Goal: Communication & Community: Ask a question

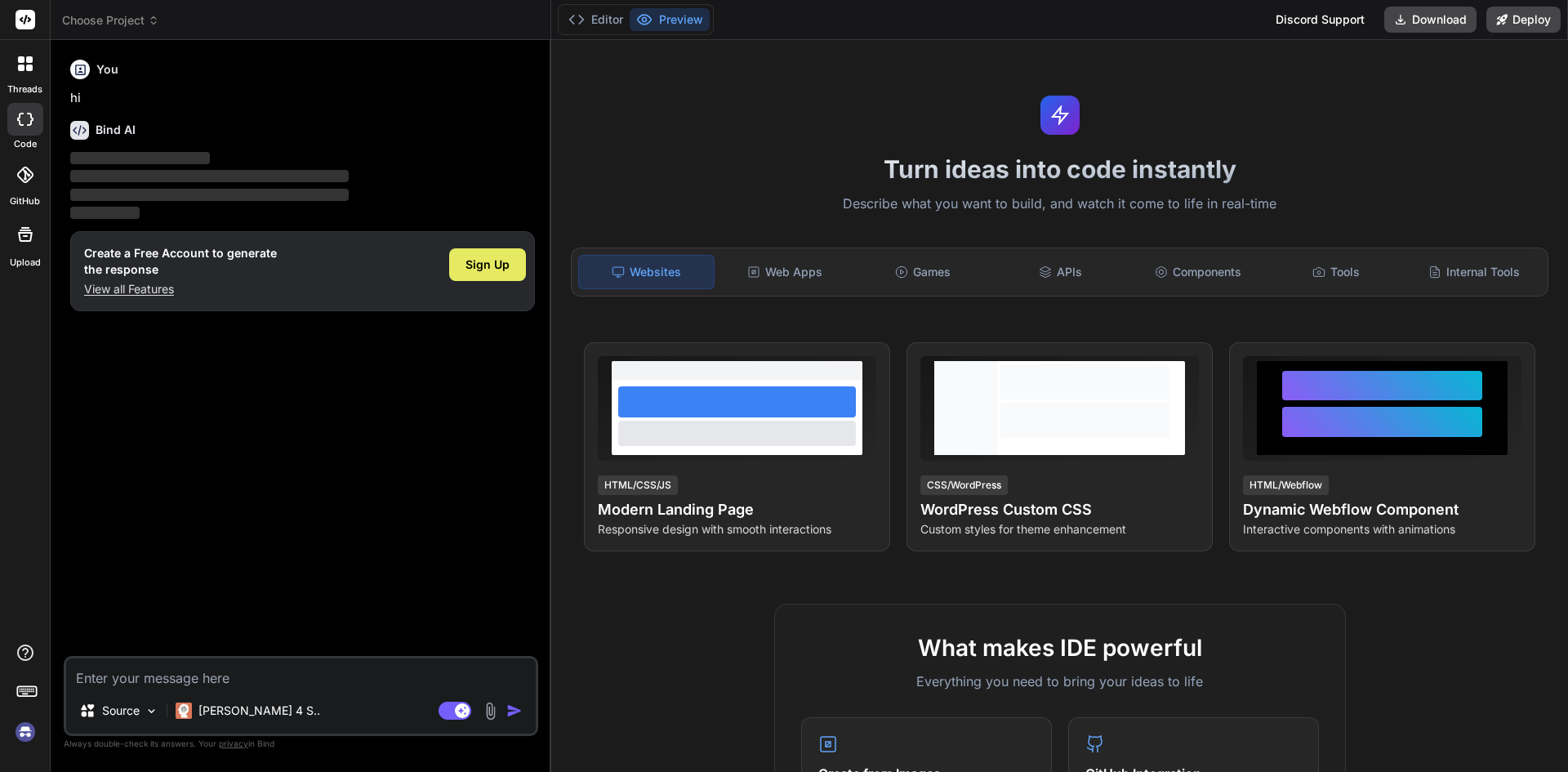
click at [489, 270] on span "Sign Up" at bounding box center [487, 265] width 44 height 17
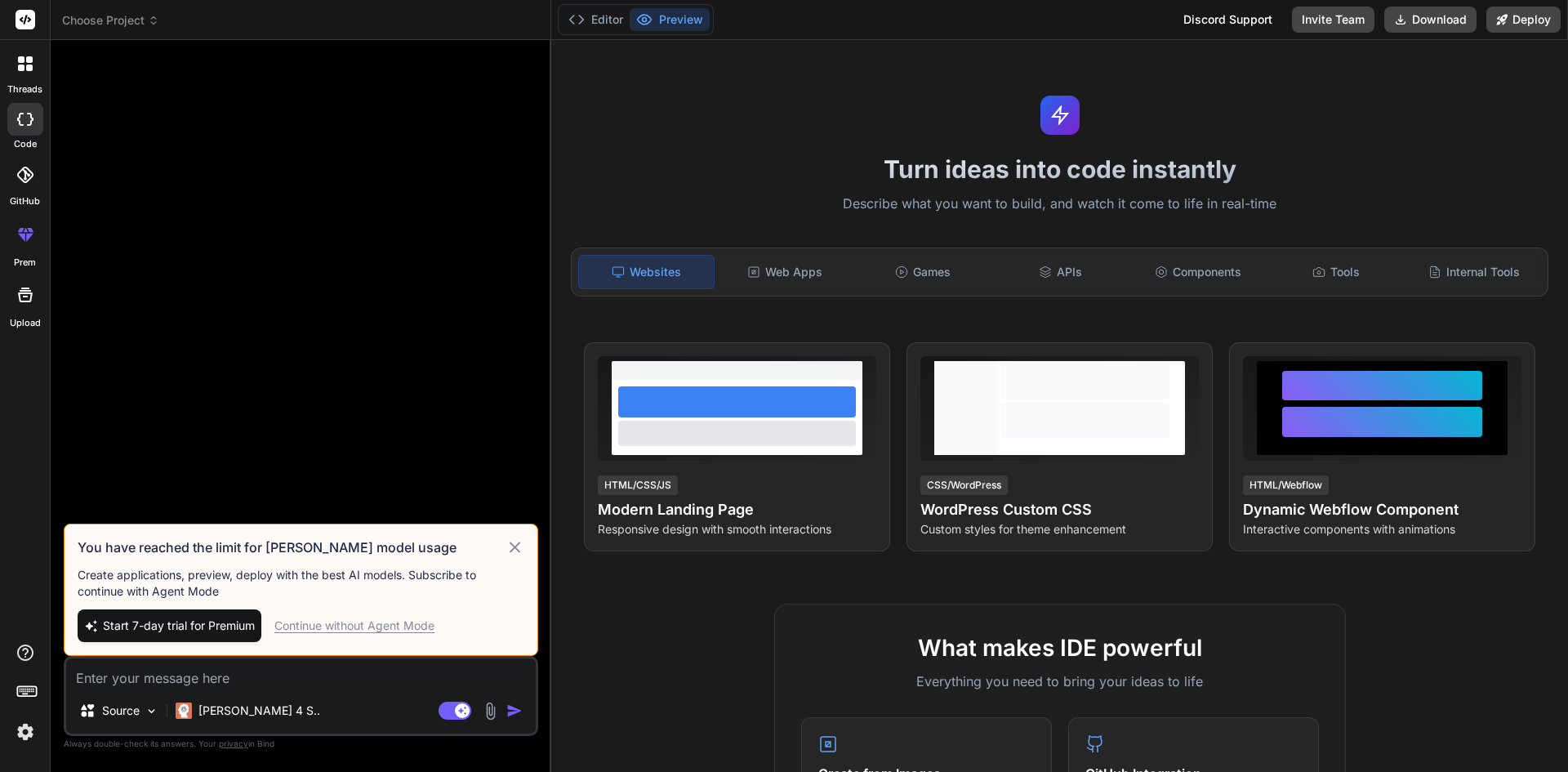
click at [516, 542] on icon at bounding box center [514, 548] width 19 height 20
type textarea "x"
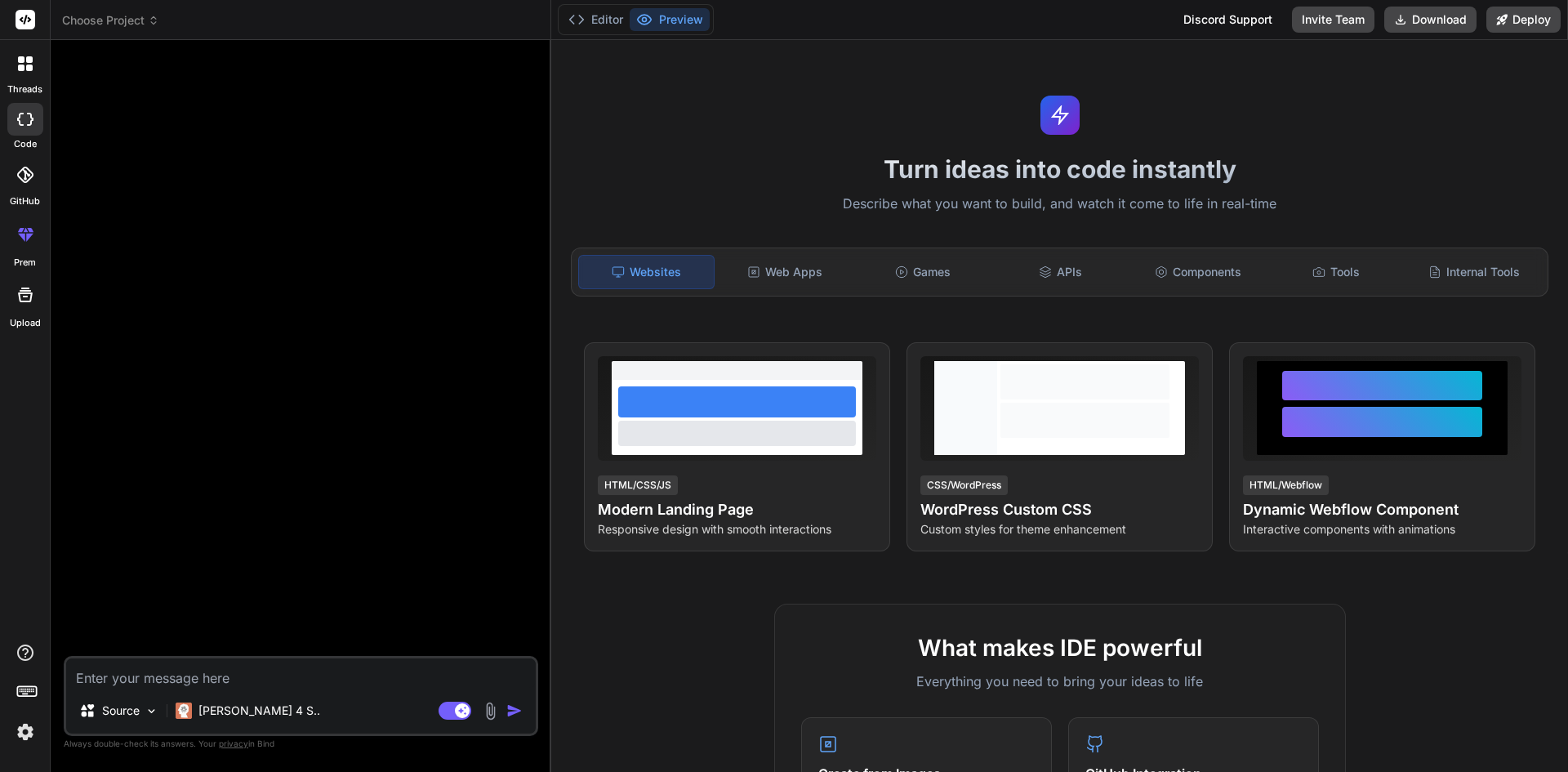
click at [269, 666] on textarea at bounding box center [301, 674] width 470 height 30
type textarea "h"
type textarea "x"
type textarea "hi"
type textarea "x"
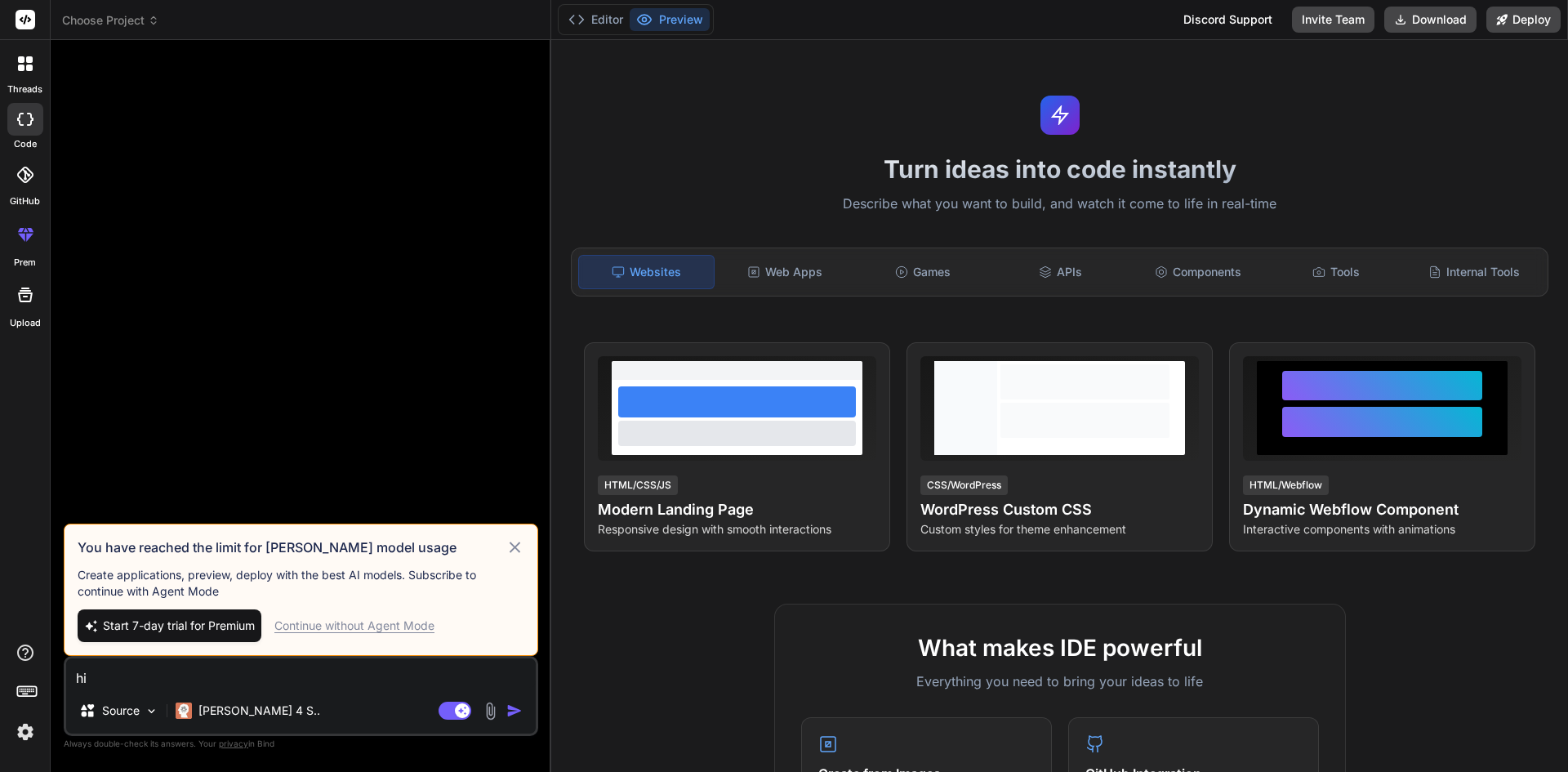
type textarea "hi"
click at [513, 548] on icon at bounding box center [514, 548] width 19 height 20
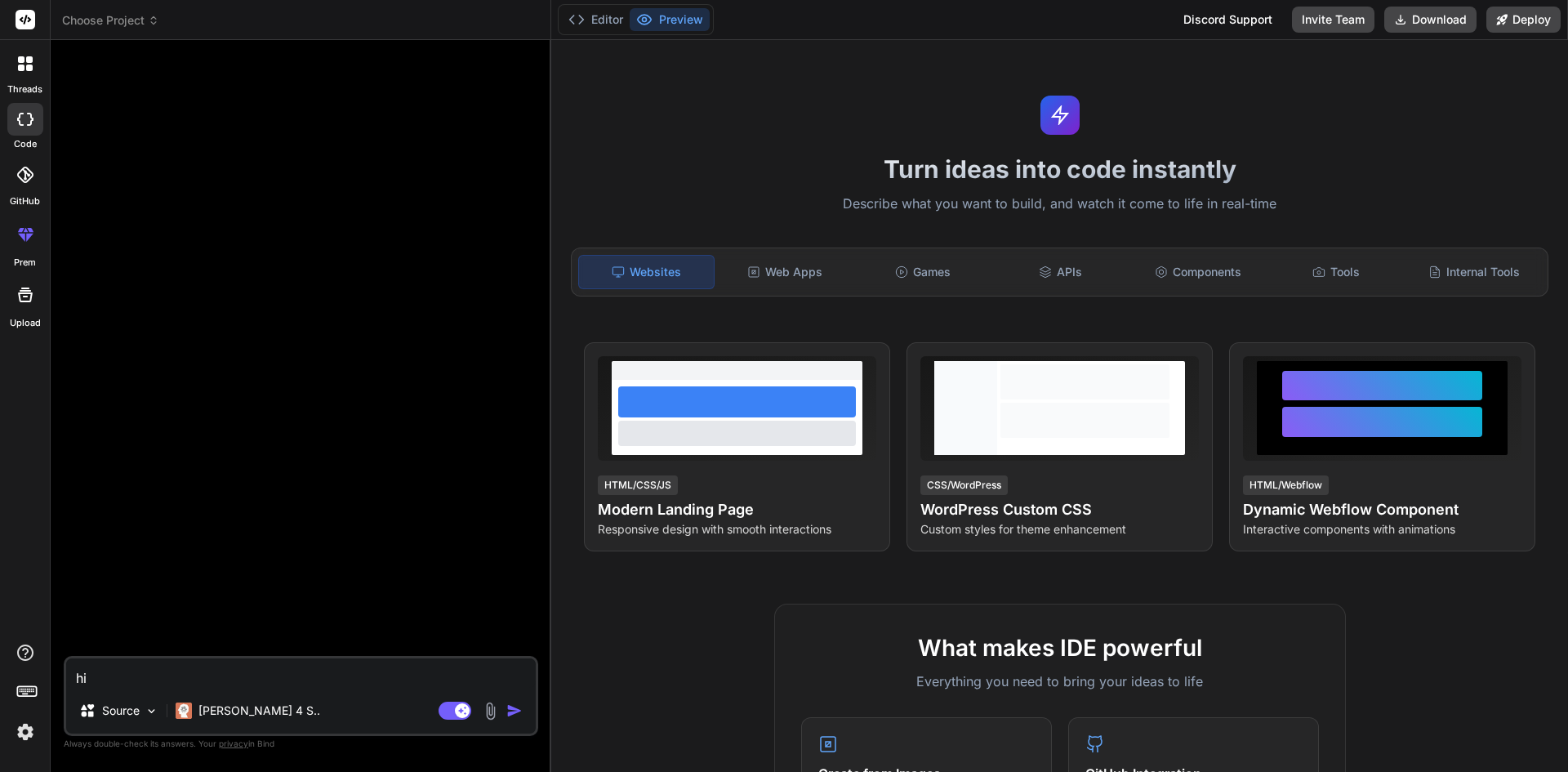
click at [519, 716] on img "button" at bounding box center [514, 711] width 17 height 17
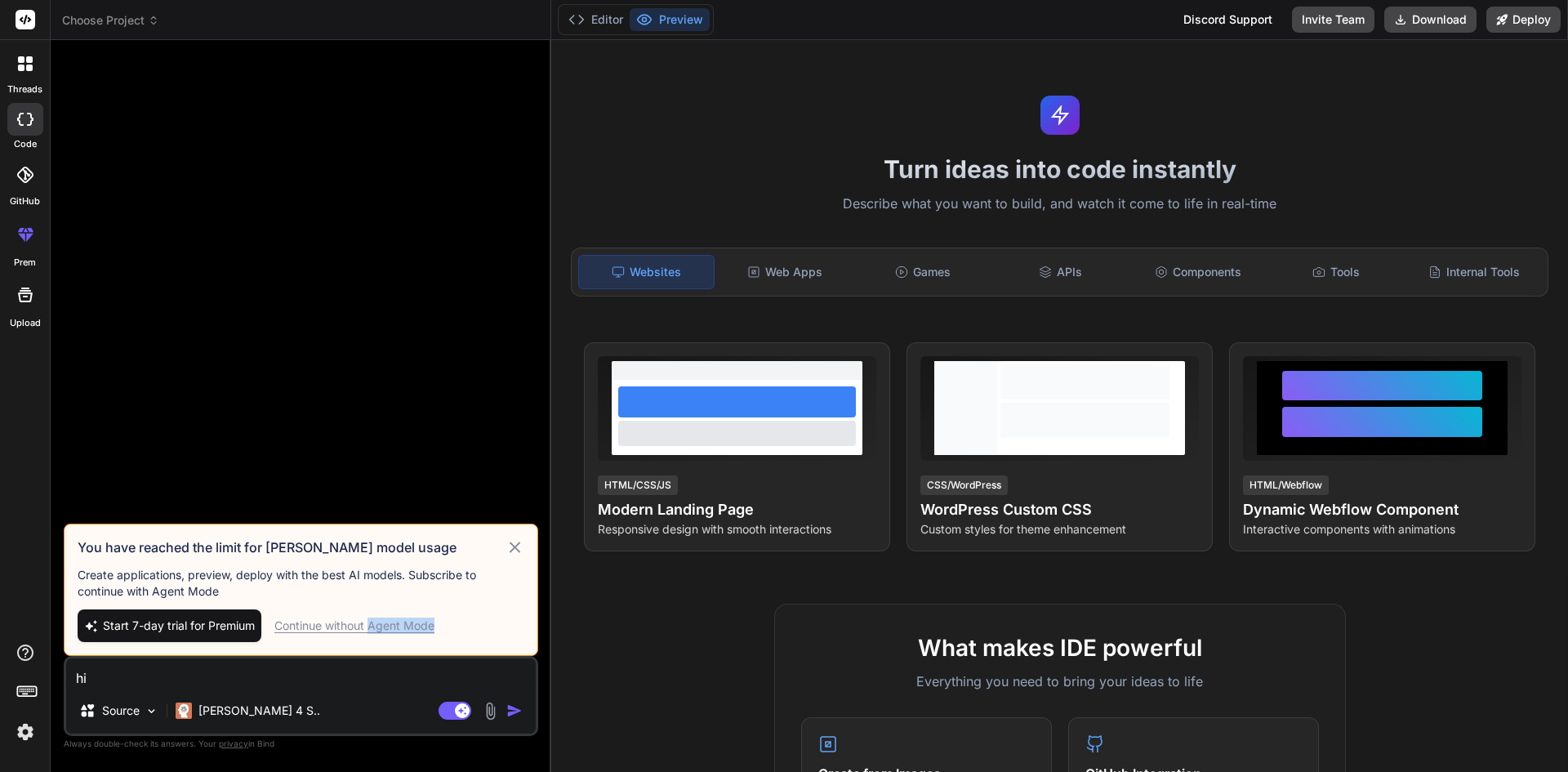
drag, startPoint x: 370, startPoint y: 631, endPoint x: 503, endPoint y: 607, distance: 135.1
click at [500, 607] on div "You have reached the limit for [PERSON_NAME] model usage Create applications, p…" at bounding box center [301, 590] width 475 height 132
click at [507, 604] on div "You have reached the limit for [PERSON_NAME] model usage Create applications, p…" at bounding box center [301, 590] width 475 height 132
click at [358, 549] on h3 "You have reached the limit for [PERSON_NAME] model usage" at bounding box center [292, 548] width 428 height 20
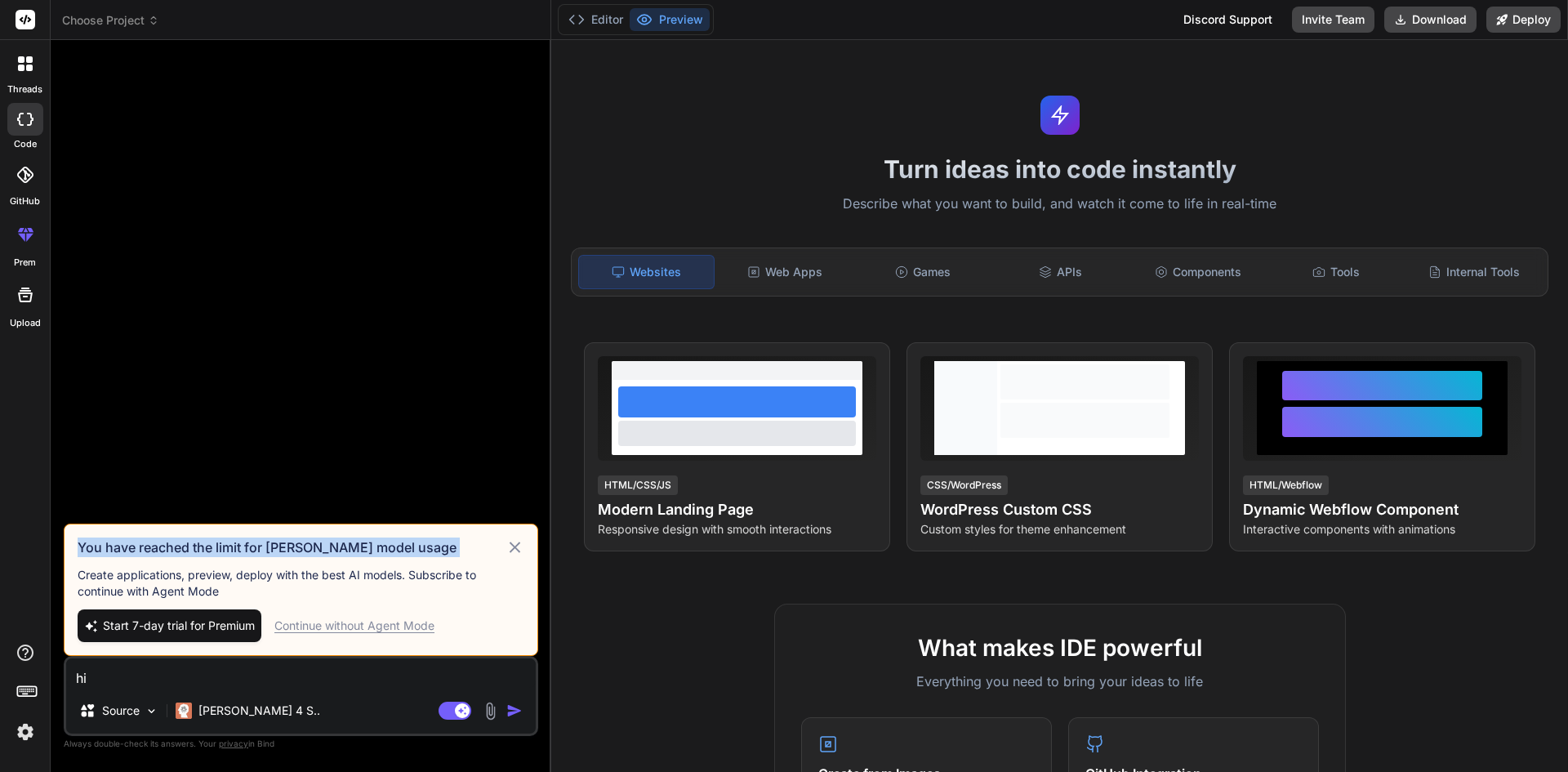
click at [358, 549] on h3 "You have reached the limit for [PERSON_NAME] model usage" at bounding box center [292, 548] width 428 height 20
click at [451, 621] on div "Start 7-day trial for Premium Continue without Agent Mode" at bounding box center [301, 626] width 447 height 33
click at [509, 717] on img "button" at bounding box center [514, 711] width 17 height 17
click at [376, 624] on div "Continue without Agent Mode" at bounding box center [355, 626] width 160 height 17
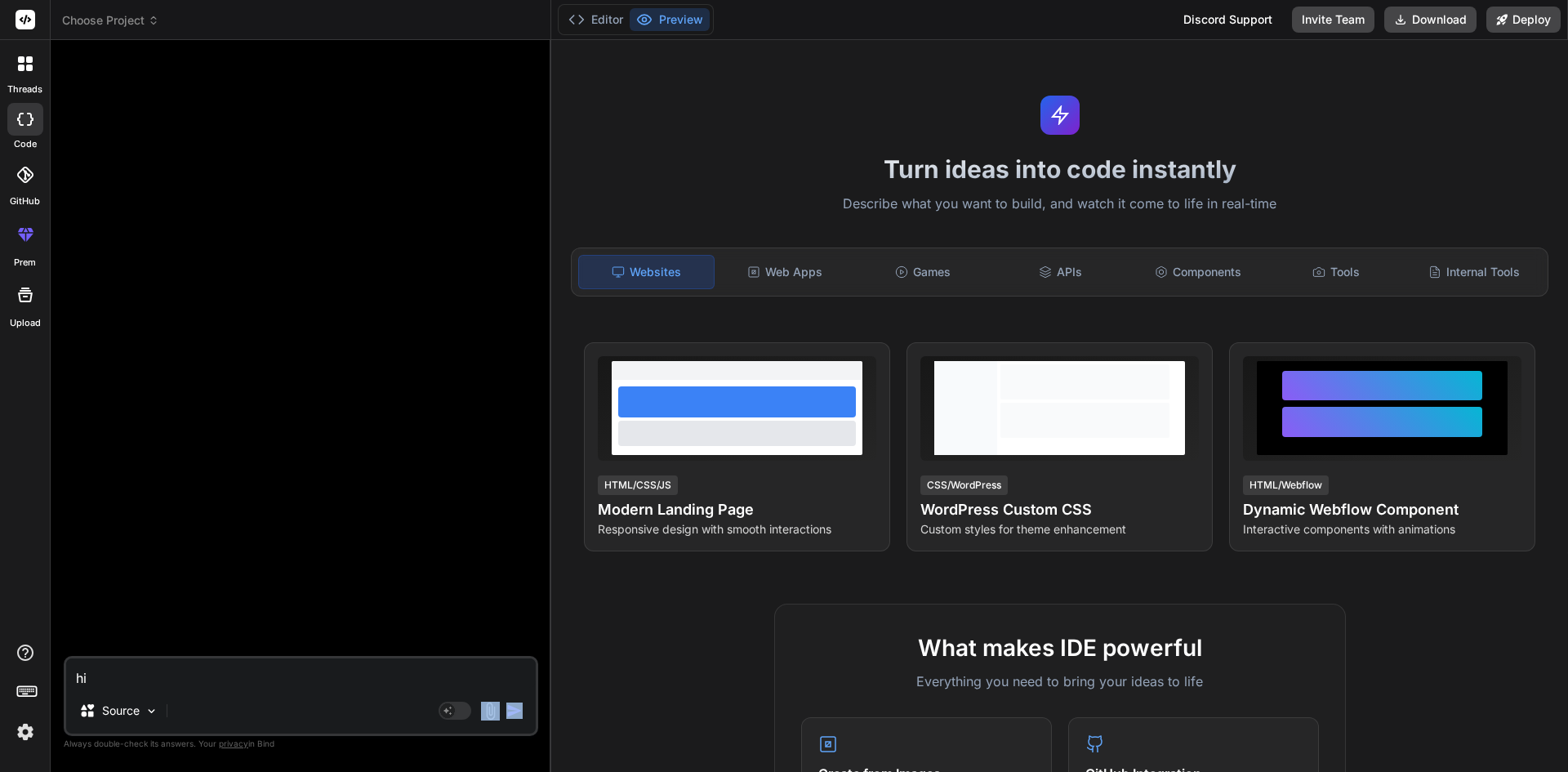
click at [503, 710] on div "Agent Mode. When this toggle is activated, AI automatically makes decisions, re…" at bounding box center [482, 711] width 94 height 20
click at [512, 708] on img "button" at bounding box center [514, 711] width 17 height 17
type textarea "x"
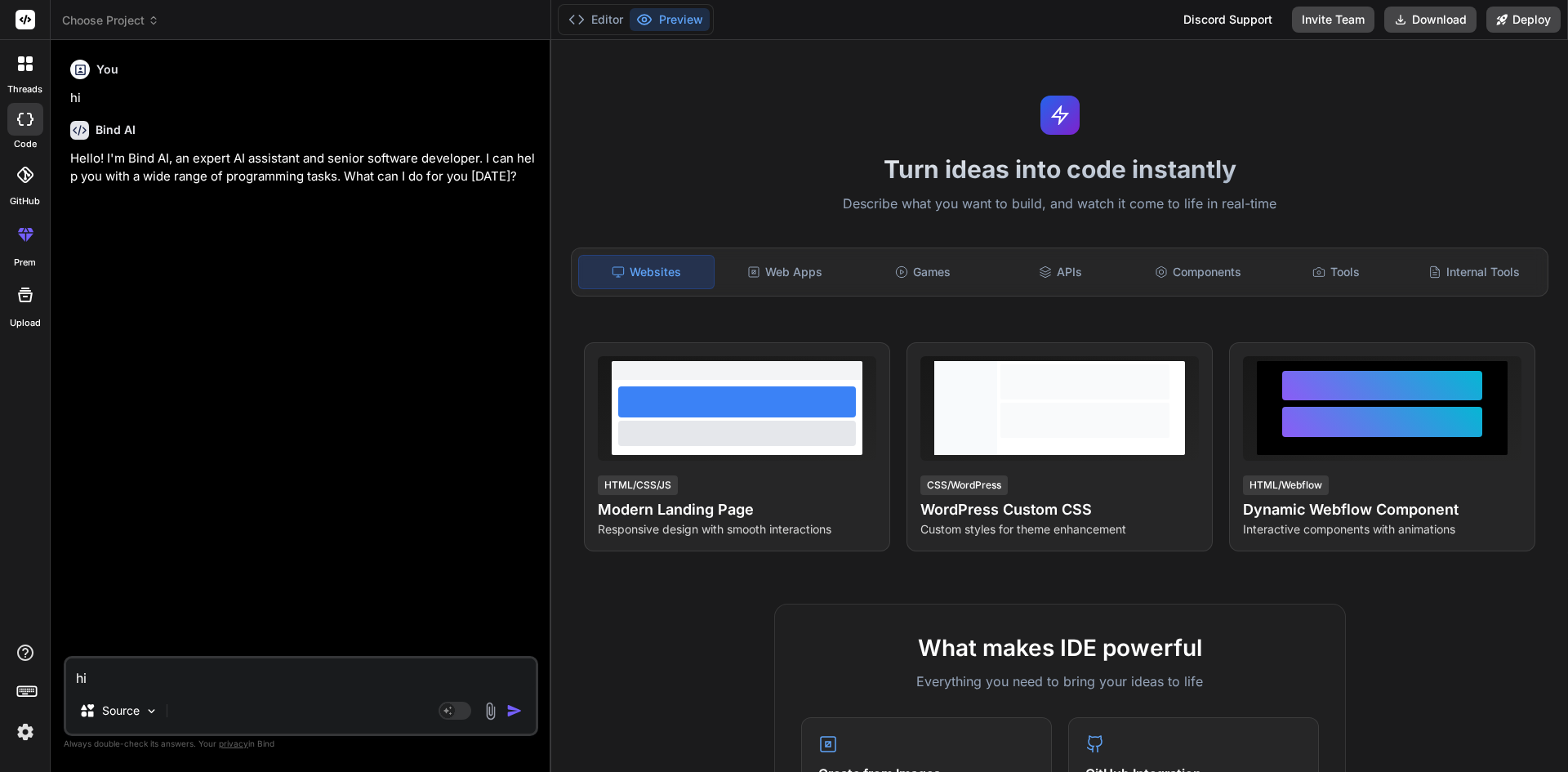
click at [215, 678] on textarea "hi" at bounding box center [301, 674] width 470 height 30
paste textarea "' <li> <a class="dropdown-item edit-business-hour" href="/Admin/BusinessCalenda…"
type textarea "' <li> <a class="dropdown-item edit-business-hour" href="/Admin/BusinessCalenda…"
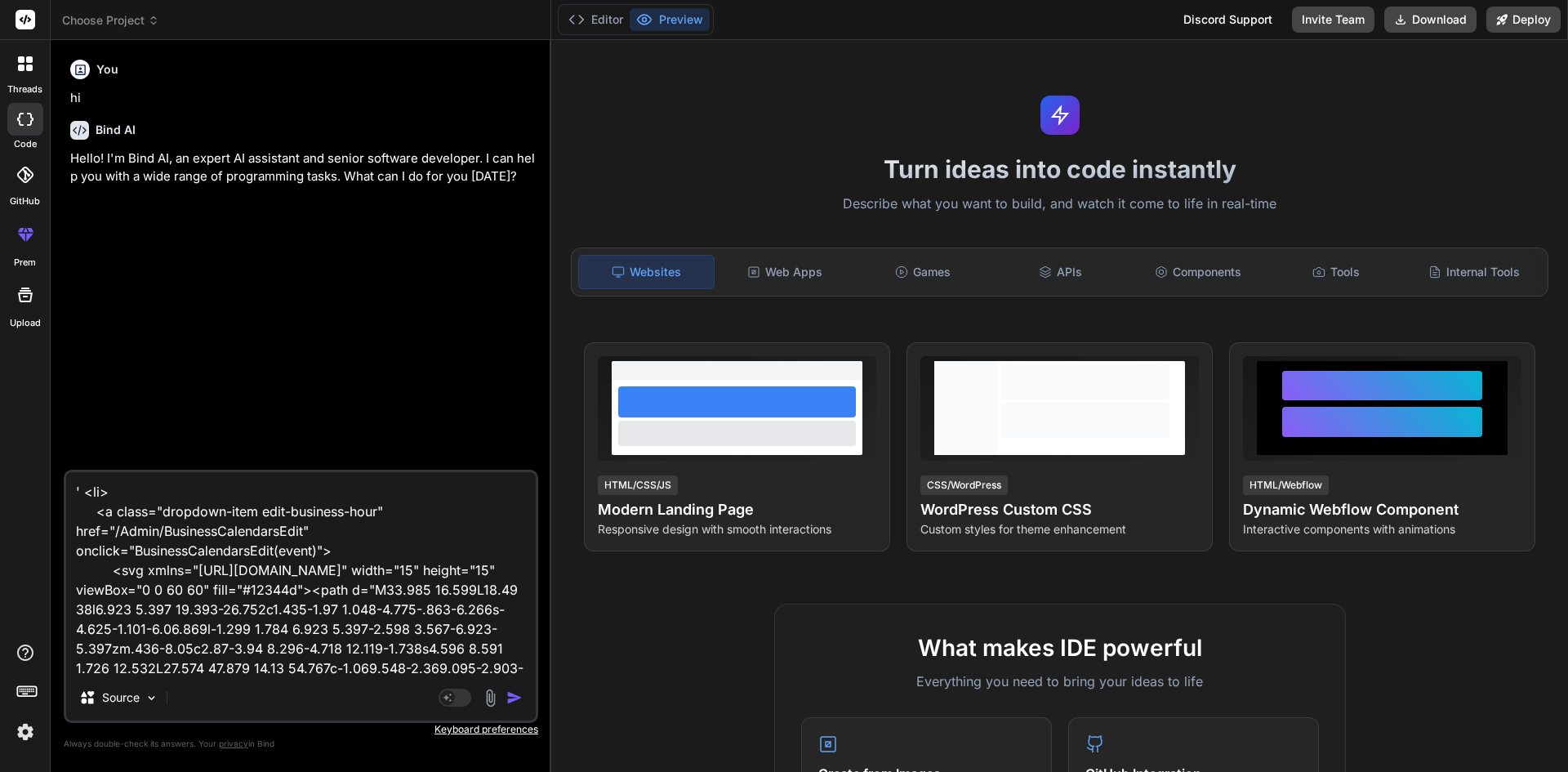
scroll to position [178, 0]
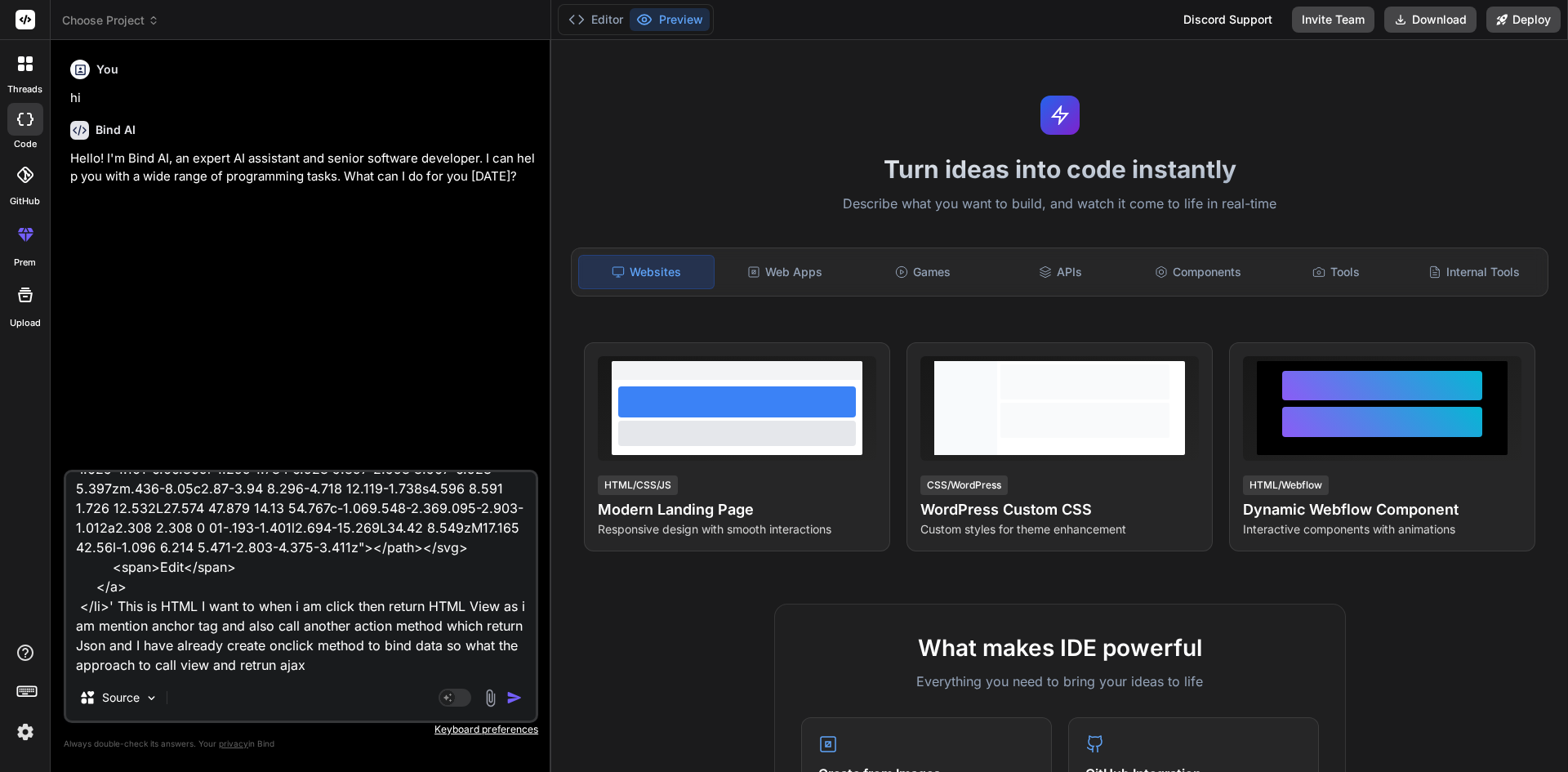
type textarea "x"
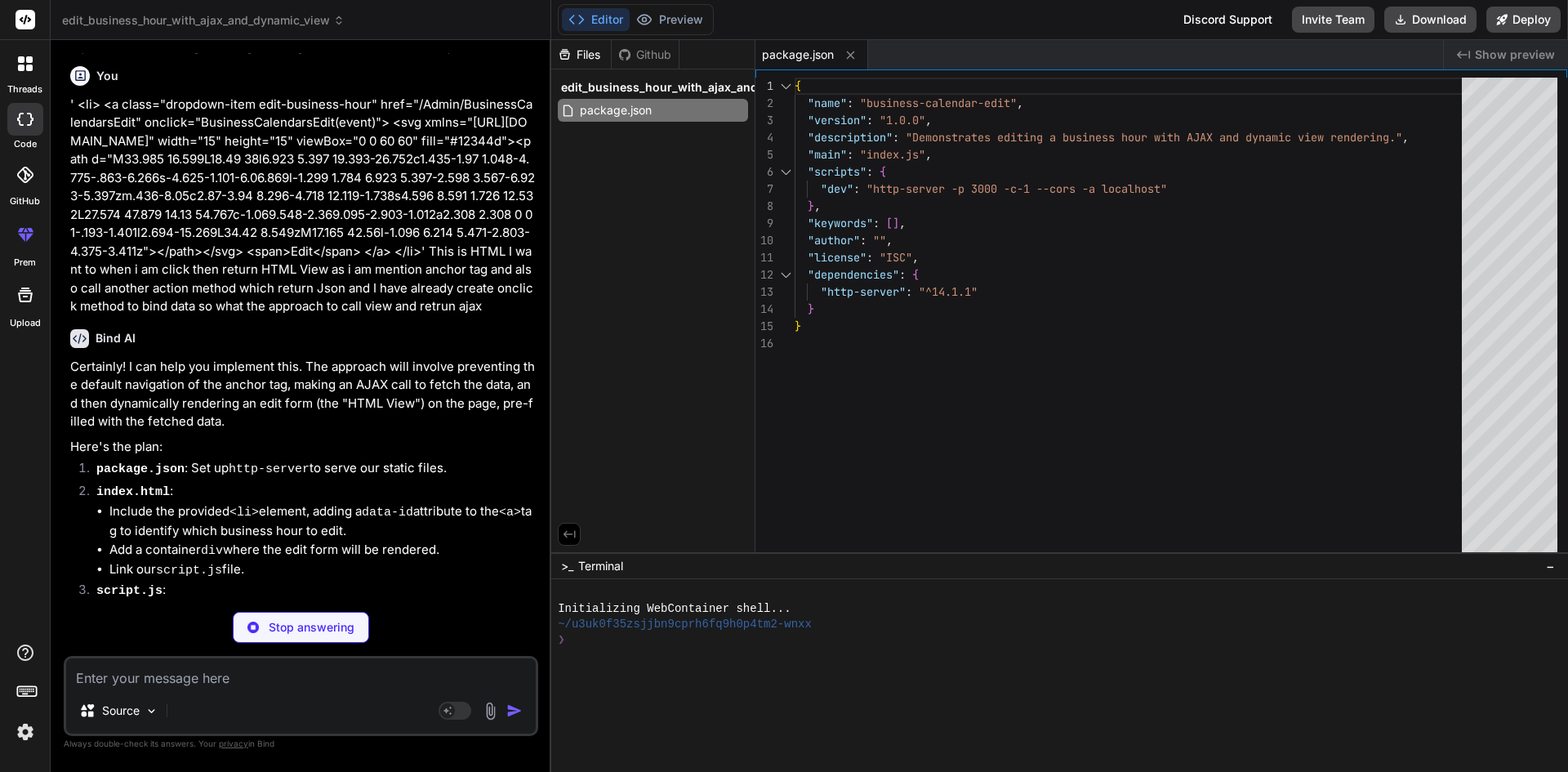
scroll to position [245, 0]
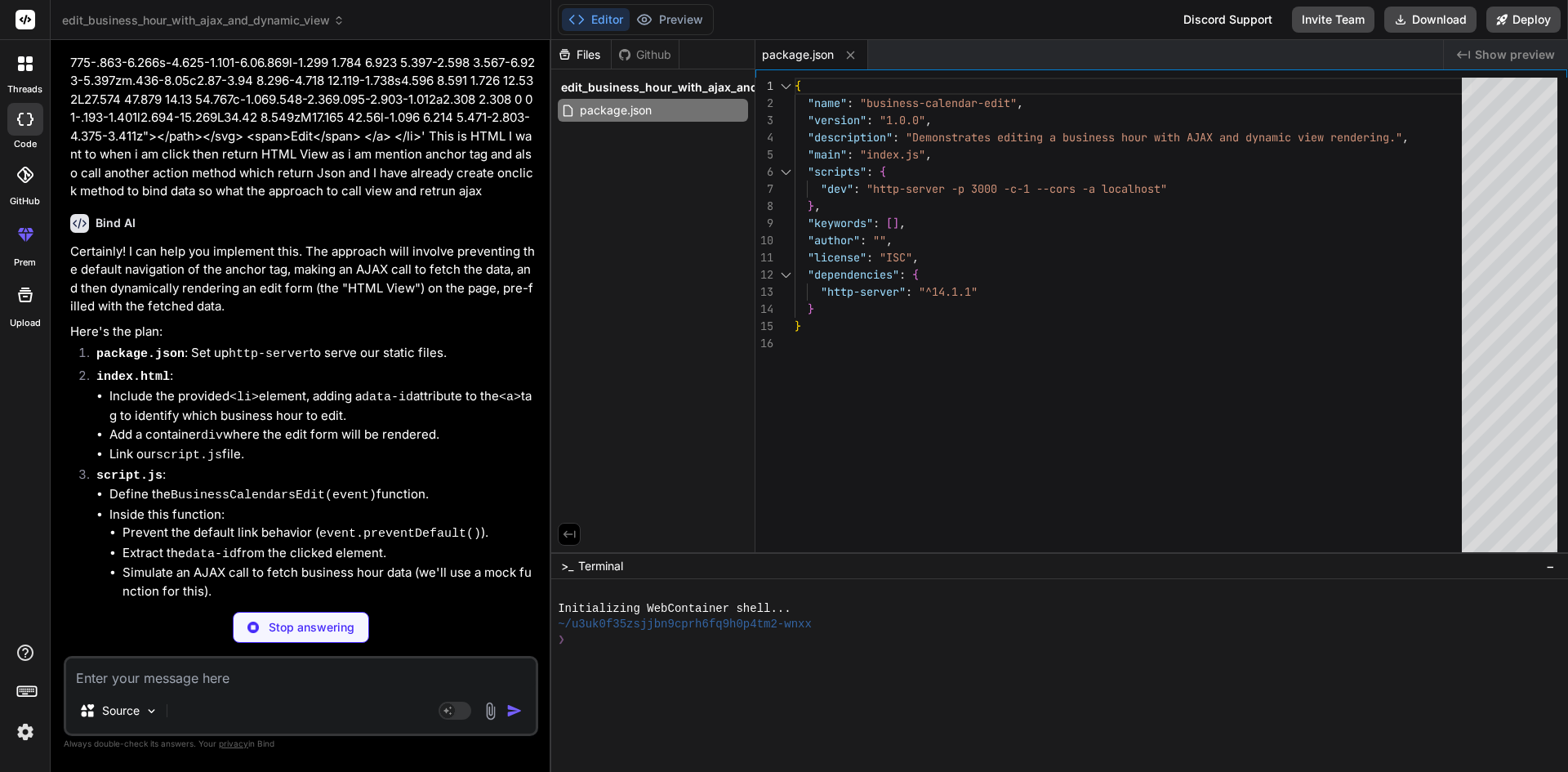
click at [266, 233] on div "Bind AI" at bounding box center [303, 223] width 465 height 19
type textarea "x"
type textarea "<p>Click an "Edit Business Hour" link to load its details.</p> </div> <script s…"
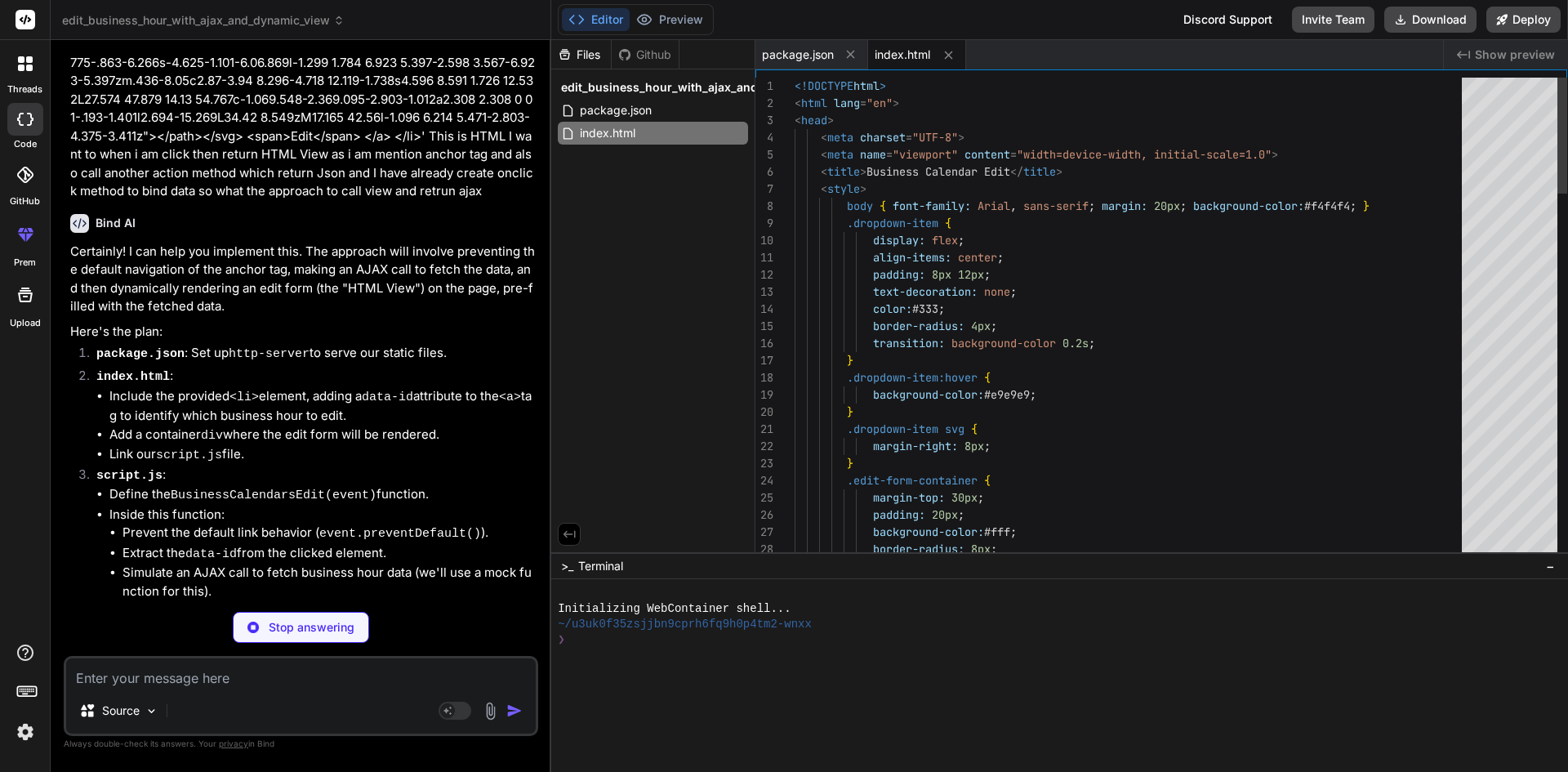
type textarea "x"
type textarea "}"
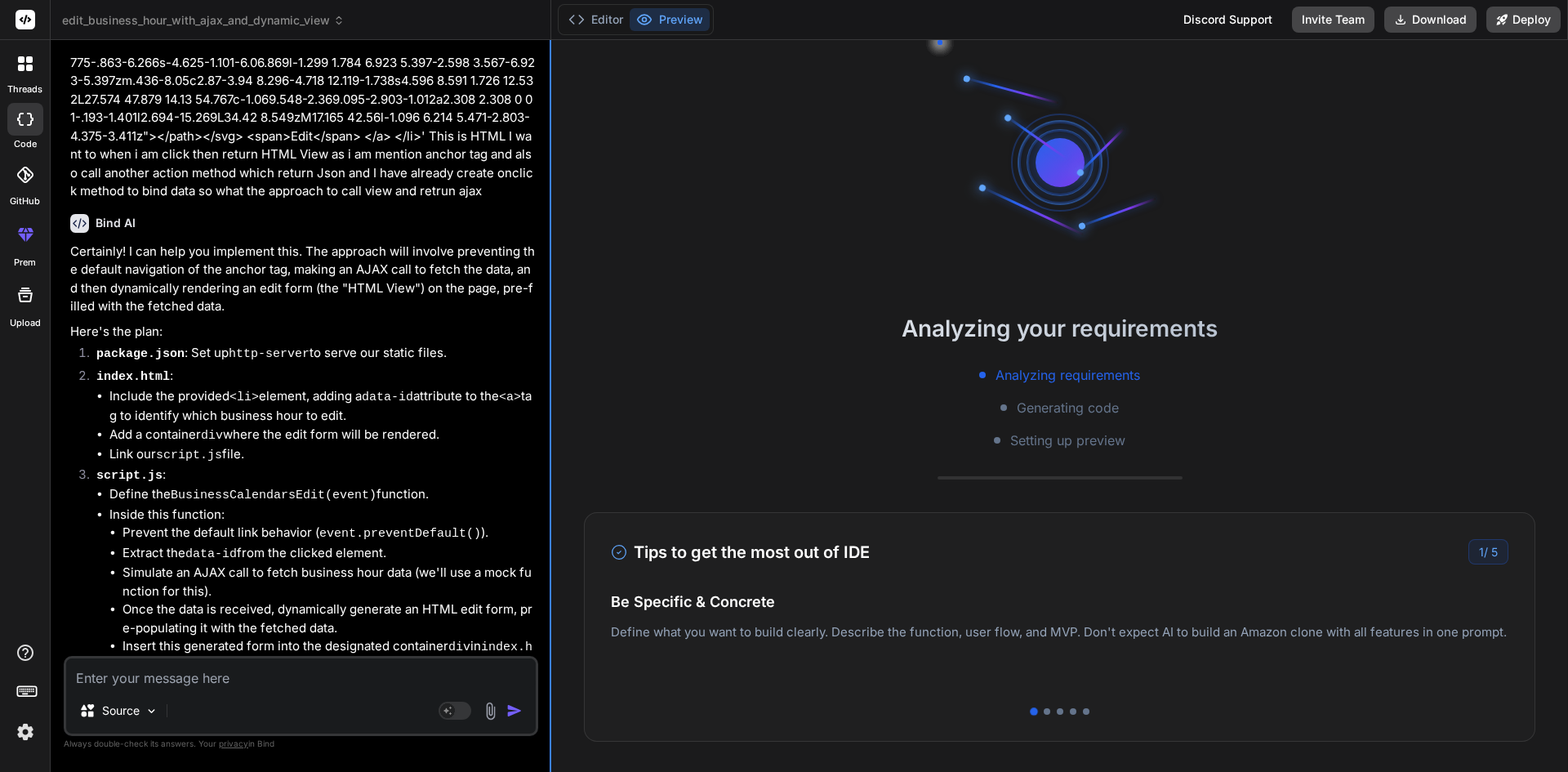
type textarea "x"
type textarea "editFormContainer.innerHTML = `<p style="color: red;">An error occurred while l…"
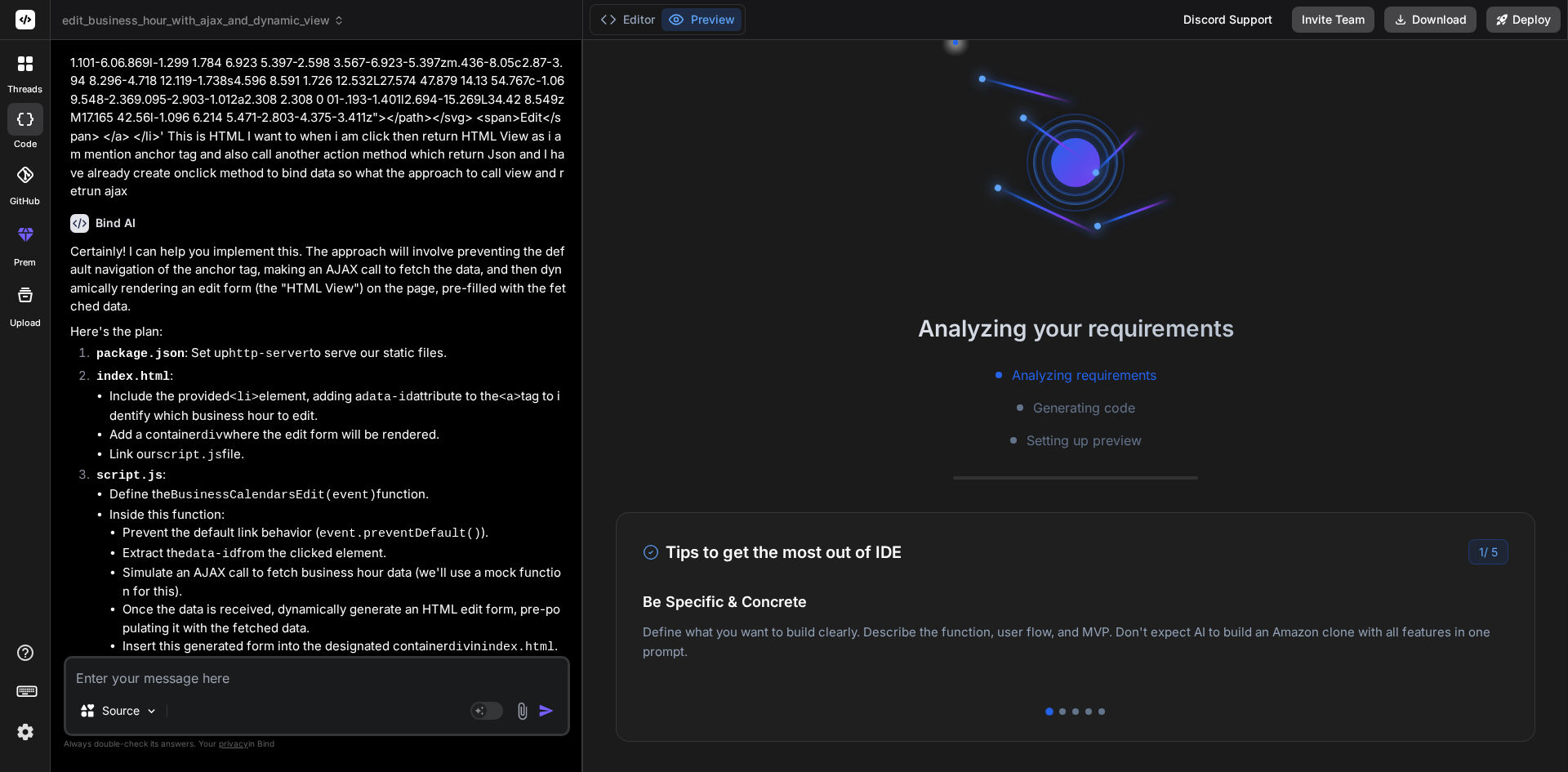
type textarea "x"
type textarea "} catch (error) { console.error('Failed to fetch business hour data:', error); …"
type textarea "x"
type textarea "editFormContainer.innerHTML = `<p style="color: red;">Error: ${response.message…"
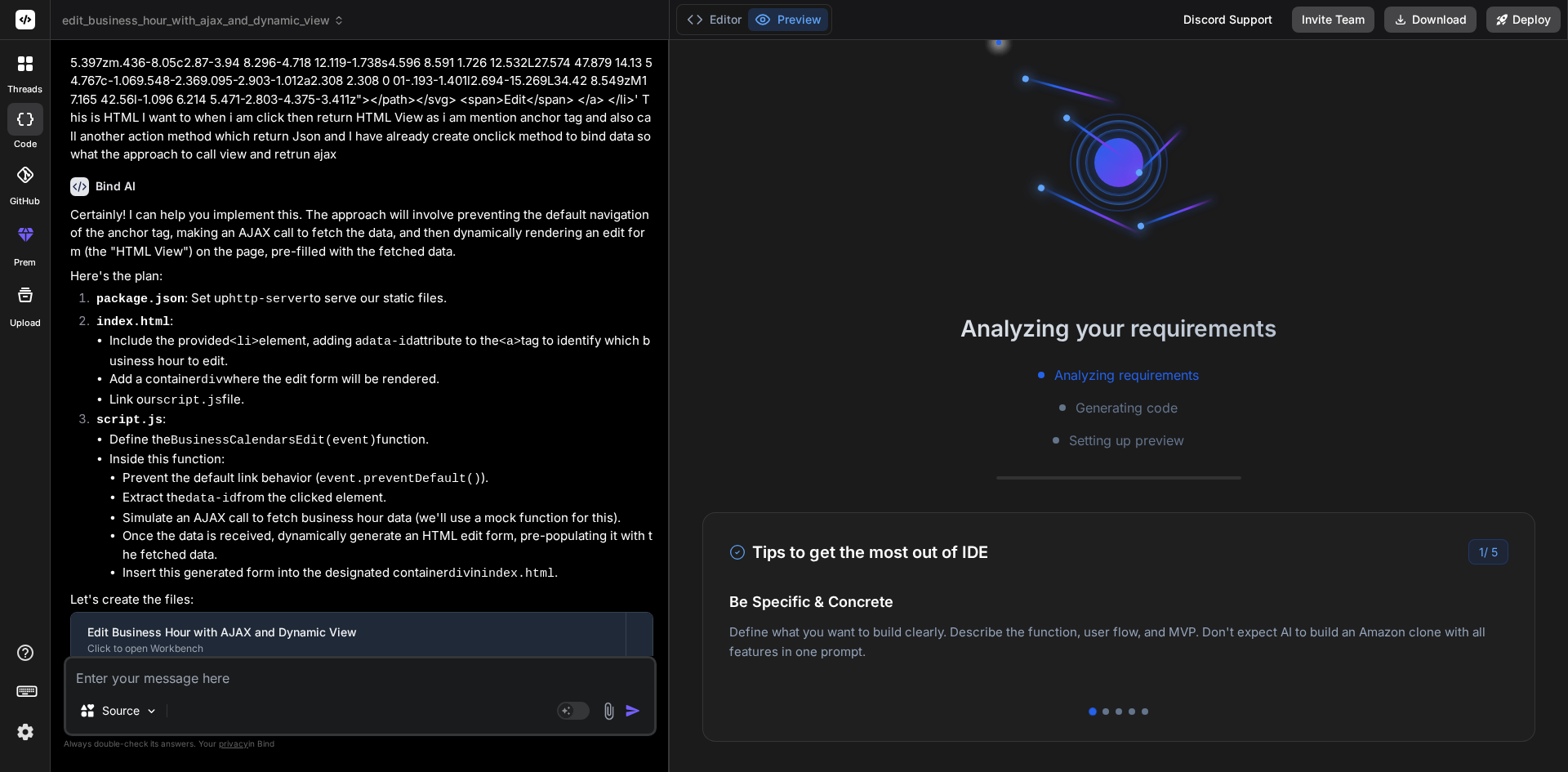
type textarea "x"
type textarea "}"
type textarea "x"
type textarea "} }"
type textarea "x"
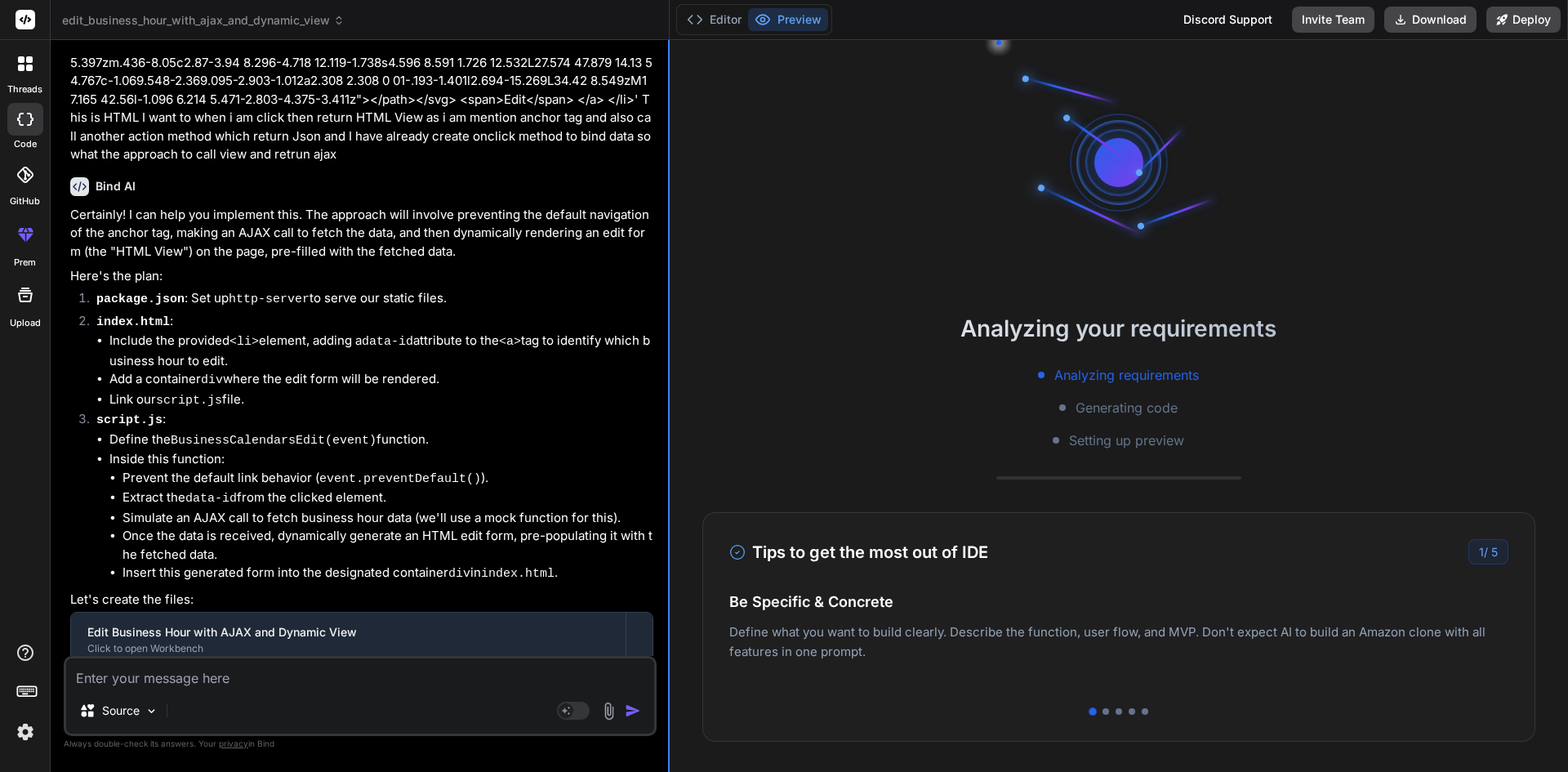
type textarea "editFormContainer.innerHTML = `<p style="color: red;">Error: ${response.message…"
type textarea "x"
type textarea "error); editFormContainer.innerHTML = `<p style="color: red;">An error occurred…"
type textarea "x"
type textarea "}"
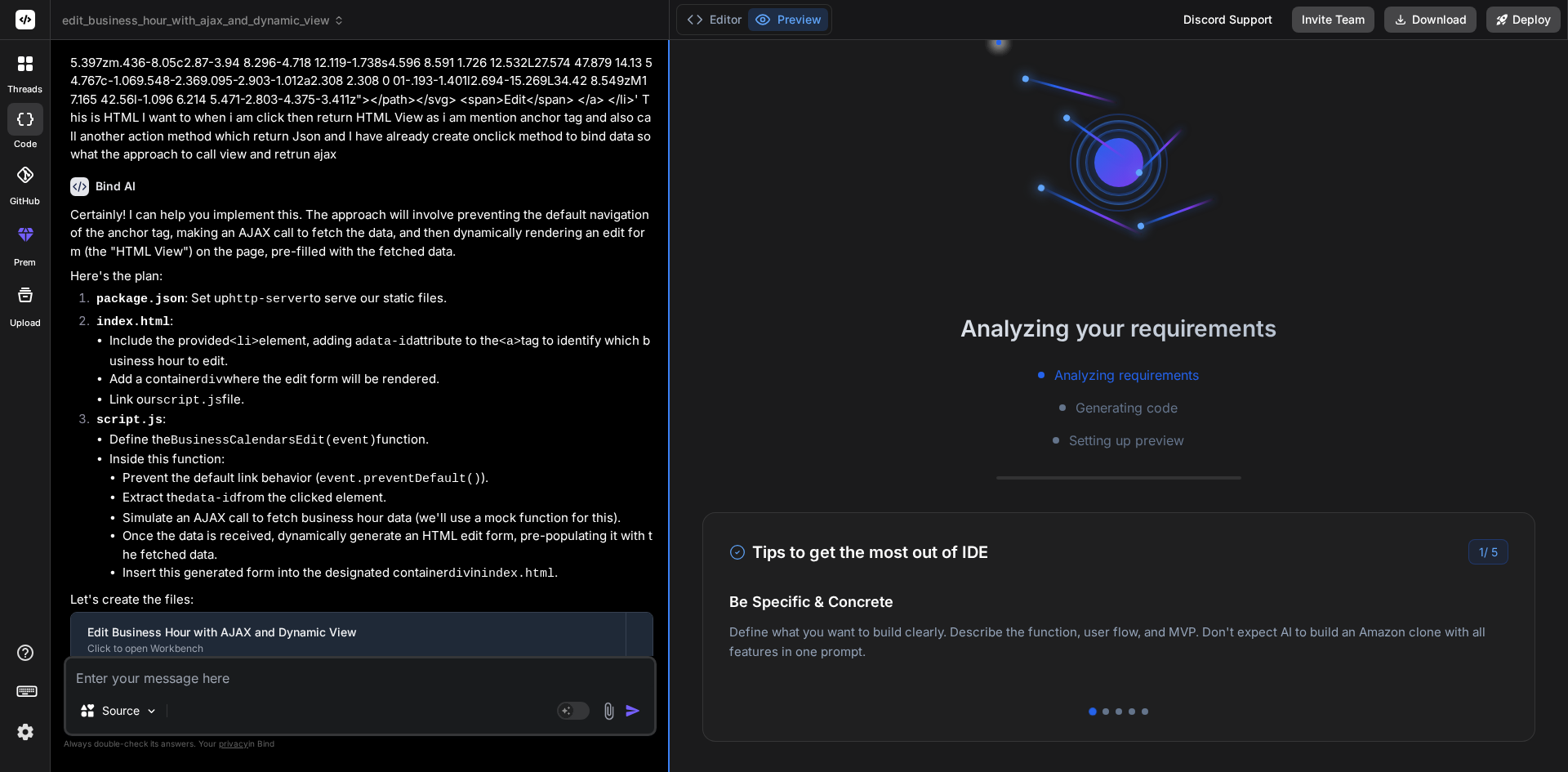
type textarea "x"
type textarea "red;">An error occurred while loading data.</p>`; } }"
type textarea "x"
type textarea "style="color: red;">An error occurred while loading data.</p>`; } }"
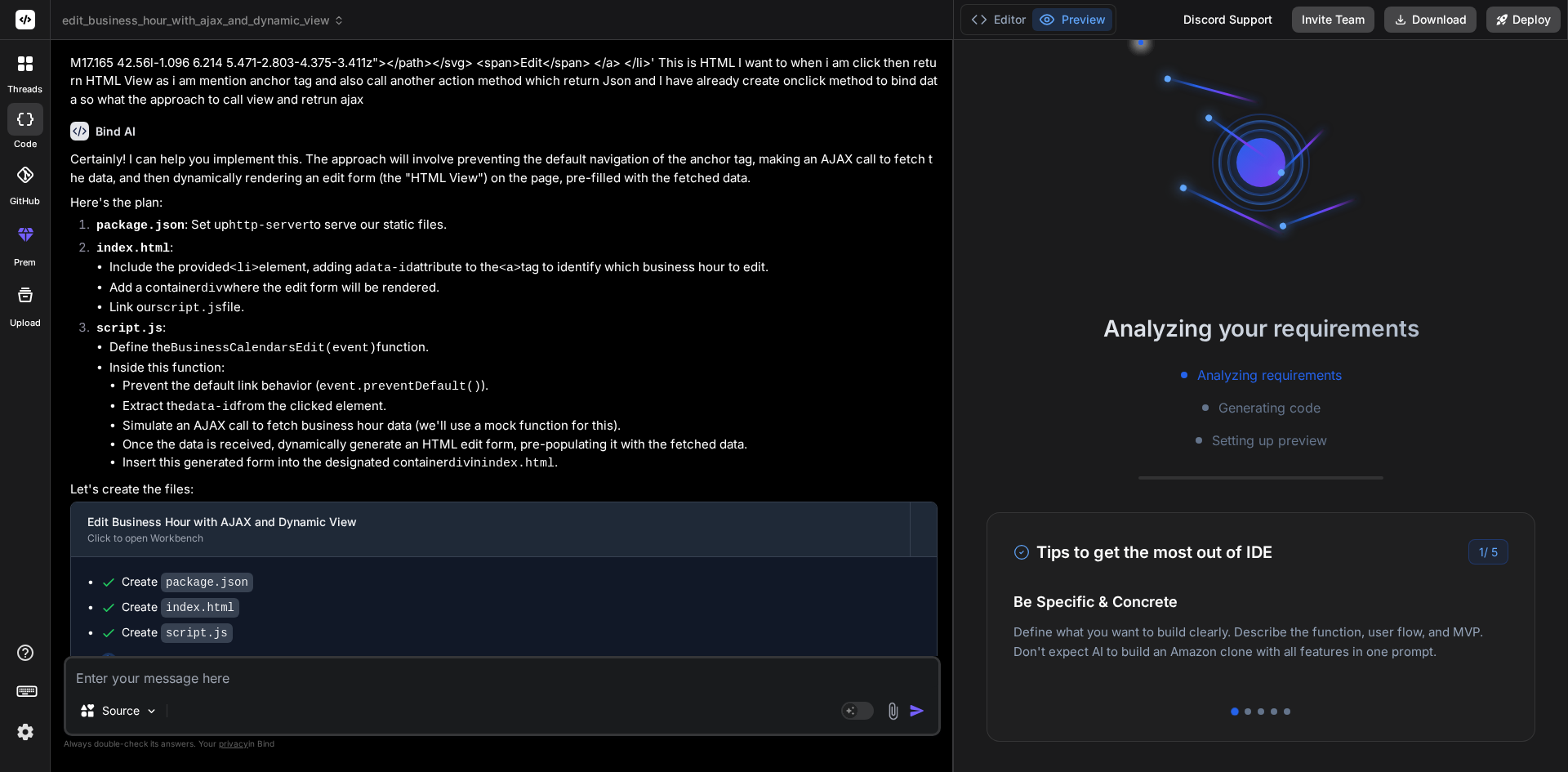
type textarea "x"
type textarea "editFormContainer.innerHTML = `<p style="color: red;">An error occurred while l…"
type textarea "x"
type textarea "console.error('Failed to fetch business hour data:', error); editFormContainer.…"
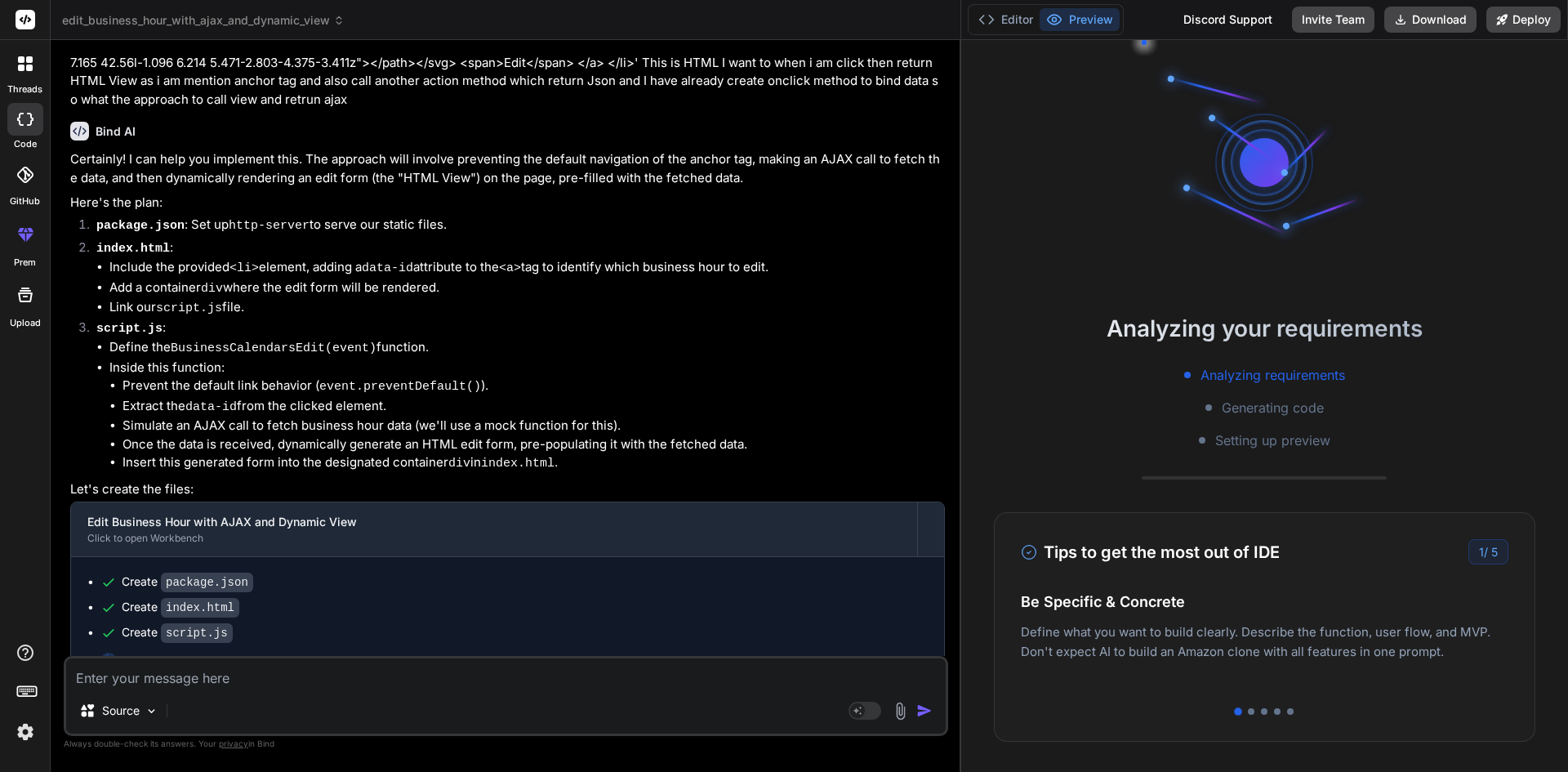
drag, startPoint x: 551, startPoint y: 375, endPoint x: 1285, endPoint y: 381, distance: 734.0
click at [1285, 381] on div "edit_business_hour_with_ajax_and_dynamic_view Created with Pixso. Bind AI Web S…" at bounding box center [809, 386] width 1518 height 772
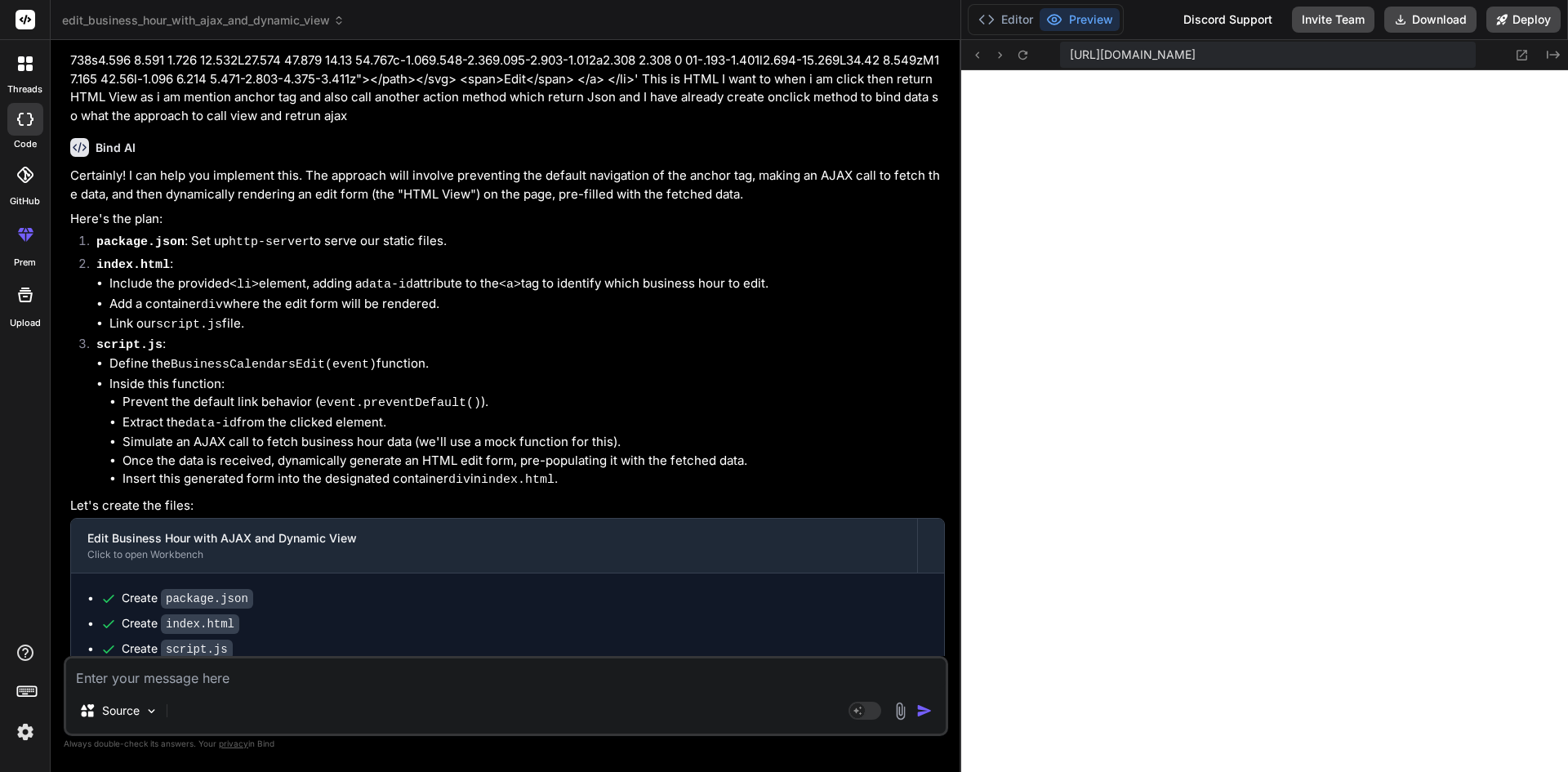
scroll to position [636, 0]
click at [34, 79] on div at bounding box center [25, 63] width 34 height 34
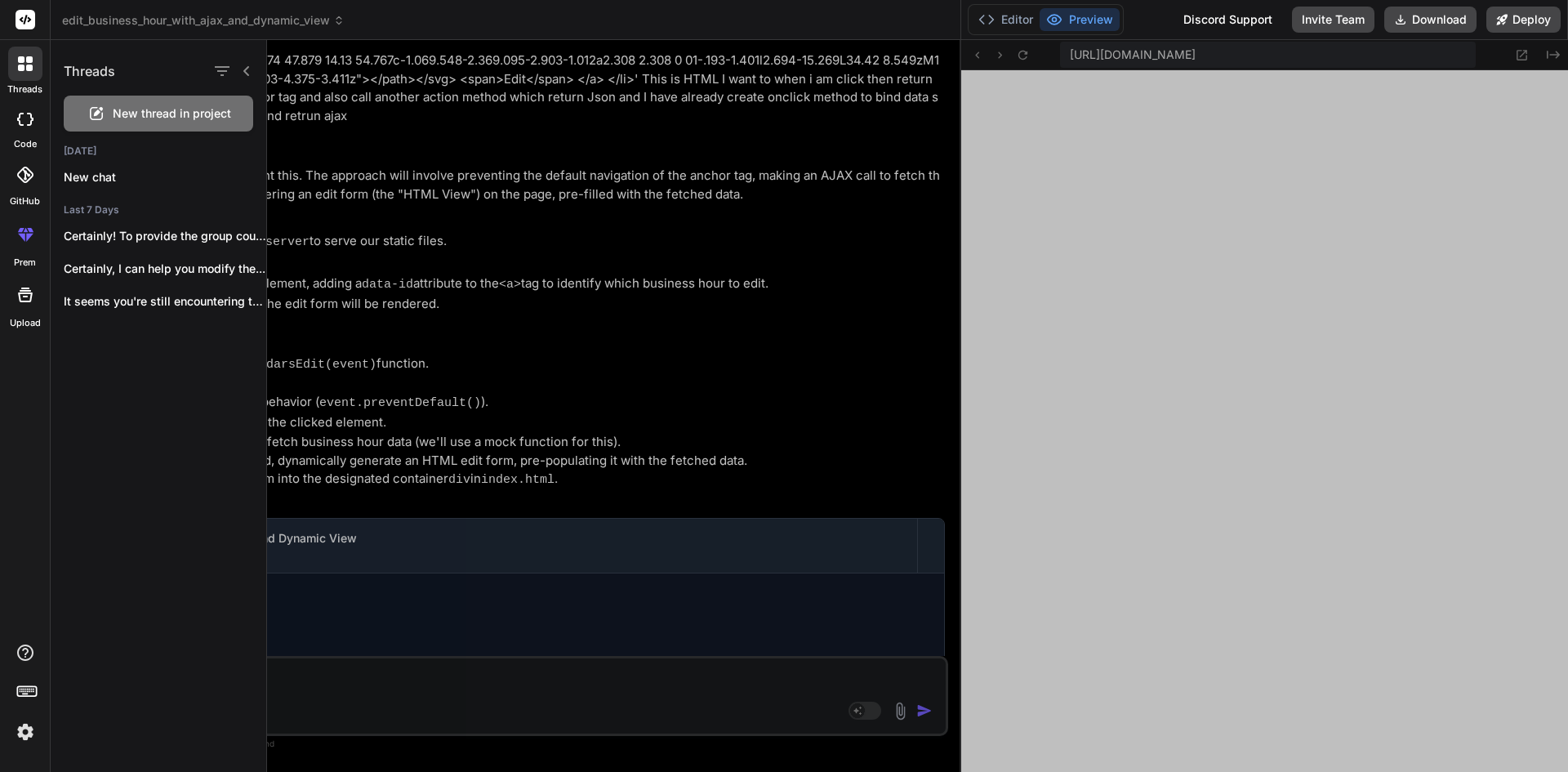
click at [95, 116] on icon at bounding box center [98, 111] width 9 height 9
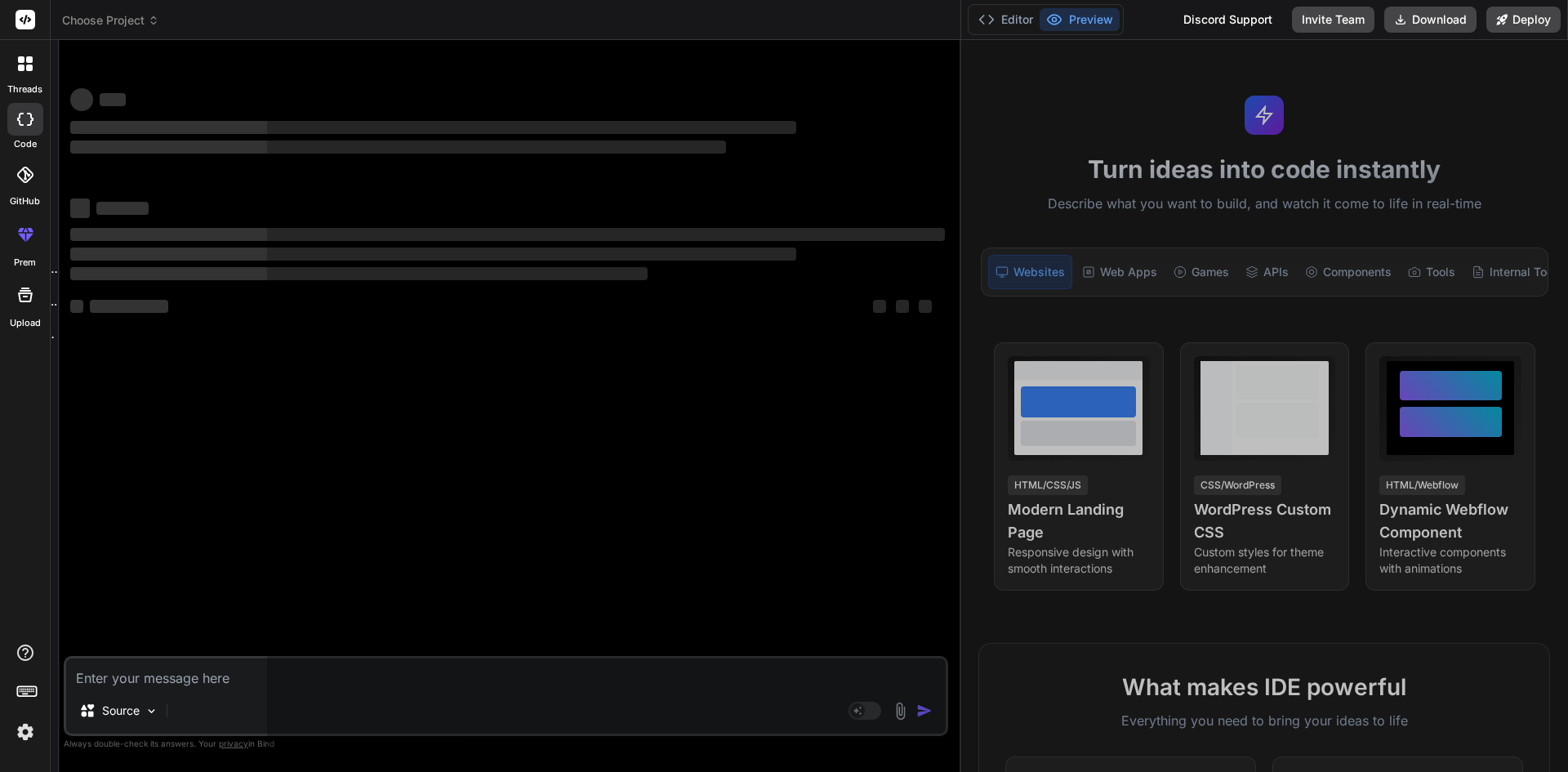
scroll to position [714, 0]
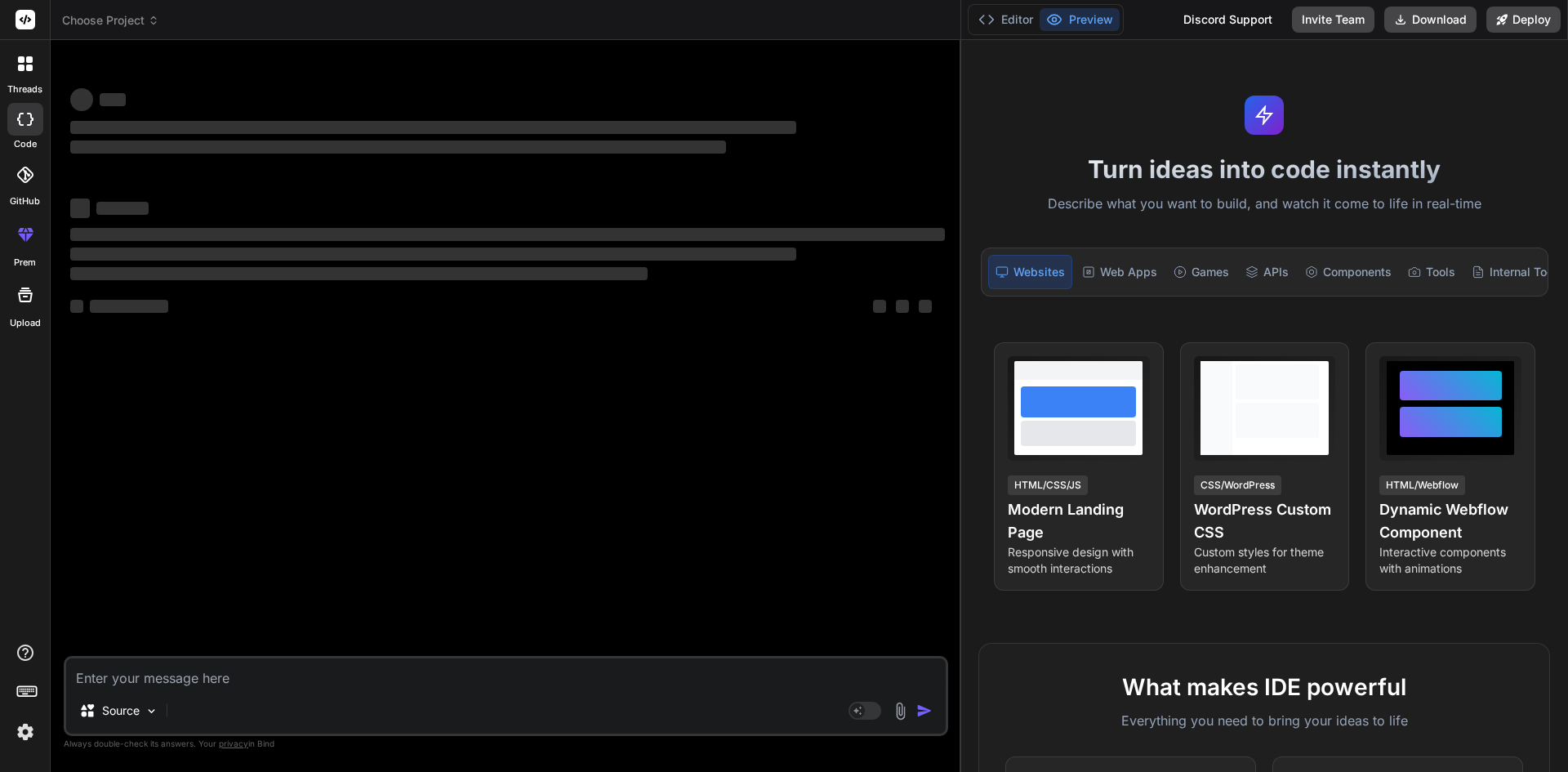
type textarea "x"
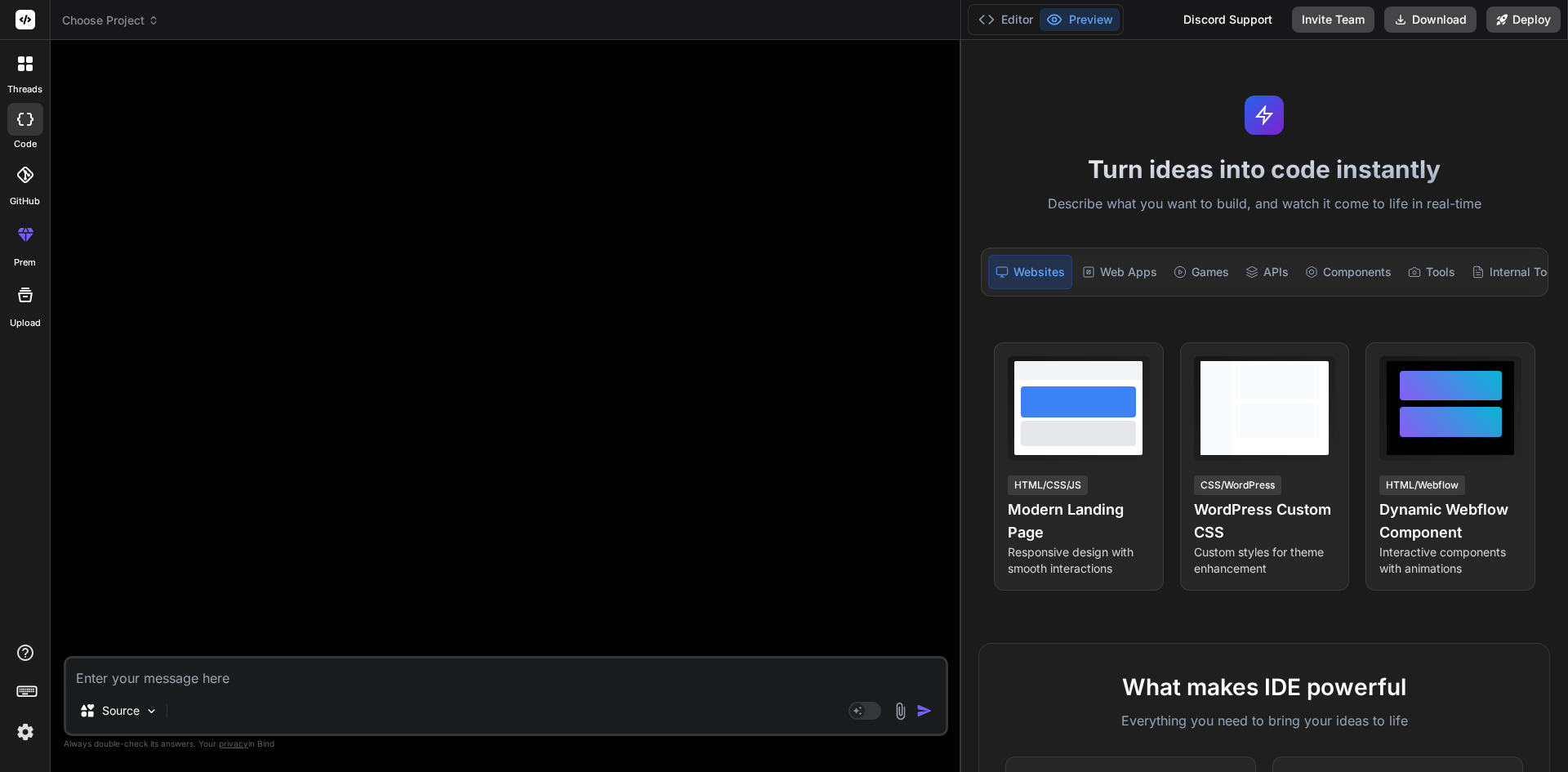
click at [10, 71] on div at bounding box center [25, 63] width 34 height 34
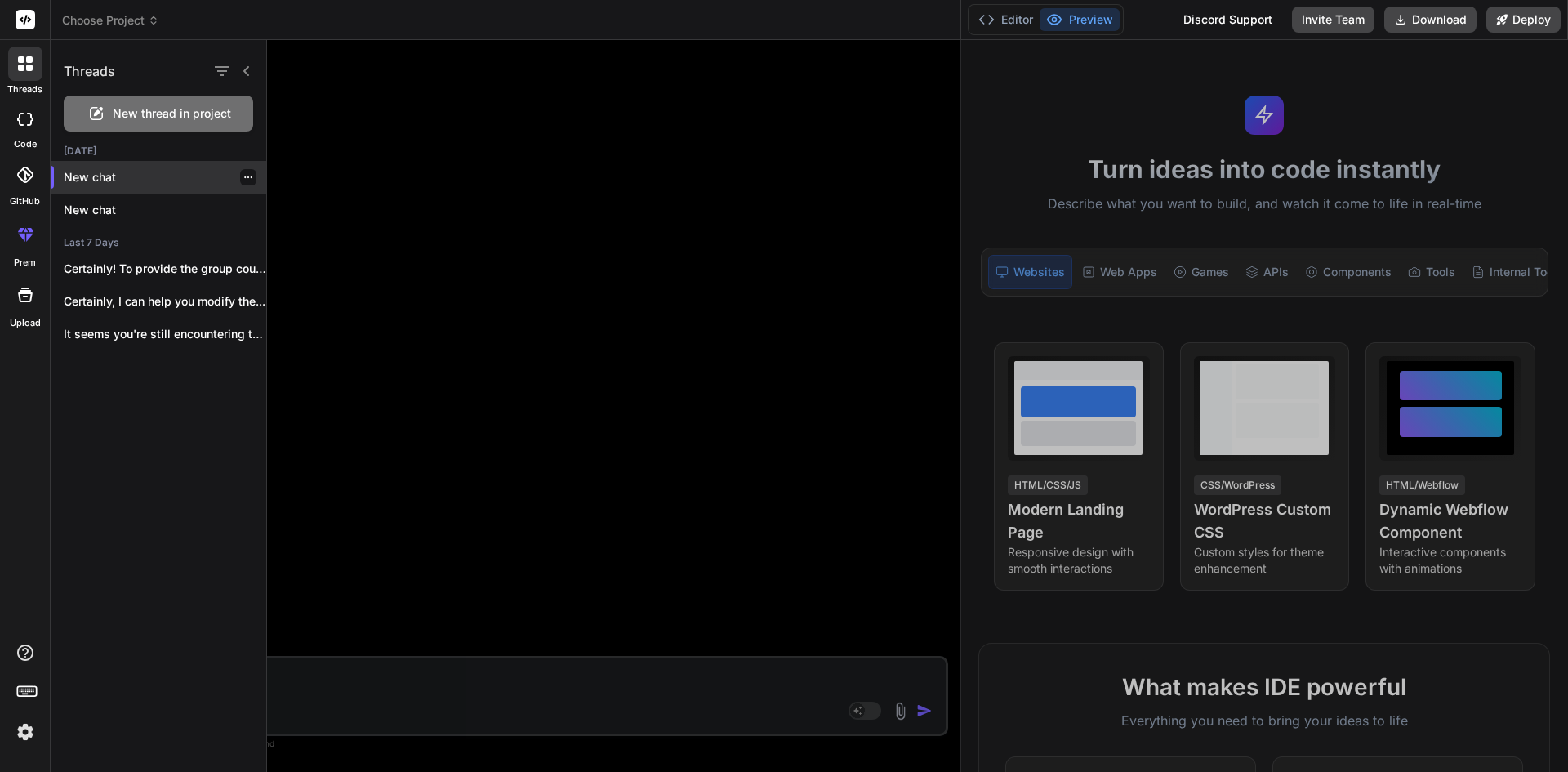
click at [100, 177] on p "New chat" at bounding box center [165, 177] width 203 height 17
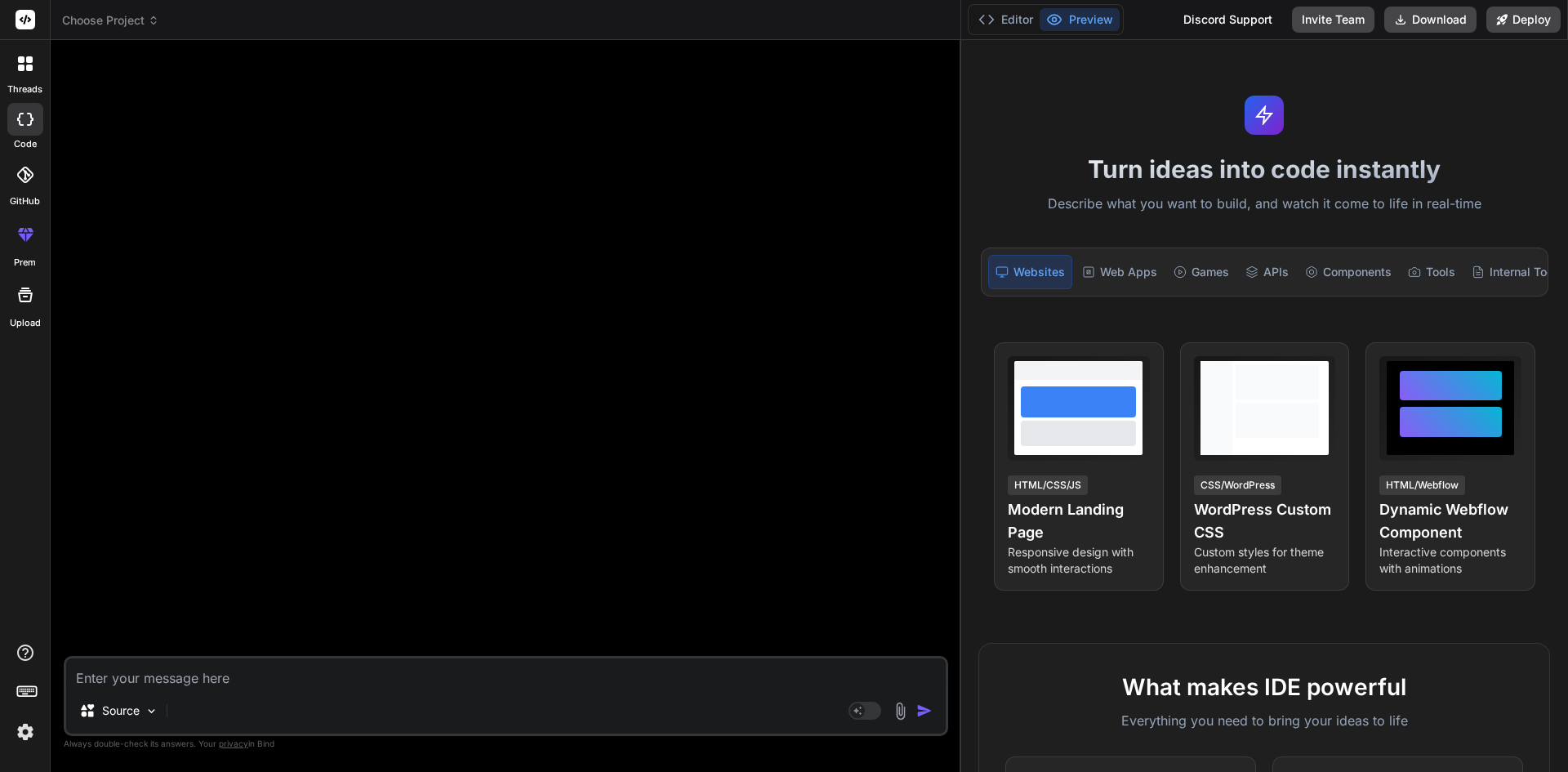
click at [215, 688] on div "Source Agent Mode. When this toggle is activated, AI automatically makes decisi…" at bounding box center [506, 696] width 885 height 80
click at [205, 684] on textarea at bounding box center [506, 674] width 880 height 30
paste textarea "so these my action method [HttpGet] public async Task<ActionResult> BusinessCal…"
type textarea "so these my action method [HttpGet] public async Task<ActionResult> BusinessCal…"
type textarea "x"
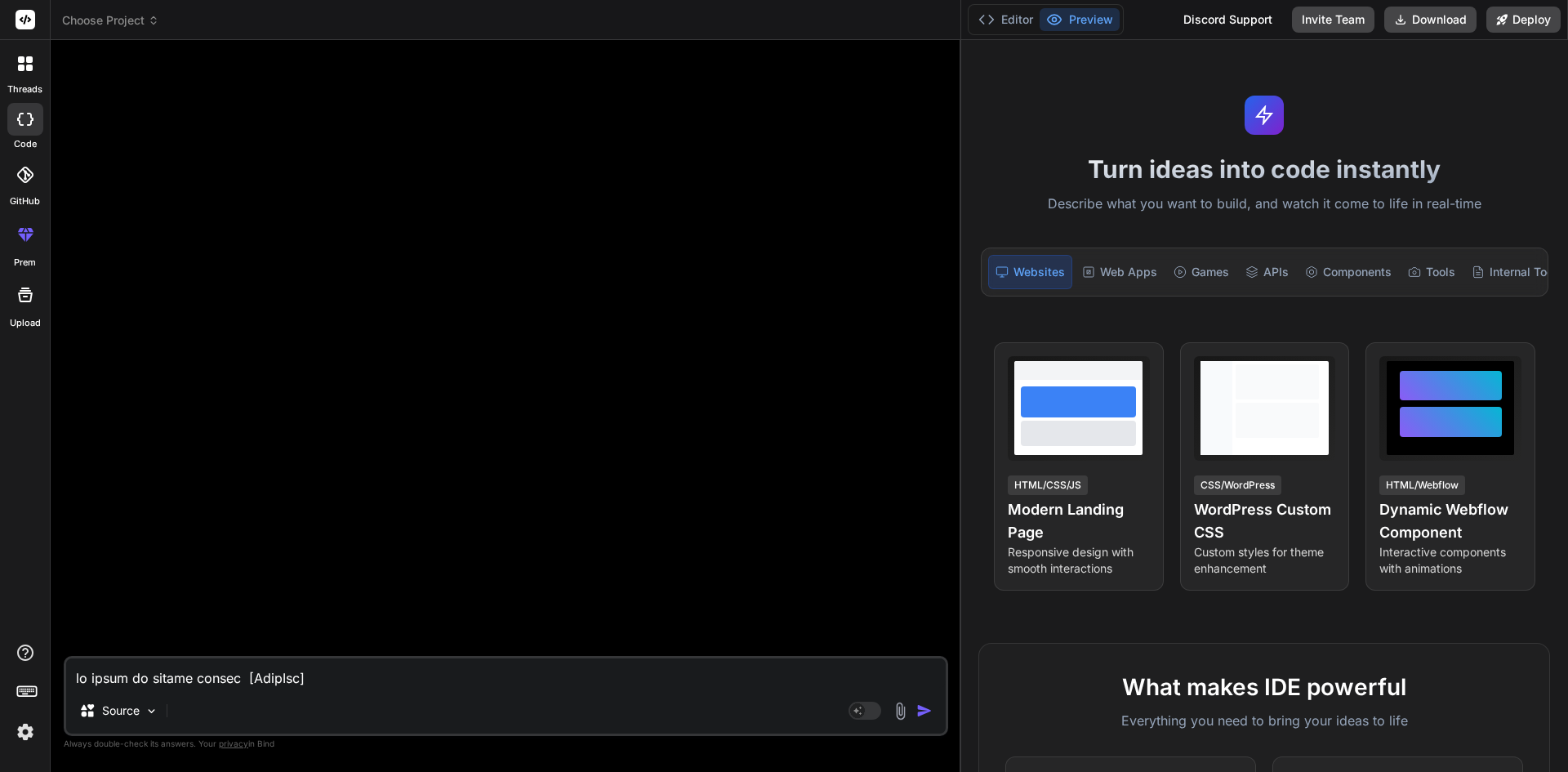
scroll to position [1139, 0]
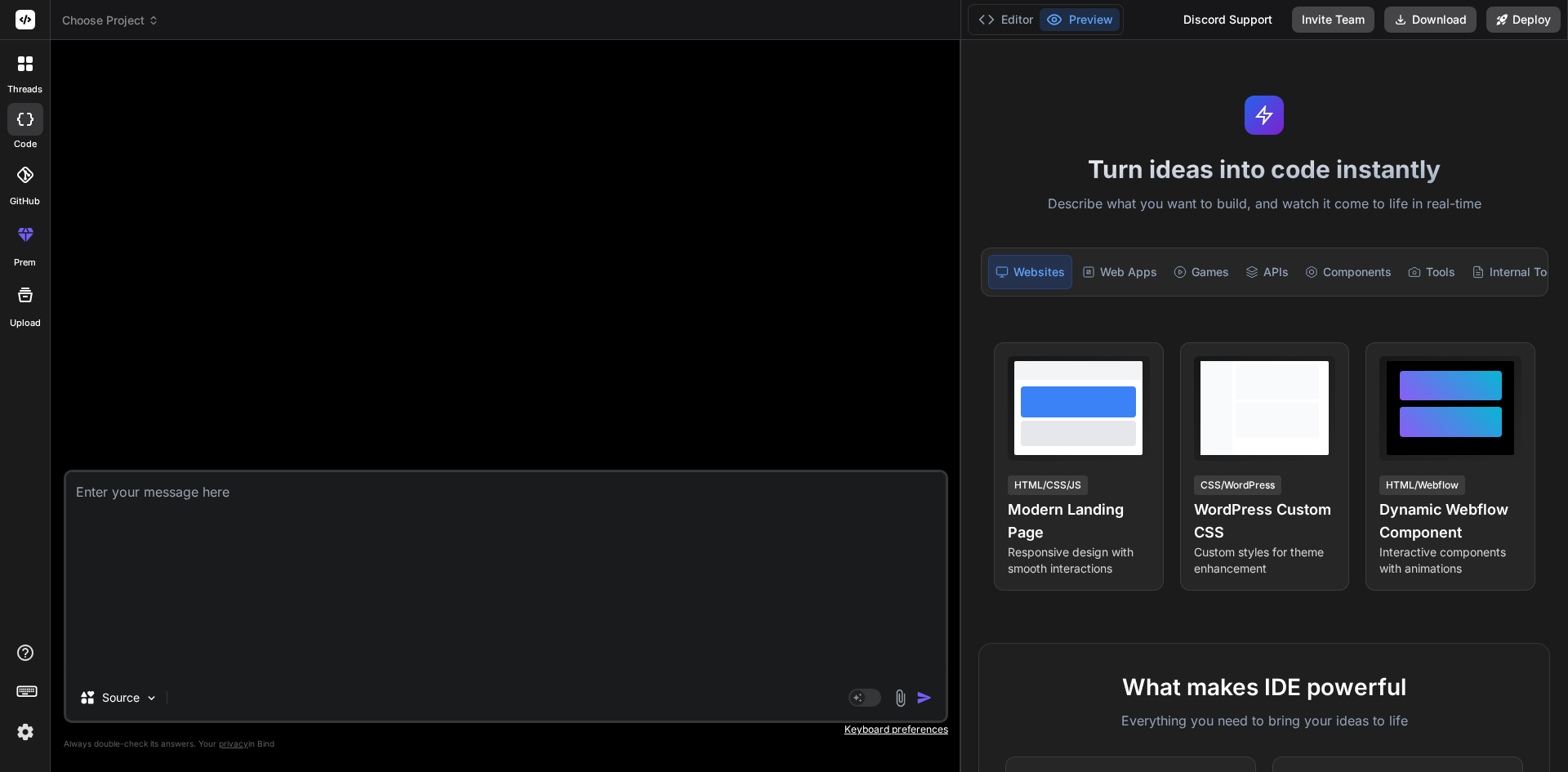
type textarea "x"
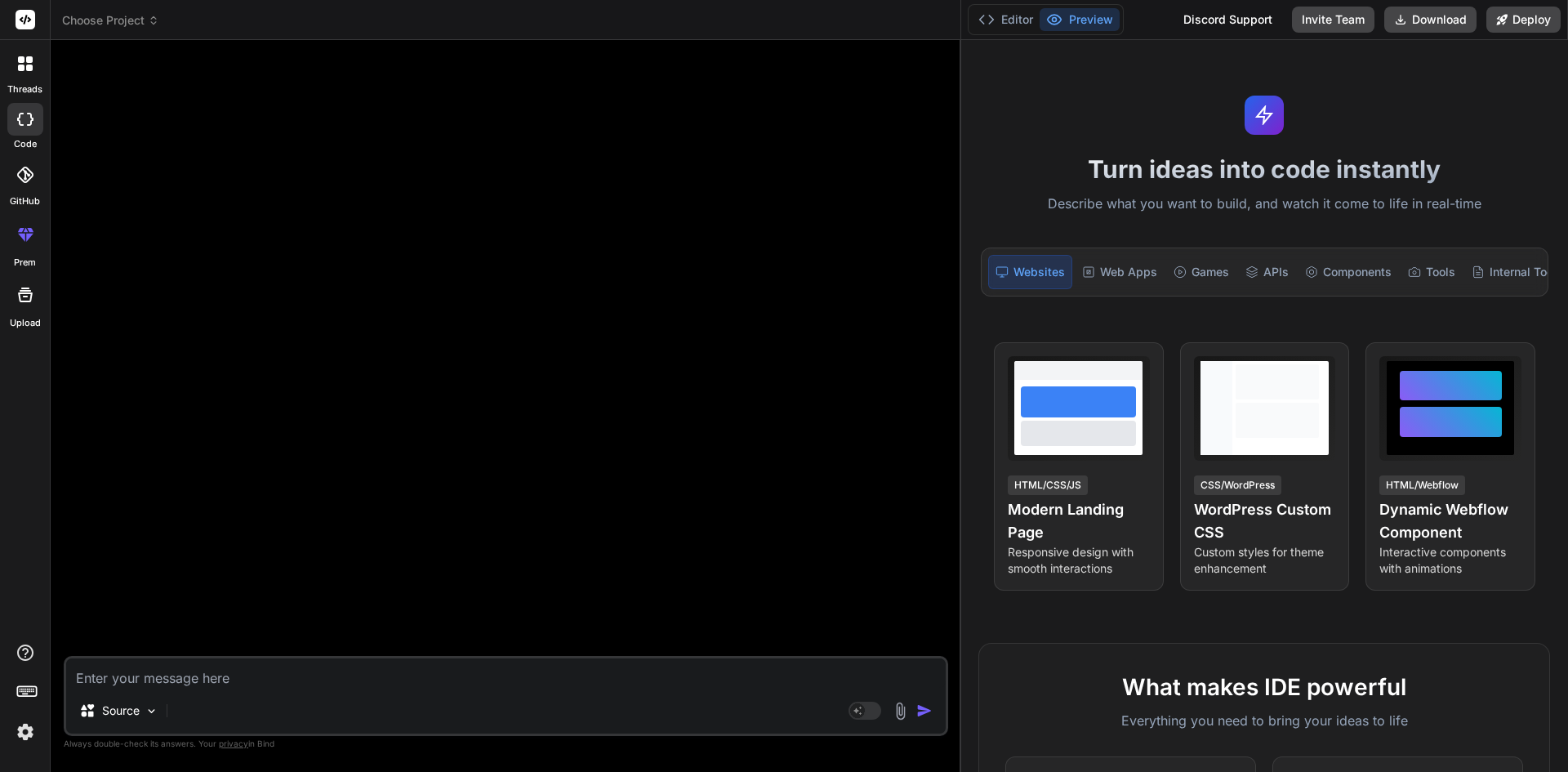
scroll to position [0, 0]
paste textarea "' <li> <a class="dropdown-item edit-business-hour" href="/Admin/BusinessCalenda…"
type textarea "' <li> <a class="dropdown-item edit-business-hour" href="/Admin/BusinessCalenda…"
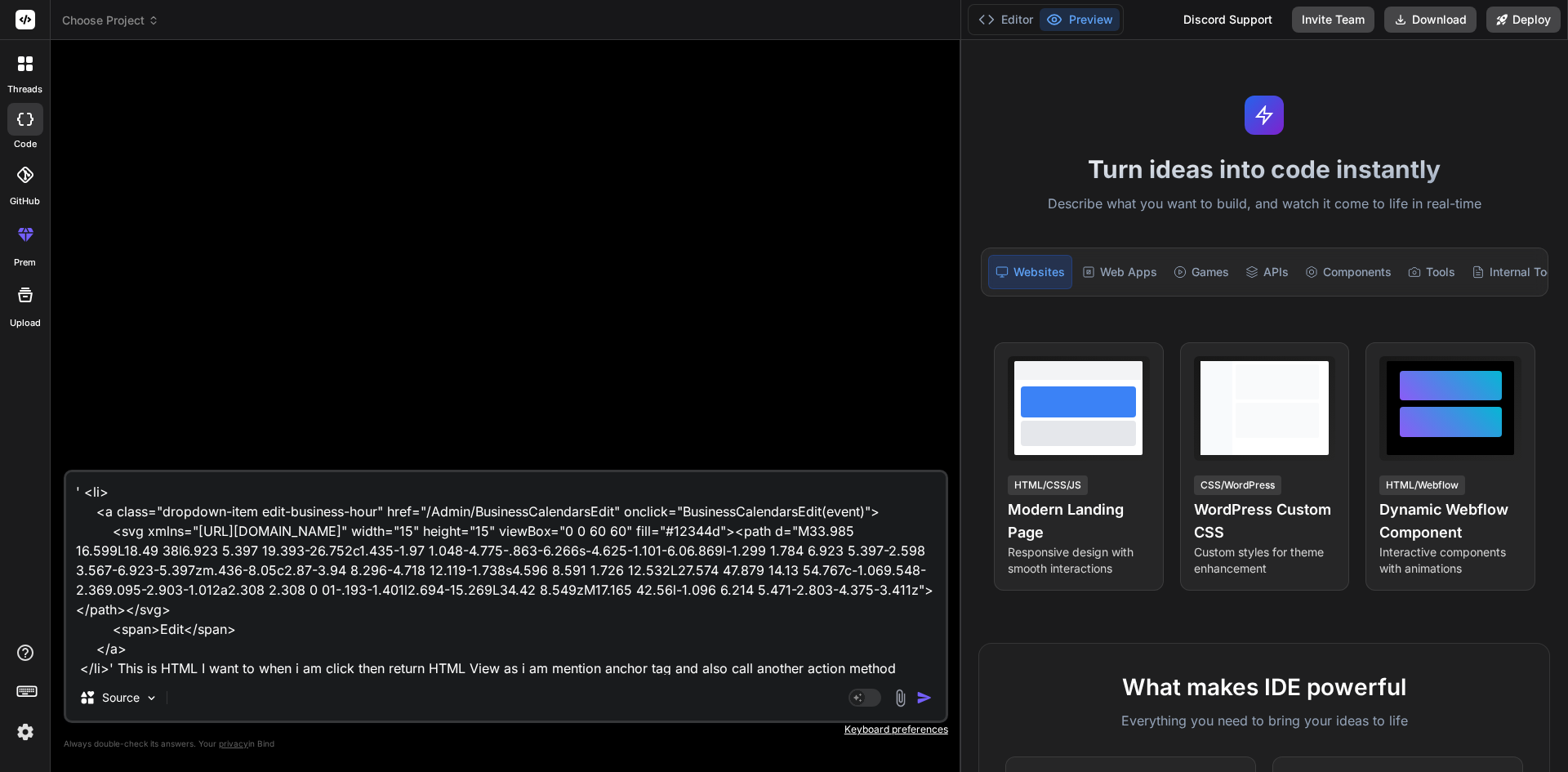
scroll to position [22, 0]
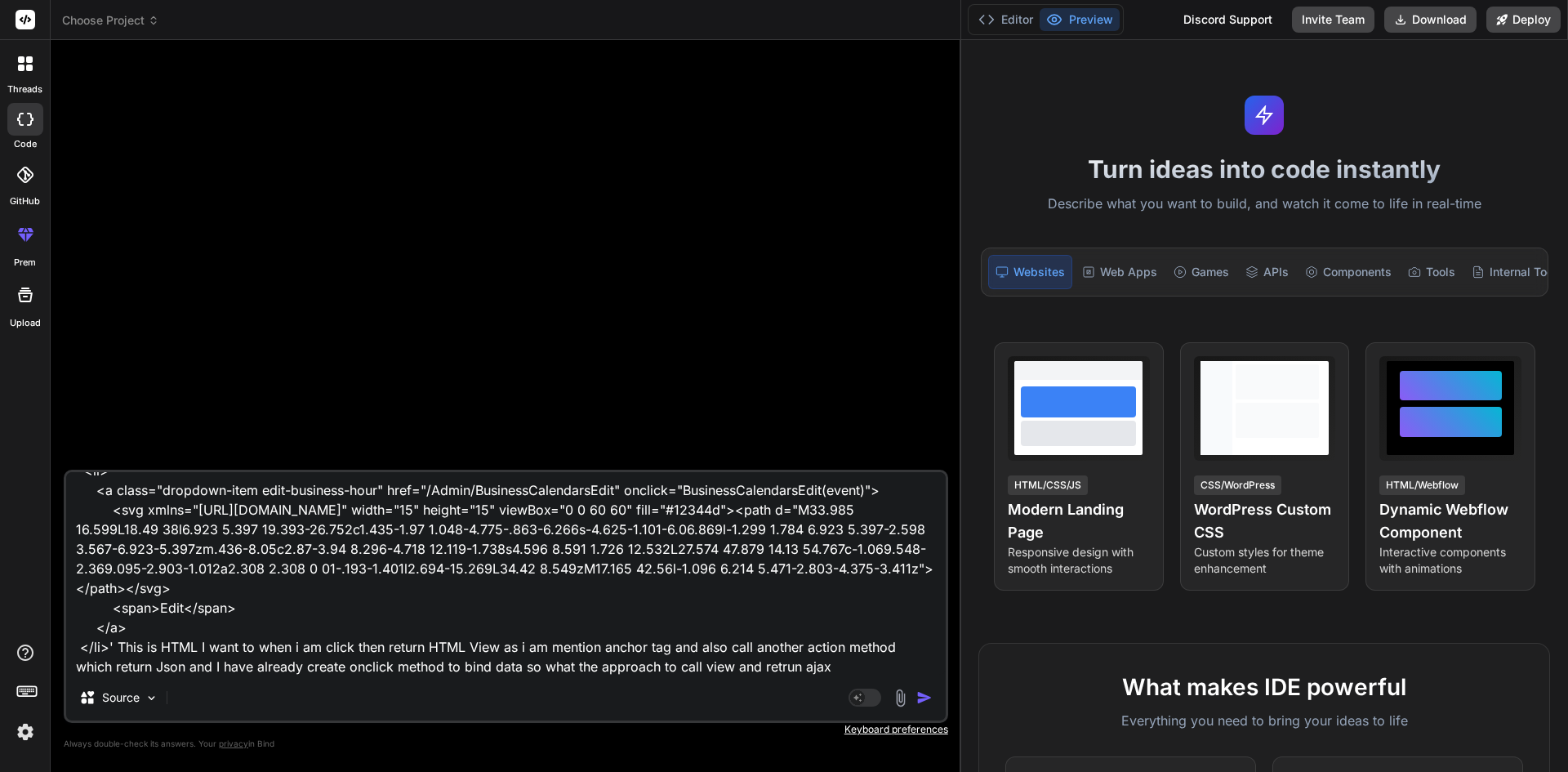
type textarea "x"
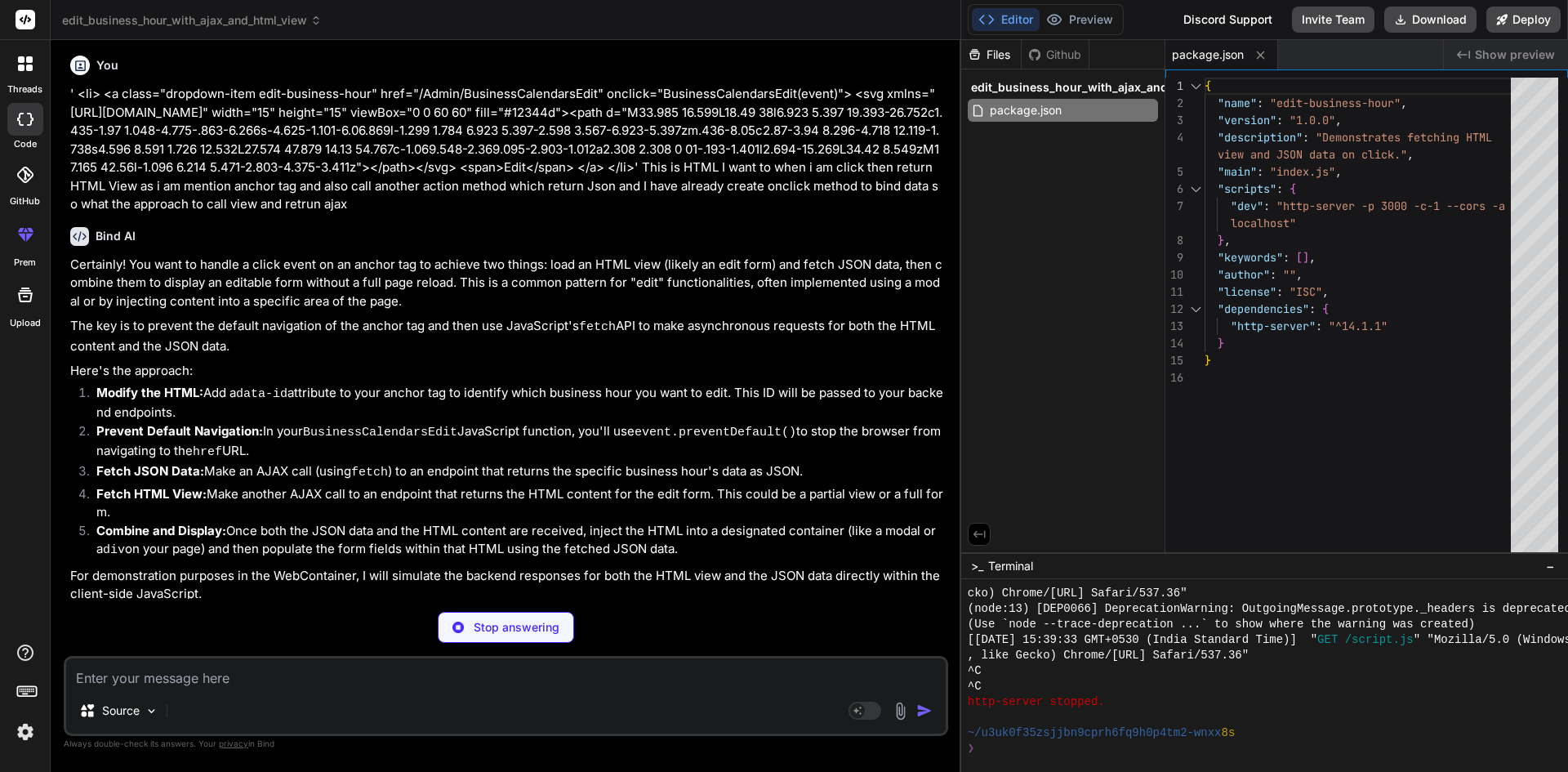
scroll to position [0, 0]
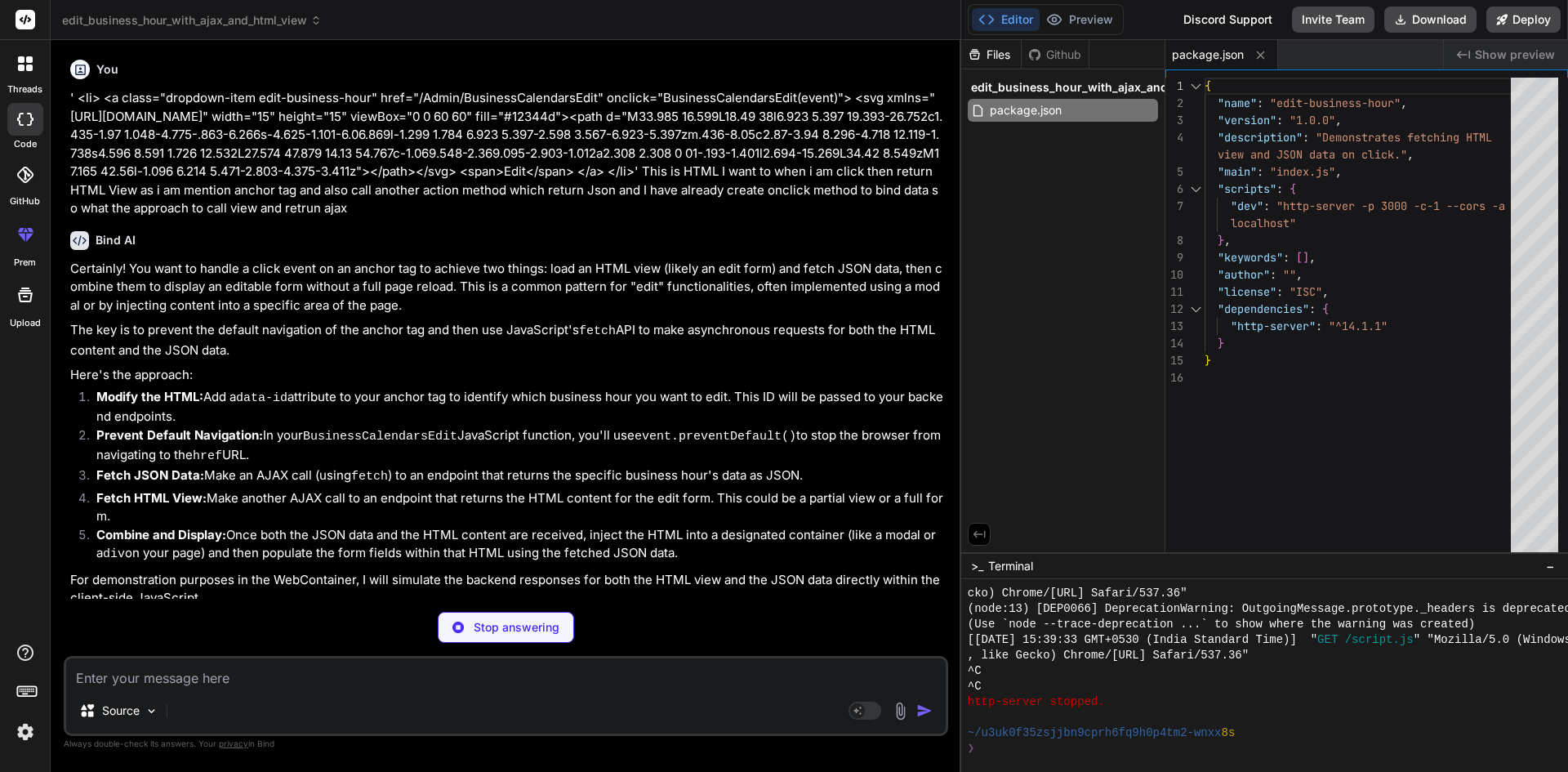
type textarea "x"
type textarea "</html>"
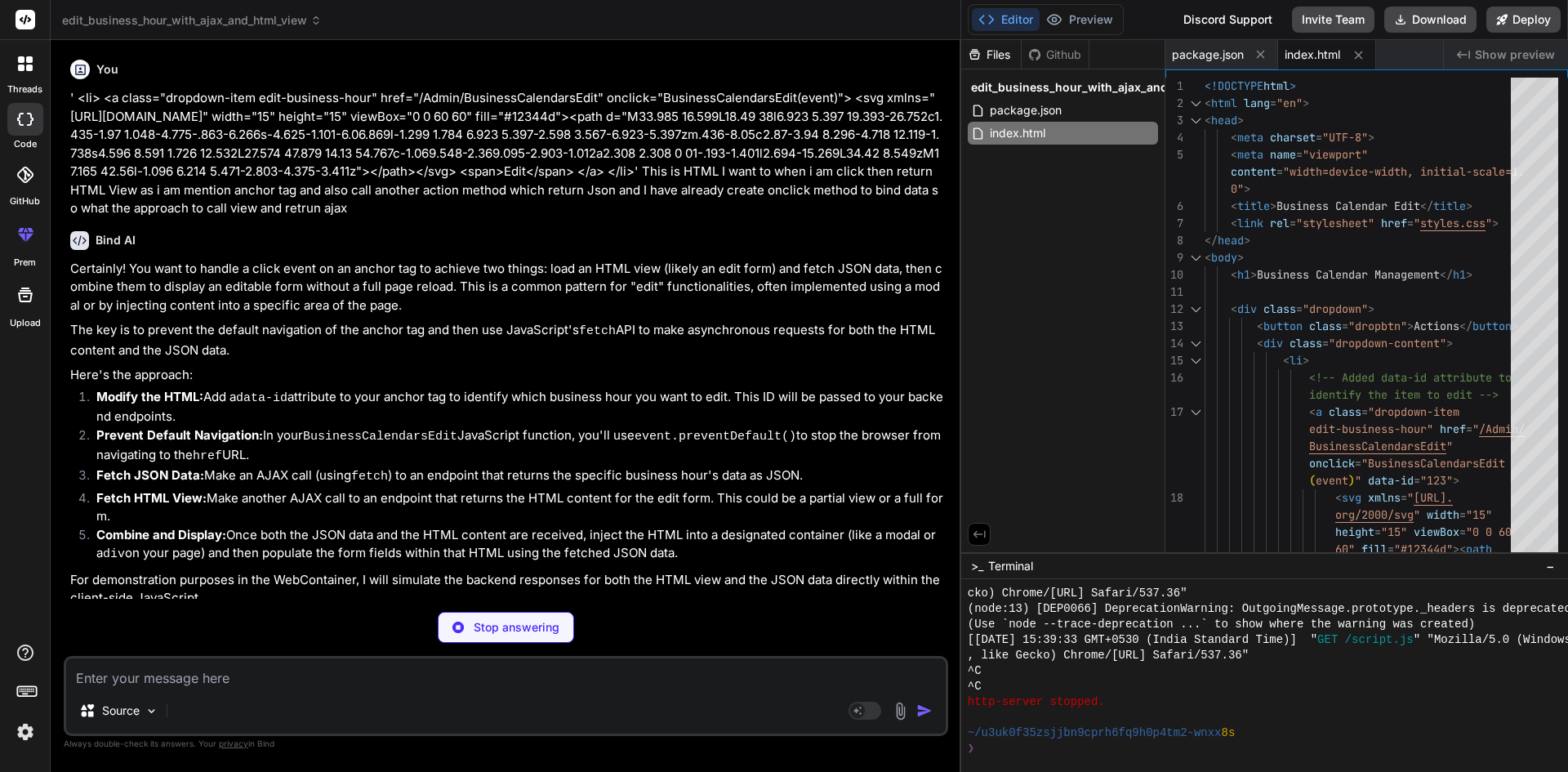
type textarea "x"
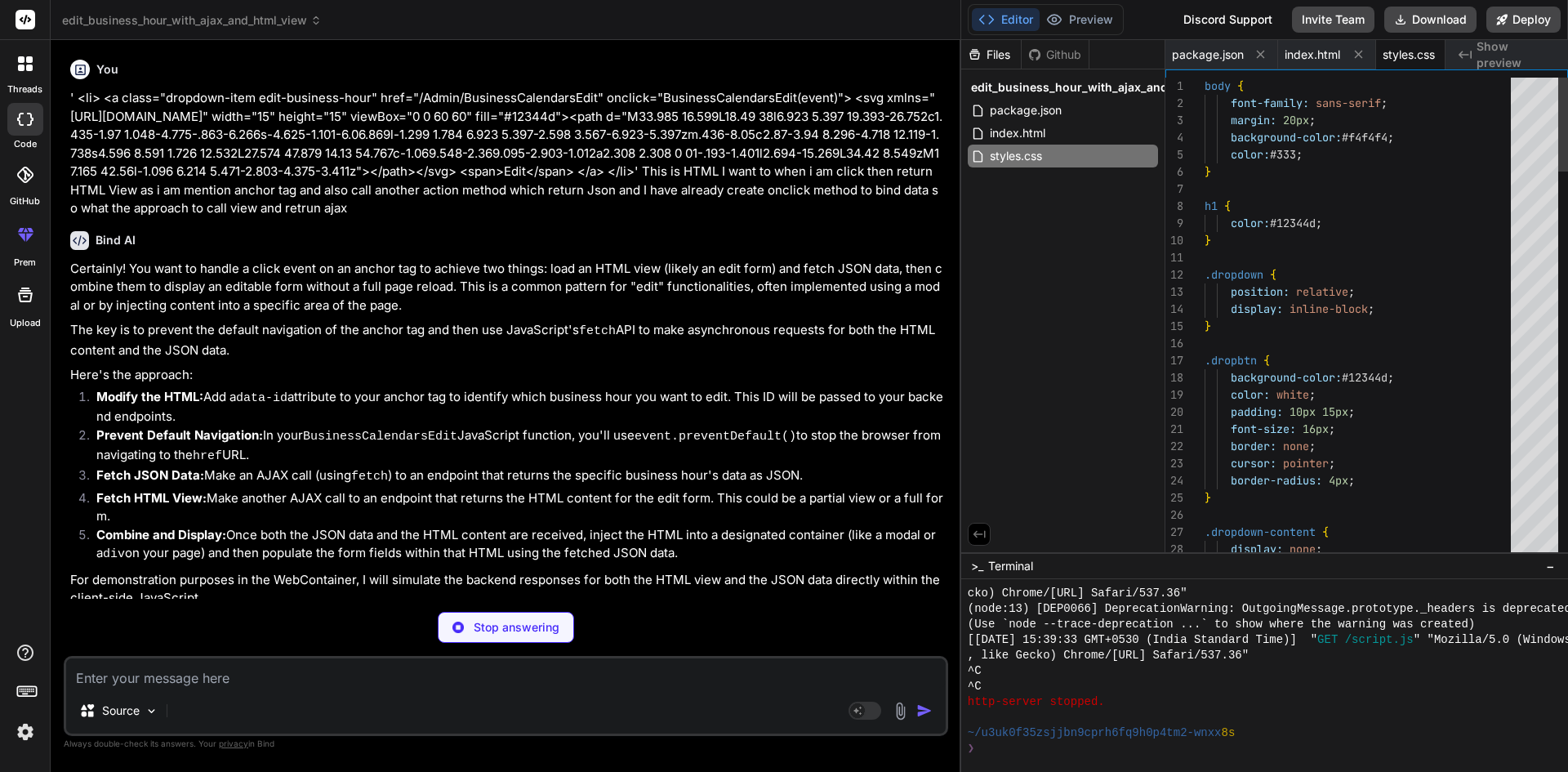
scroll to position [0, 30]
type textarea "#editFormContainer button:hover { background-color: #0e2a3d; }"
click at [36, 75] on div at bounding box center [25, 63] width 34 height 34
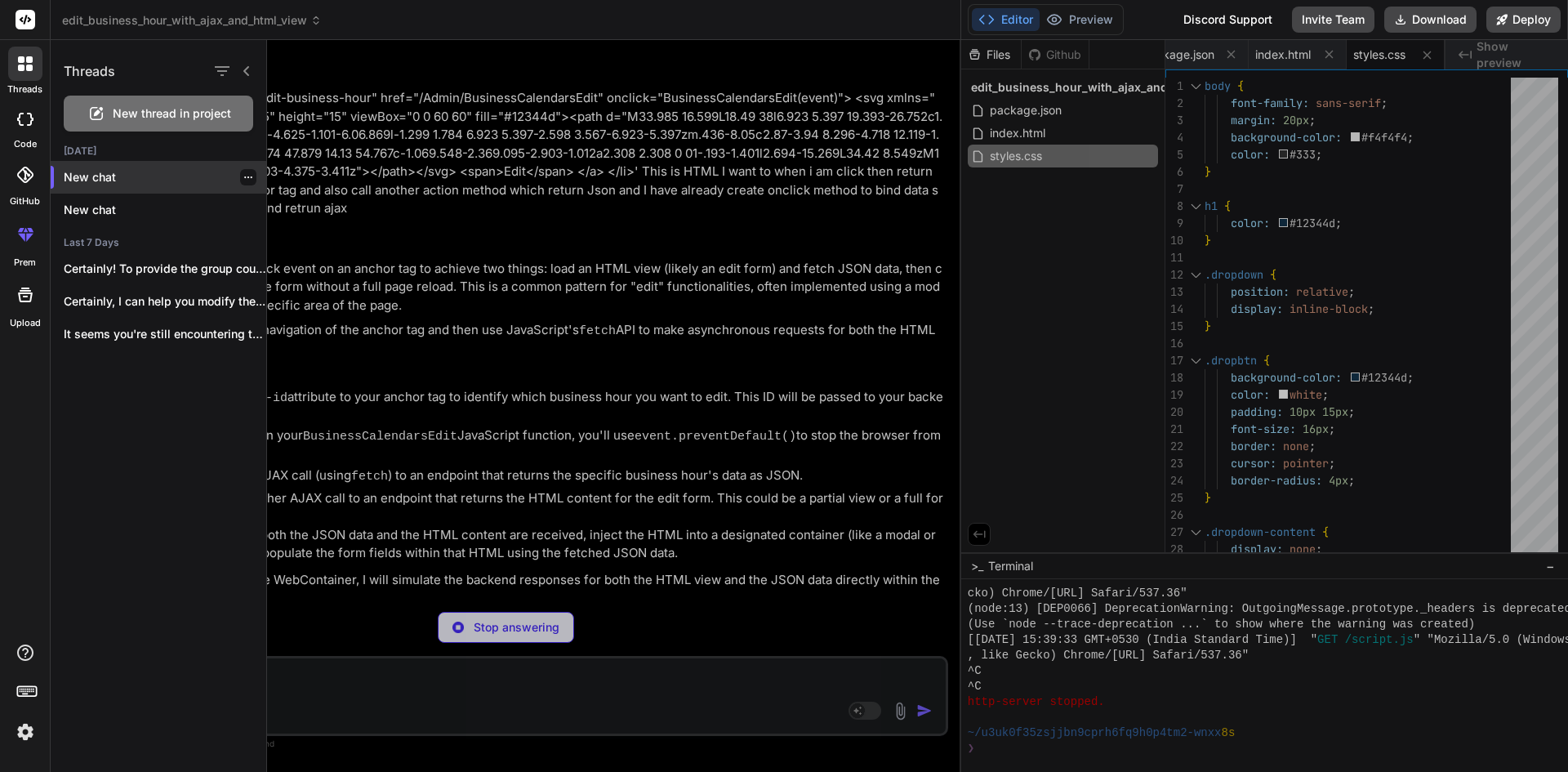
type textarea "x"
type textarea "// Close modal with Escape key document.addEventListener('keydown', function(ev…"
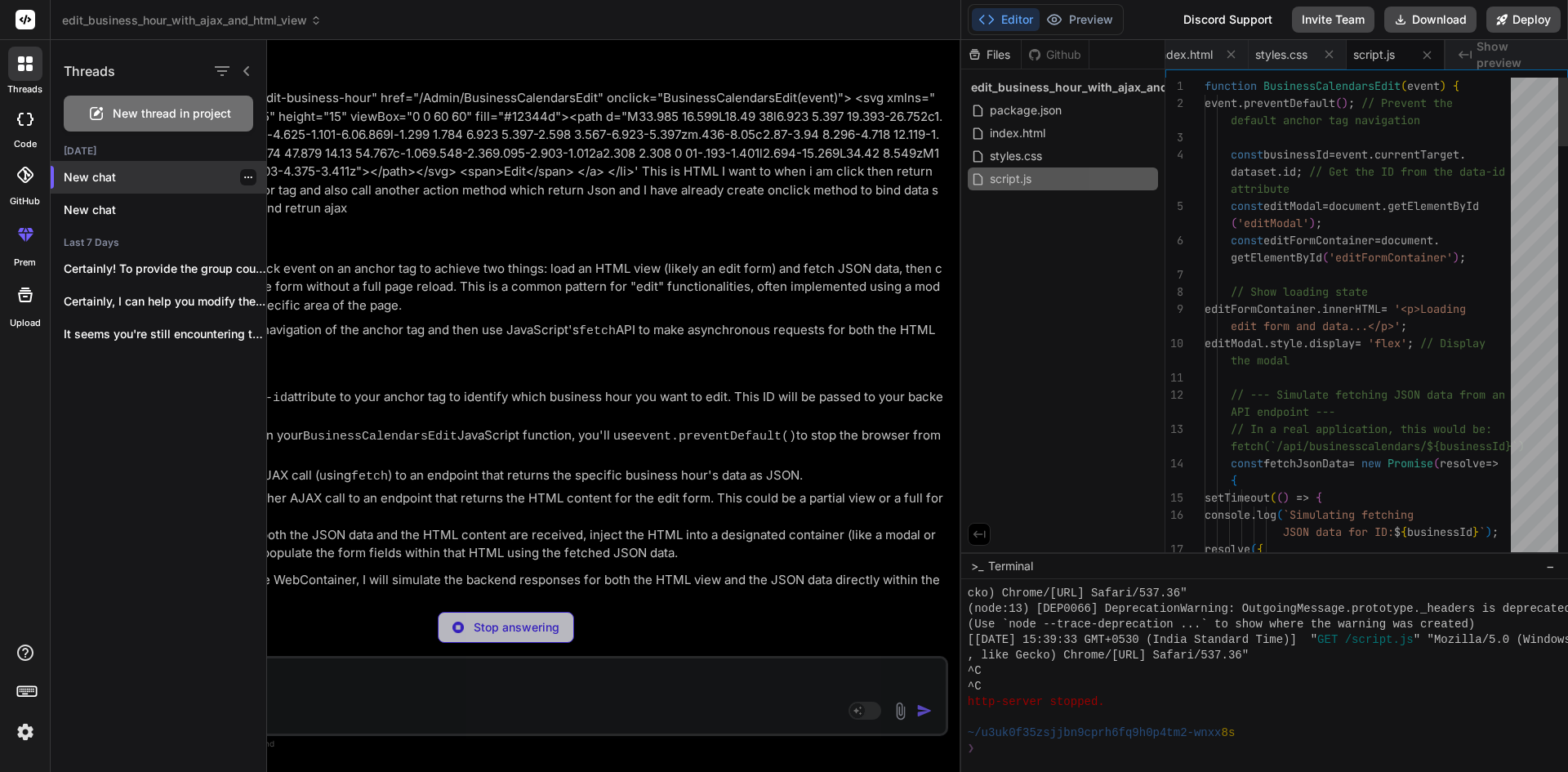
scroll to position [792, 0]
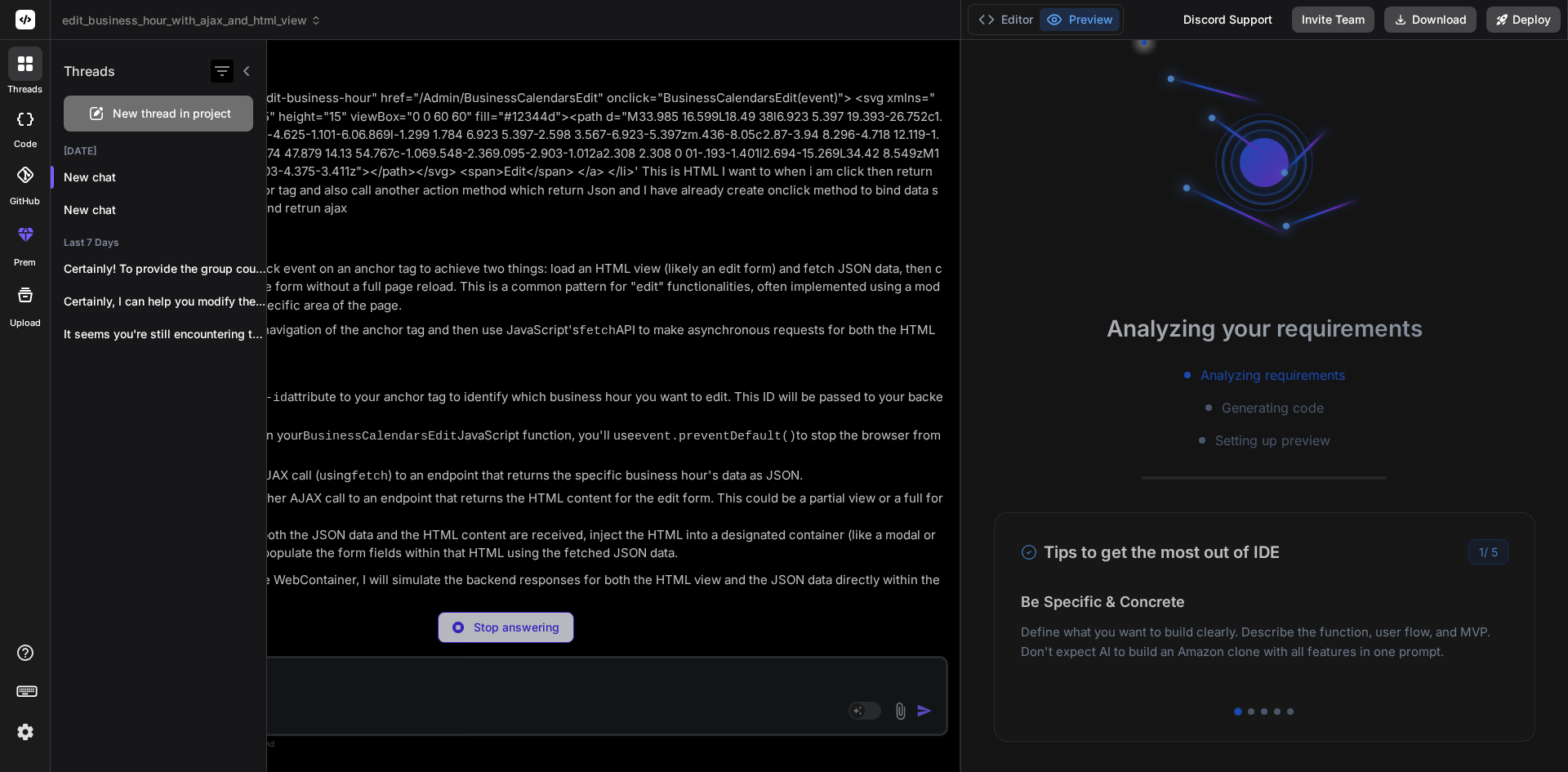
click at [225, 68] on icon "button" at bounding box center [222, 71] width 15 height 10
click at [231, 152] on input "All Threads" at bounding box center [231, 151] width 15 height 15
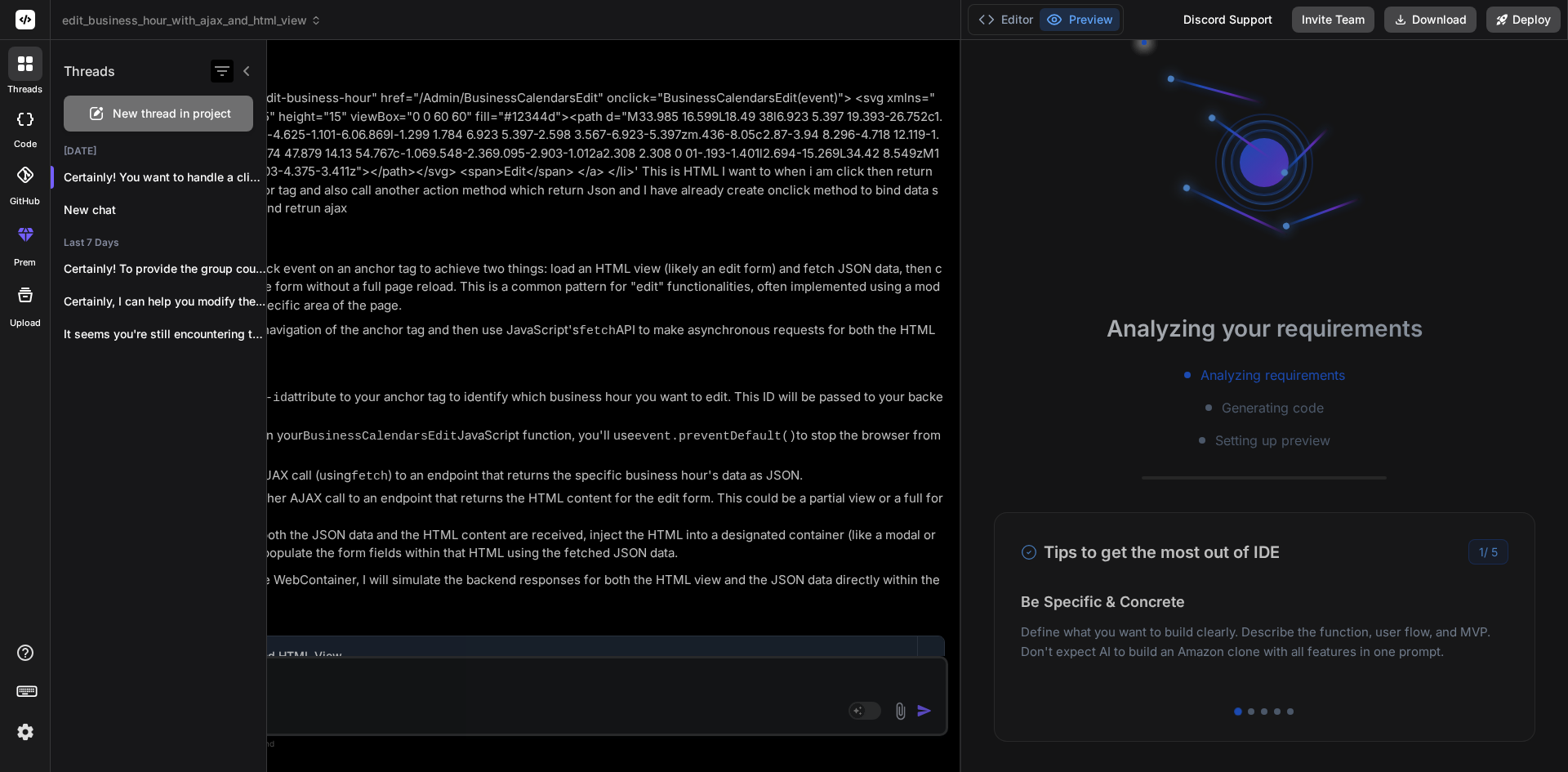
scroll to position [900, 0]
click at [232, 64] on div at bounding box center [222, 71] width 23 height 23
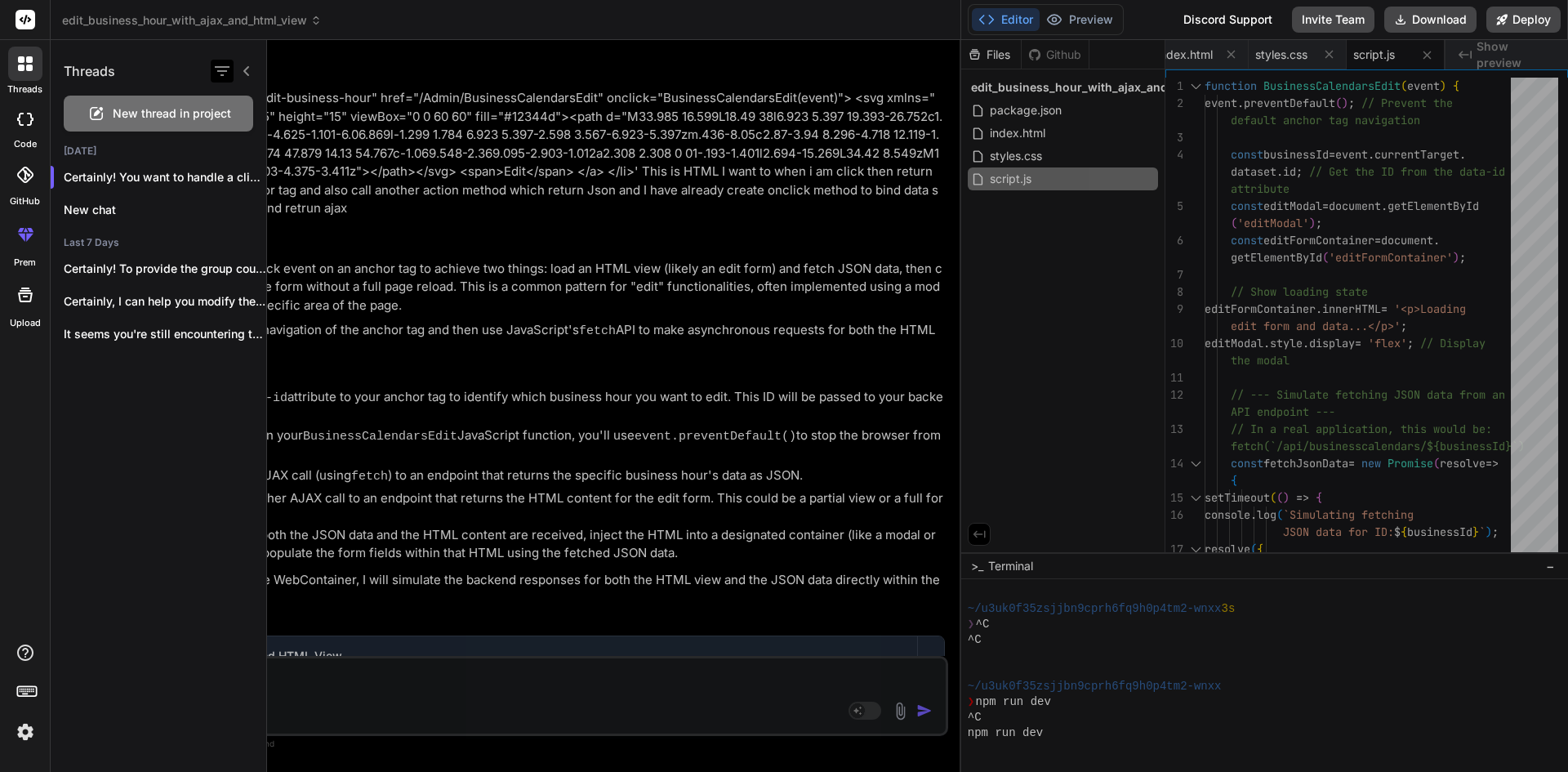
click at [218, 68] on icon "button" at bounding box center [222, 71] width 15 height 10
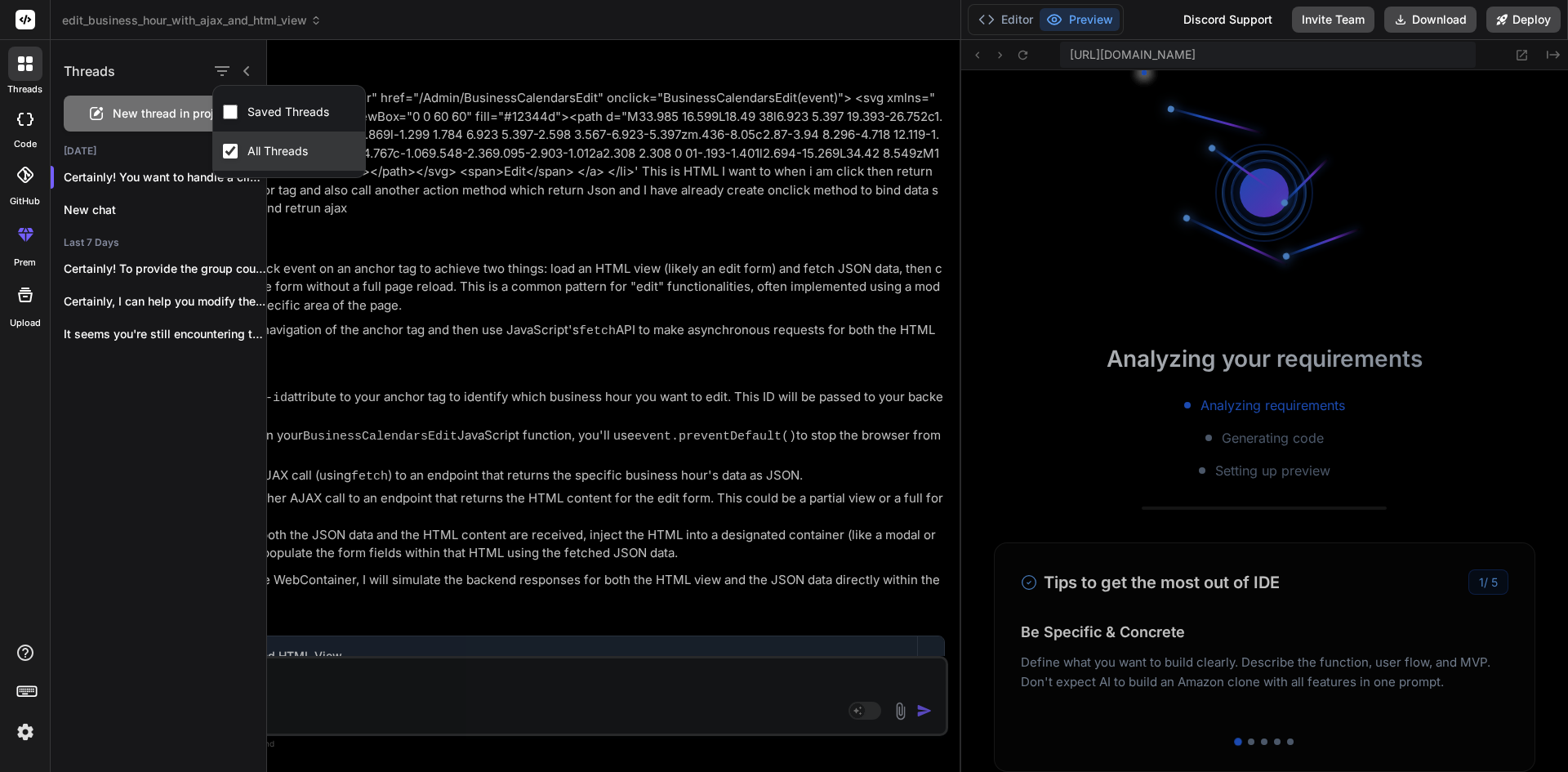
scroll to position [1491, 0]
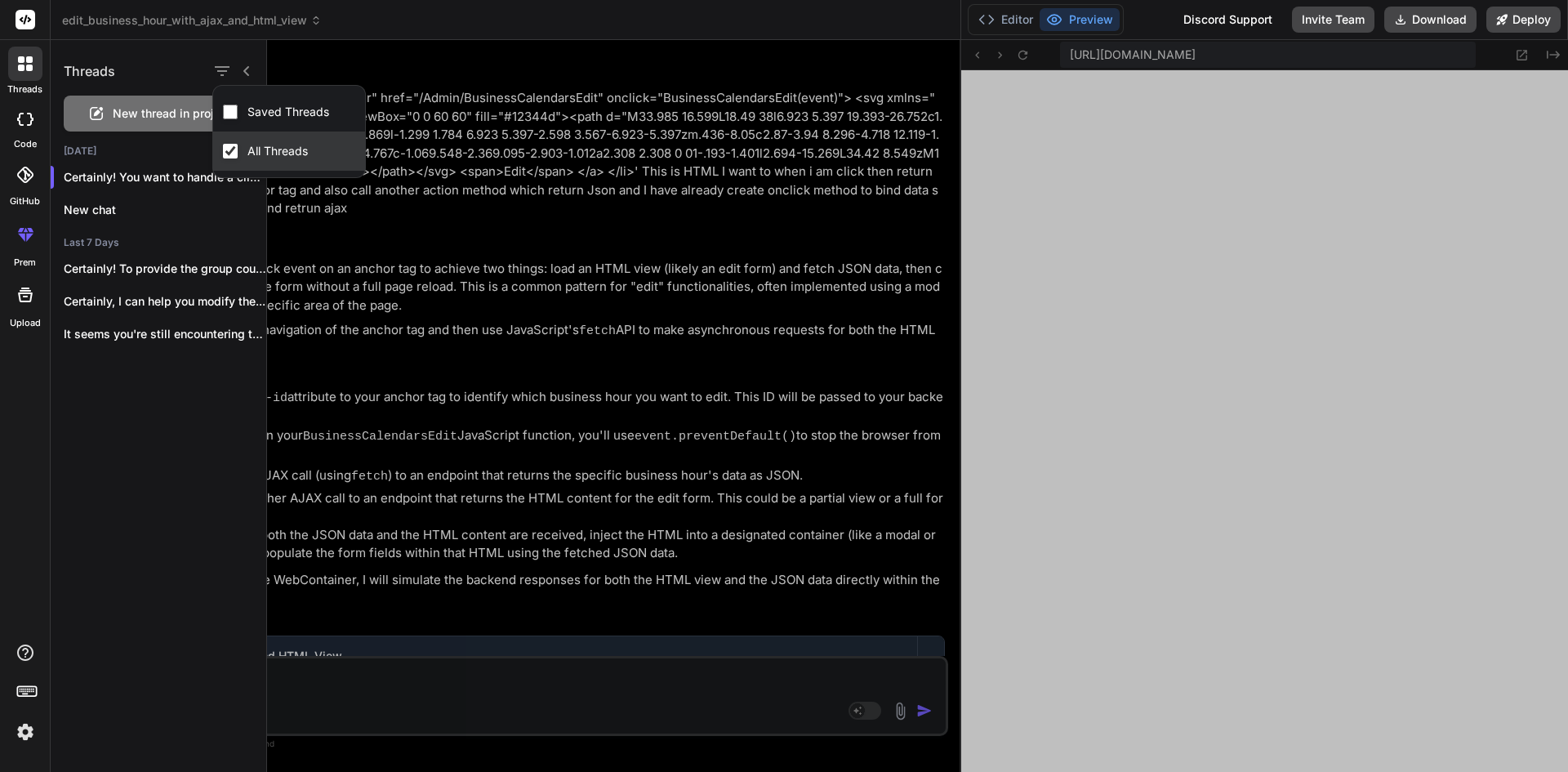
click at [230, 147] on input "All Threads" at bounding box center [231, 151] width 15 height 15
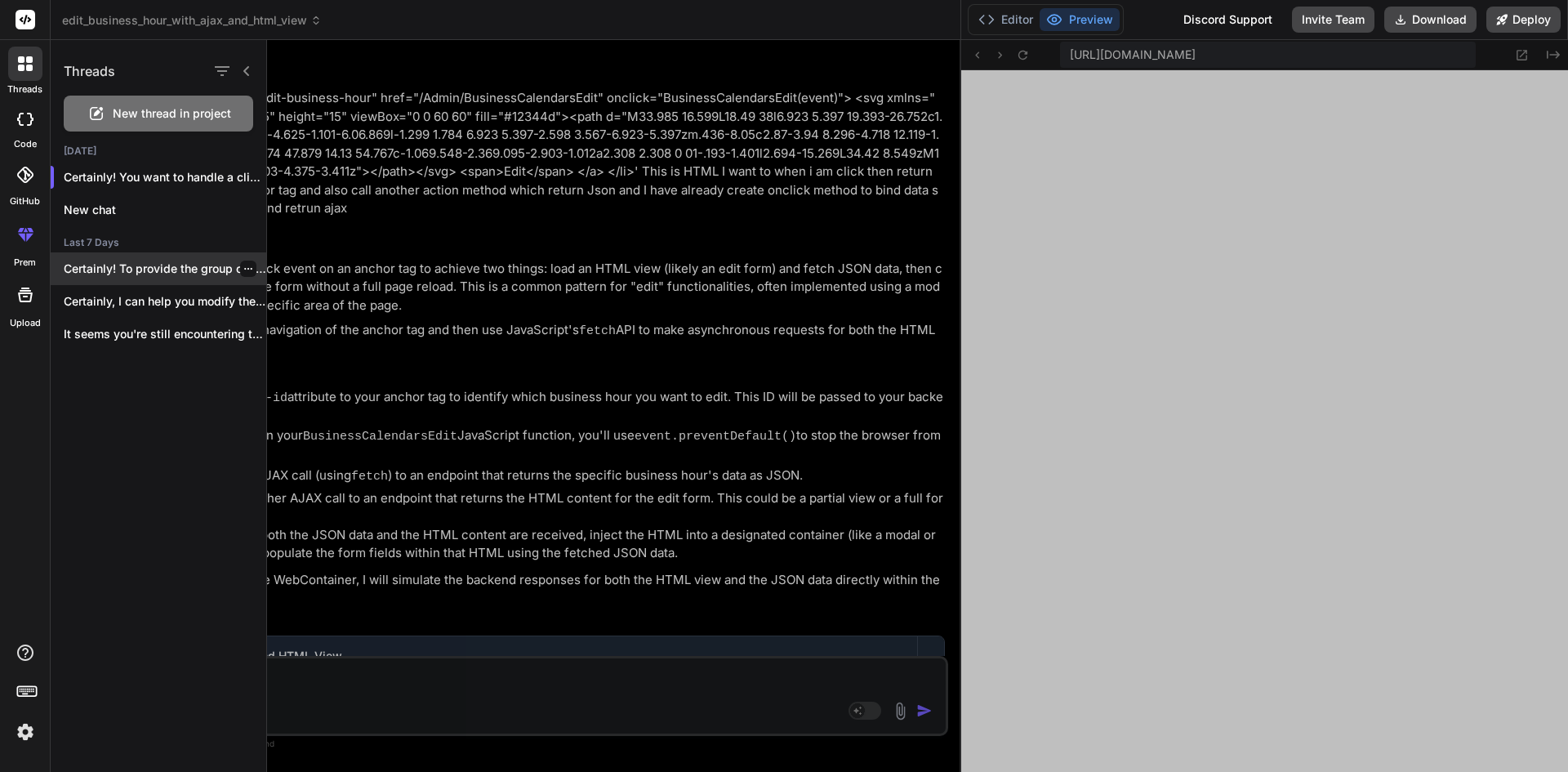
drag, startPoint x: 240, startPoint y: 264, endPoint x: 238, endPoint y: 277, distance: 13.2
click at [243, 265] on icon "button" at bounding box center [248, 269] width 10 height 10
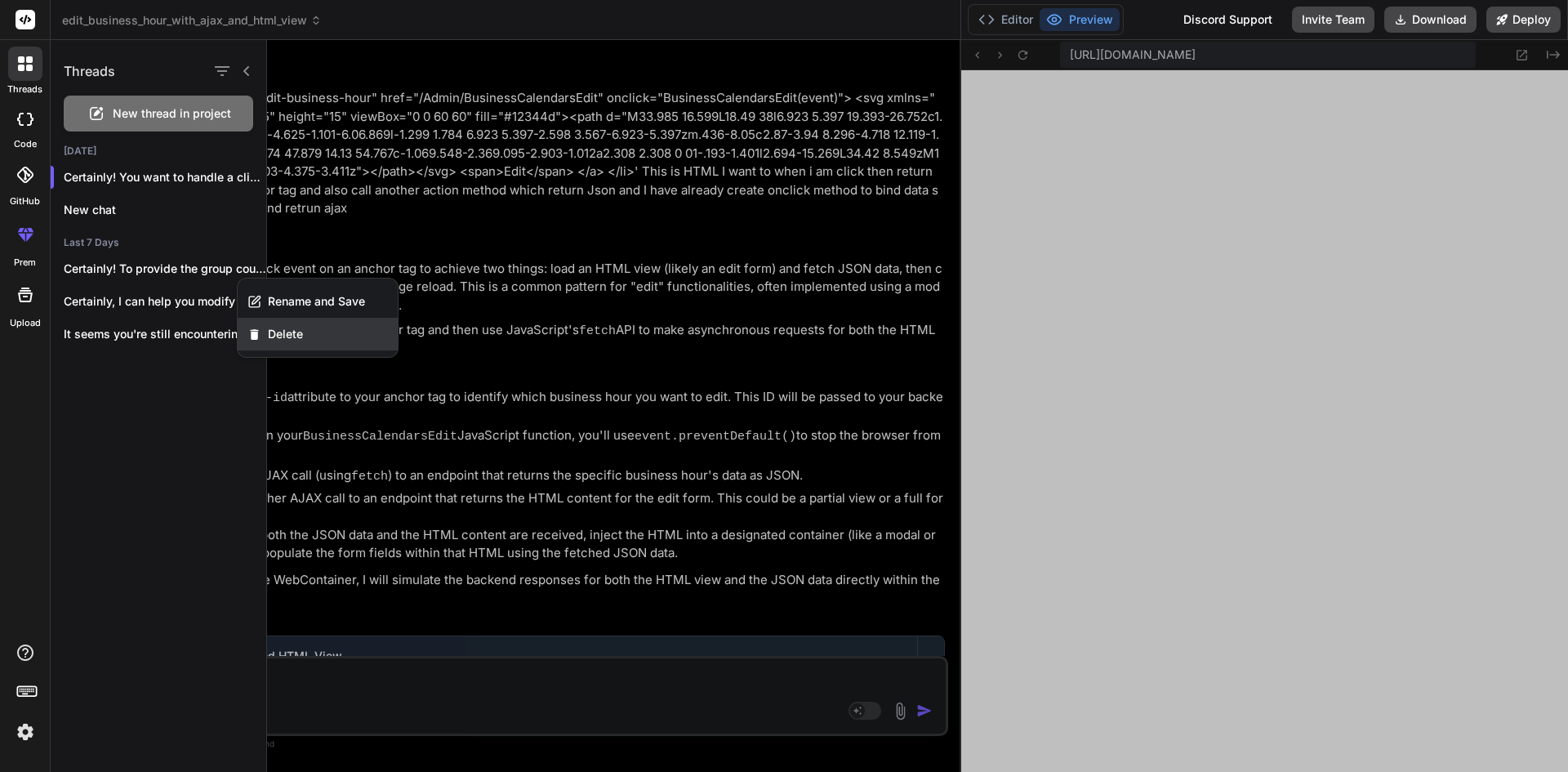
click at [284, 339] on span "Delete" at bounding box center [285, 334] width 35 height 17
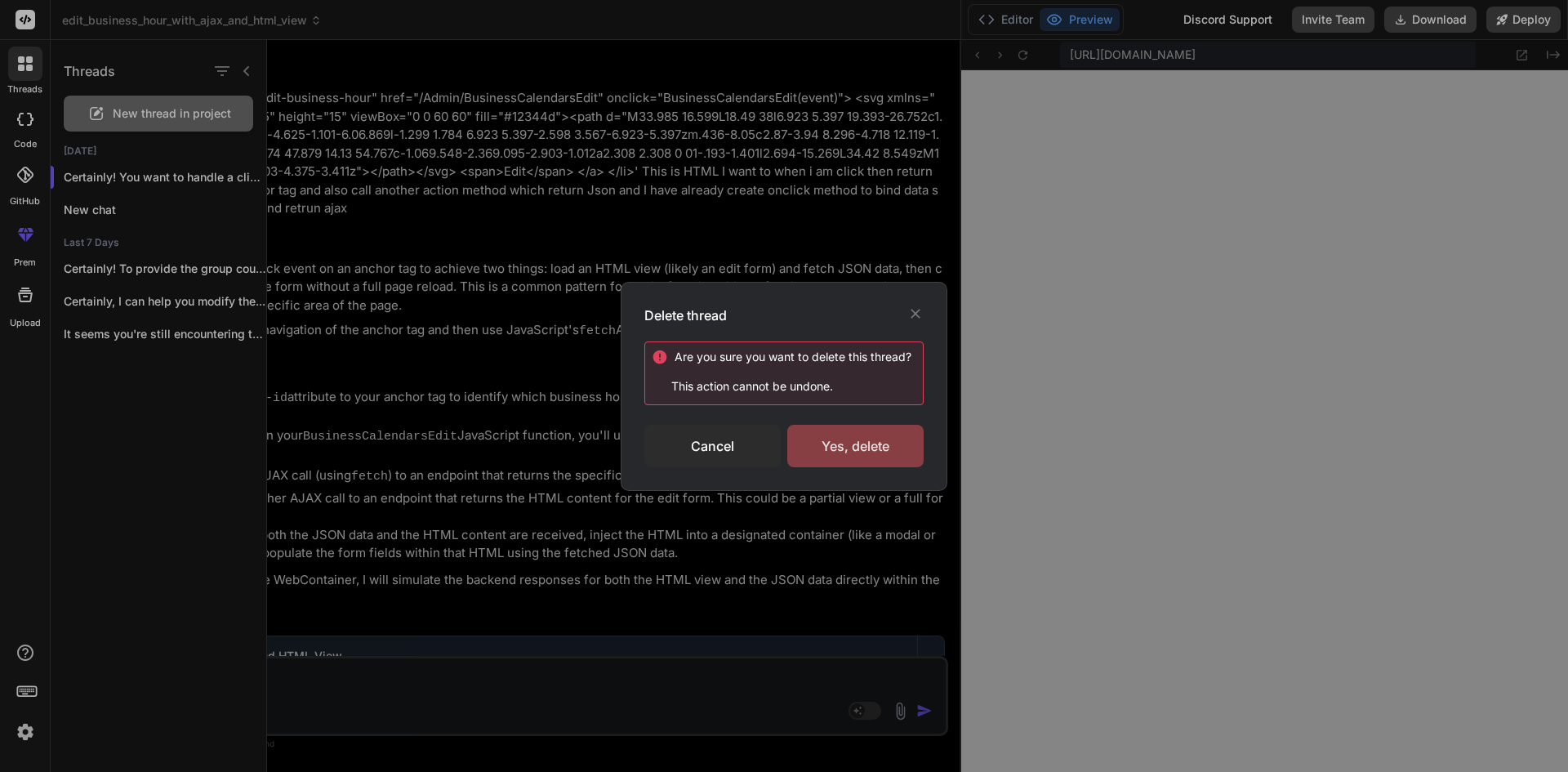
click at [827, 448] on div "Yes, delete" at bounding box center [855, 446] width 136 height 42
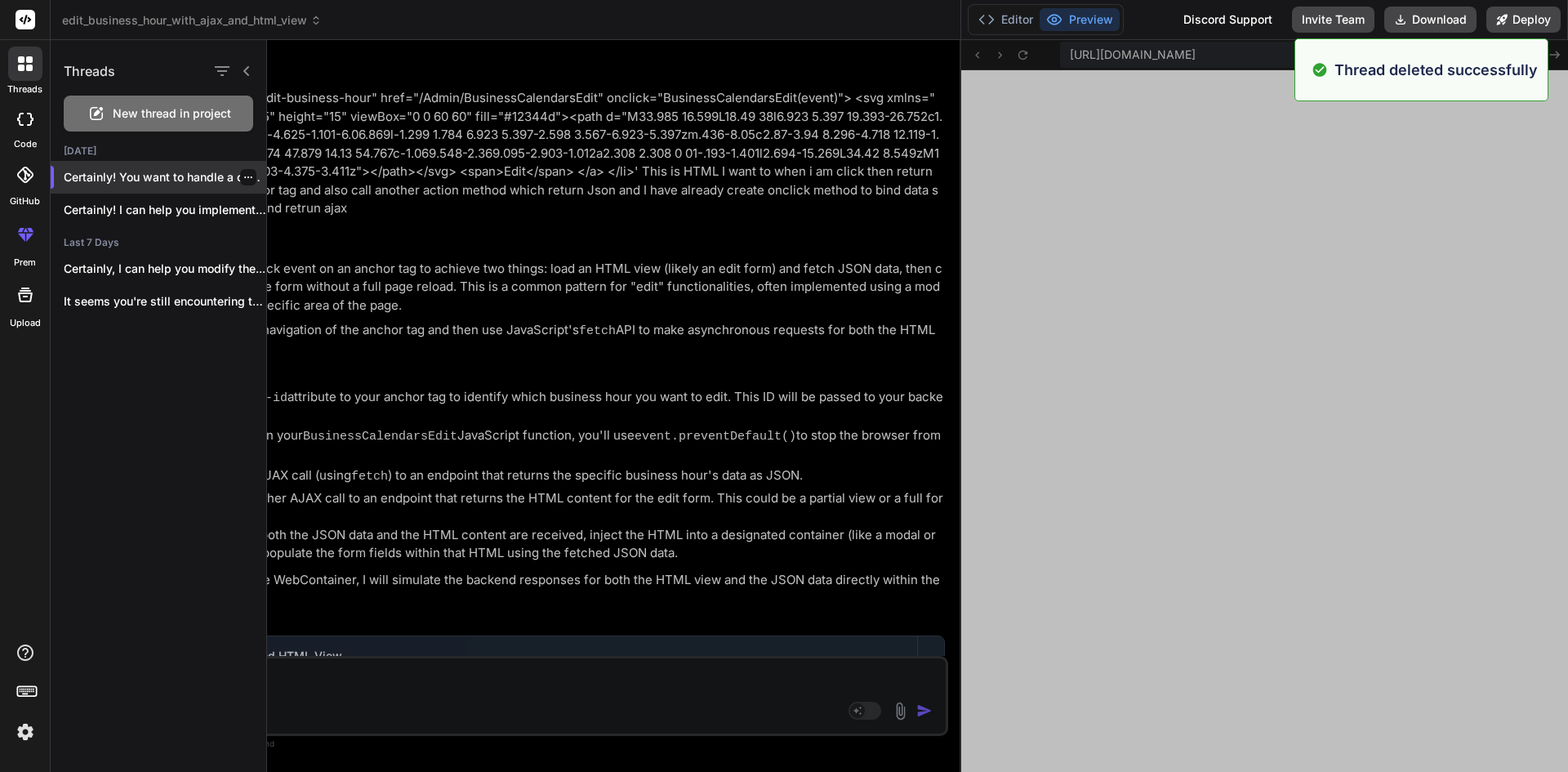
click at [243, 175] on icon "button" at bounding box center [248, 177] width 10 height 10
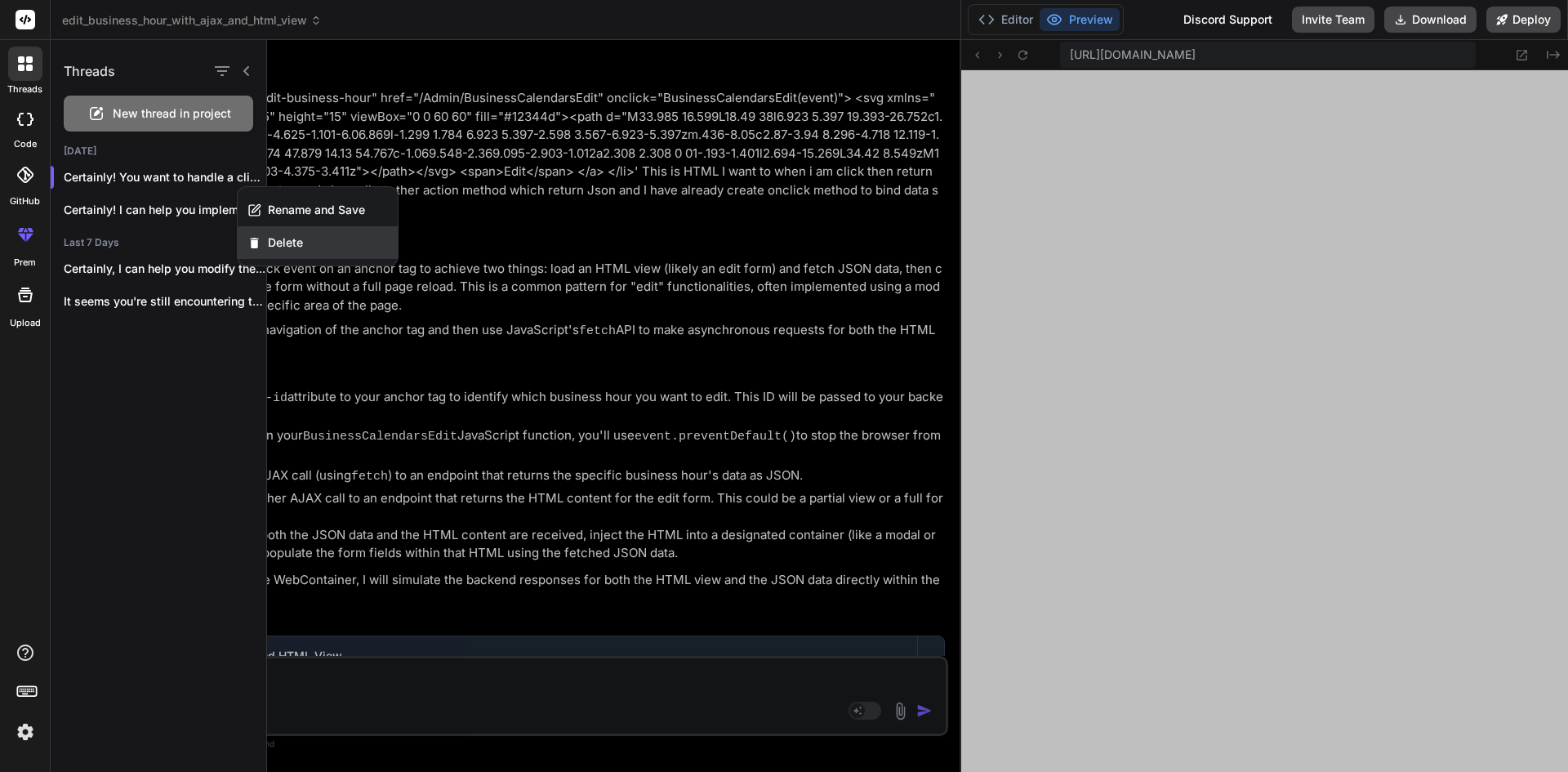
click at [321, 247] on div "Delete" at bounding box center [318, 243] width 160 height 33
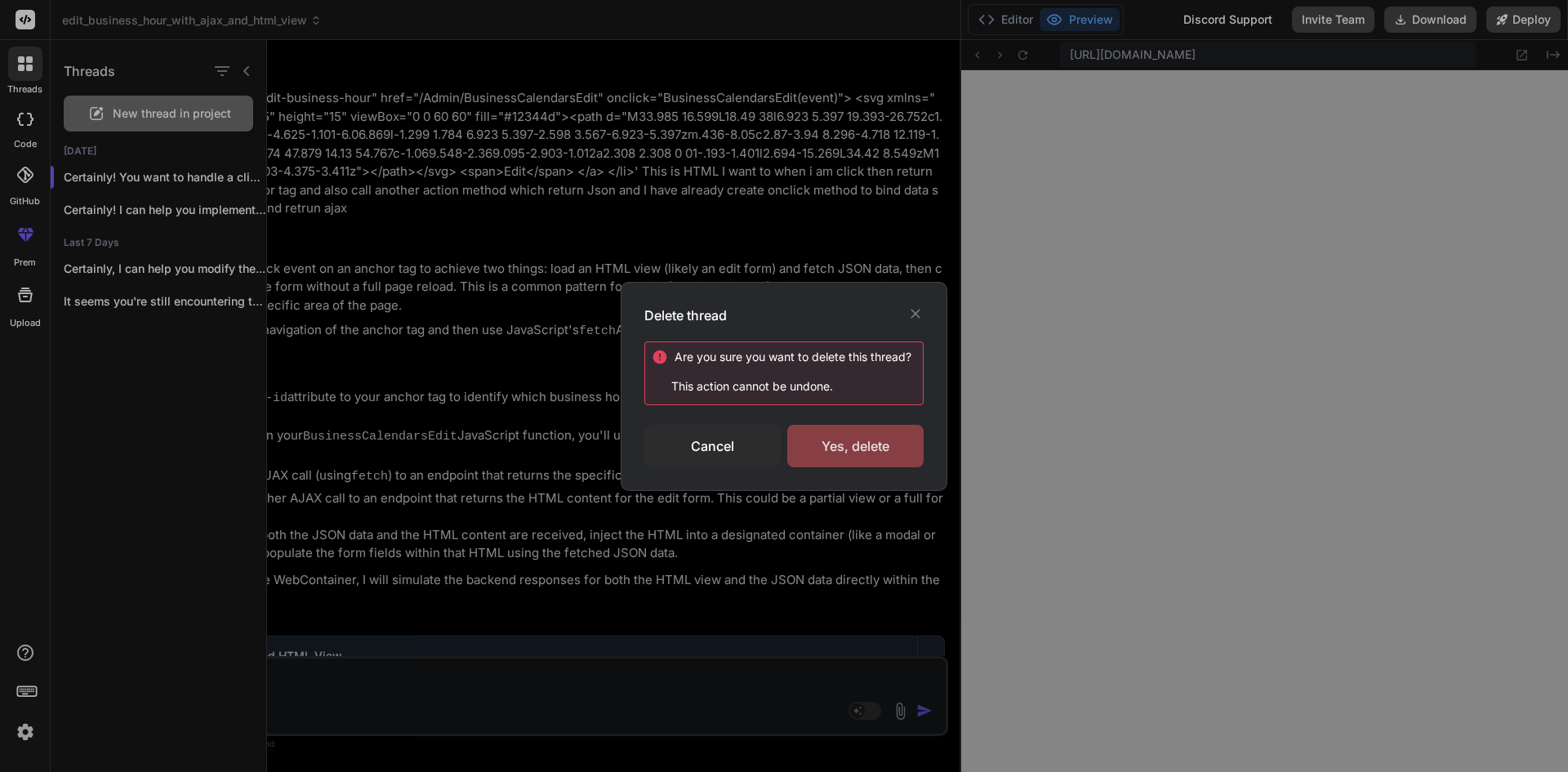
click at [867, 452] on div "Yes, delete" at bounding box center [855, 446] width 136 height 42
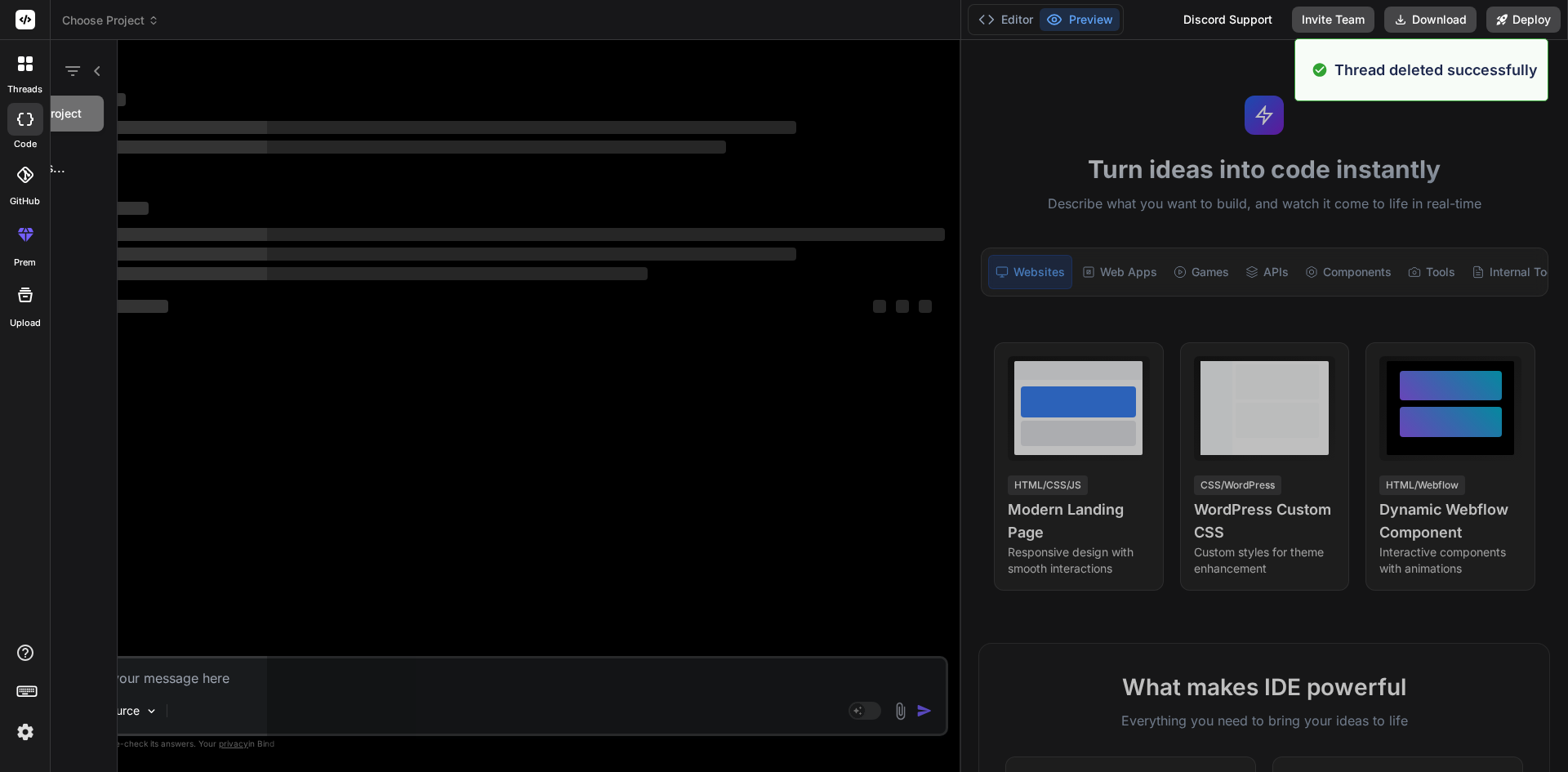
scroll to position [1568, 0]
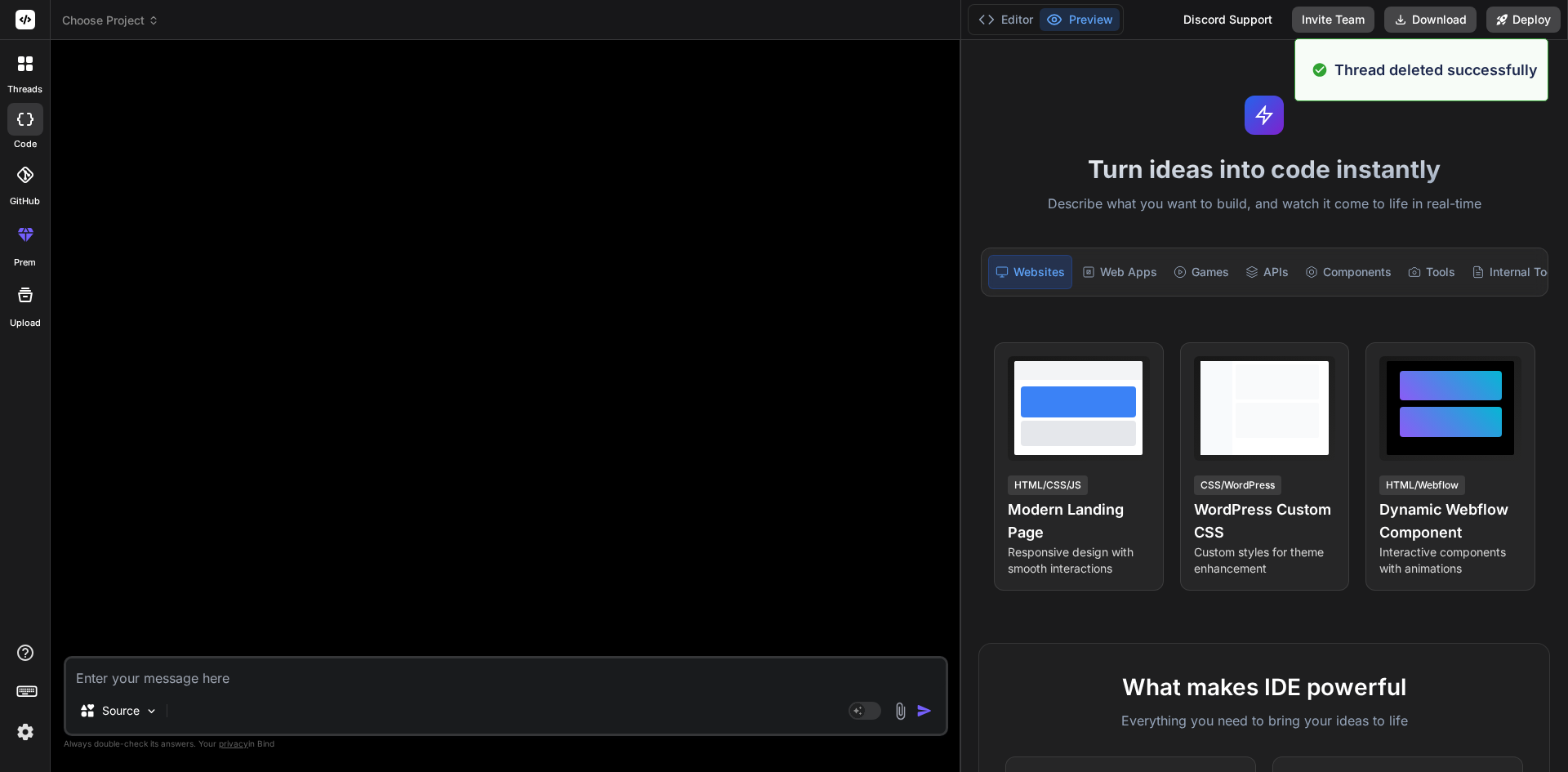
click at [16, 131] on div at bounding box center [25, 119] width 36 height 33
click at [22, 125] on icon at bounding box center [21, 119] width 7 height 13
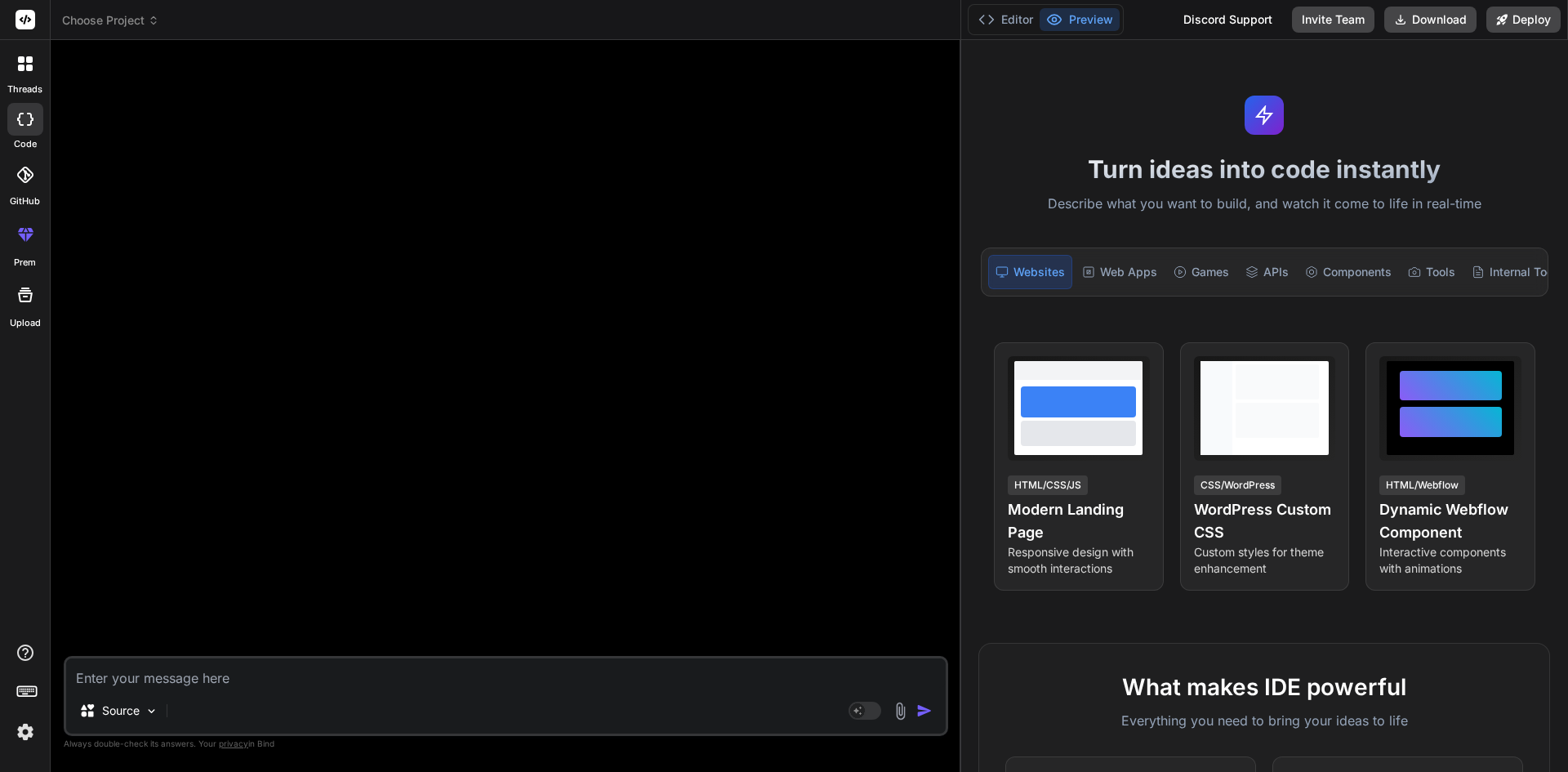
click at [22, 124] on icon at bounding box center [21, 119] width 7 height 13
click at [23, 117] on icon at bounding box center [26, 119] width 17 height 13
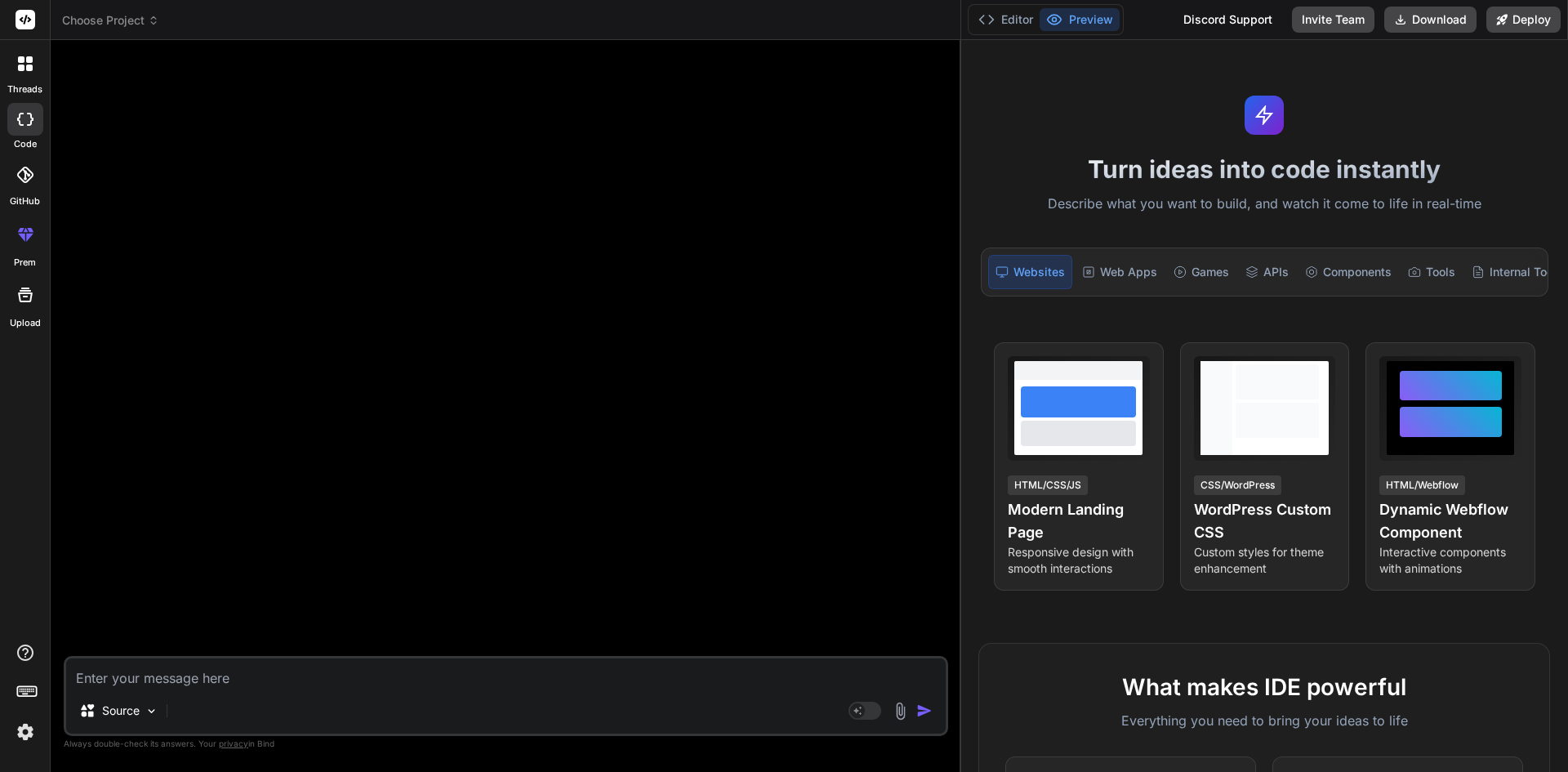
click at [24, 125] on icon at bounding box center [26, 119] width 17 height 13
click at [19, 125] on icon at bounding box center [26, 119] width 17 height 13
click at [7, 284] on div at bounding box center [25, 295] width 39 height 39
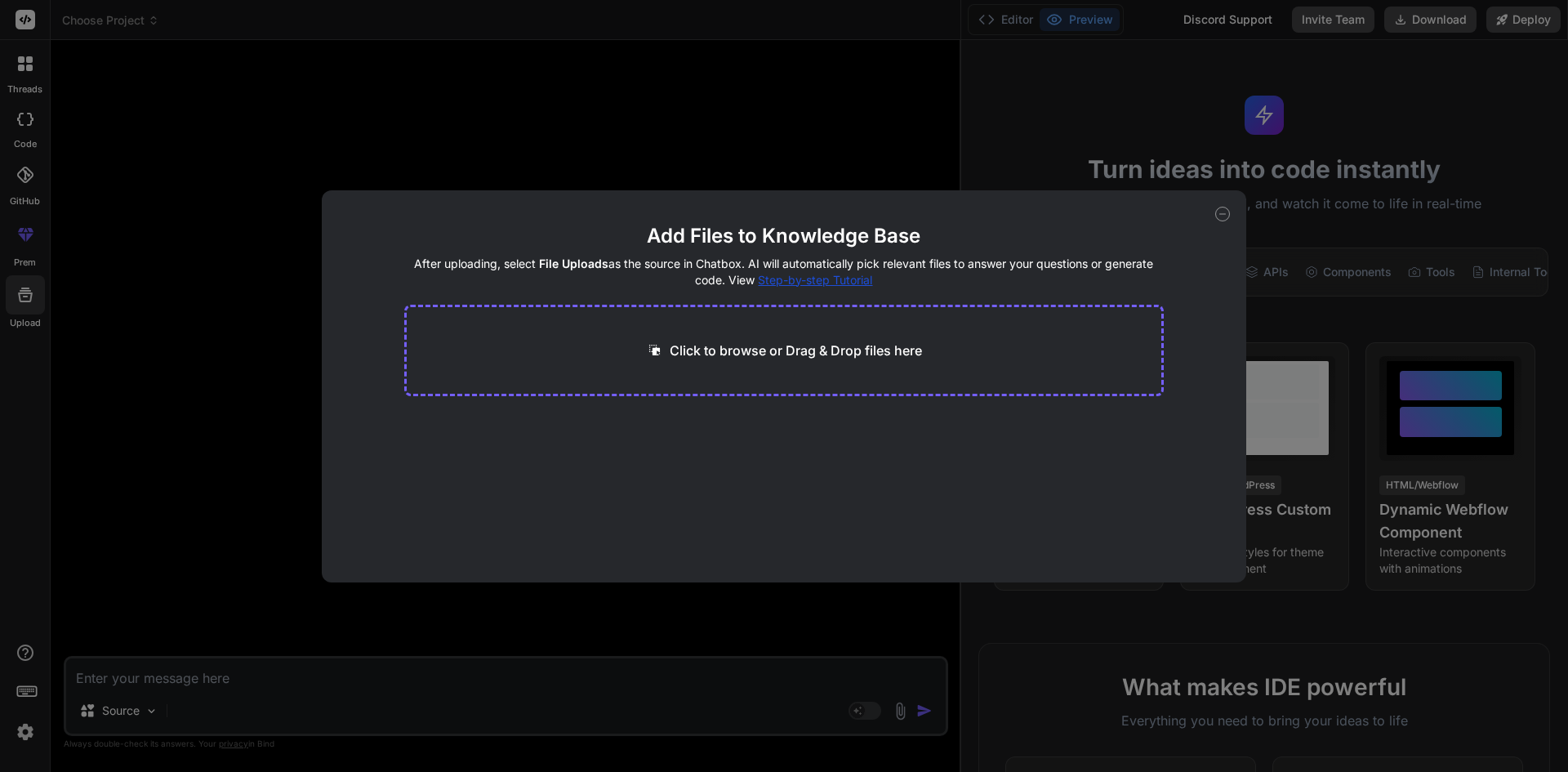
click at [146, 161] on div "Add Files to Knowledge Base After uploading, select File Uploads as the source …" at bounding box center [784, 386] width 1568 height 772
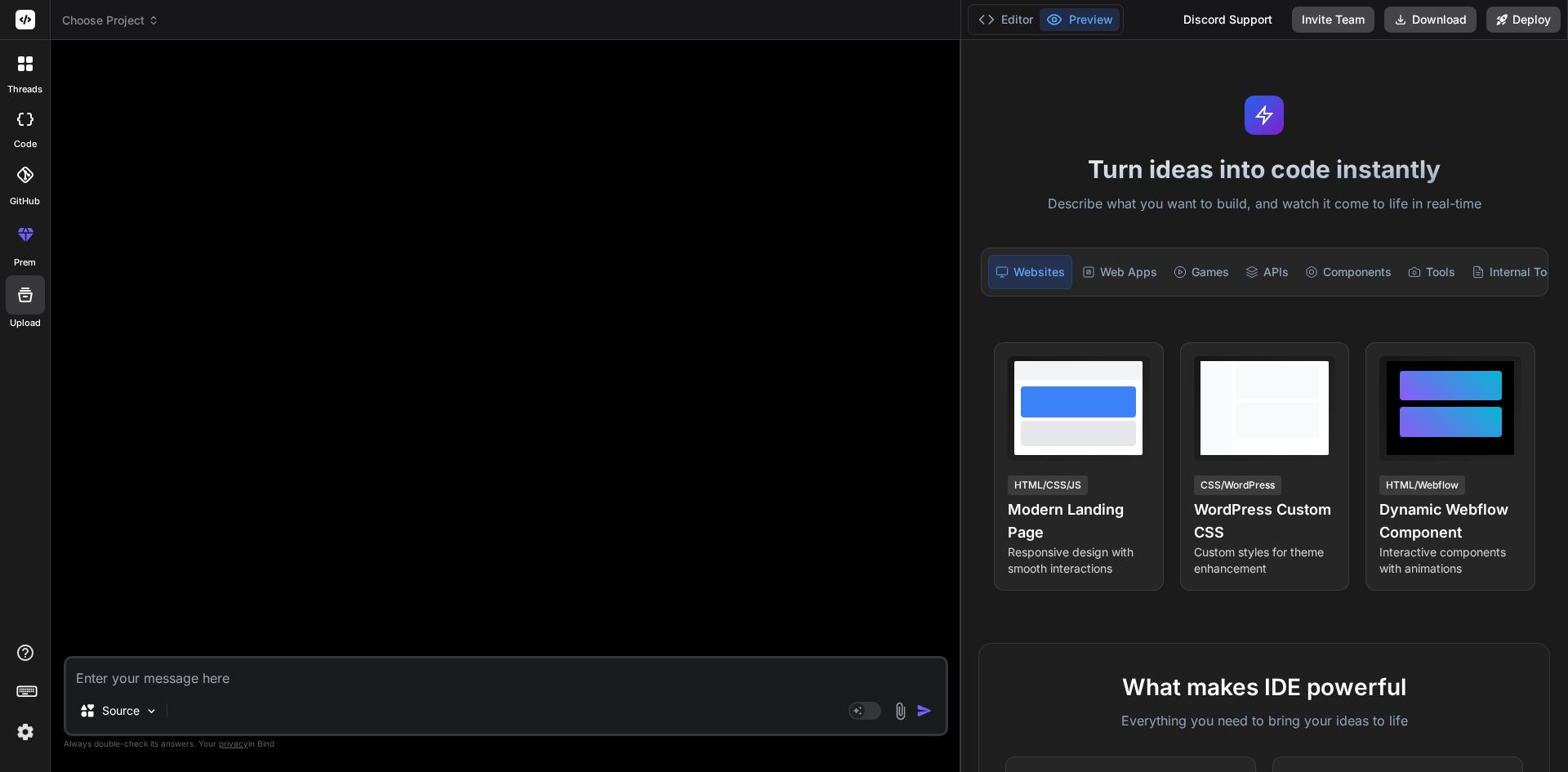
click at [2, 70] on div "threads" at bounding box center [25, 68] width 50 height 56
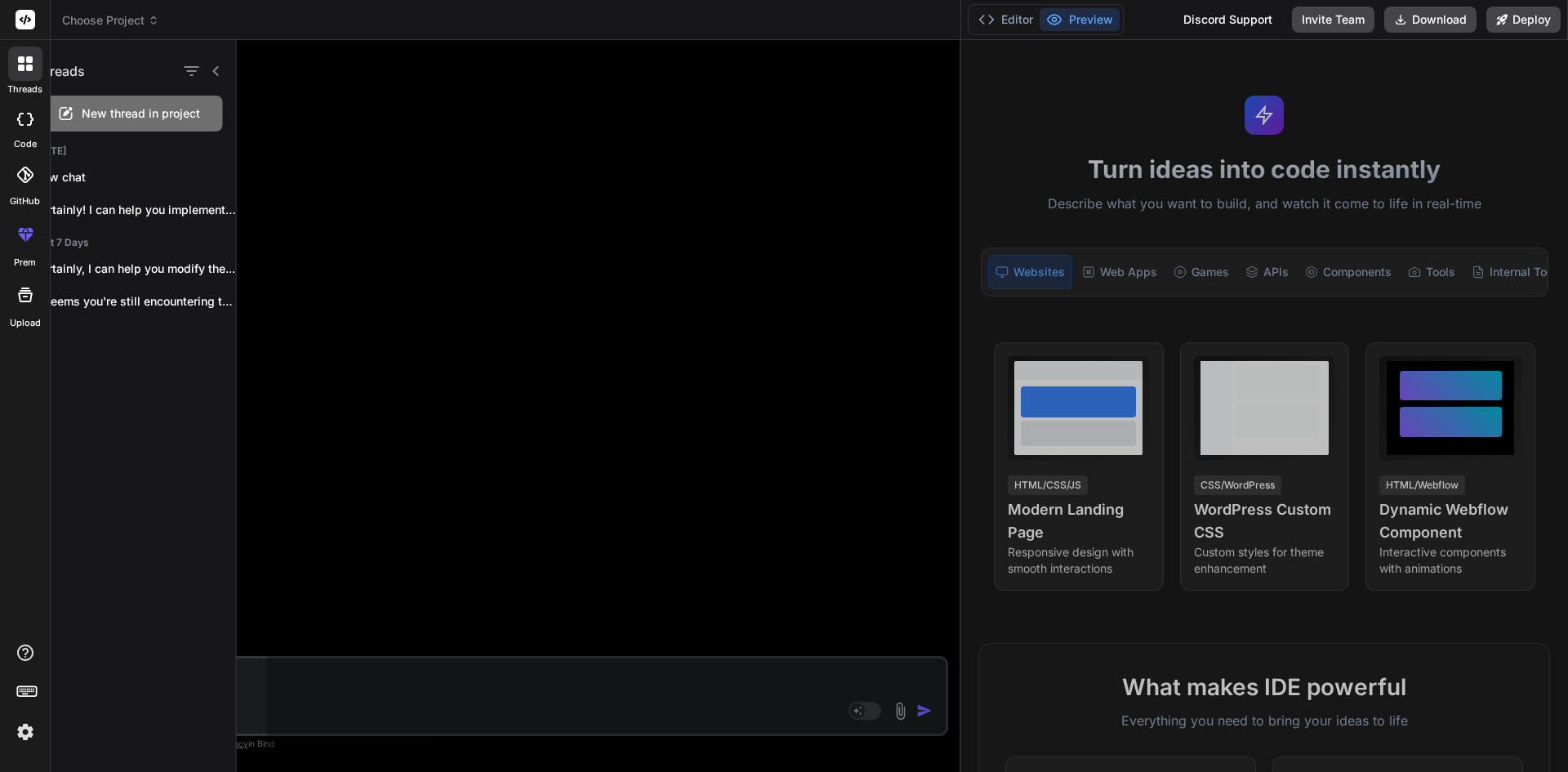
click at [18, 70] on icon at bounding box center [26, 64] width 15 height 15
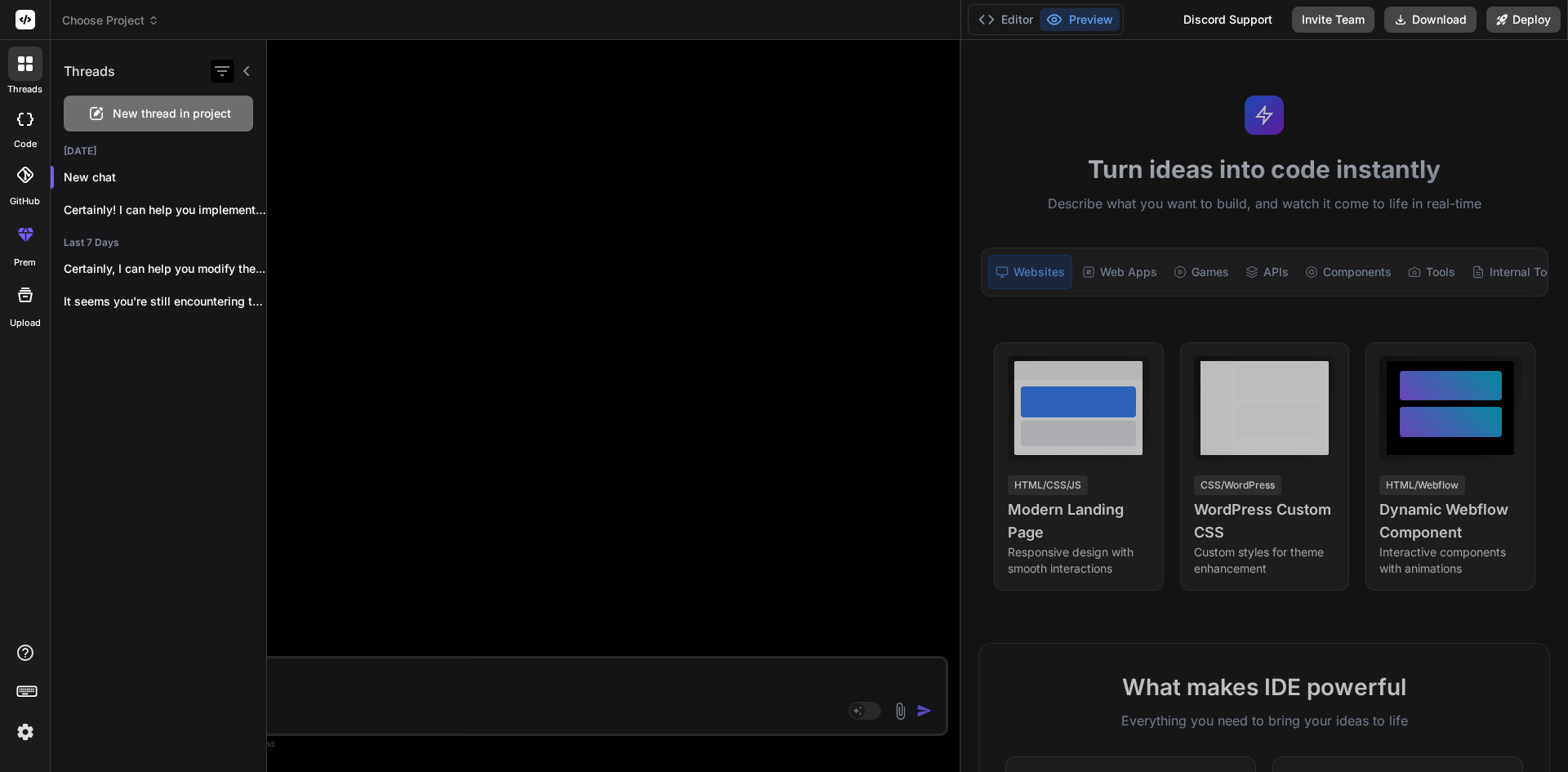
click at [225, 73] on icon "button" at bounding box center [222, 71] width 20 height 20
click at [81, 56] on div "Threads" at bounding box center [158, 67] width 216 height 55
click at [9, 17] on div at bounding box center [25, 20] width 50 height 40
click at [21, 17] on rect at bounding box center [26, 20] width 20 height 20
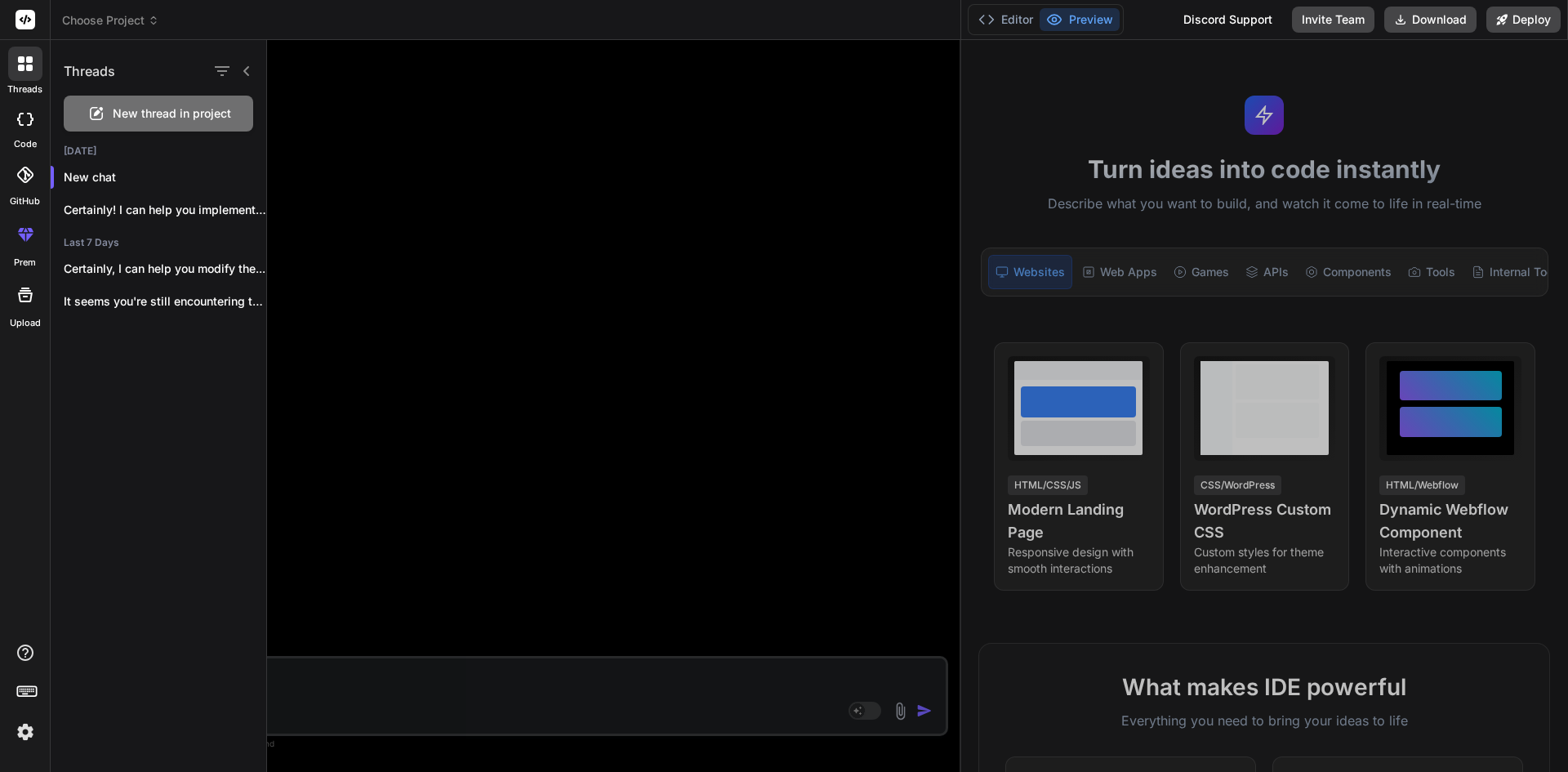
click at [97, 23] on span "Choose Project" at bounding box center [111, 21] width 98 height 17
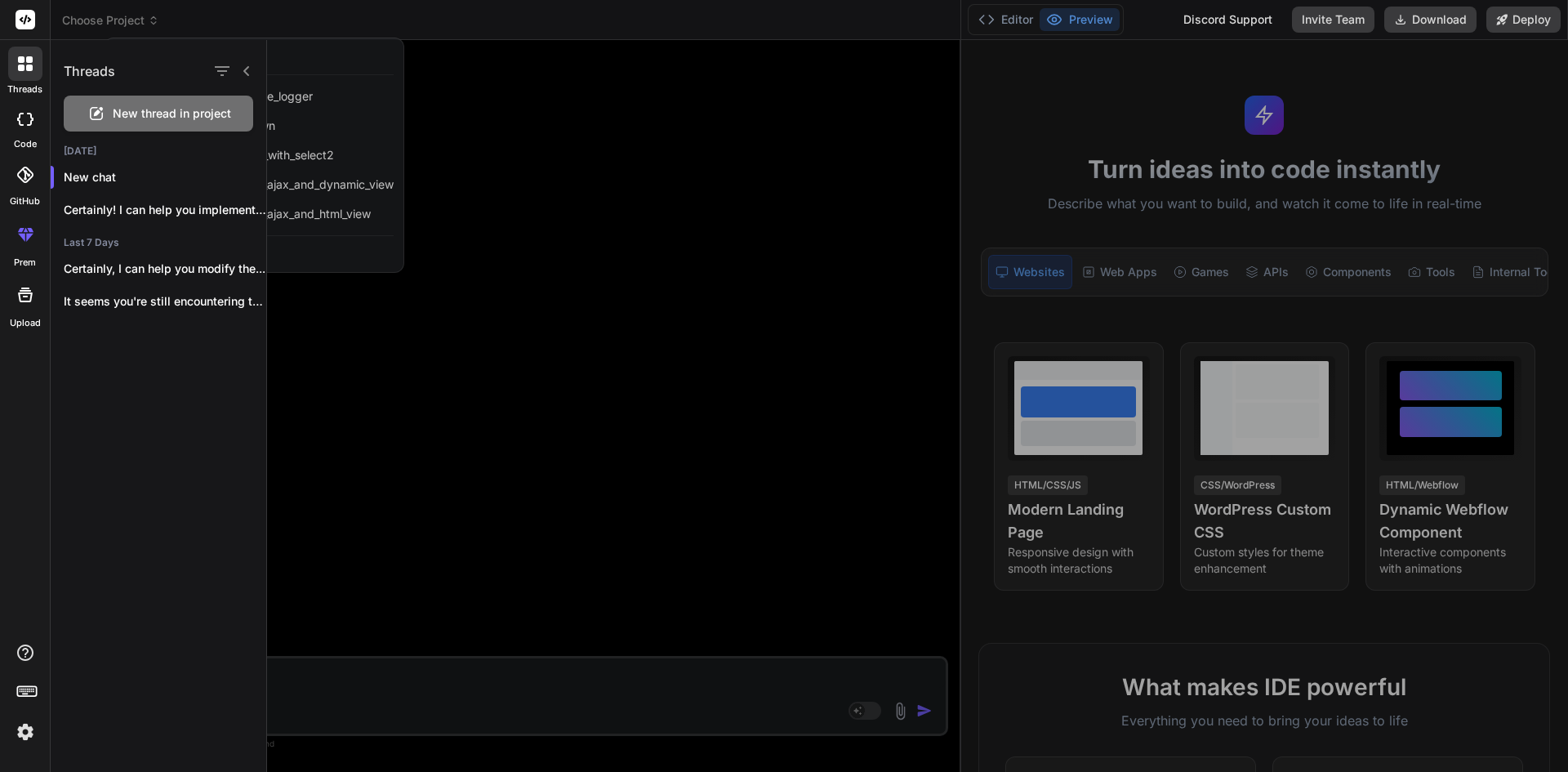
click at [514, 140] on div at bounding box center [917, 405] width 1301 height 732
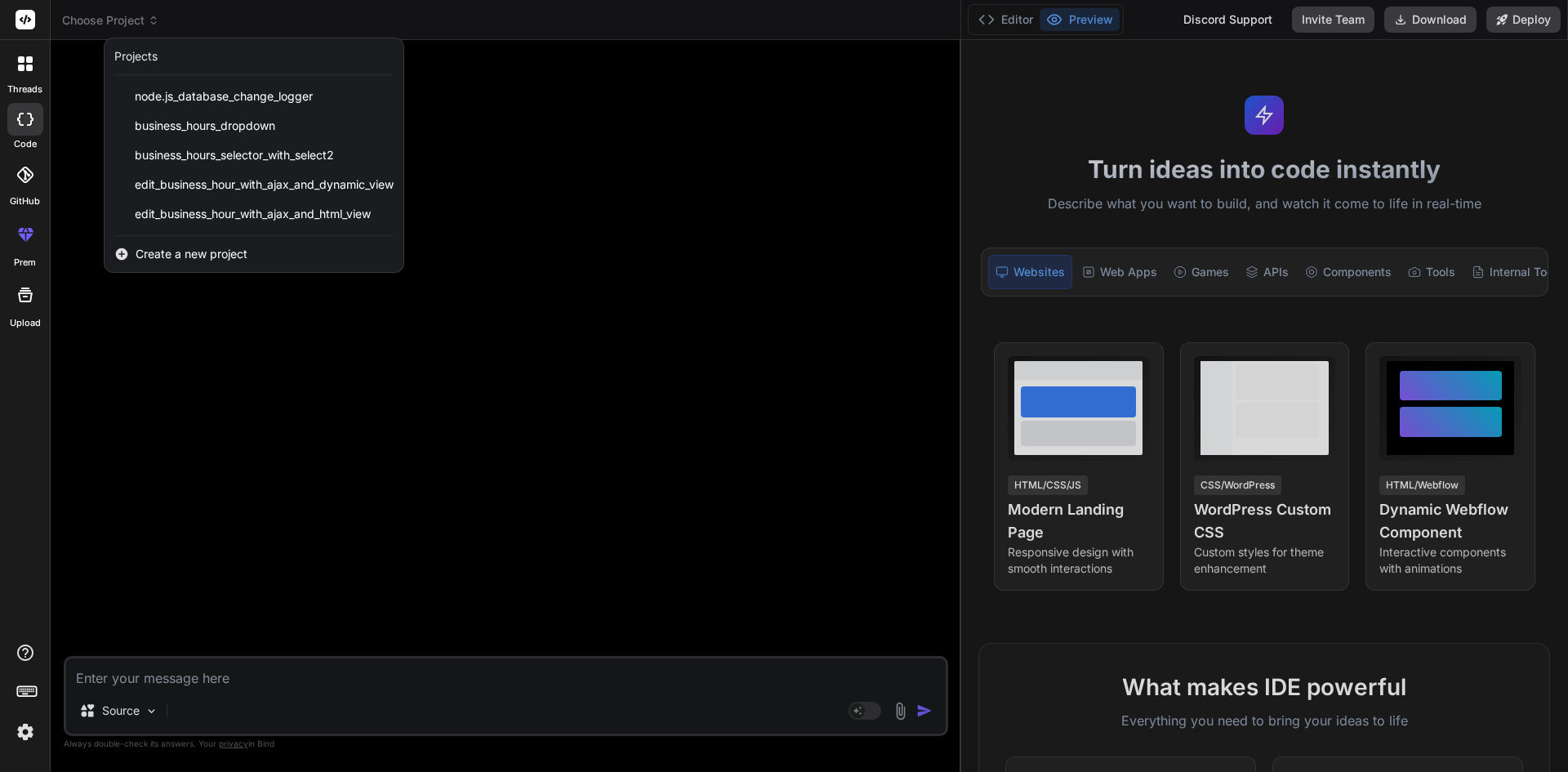
click at [117, 255] on icon at bounding box center [122, 254] width 12 height 12
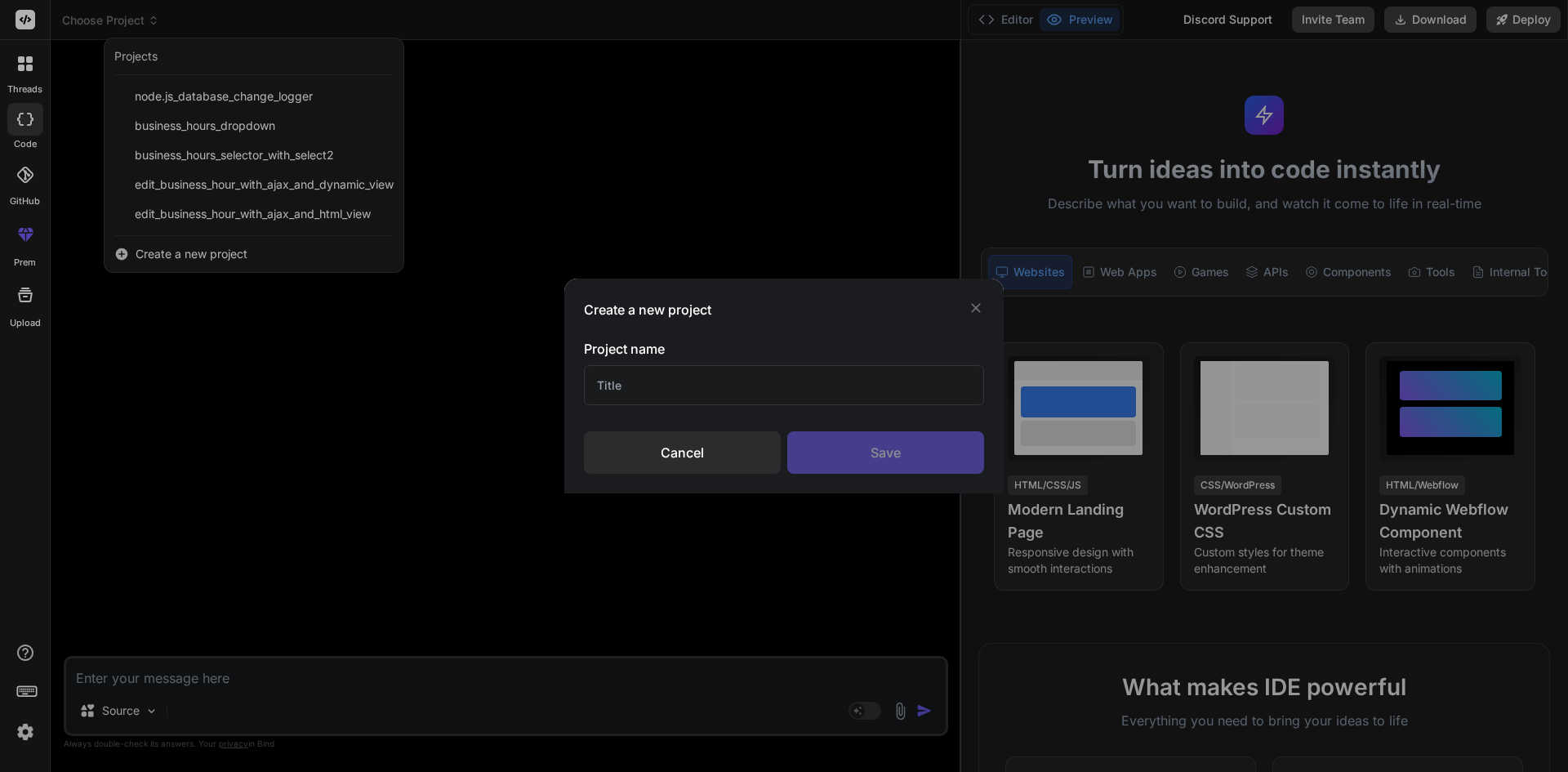
click at [665, 394] on input "text" at bounding box center [784, 386] width 400 height 40
drag, startPoint x: 982, startPoint y: 306, endPoint x: 951, endPoint y: 306, distance: 31.0
click at [982, 306] on icon at bounding box center [976, 309] width 17 height 17
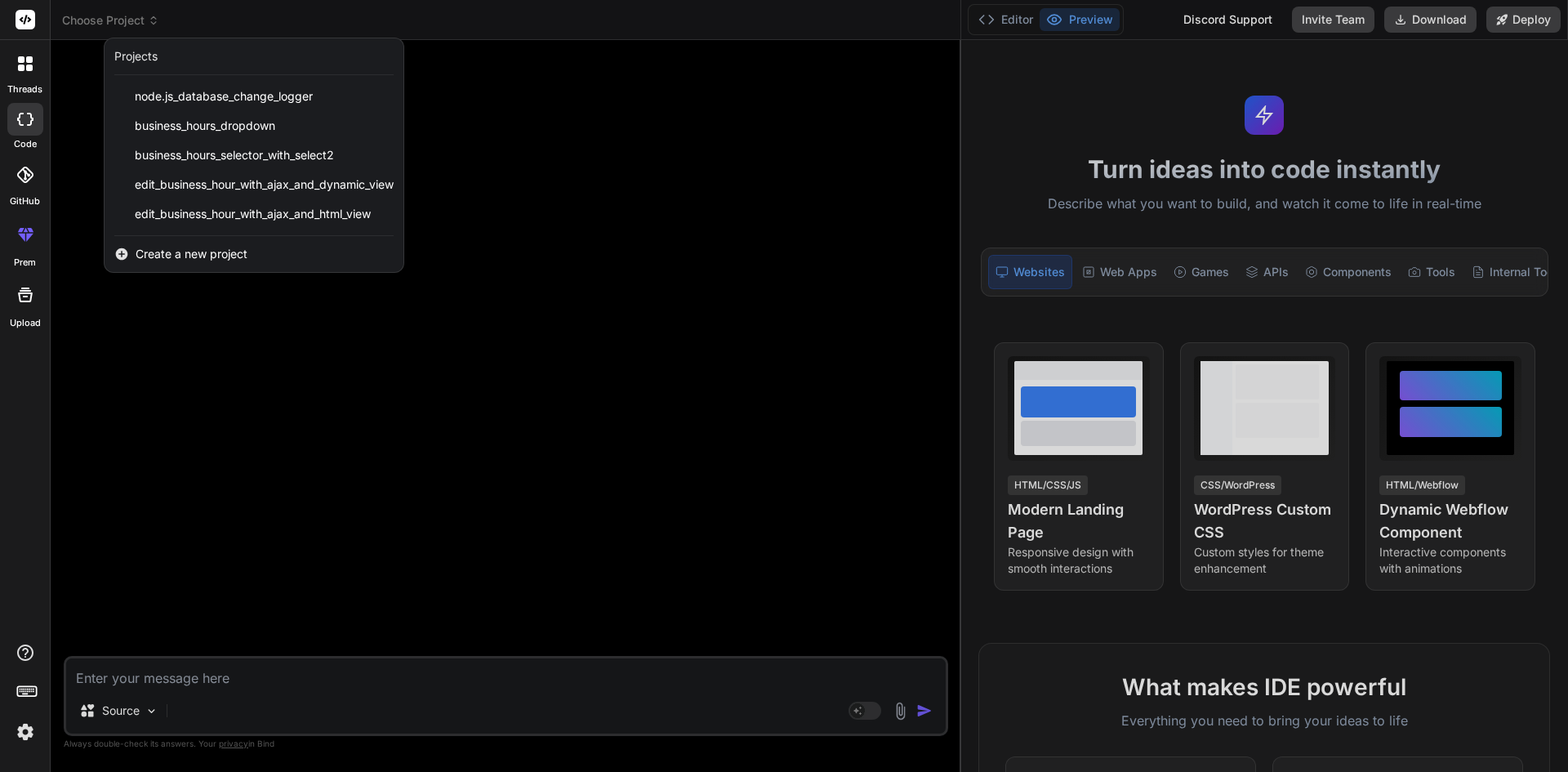
click at [30, 76] on div at bounding box center [25, 63] width 34 height 34
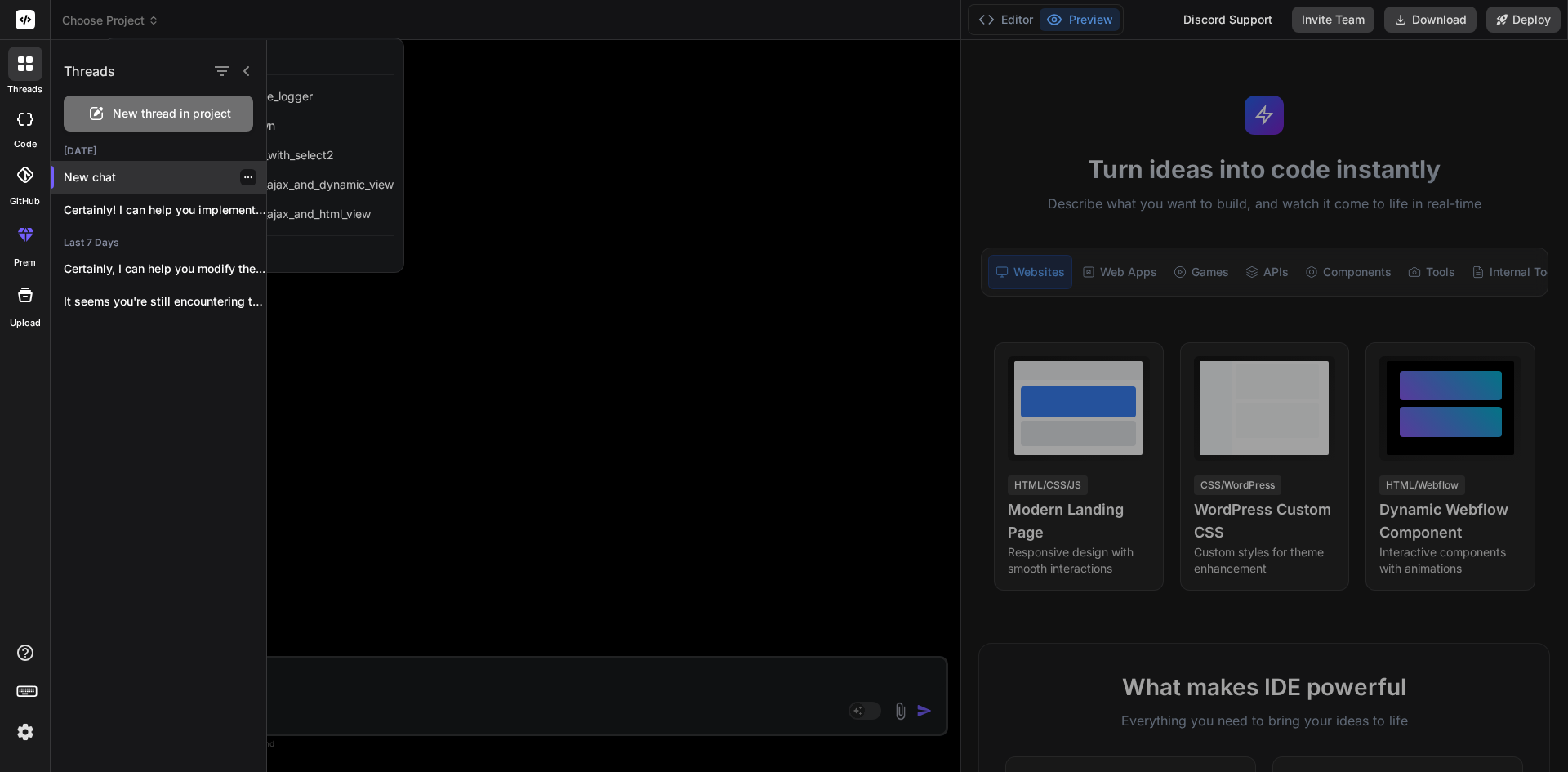
click at [108, 183] on p "New chat" at bounding box center [165, 177] width 203 height 17
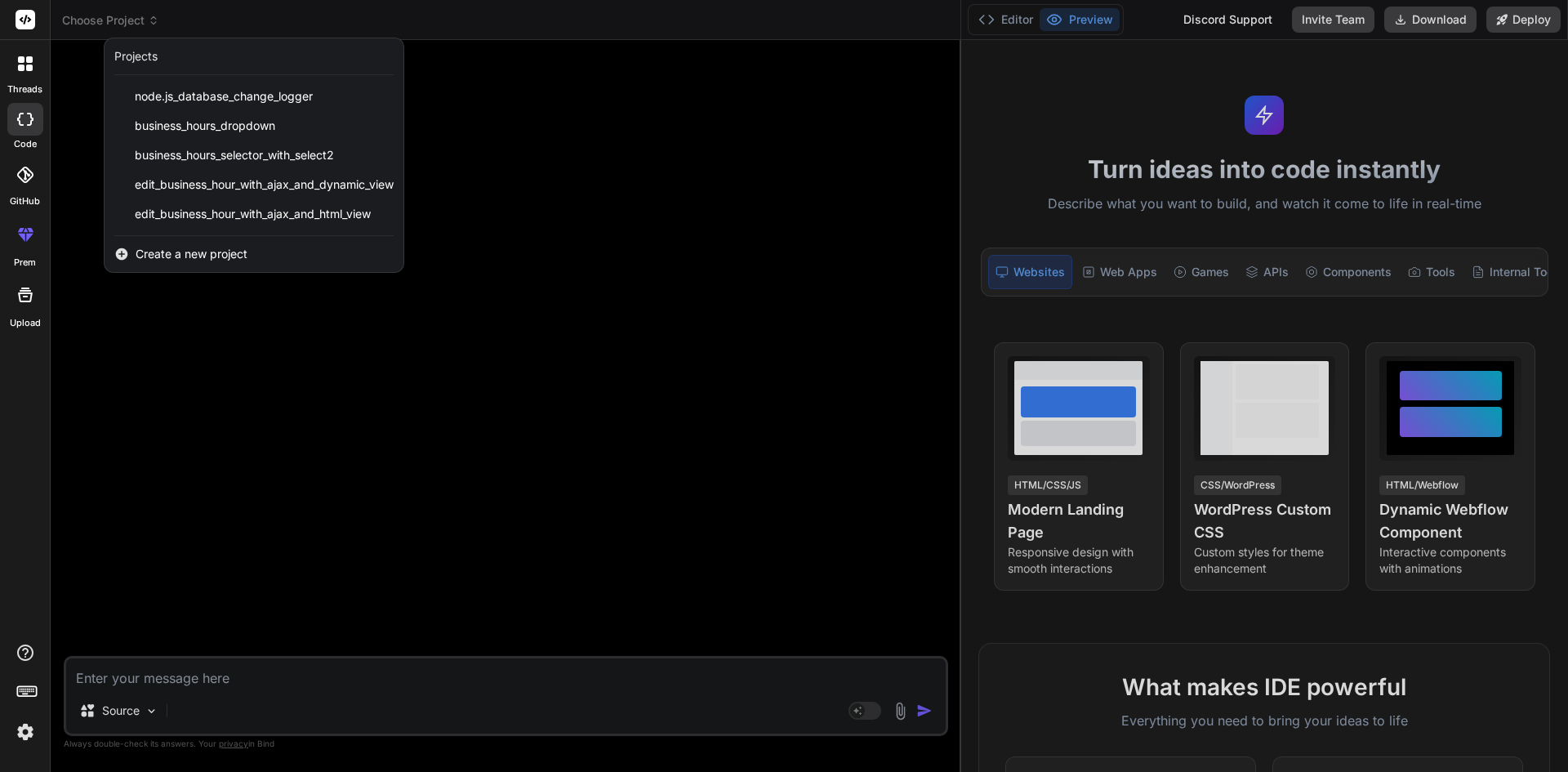
click at [330, 367] on div at bounding box center [784, 386] width 1568 height 772
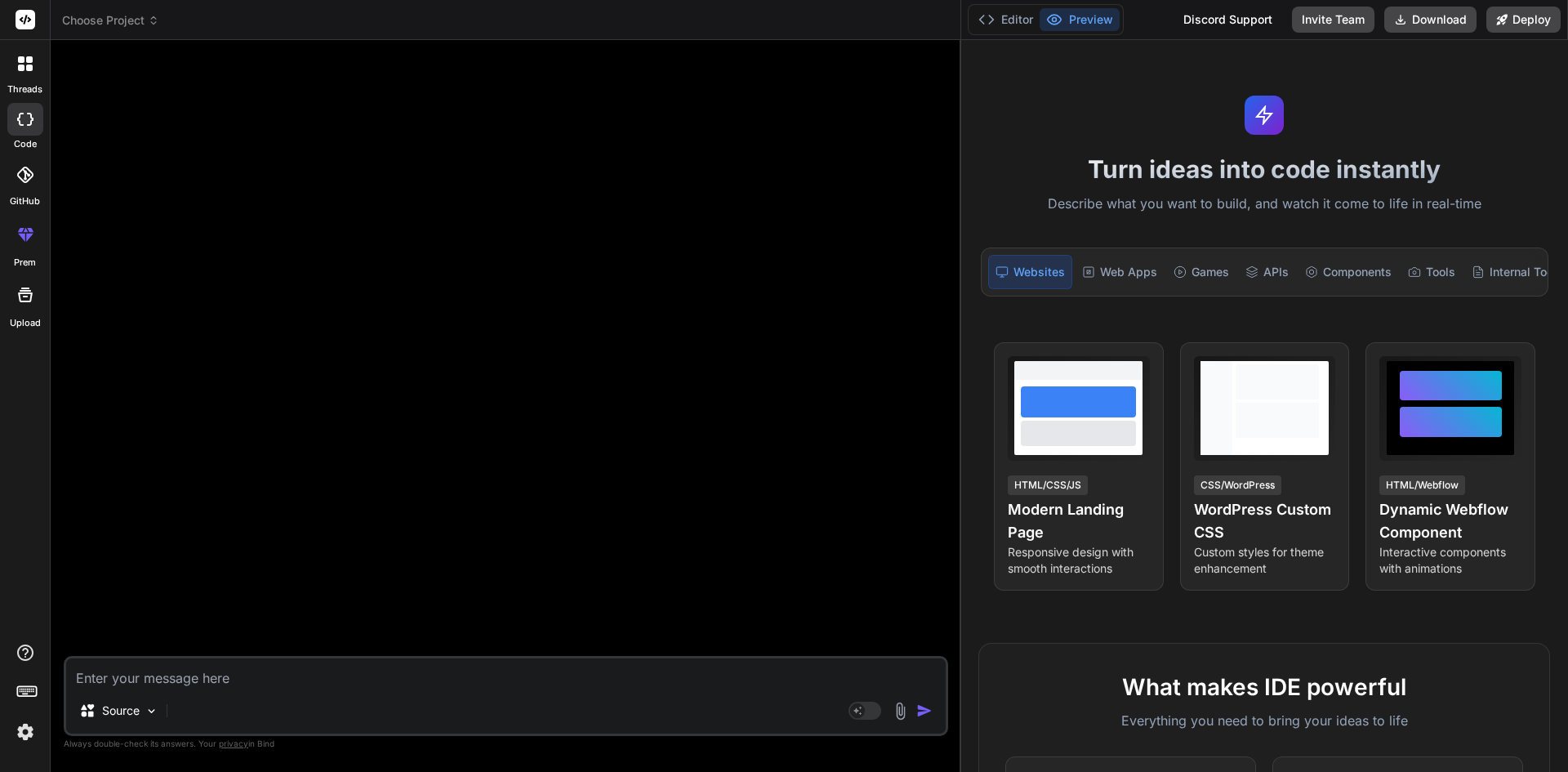
click at [27, 71] on div at bounding box center [25, 63] width 34 height 34
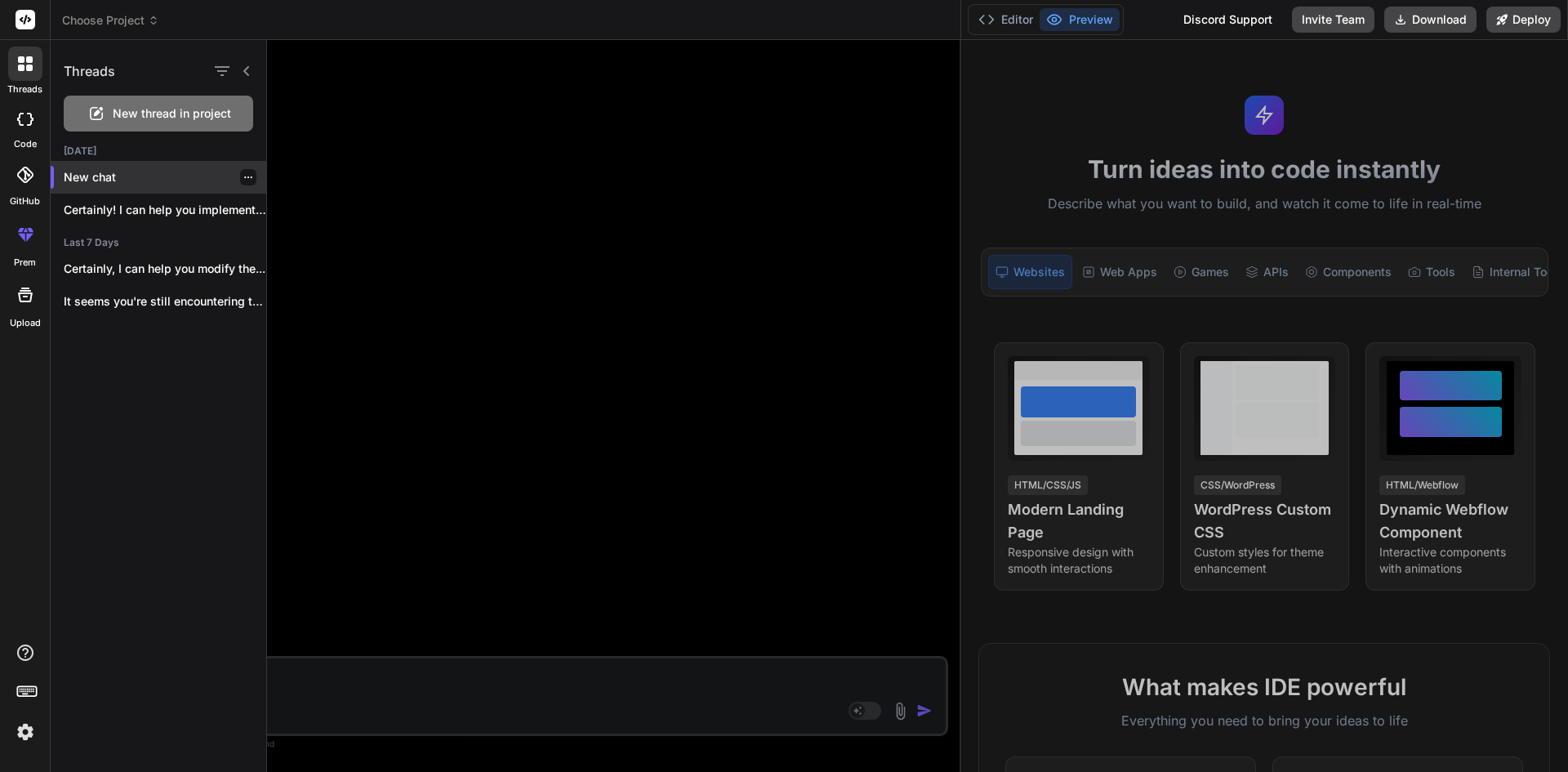
click at [129, 166] on div "New chat" at bounding box center [158, 178] width 216 height 33
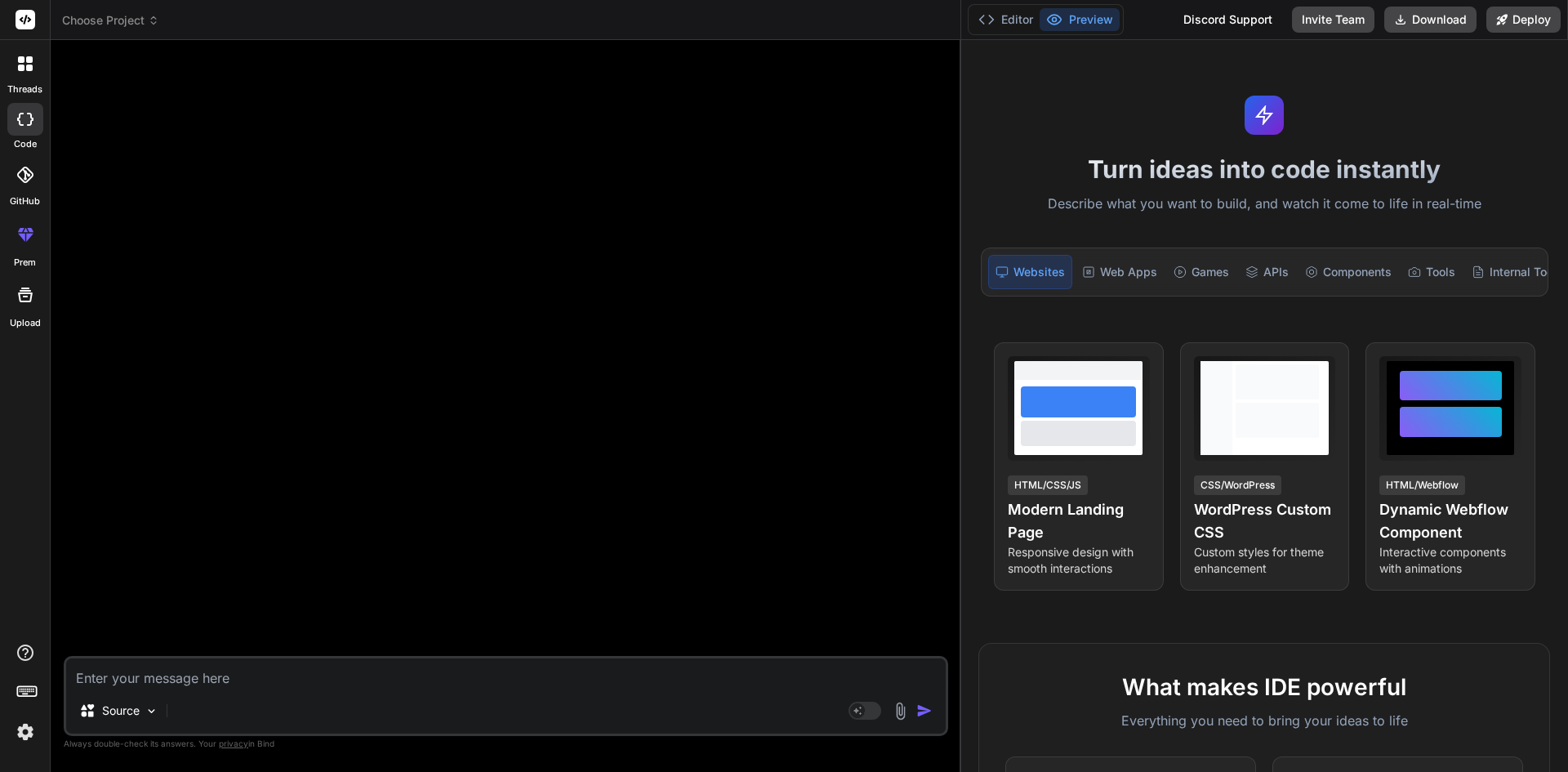
click at [221, 665] on textarea at bounding box center [506, 674] width 880 height 30
click at [152, 712] on img at bounding box center [151, 711] width 14 height 14
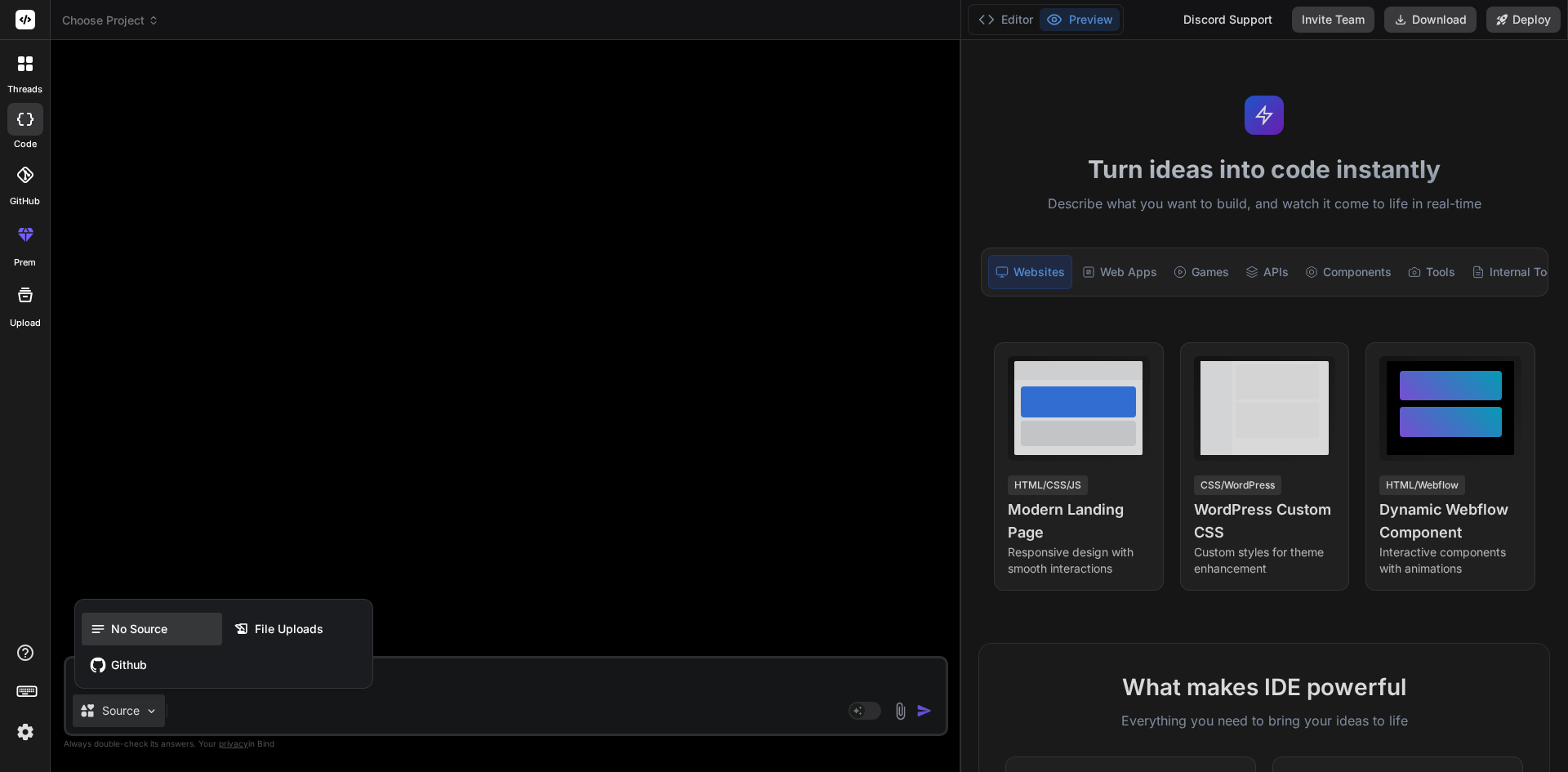
click at [100, 631] on icon at bounding box center [98, 630] width 17 height 17
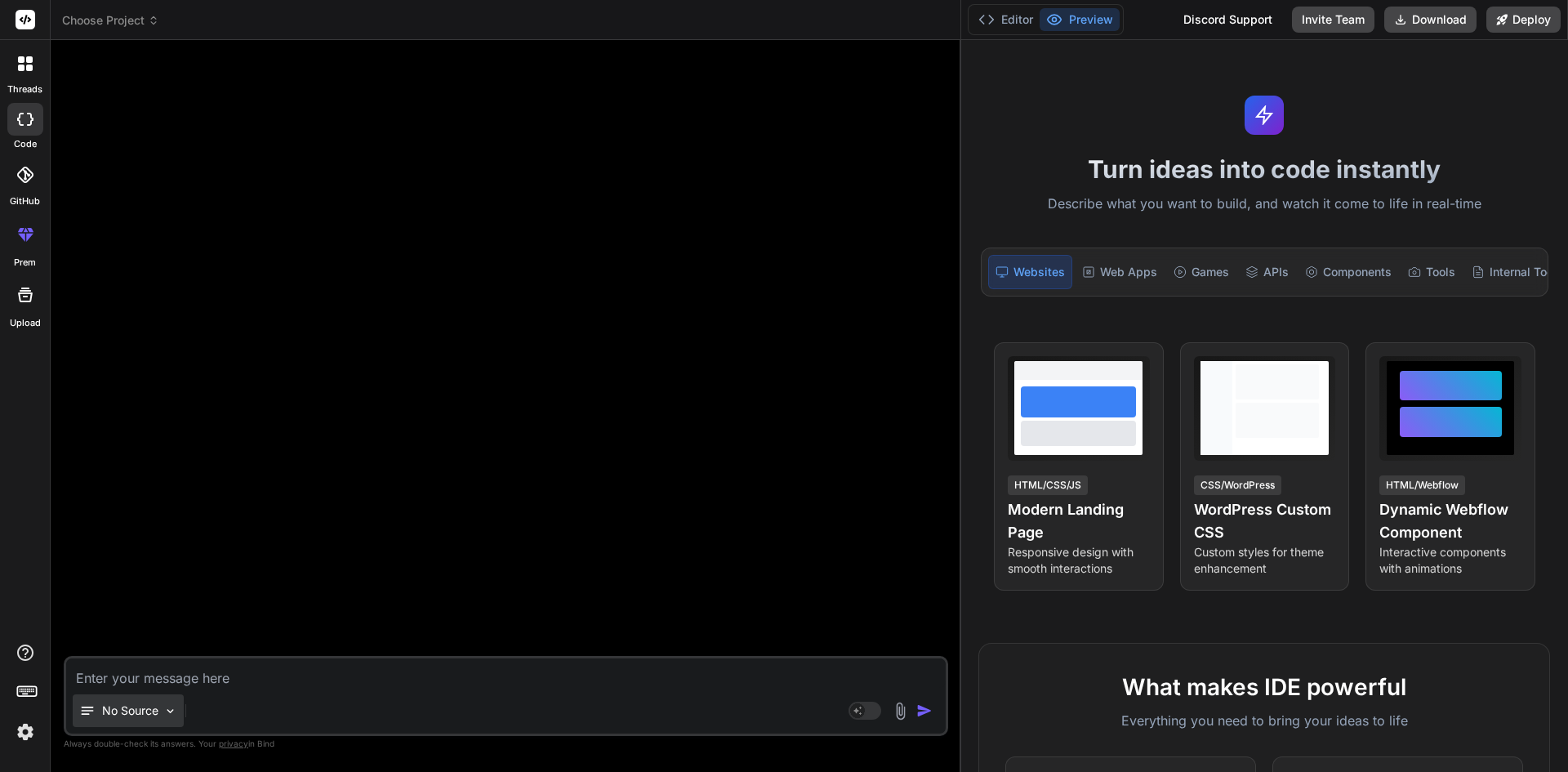
click at [165, 716] on img at bounding box center [170, 711] width 14 height 14
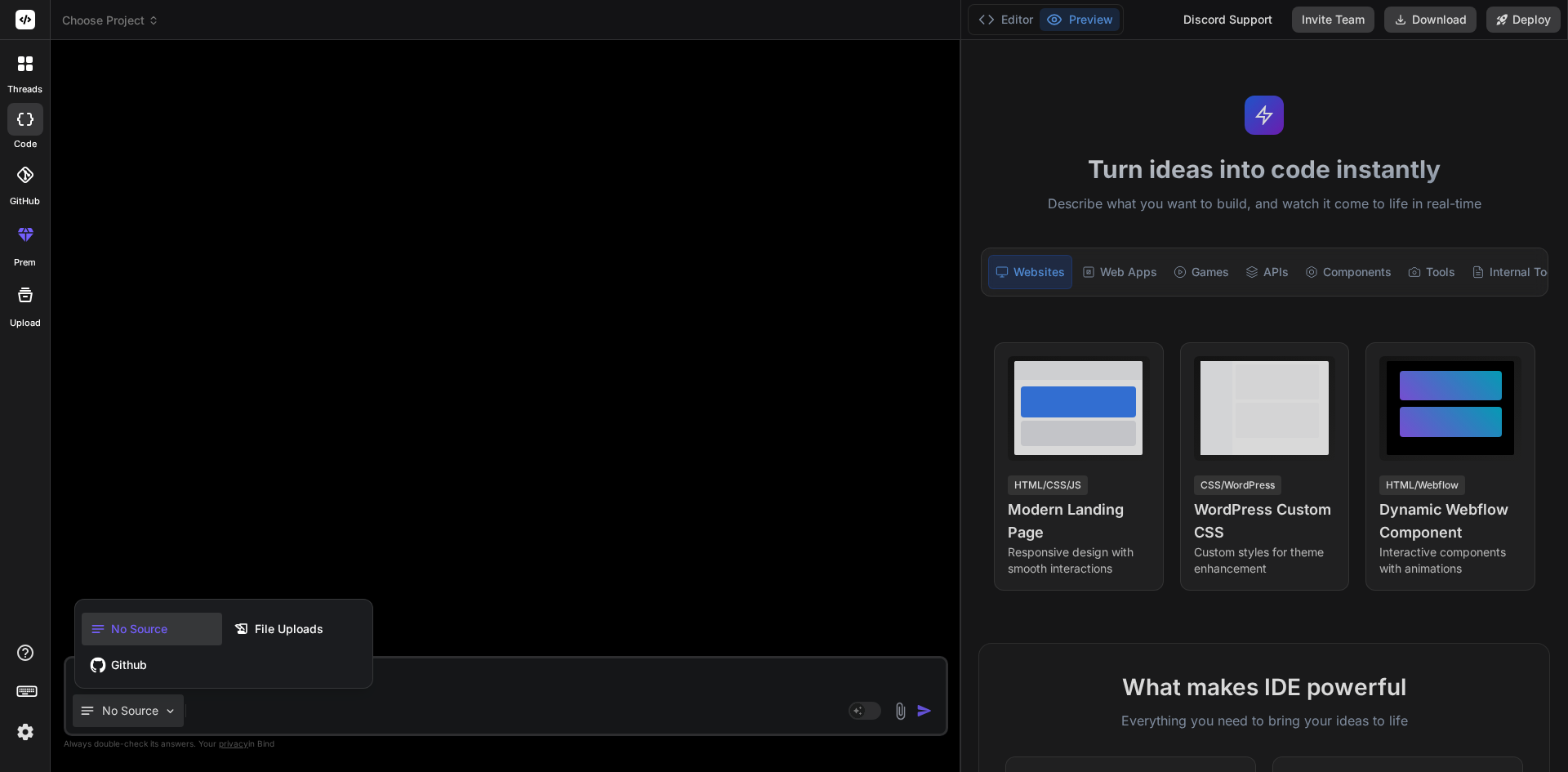
click at [260, 559] on div at bounding box center [784, 386] width 1568 height 772
type textarea "x"
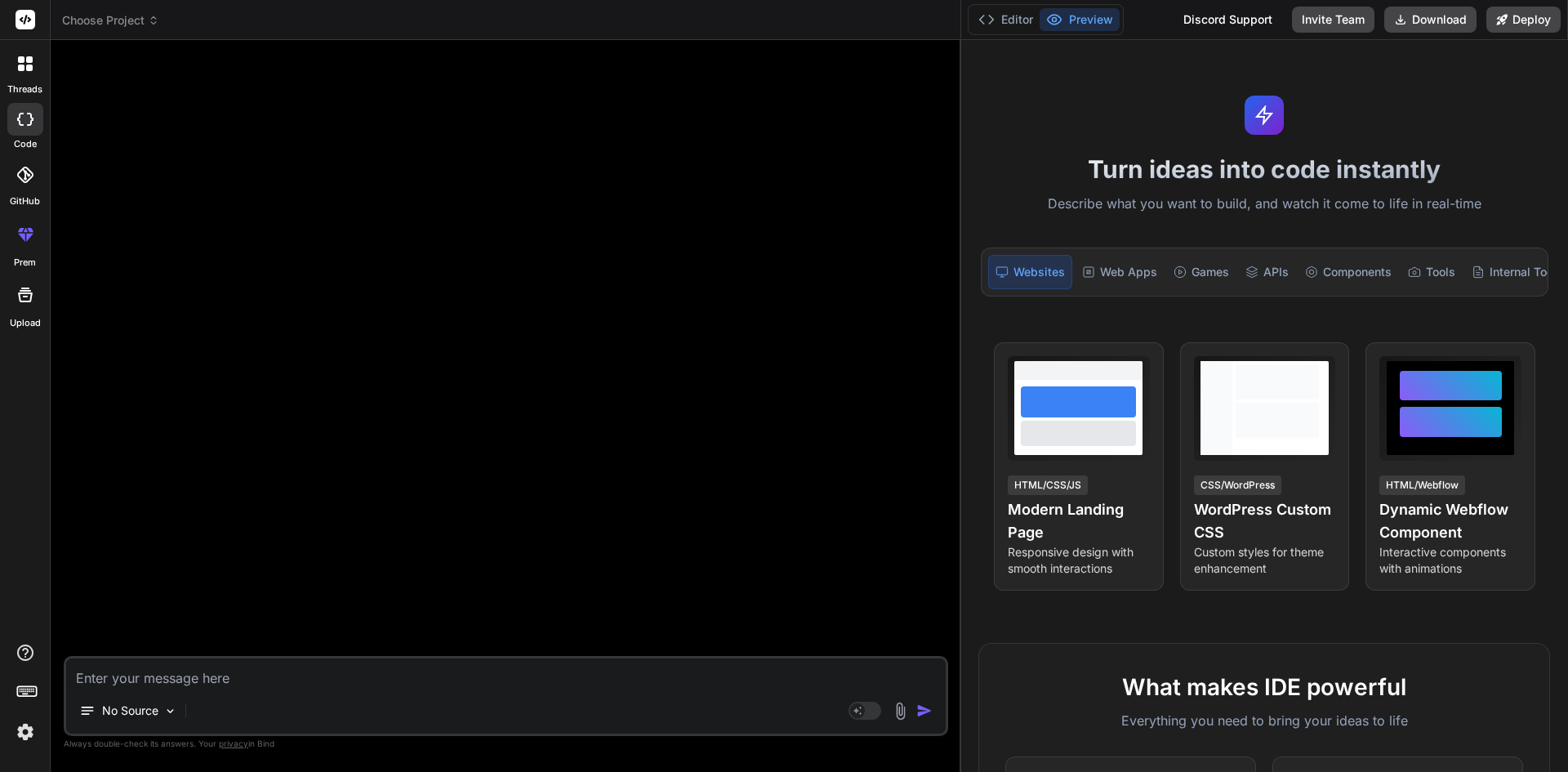
click at [134, 678] on textarea at bounding box center [506, 674] width 880 height 30
type textarea "h"
type textarea "x"
type textarea "hi"
type textarea "x"
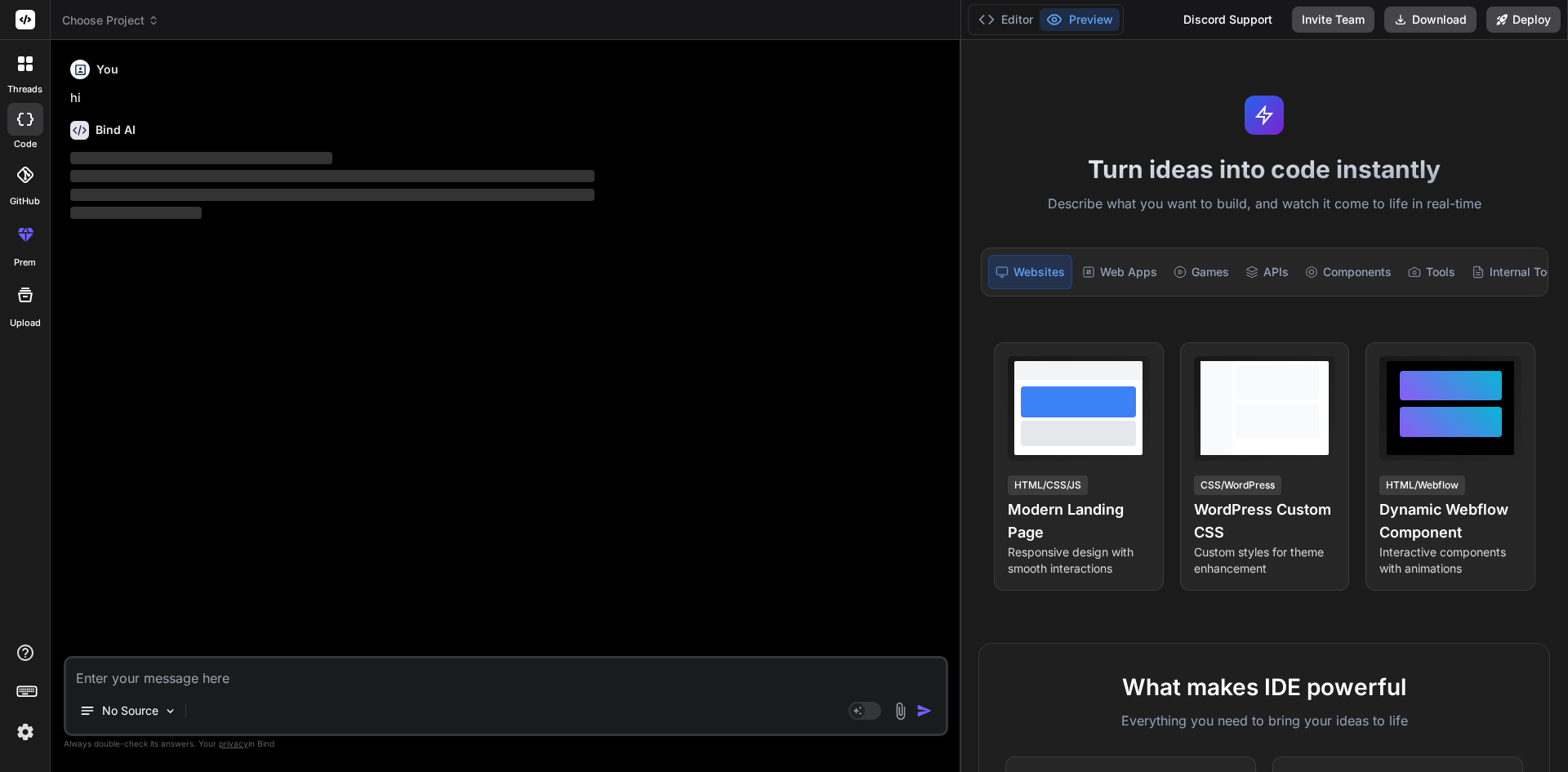
click at [184, 678] on textarea at bounding box center [506, 674] width 880 height 30
type textarea "x"
paste textarea "' <li> <a class="dropdown-item edit-business-hour" href="/Admin/BusinessCalenda…"
type textarea "' <li> <a class="dropdown-item edit-business-hour" href="/Admin/BusinessCalenda…"
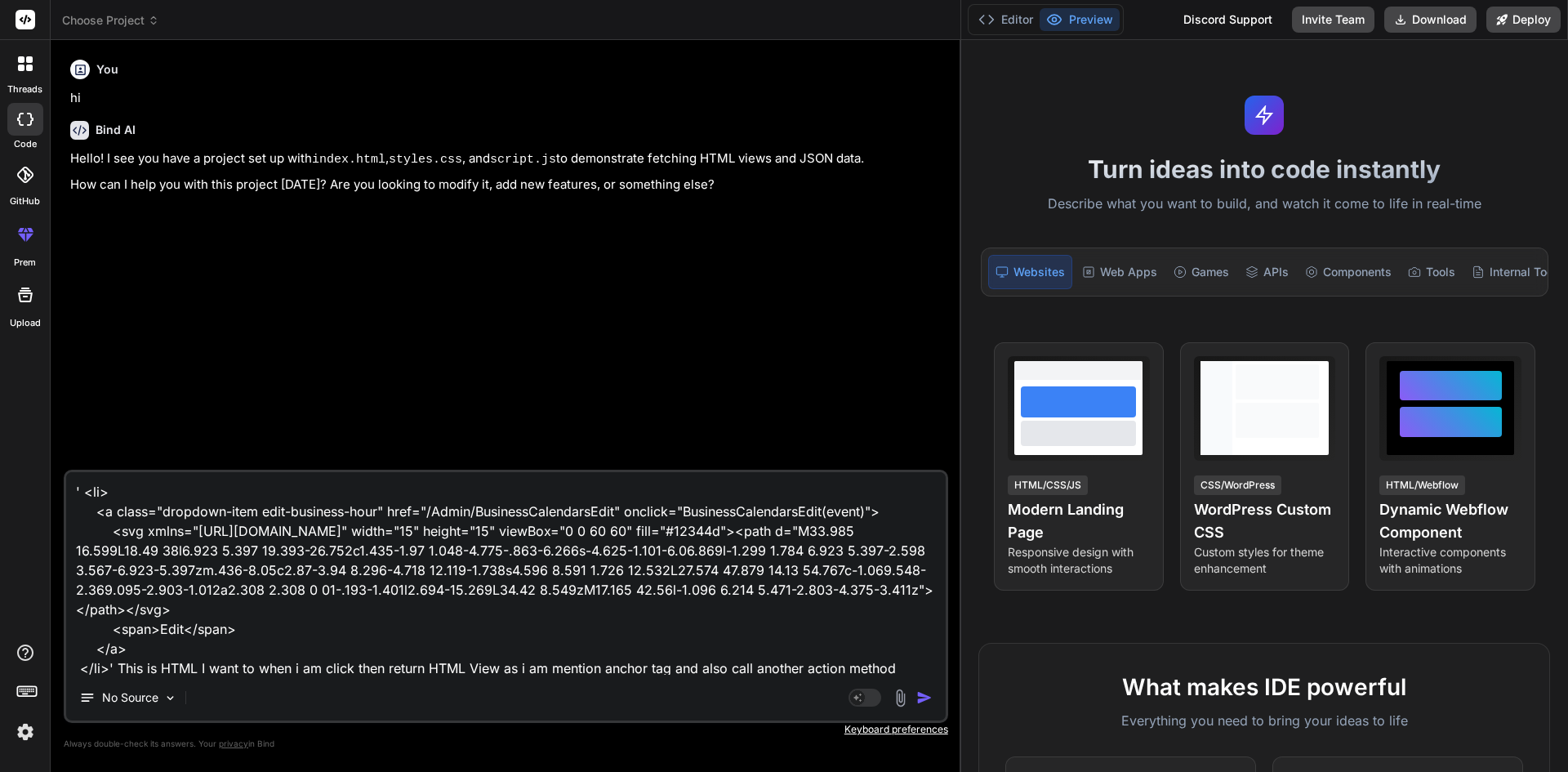
scroll to position [22, 0]
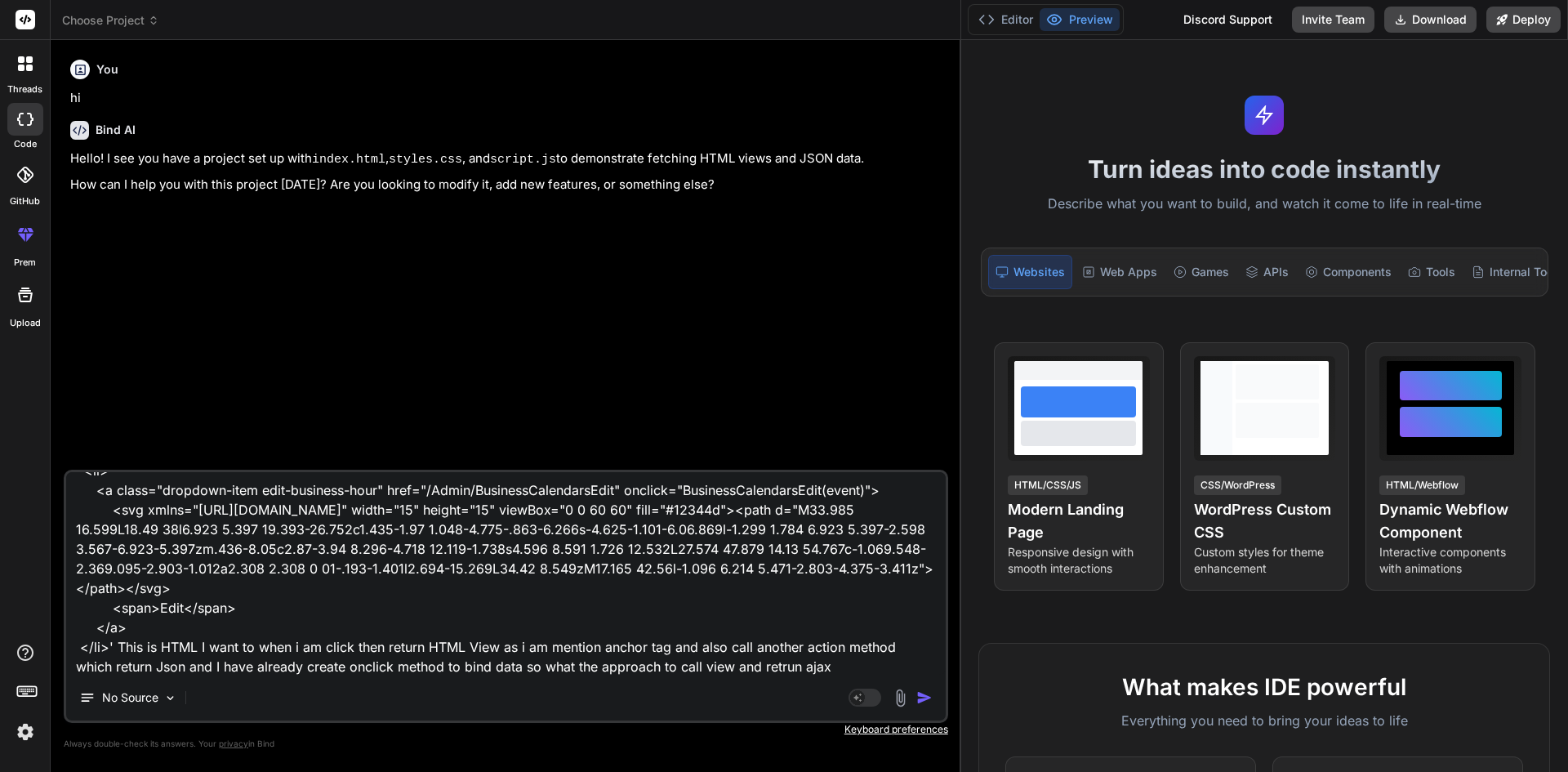
type textarea "x"
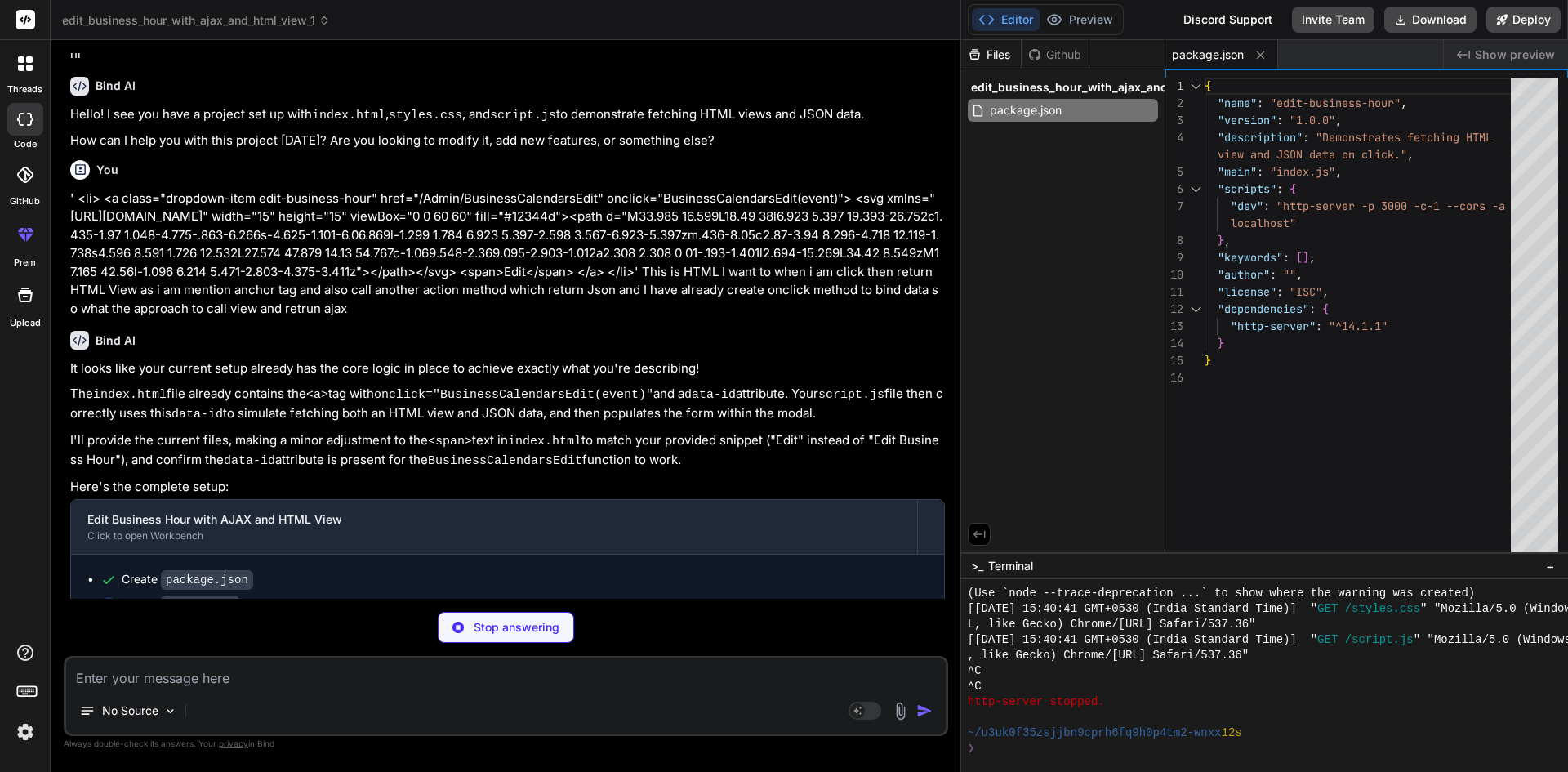
scroll to position [68, 0]
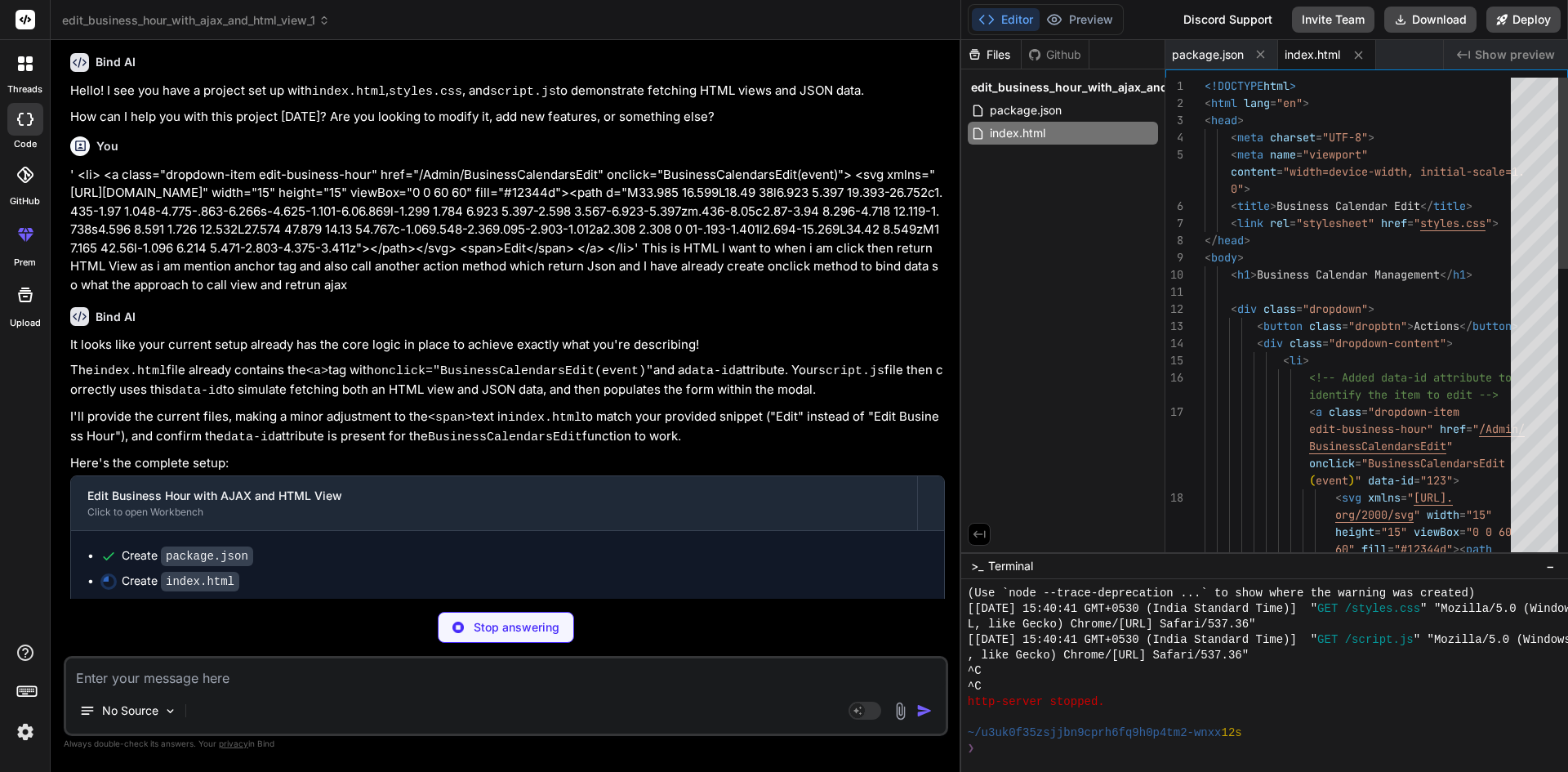
type textarea "x"
type textarea "#editFormContainer button:hover { background-color: #0e2a3d; }"
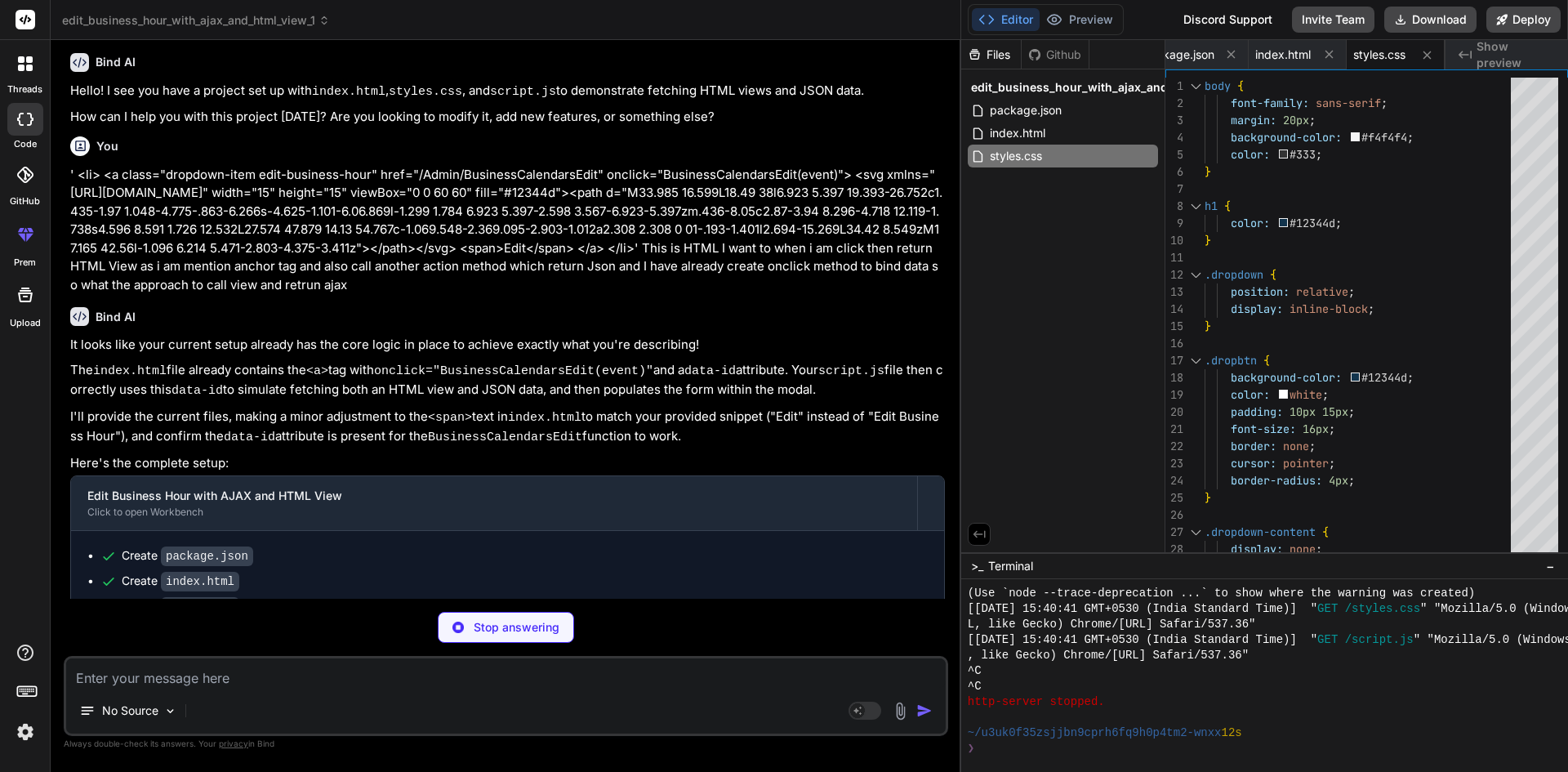
type textarea "x"
type textarea "// Close modal with Escape key document.addEventListener('keydown', function(ev…"
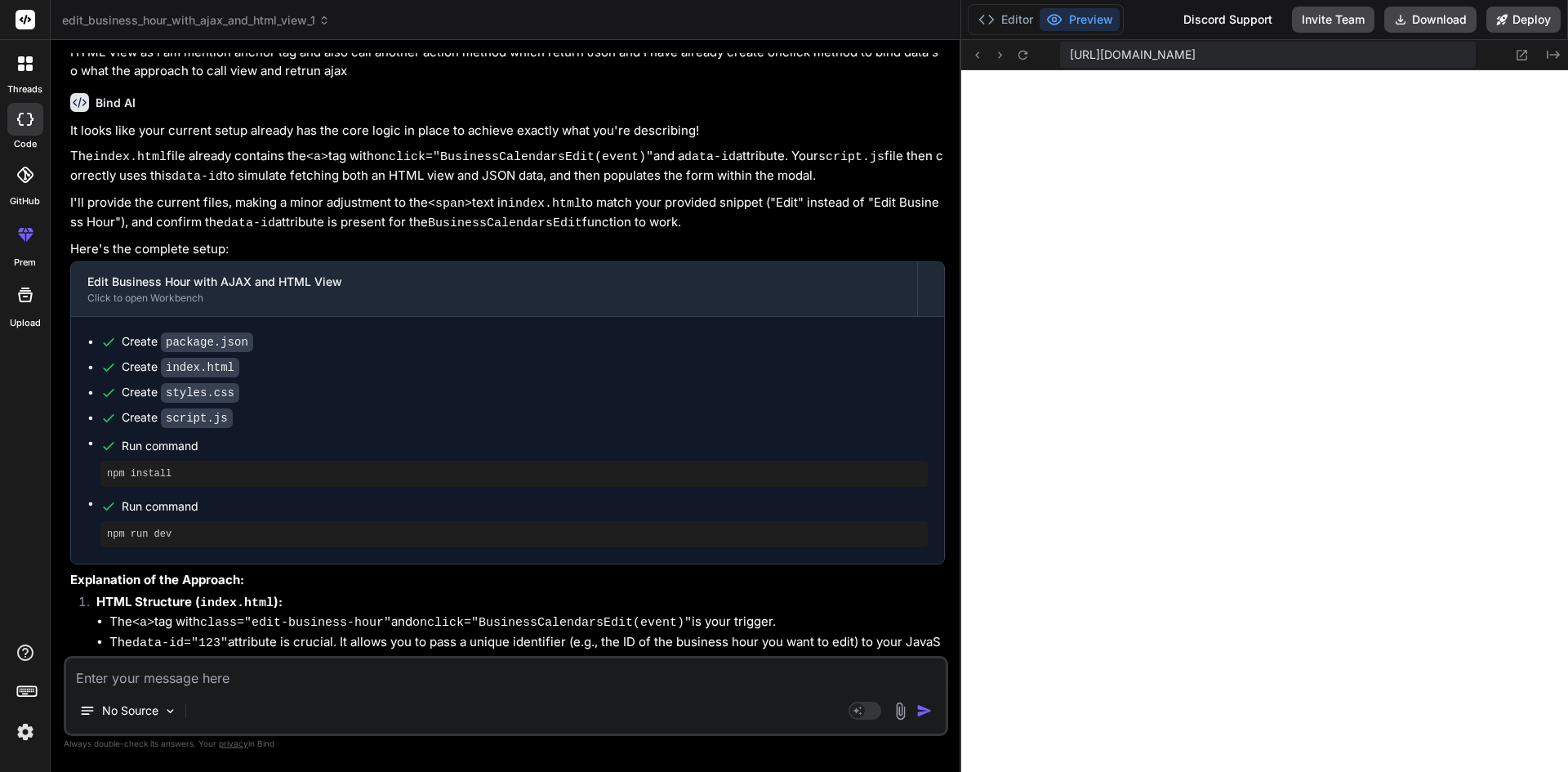
scroll to position [772, 0]
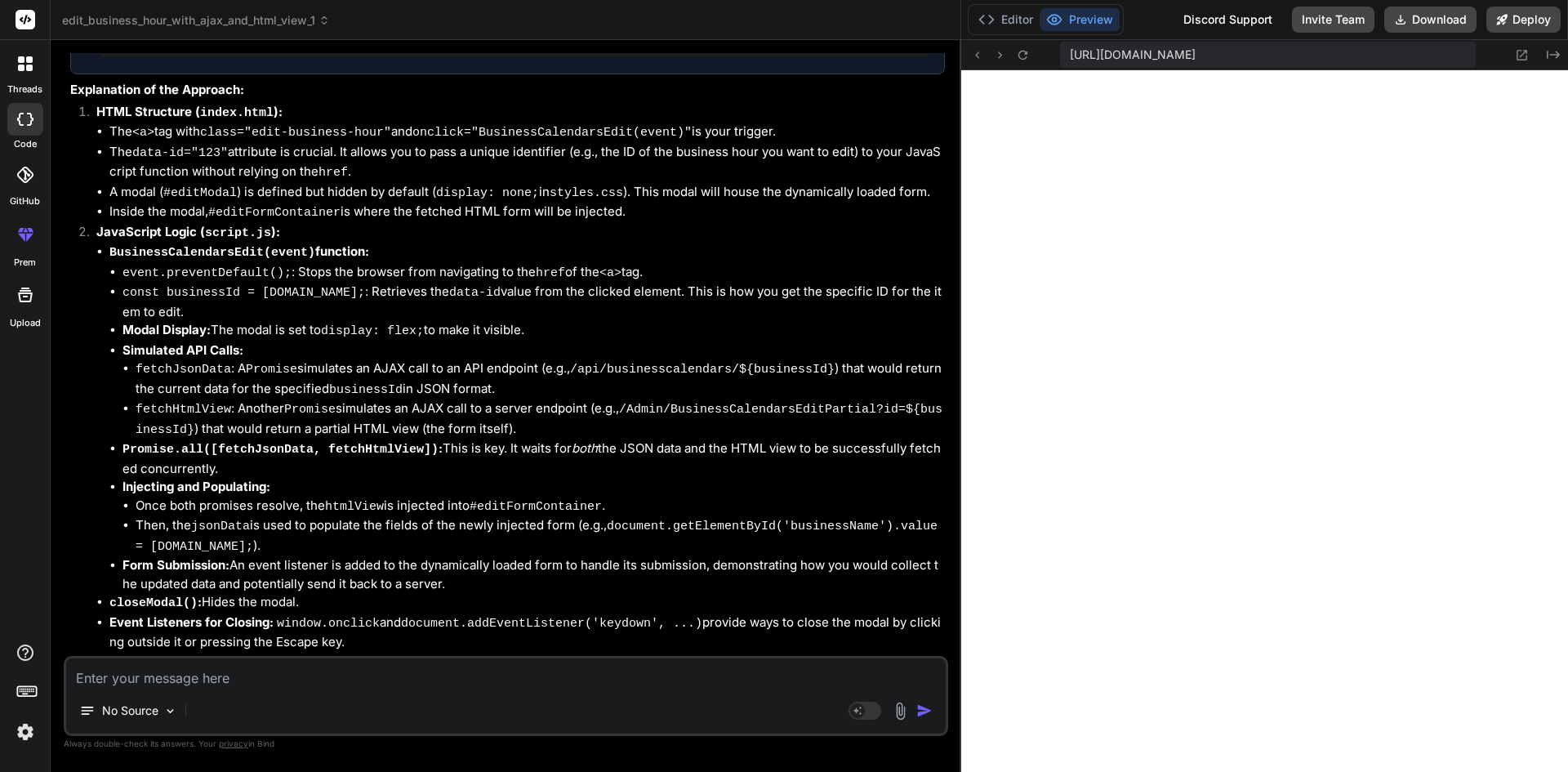
click at [33, 117] on icon at bounding box center [26, 119] width 17 height 13
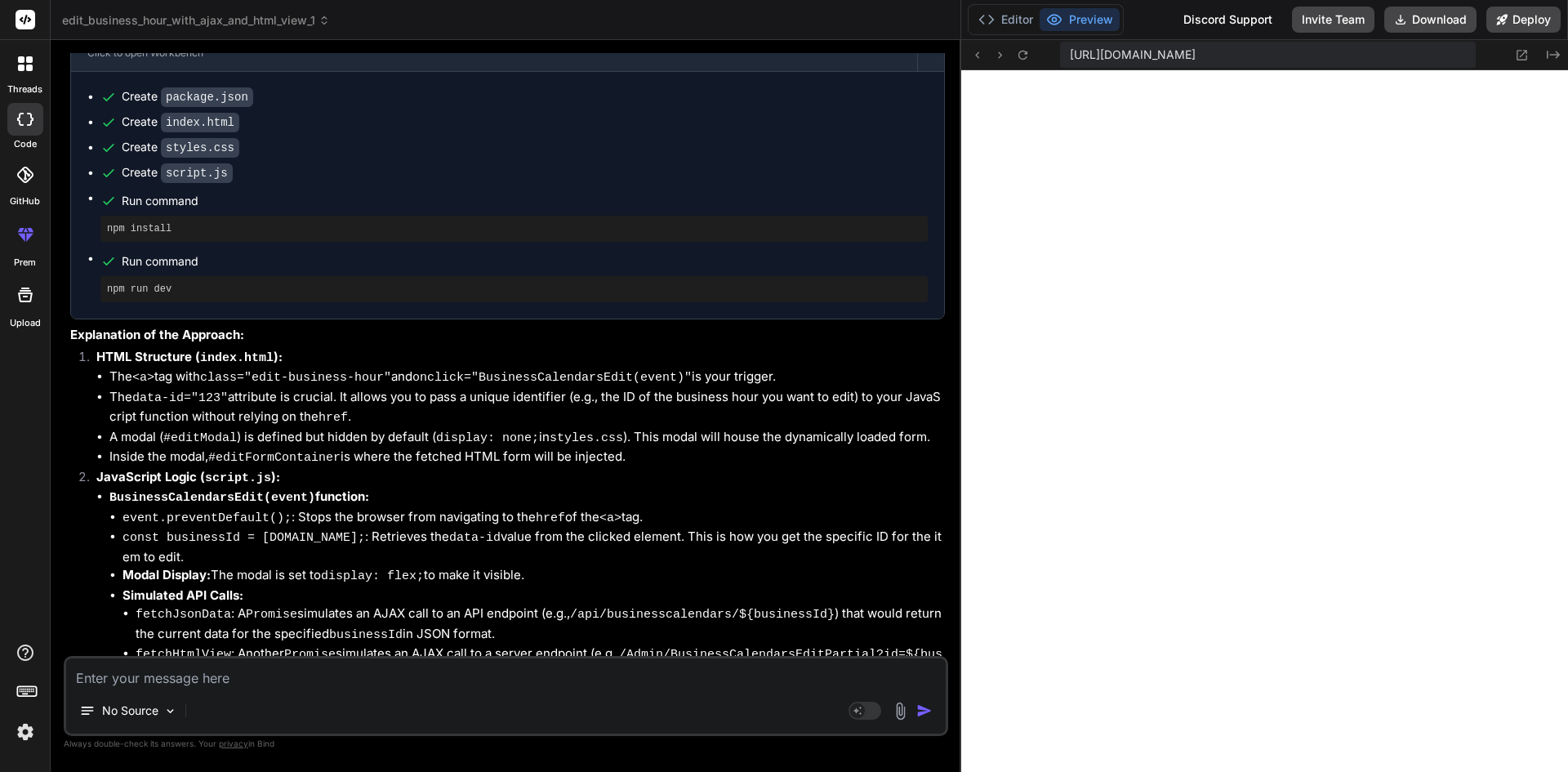
scroll to position [200, 0]
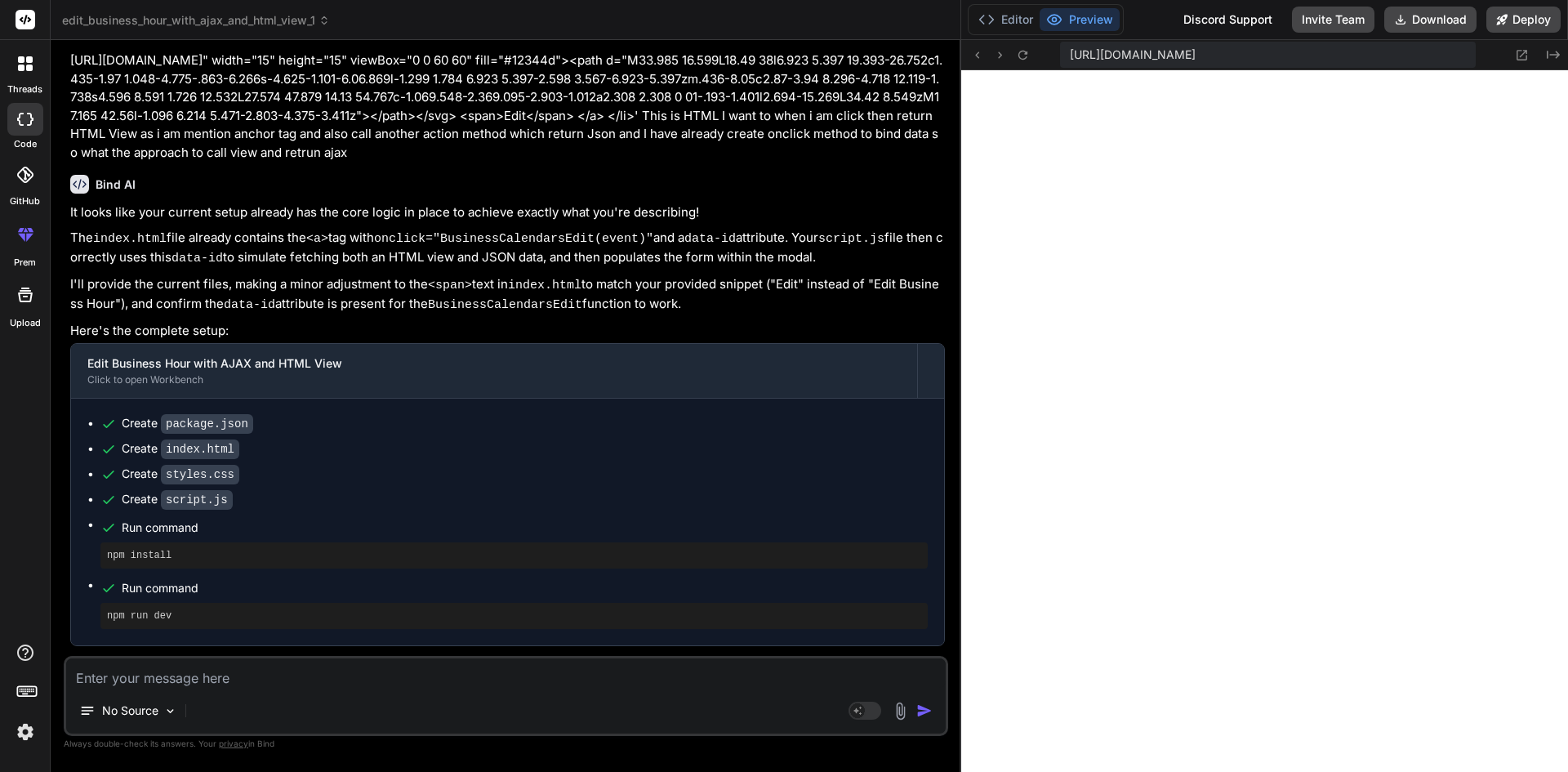
click at [330, 15] on icon at bounding box center [324, 21] width 12 height 12
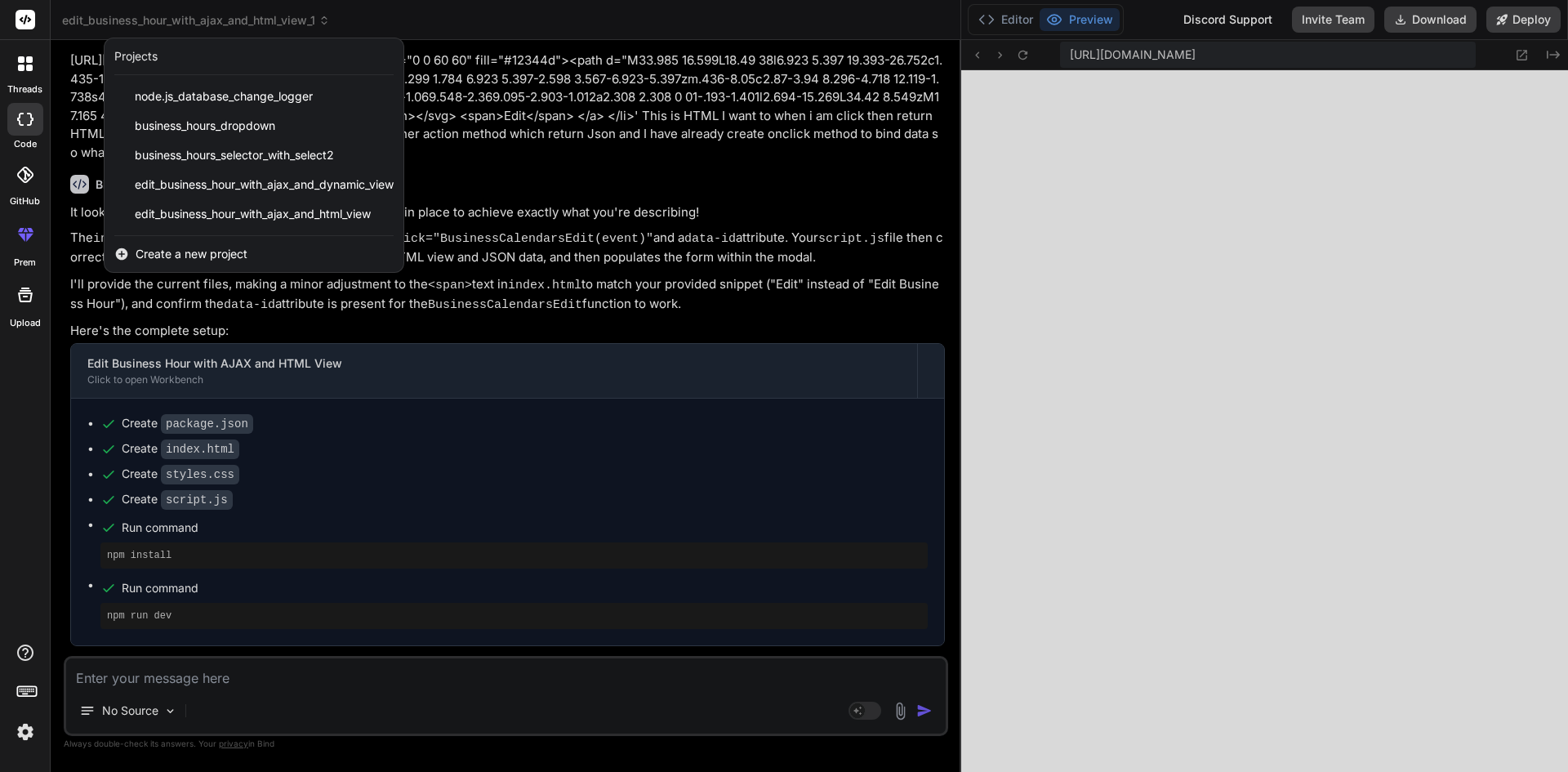
click at [26, 14] on rect at bounding box center [26, 20] width 20 height 20
click at [12, 21] on div at bounding box center [25, 20] width 50 height 40
drag, startPoint x: 12, startPoint y: 21, endPoint x: 46, endPoint y: 113, distance: 98.1
click at [12, 26] on div at bounding box center [25, 20] width 50 height 40
click at [26, 741] on img at bounding box center [26, 732] width 28 height 28
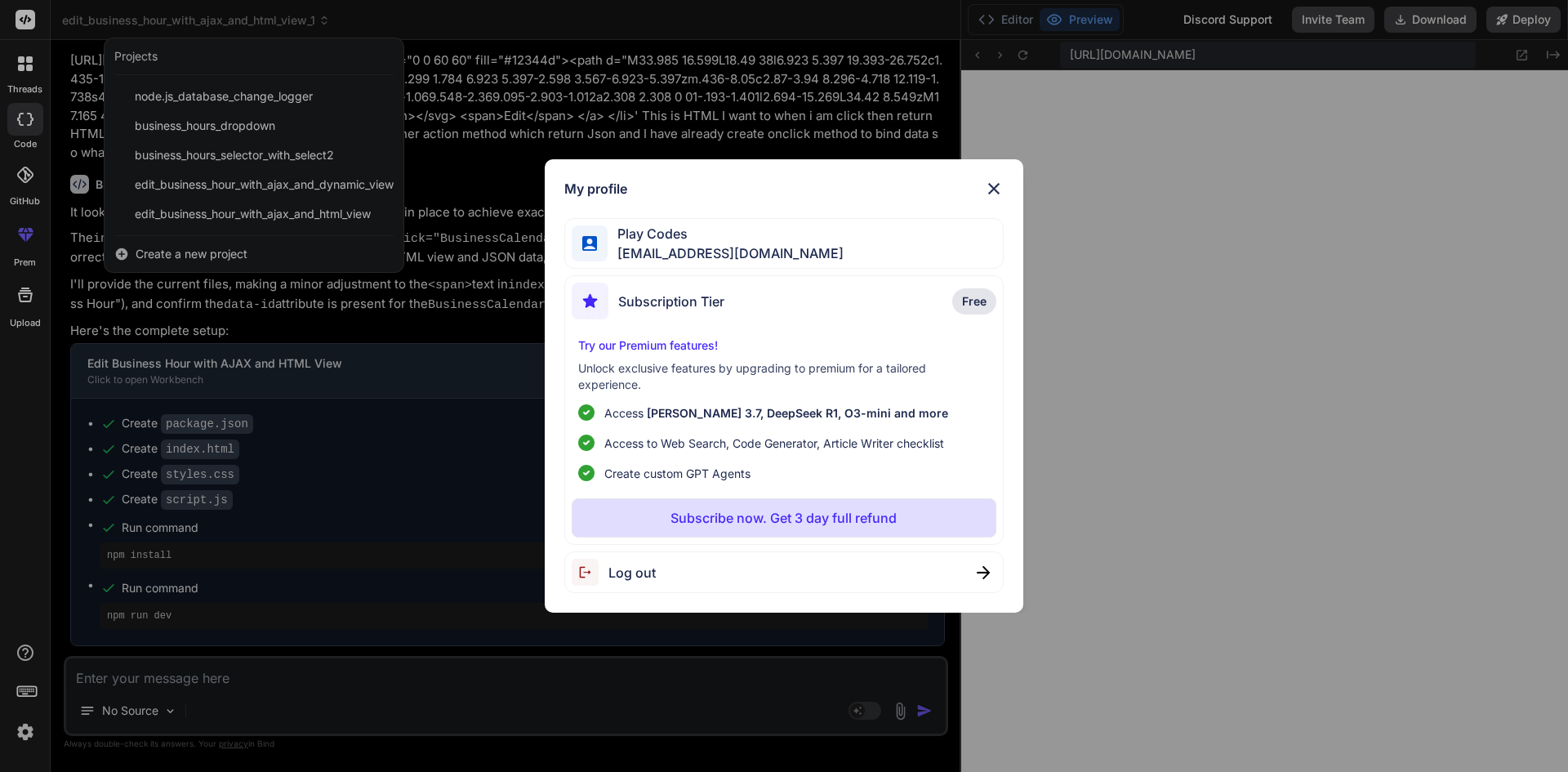
click at [0, 409] on div "My profile Play Codes [EMAIL_ADDRESS][DOMAIN_NAME] Subscription Tier Free Try o…" at bounding box center [784, 386] width 1568 height 772
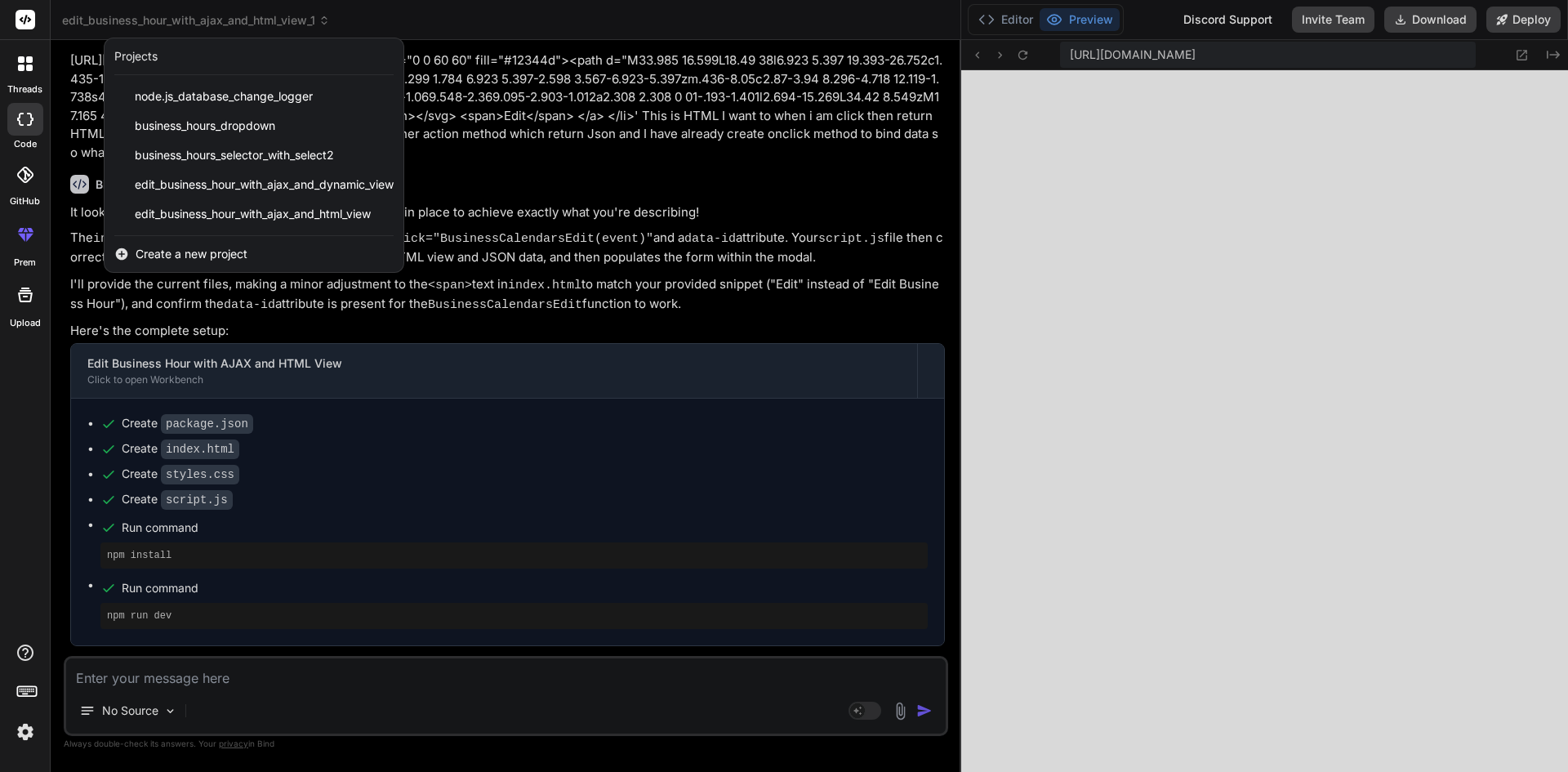
click at [10, 300] on div at bounding box center [25, 295] width 39 height 39
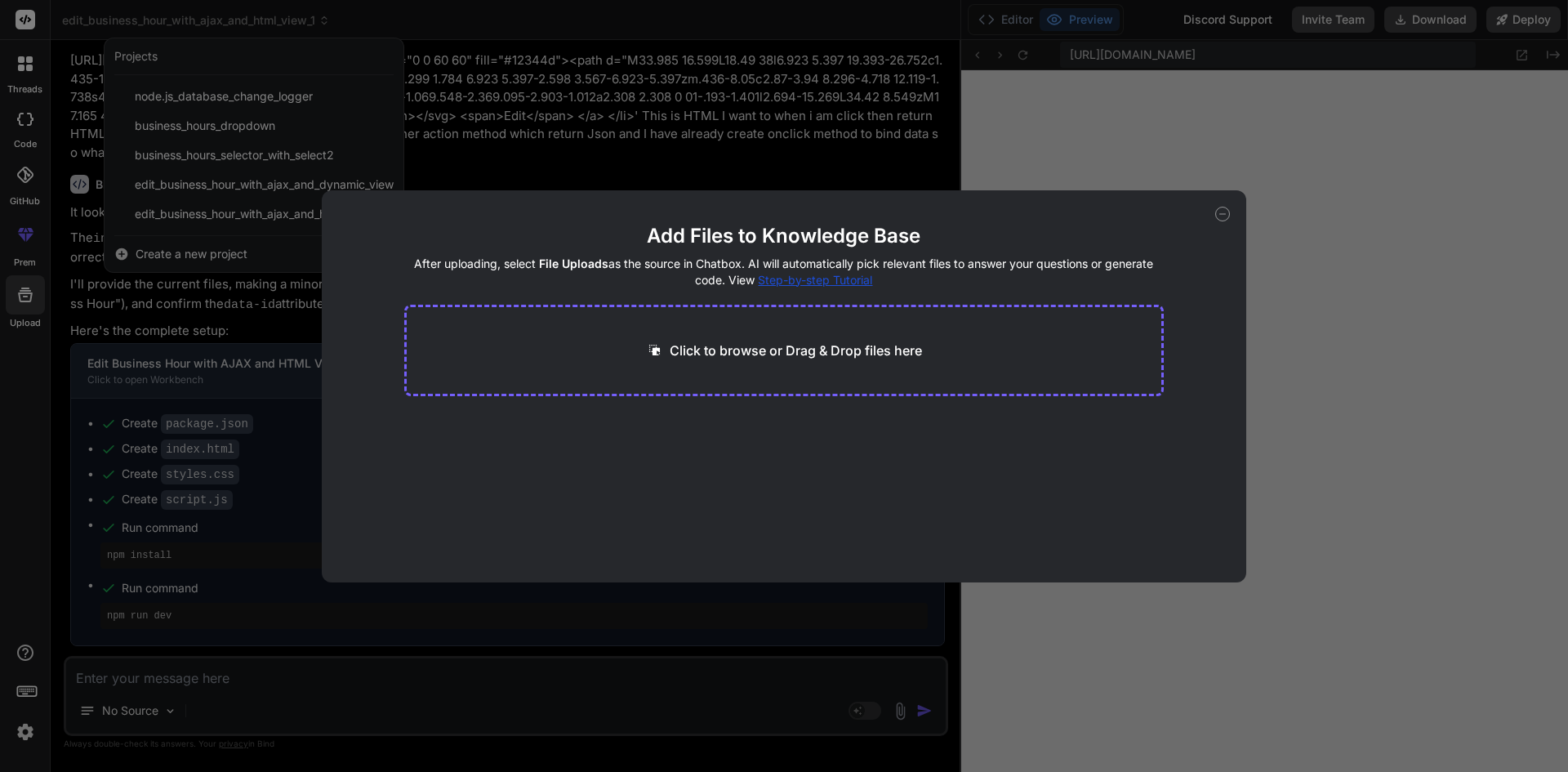
click at [55, 265] on div "Add Files to Knowledge Base After uploading, select File Uploads as the source …" at bounding box center [784, 386] width 1568 height 772
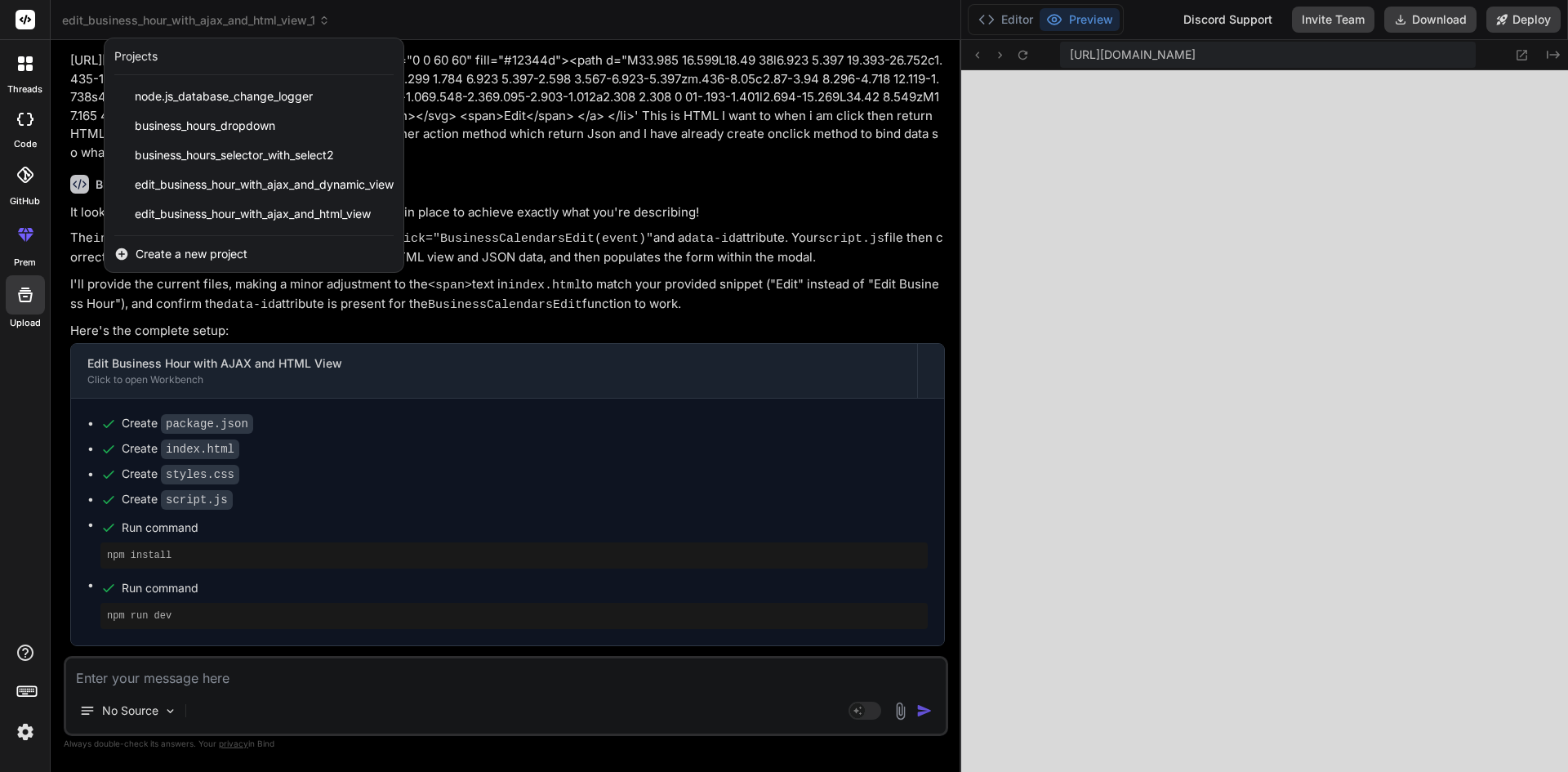
click at [36, 235] on div at bounding box center [25, 234] width 39 height 39
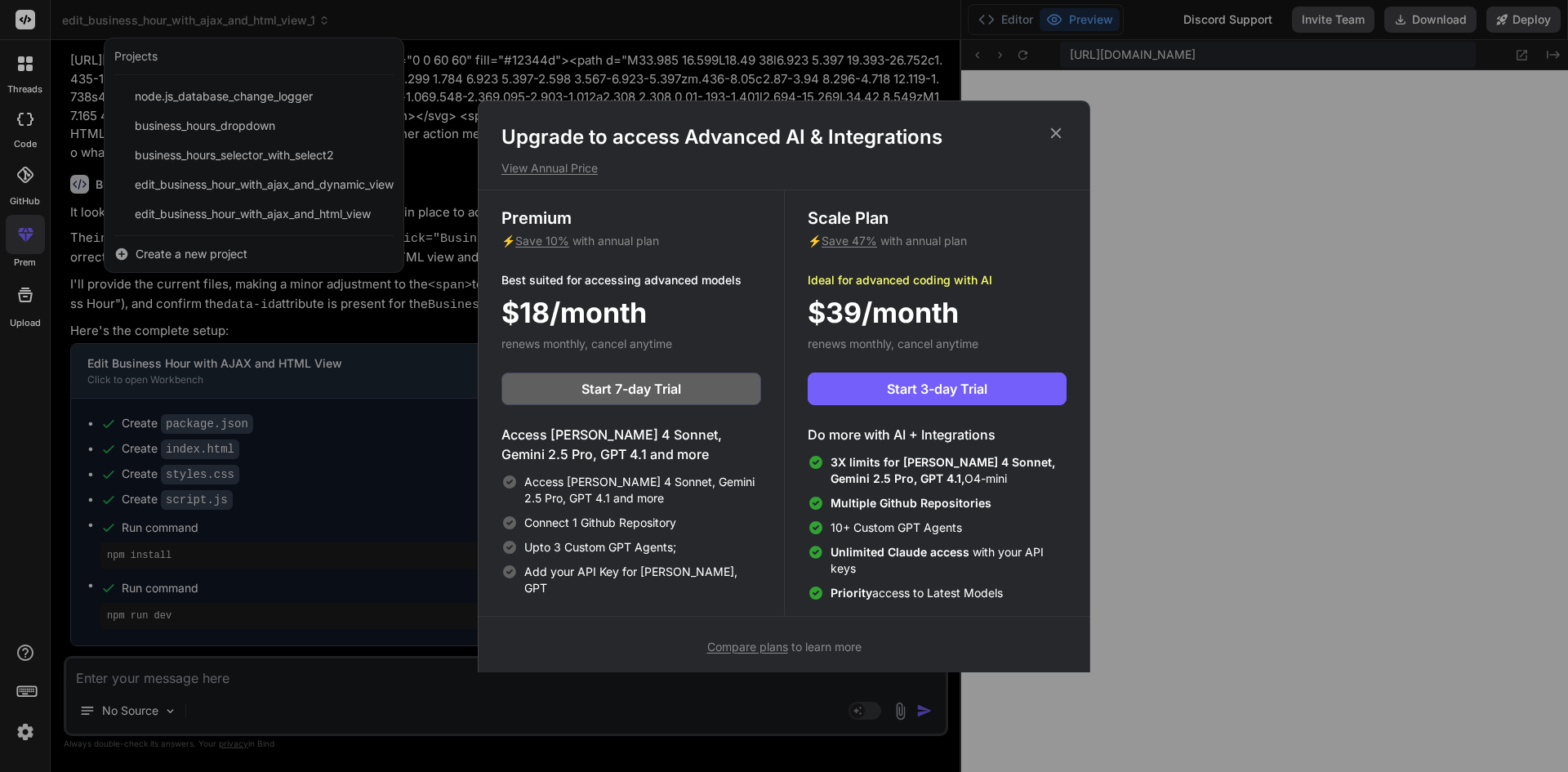
click at [25, 213] on div "Upgrade to access Advanced AI & Integrations View Annual Price Premium ⚡ Save 1…" at bounding box center [784, 386] width 1568 height 772
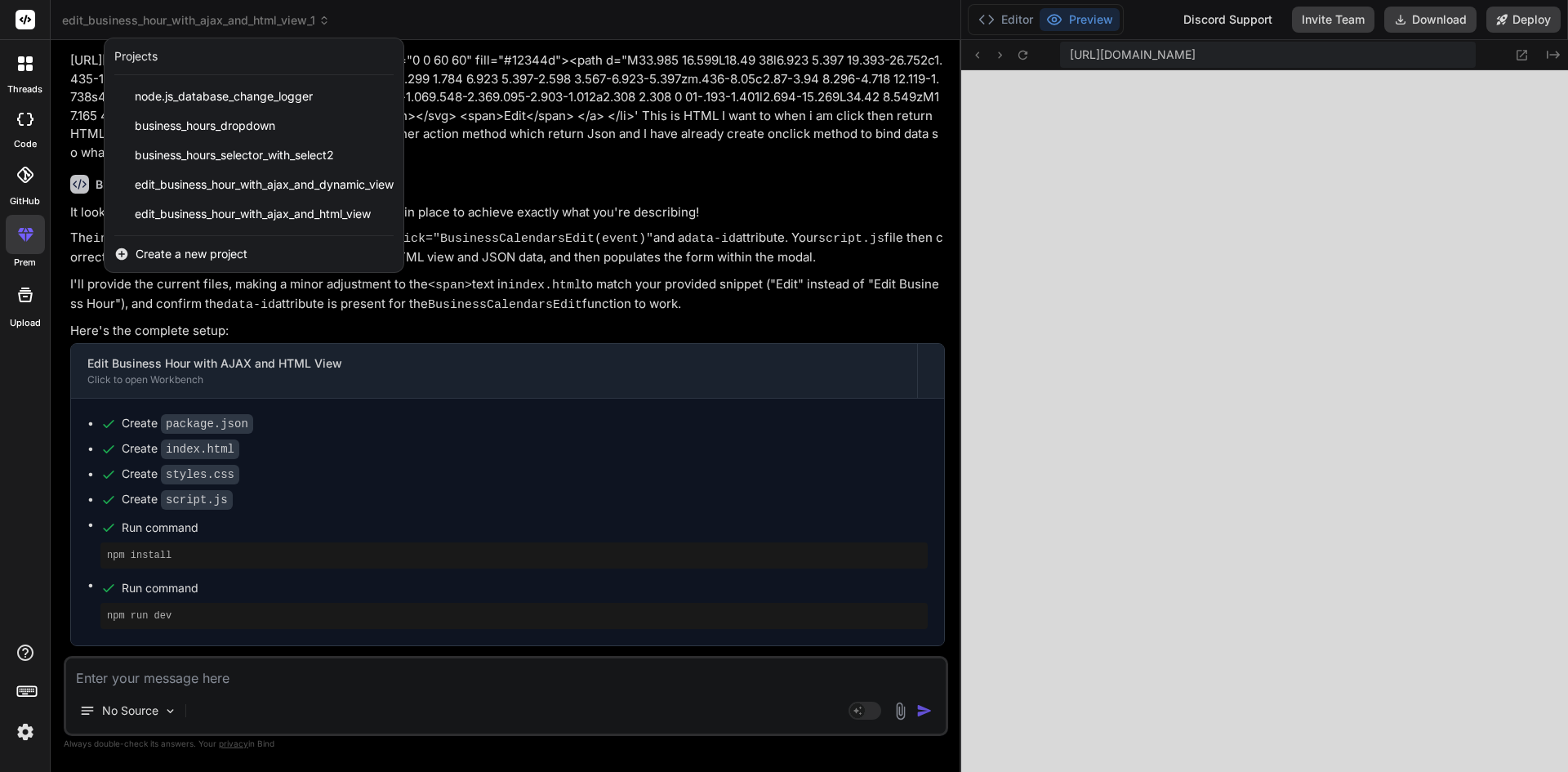
click at [22, 208] on label "GitHub" at bounding box center [25, 201] width 31 height 14
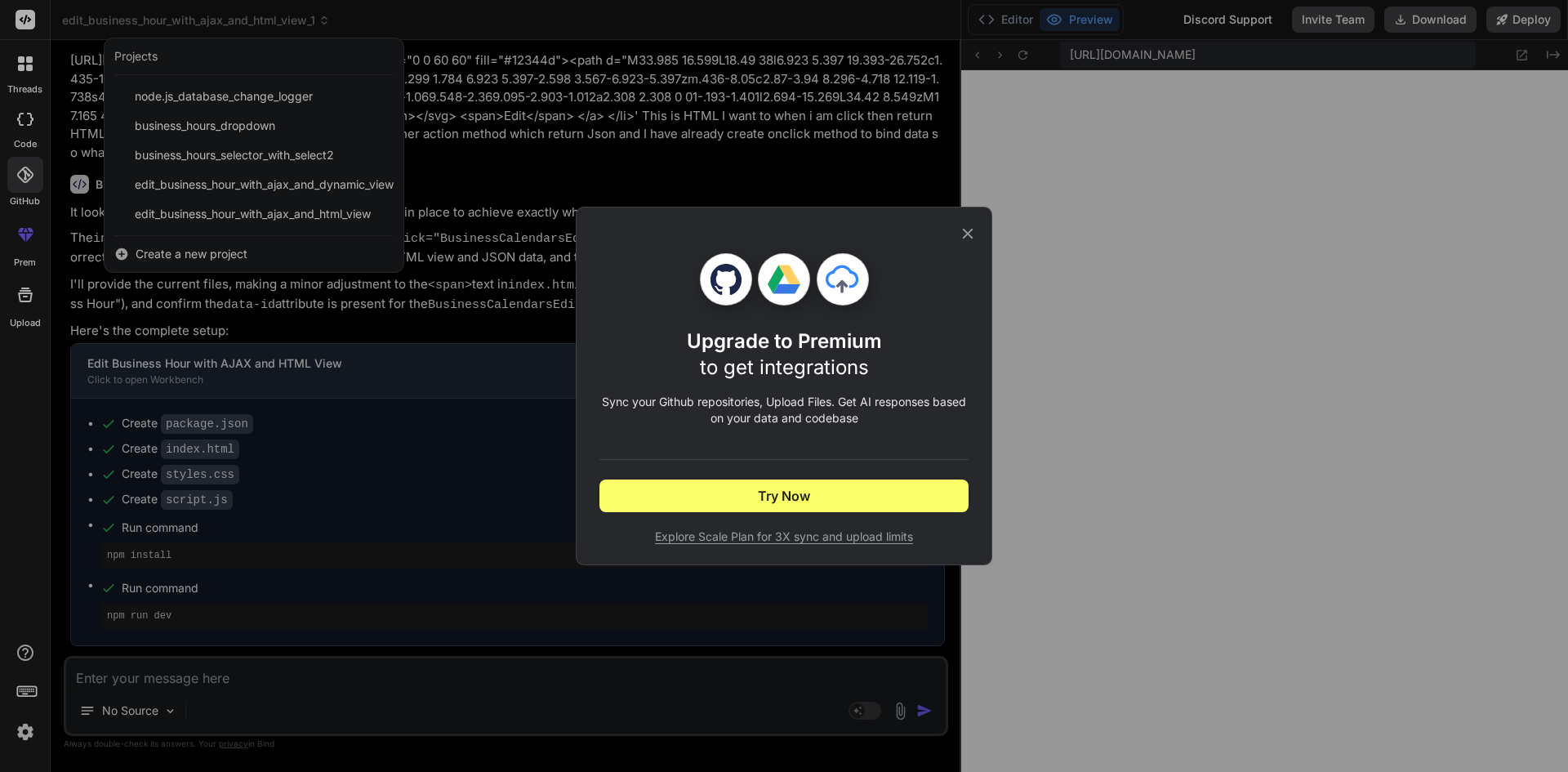
click at [22, 196] on div "Upgrade to Premium to get integrations Sync your Github repositories, Upload Fi…" at bounding box center [784, 386] width 1568 height 772
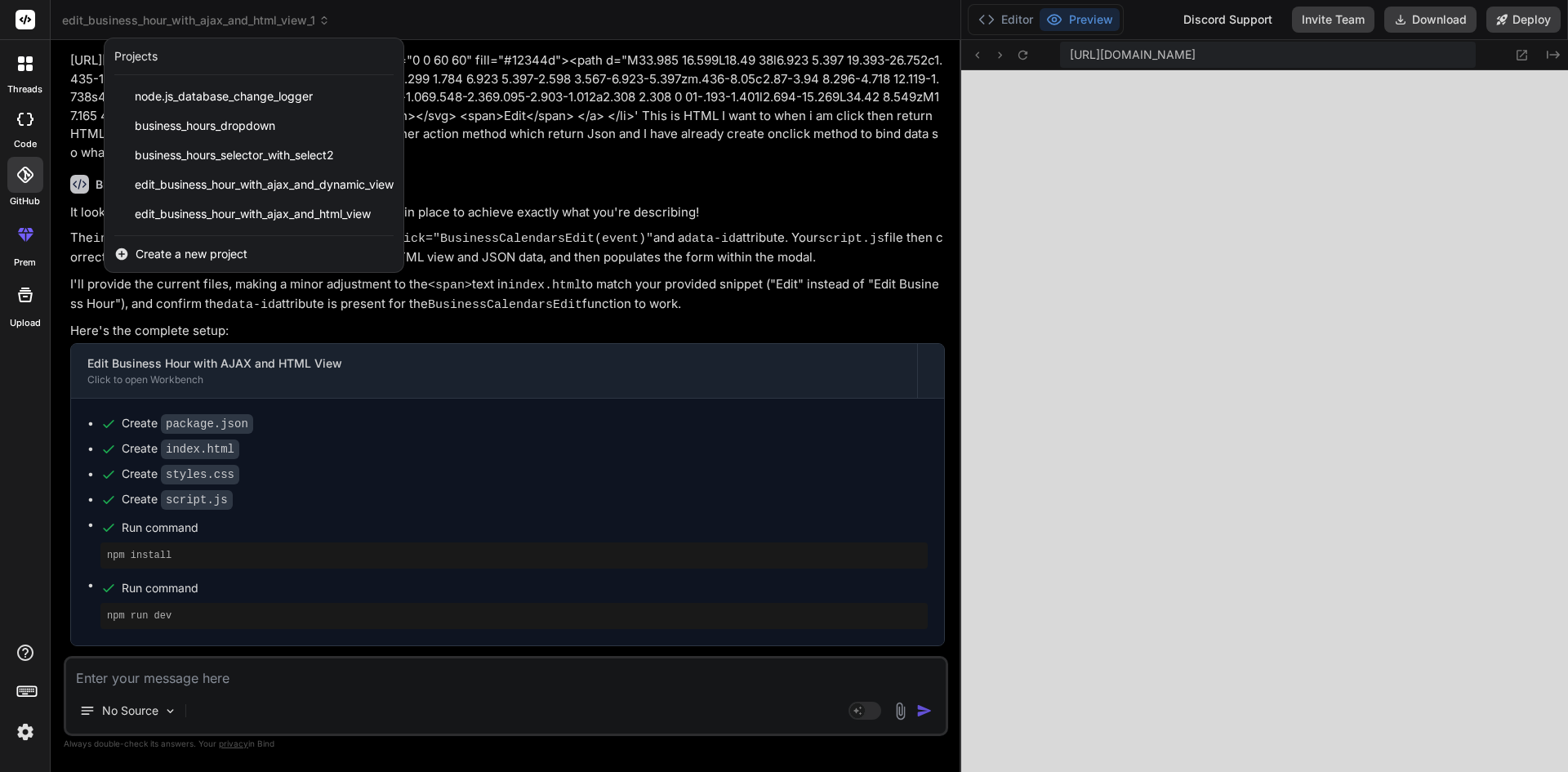
click at [29, 137] on label "code" at bounding box center [26, 144] width 23 height 14
type textarea "x"
click at [17, 75] on div at bounding box center [25, 63] width 34 height 34
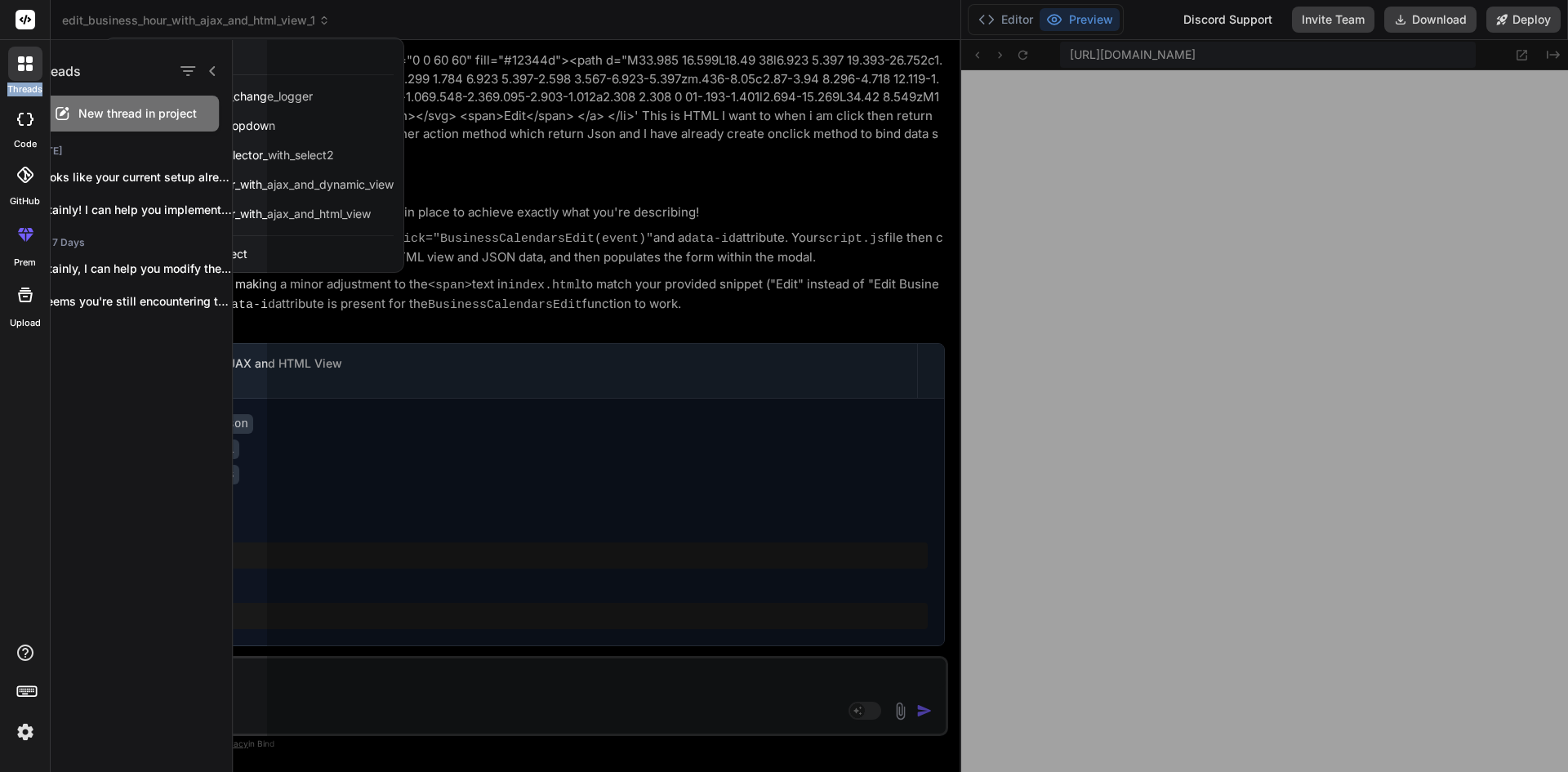
click at [17, 75] on div at bounding box center [25, 63] width 34 height 34
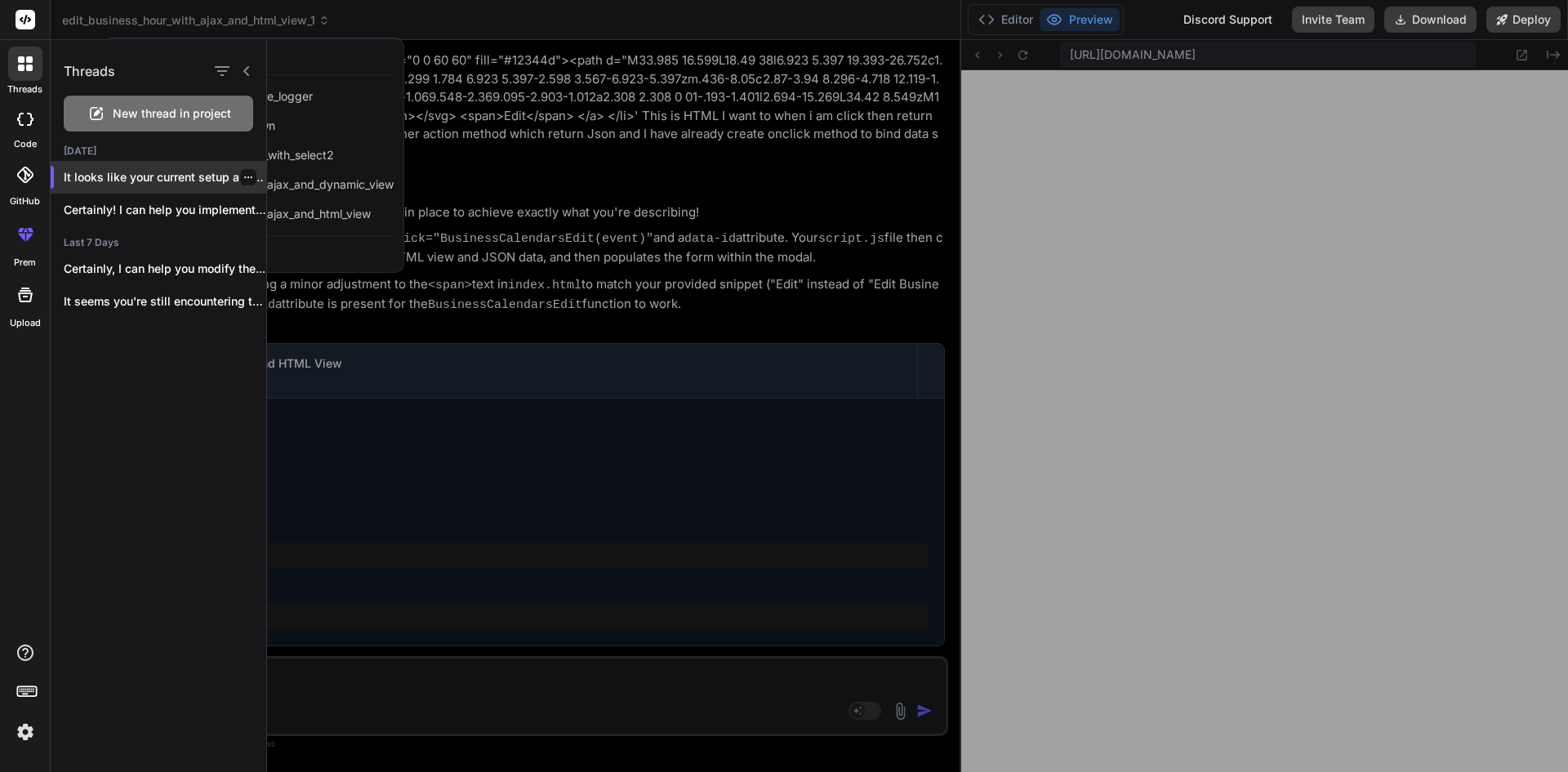
click at [253, 180] on p "It looks like your current setup already..." at bounding box center [165, 177] width 203 height 17
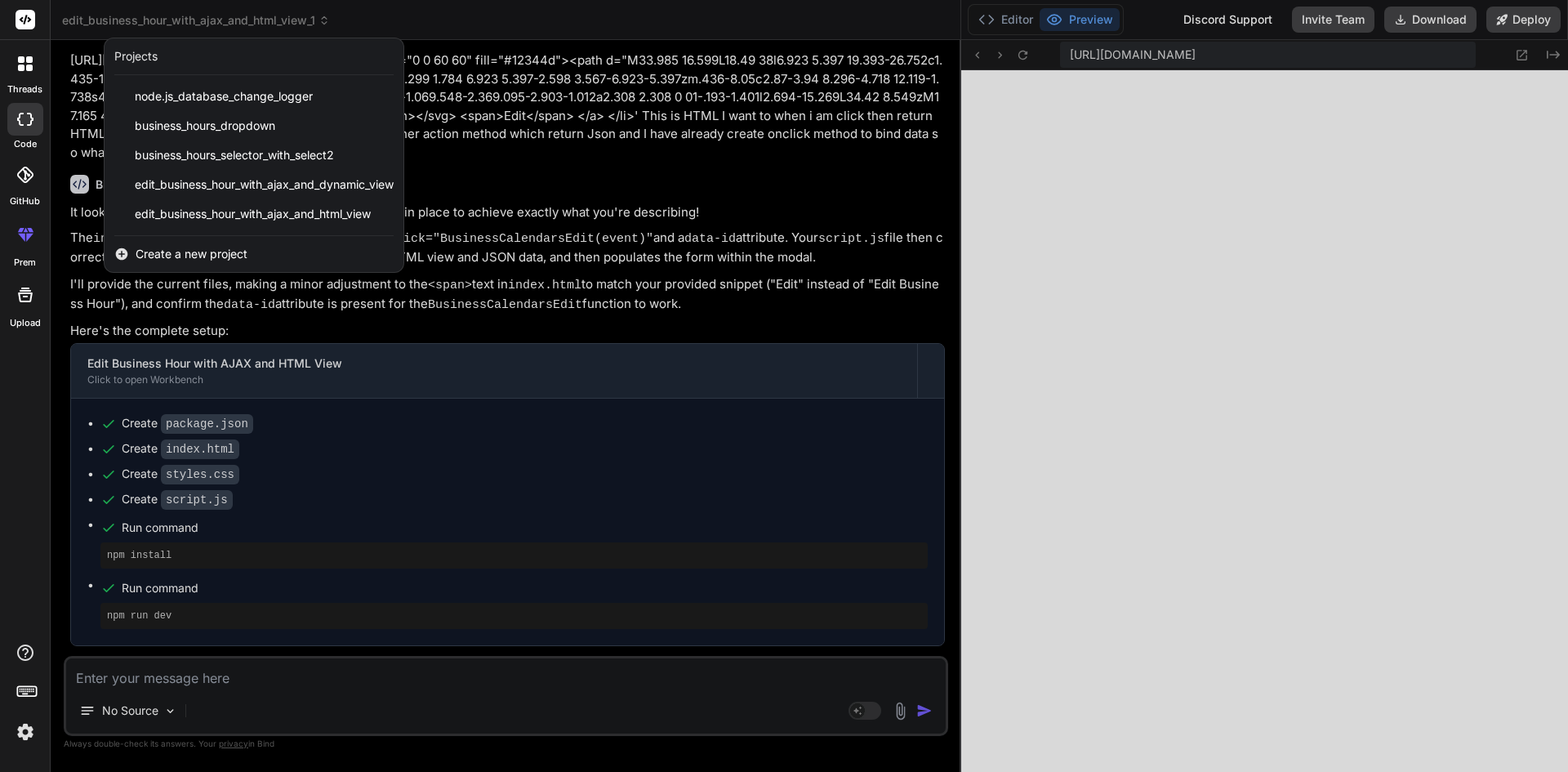
click at [594, 189] on div at bounding box center [784, 386] width 1568 height 772
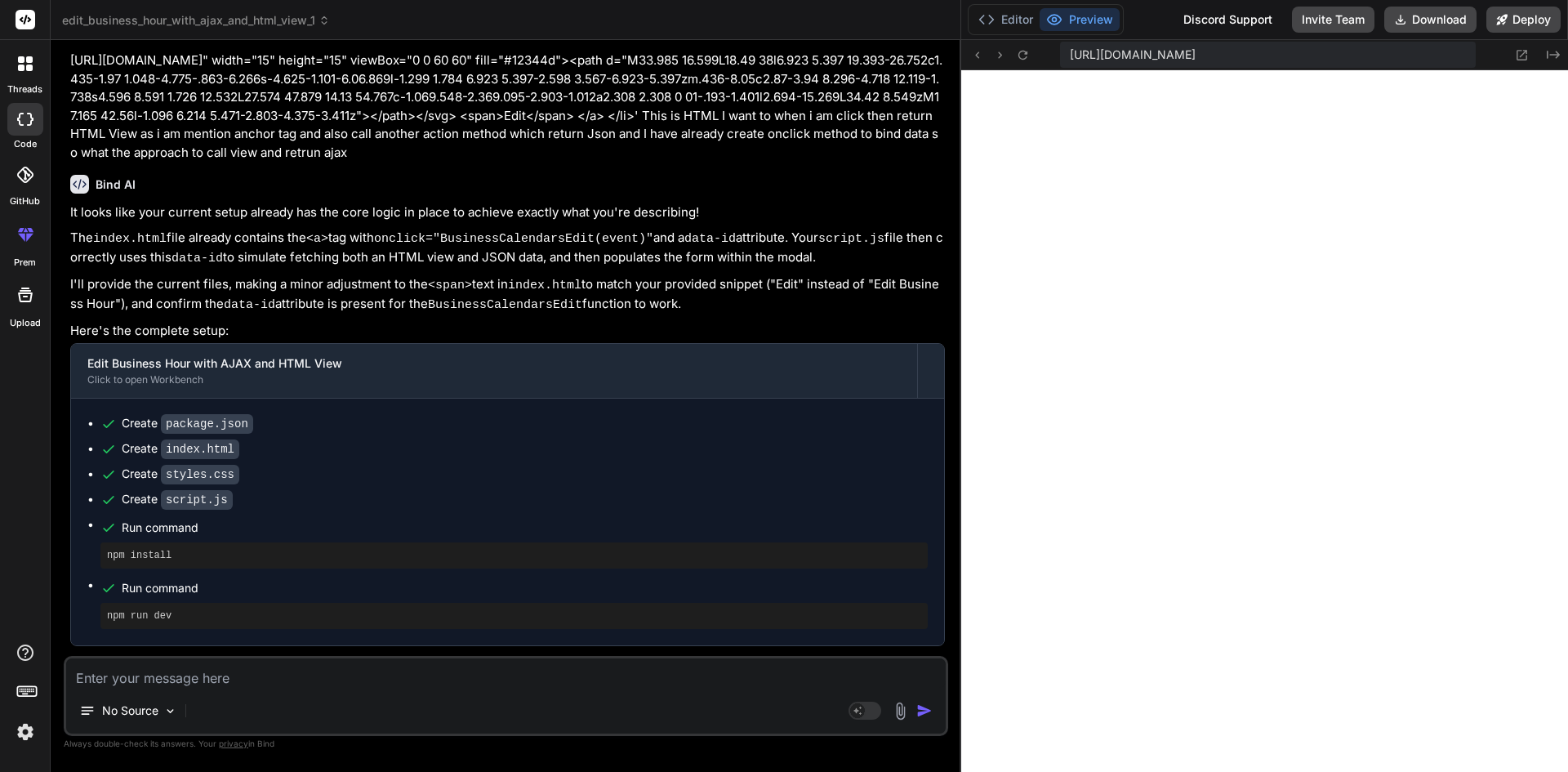
click at [29, 25] on rect at bounding box center [26, 20] width 20 height 20
click at [308, 25] on span "edit_business_hour_with_ajax_and_html_view_1" at bounding box center [196, 21] width 268 height 17
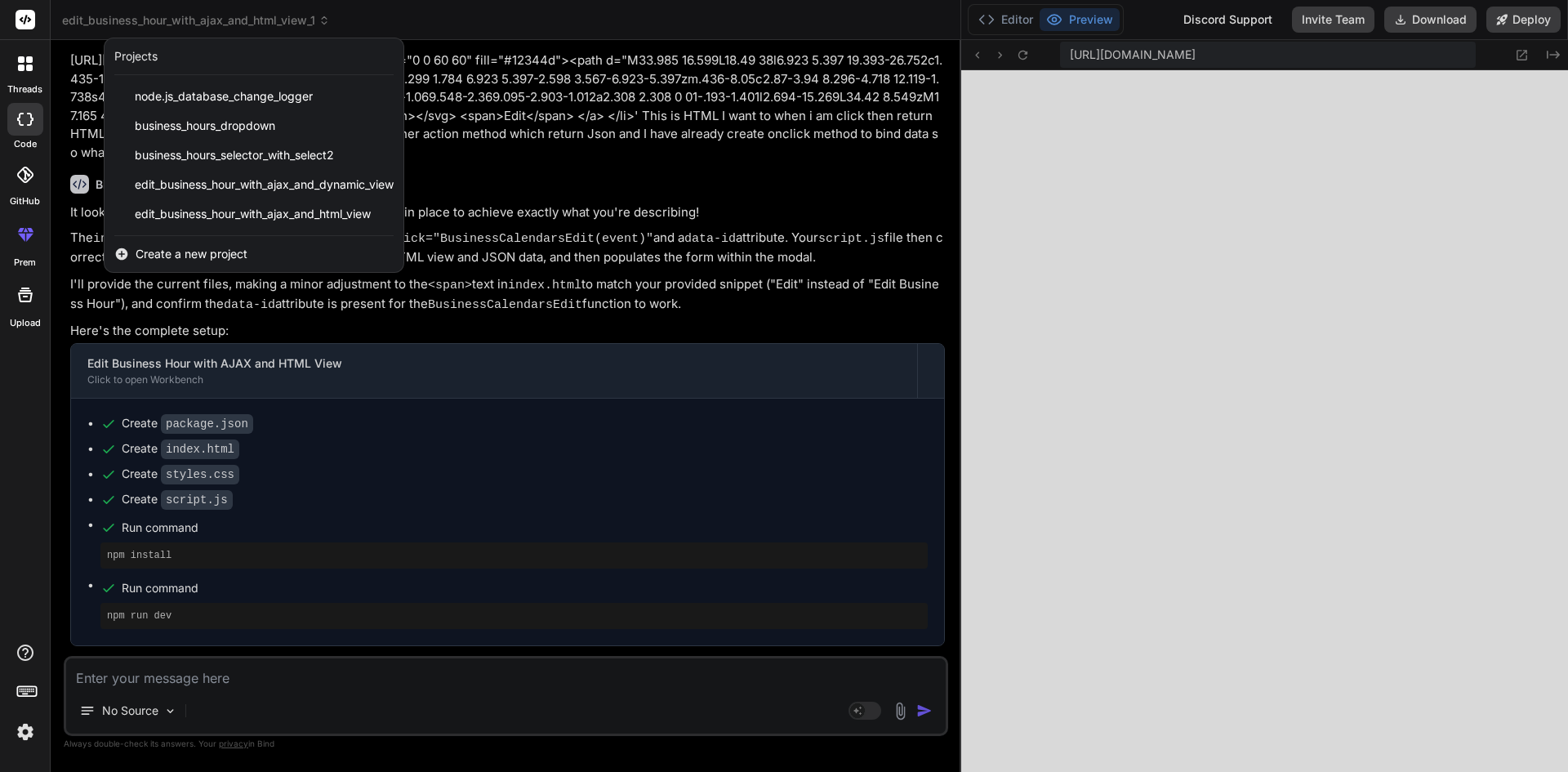
click at [515, 42] on div at bounding box center [784, 386] width 1568 height 772
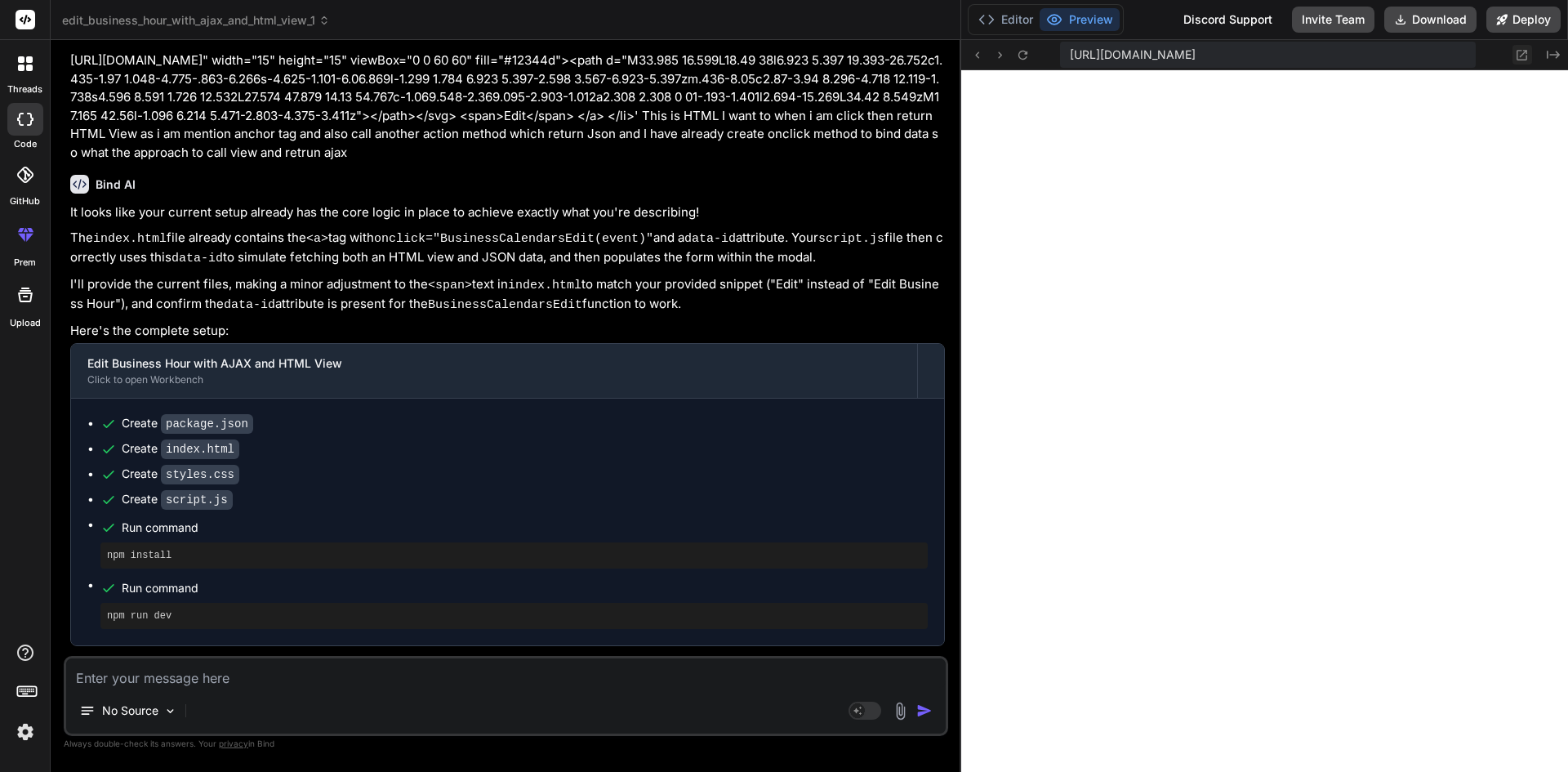
click at [1519, 61] on icon at bounding box center [1522, 55] width 14 height 14
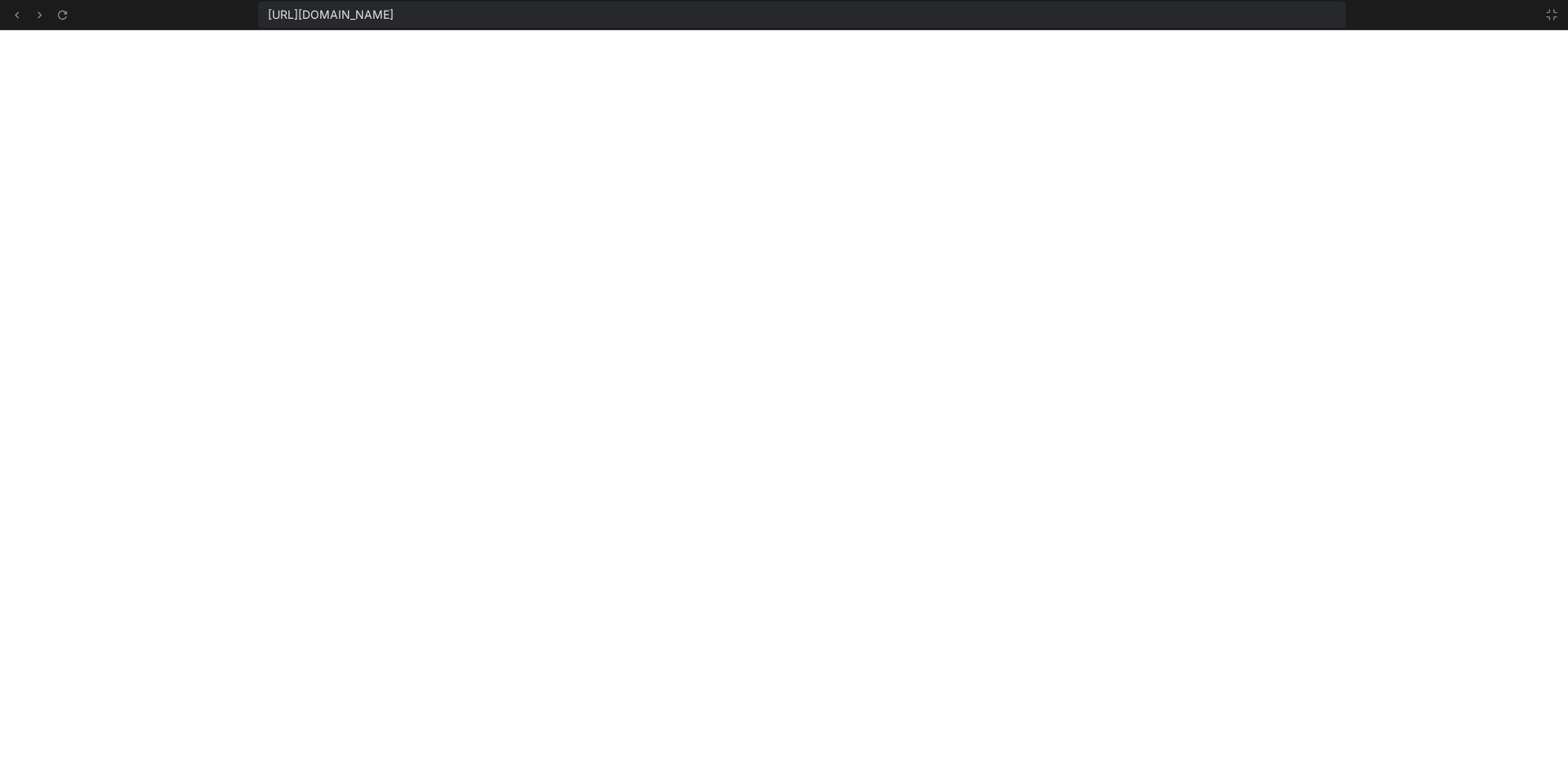
scroll to position [2438, 0]
click at [1548, 15] on icon at bounding box center [1552, 15] width 13 height 13
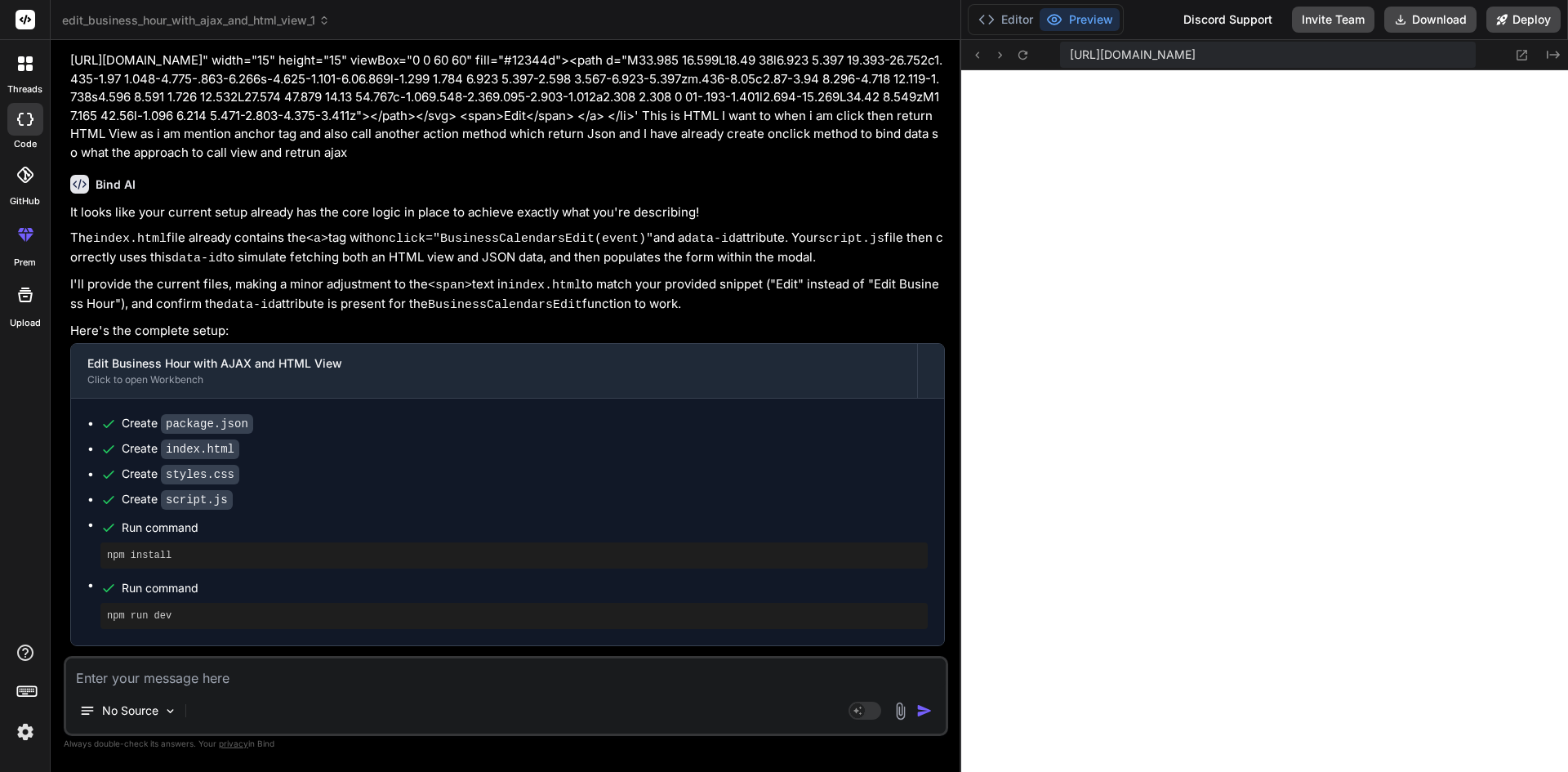
scroll to position [2531, 0]
click at [1255, 14] on div "Discord Support" at bounding box center [1227, 20] width 108 height 26
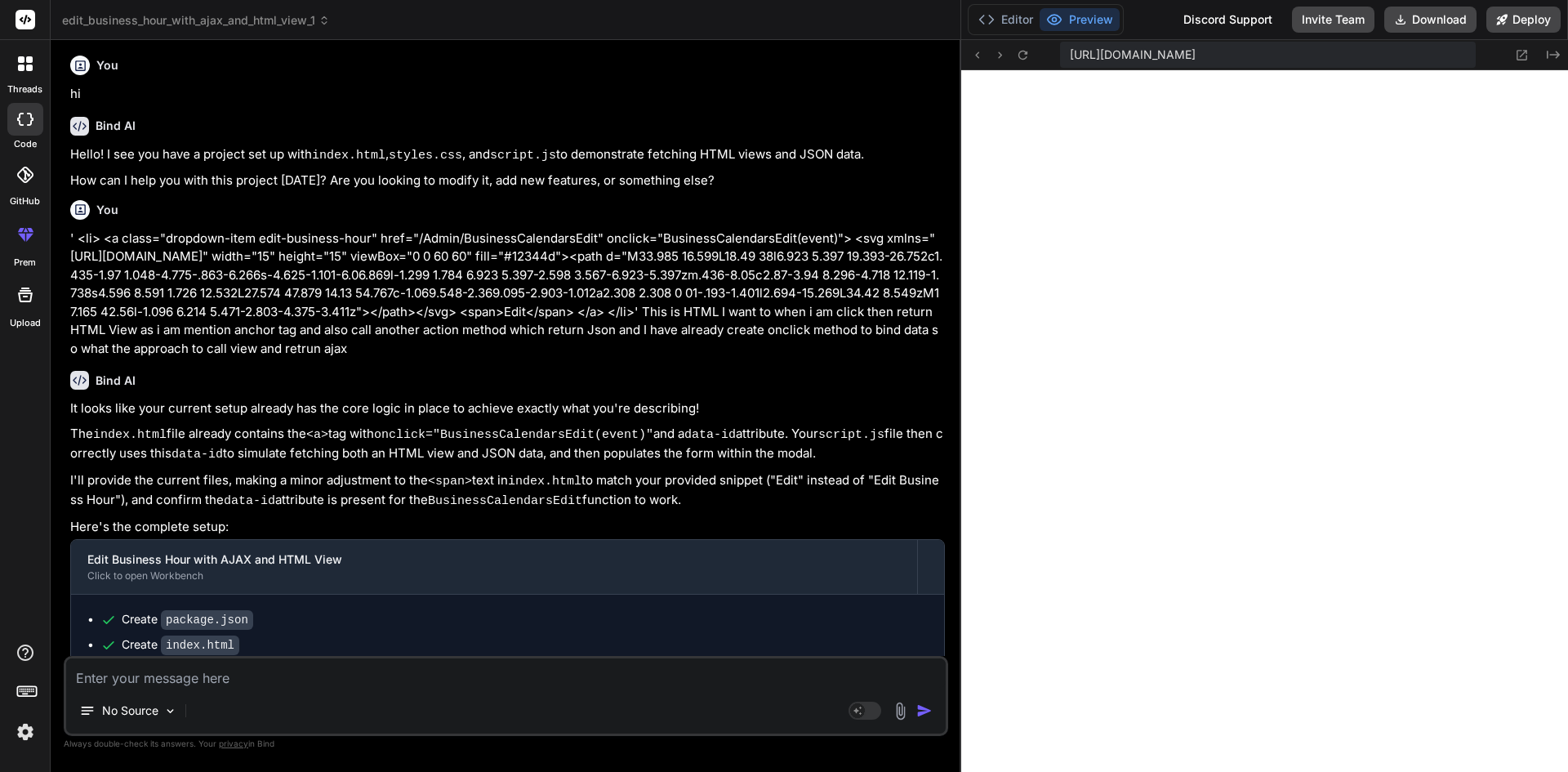
scroll to position [0, 0]
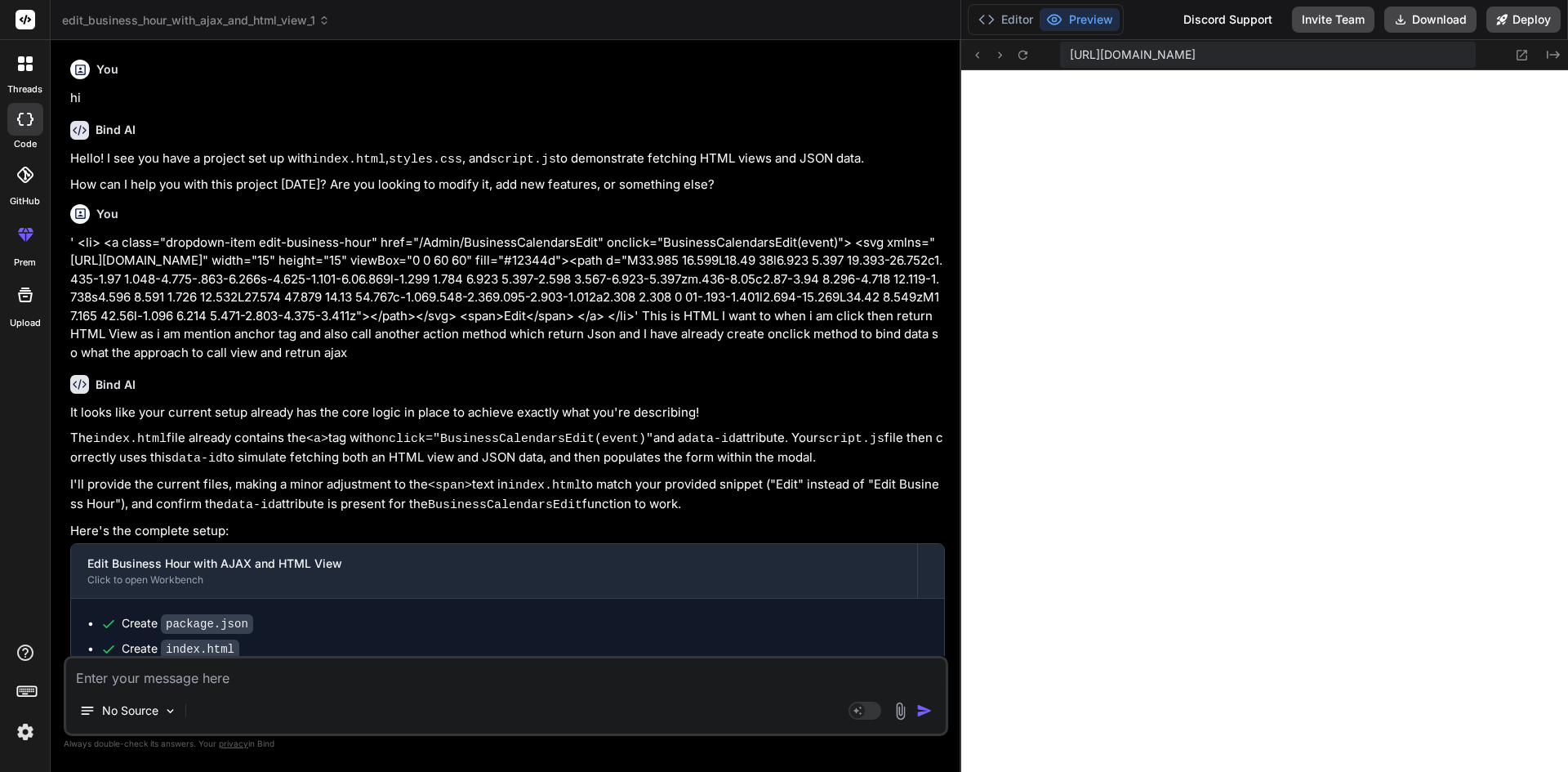
drag, startPoint x: 960, startPoint y: 218, endPoint x: 1482, endPoint y: 256, distance: 523.4
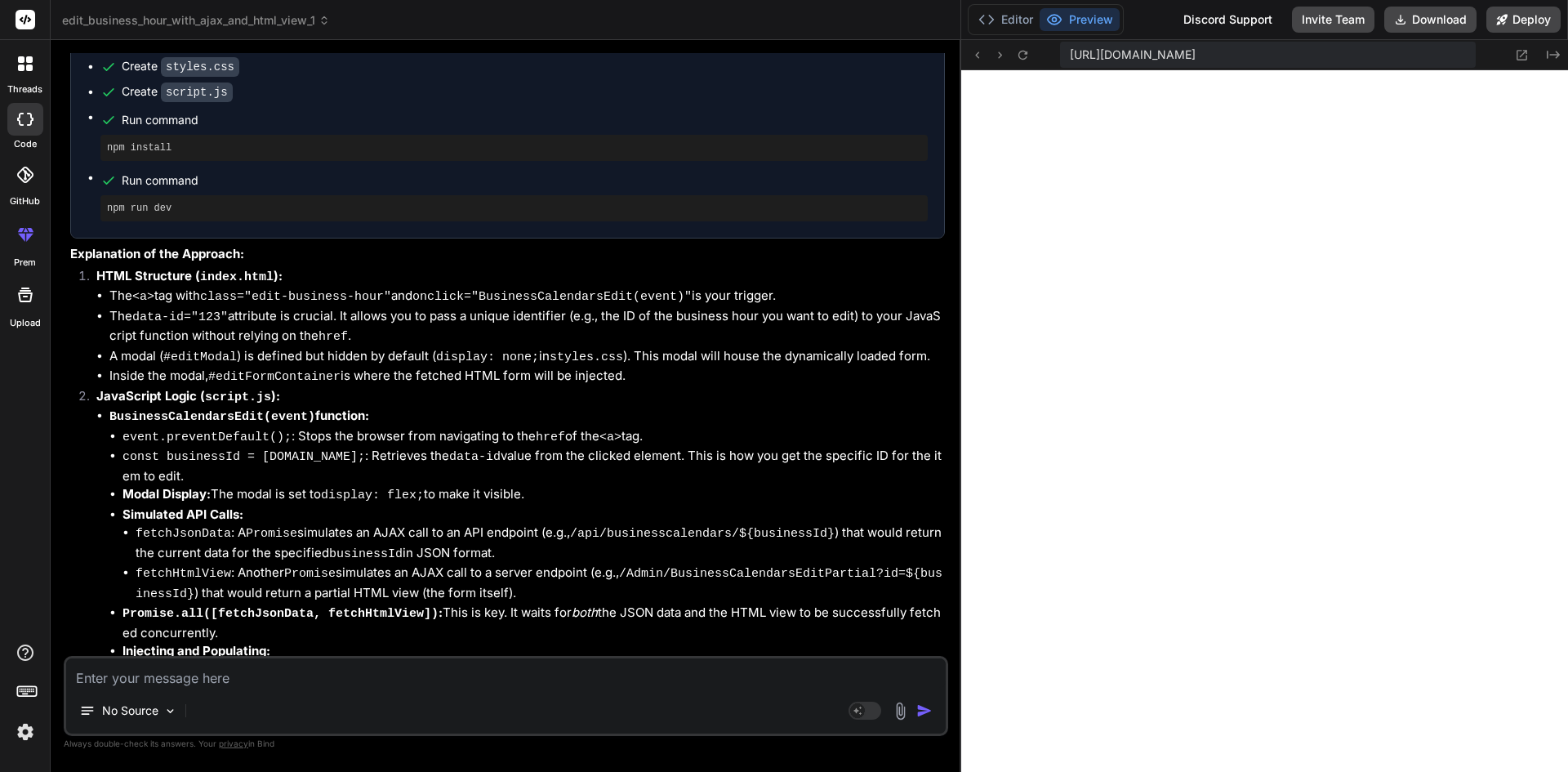
scroll to position [772, 0]
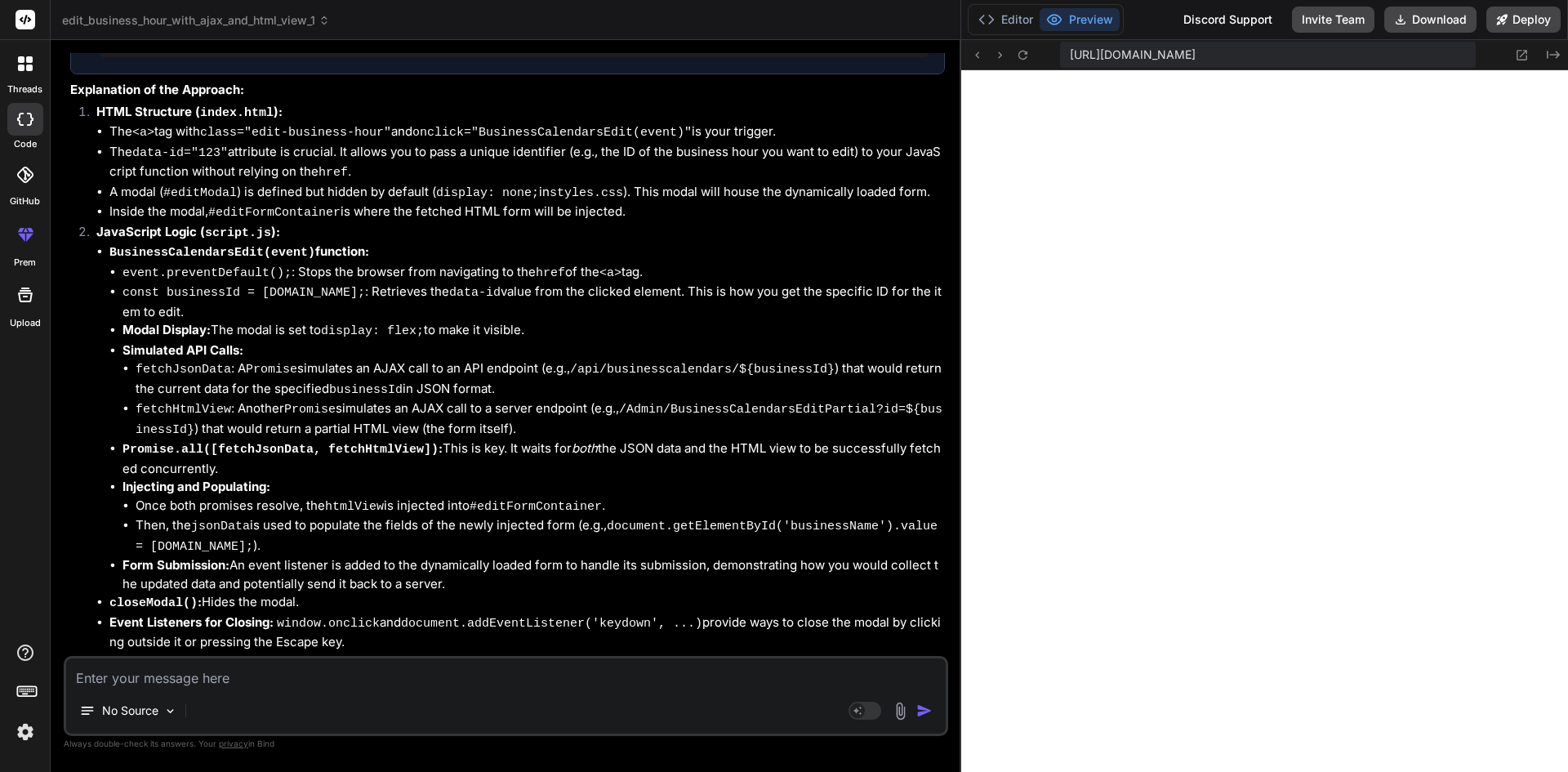
click at [296, 679] on textarea at bounding box center [506, 674] width 880 height 30
type textarea "i"
type textarea "x"
type textarea "i"
type textarea "x"
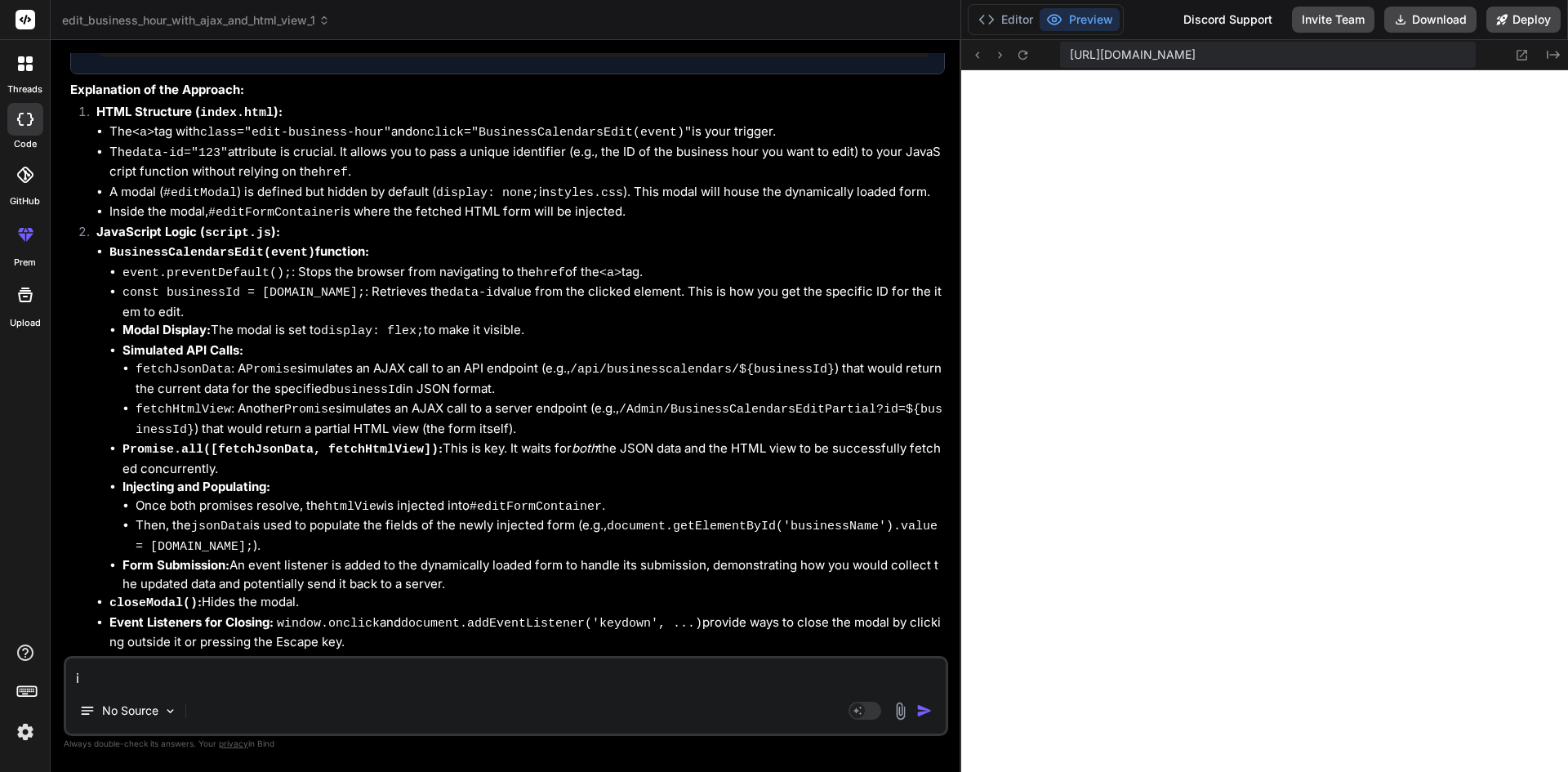
type textarea "i d"
type textarea "x"
type textarea "i do"
type textarea "x"
type textarea "i do'"
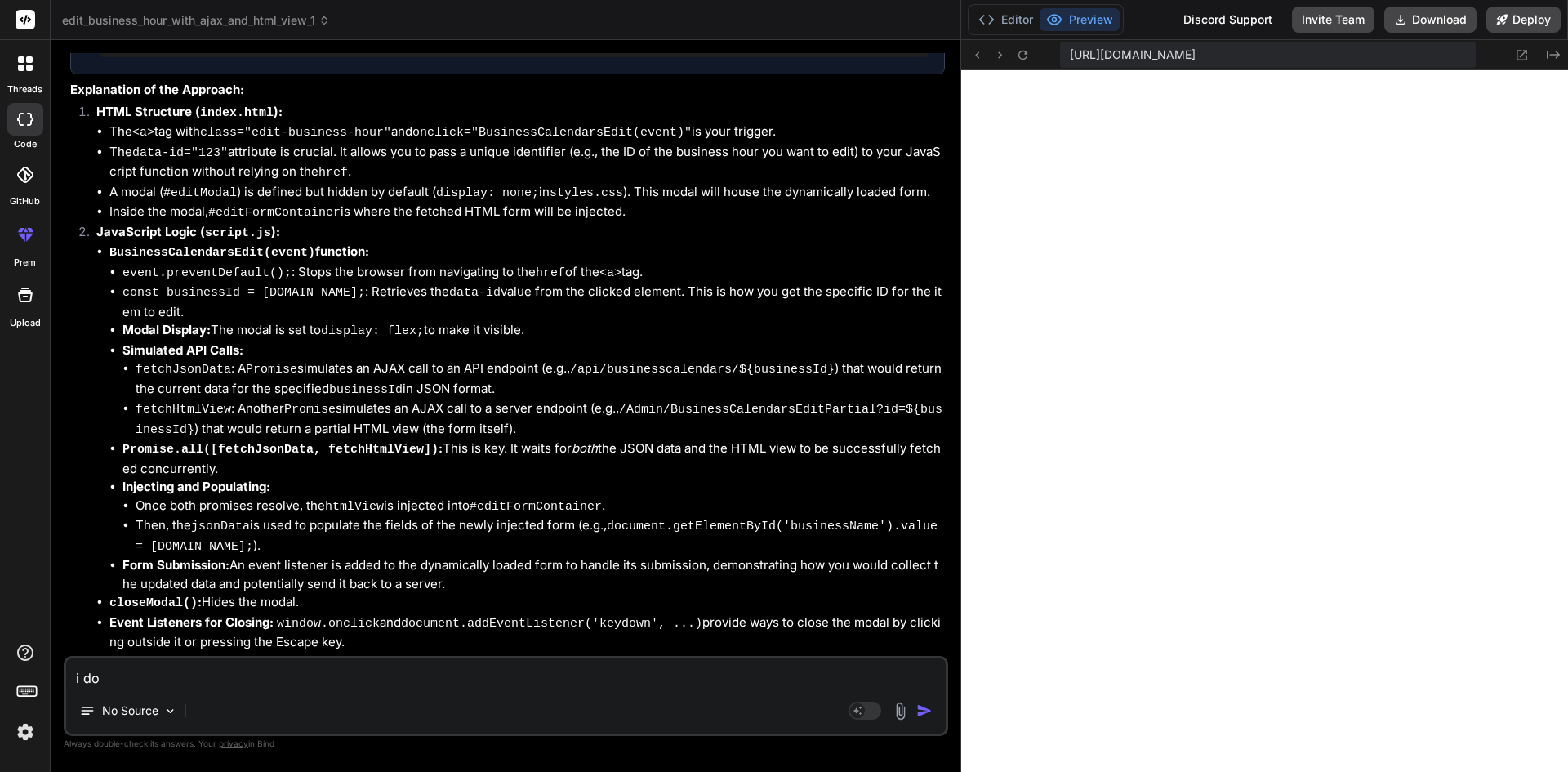
type textarea "x"
type textarea "i do't"
type textarea "x"
type textarea "i do't"
type textarea "x"
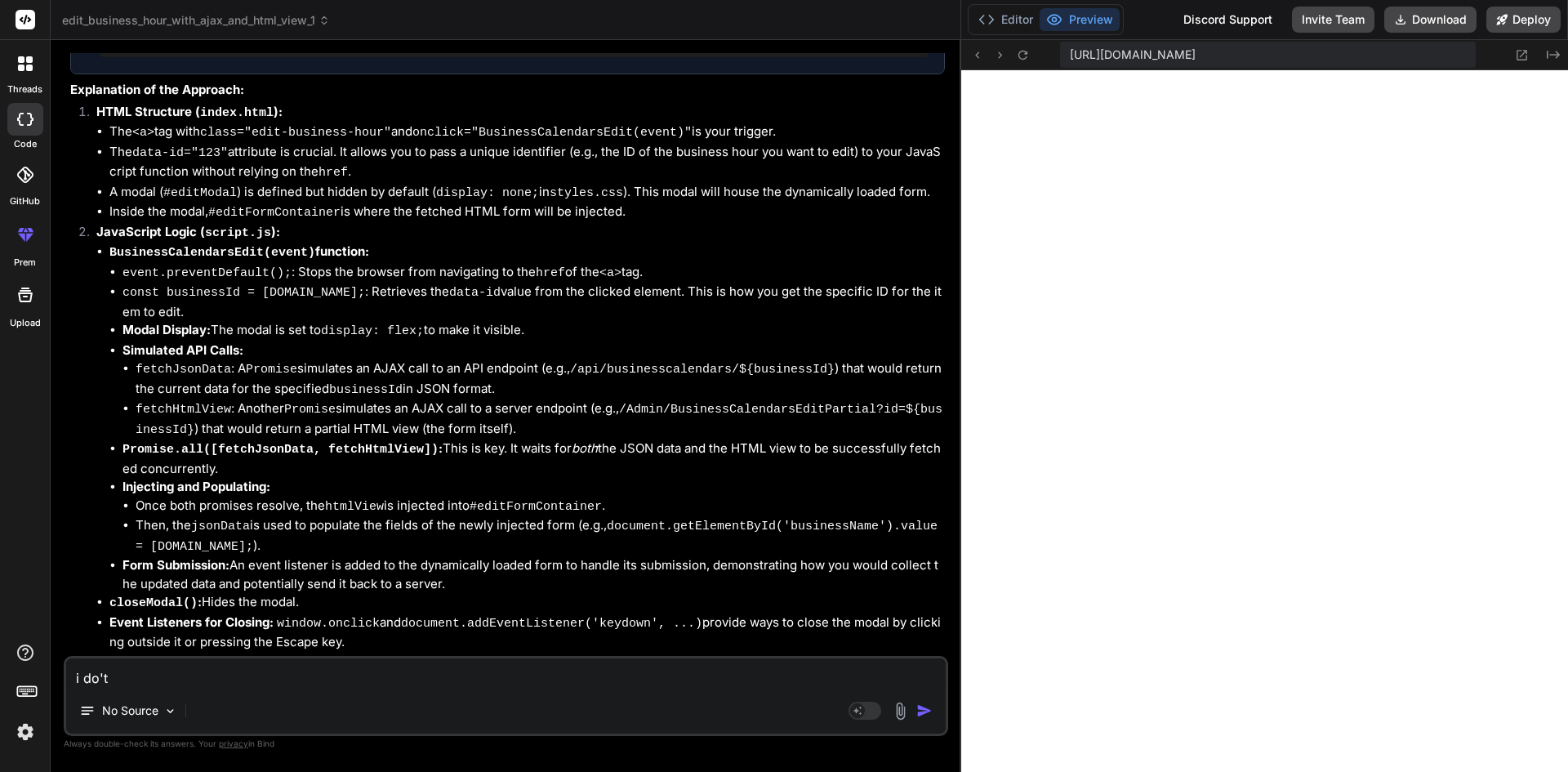
type textarea "i do't n"
type textarea "x"
type textarea "i do't ne"
type textarea "x"
type textarea "i do't nee"
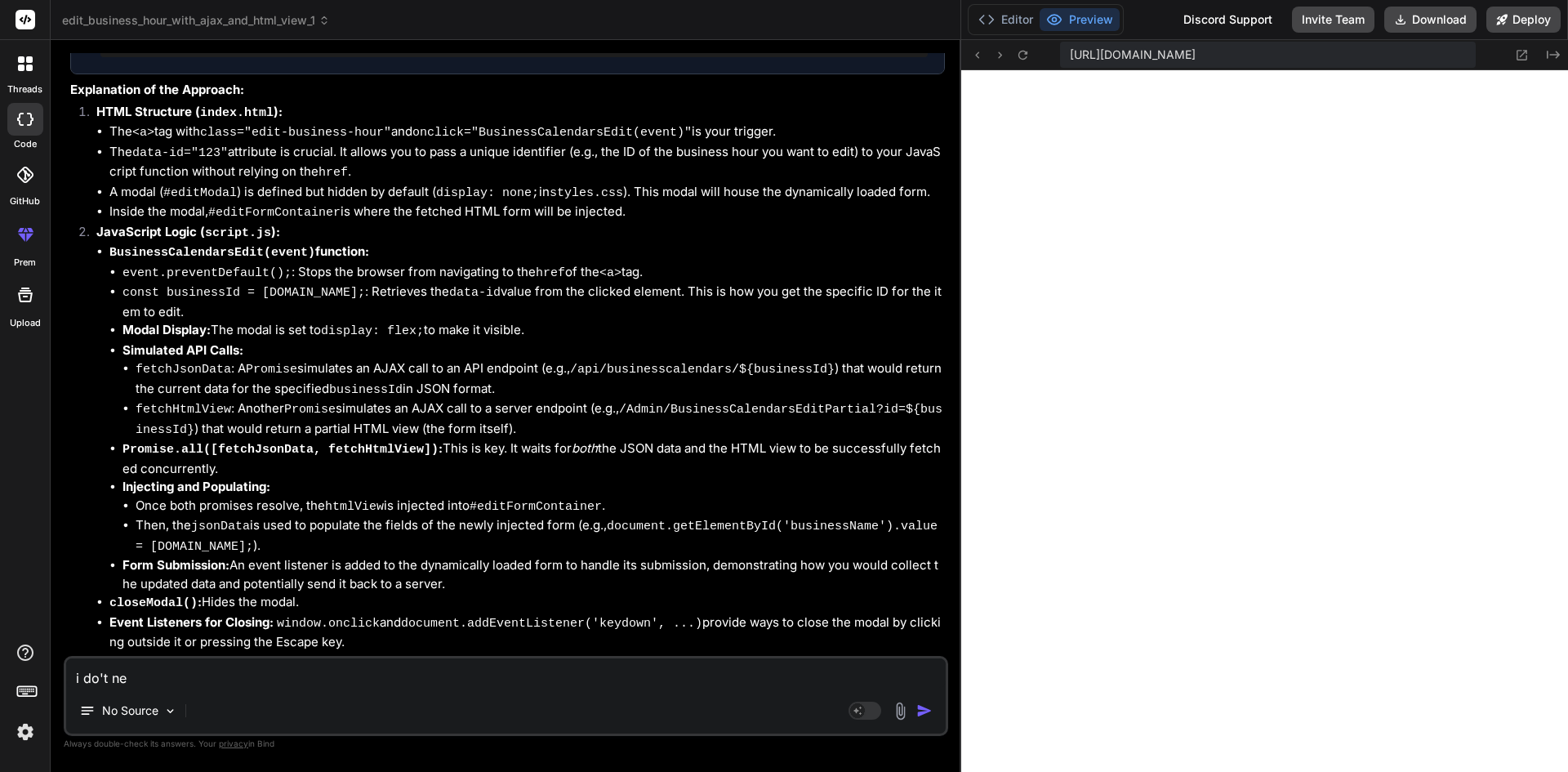
type textarea "x"
type textarea "i do't need"
type textarea "x"
type textarea "i do't need"
type textarea "x"
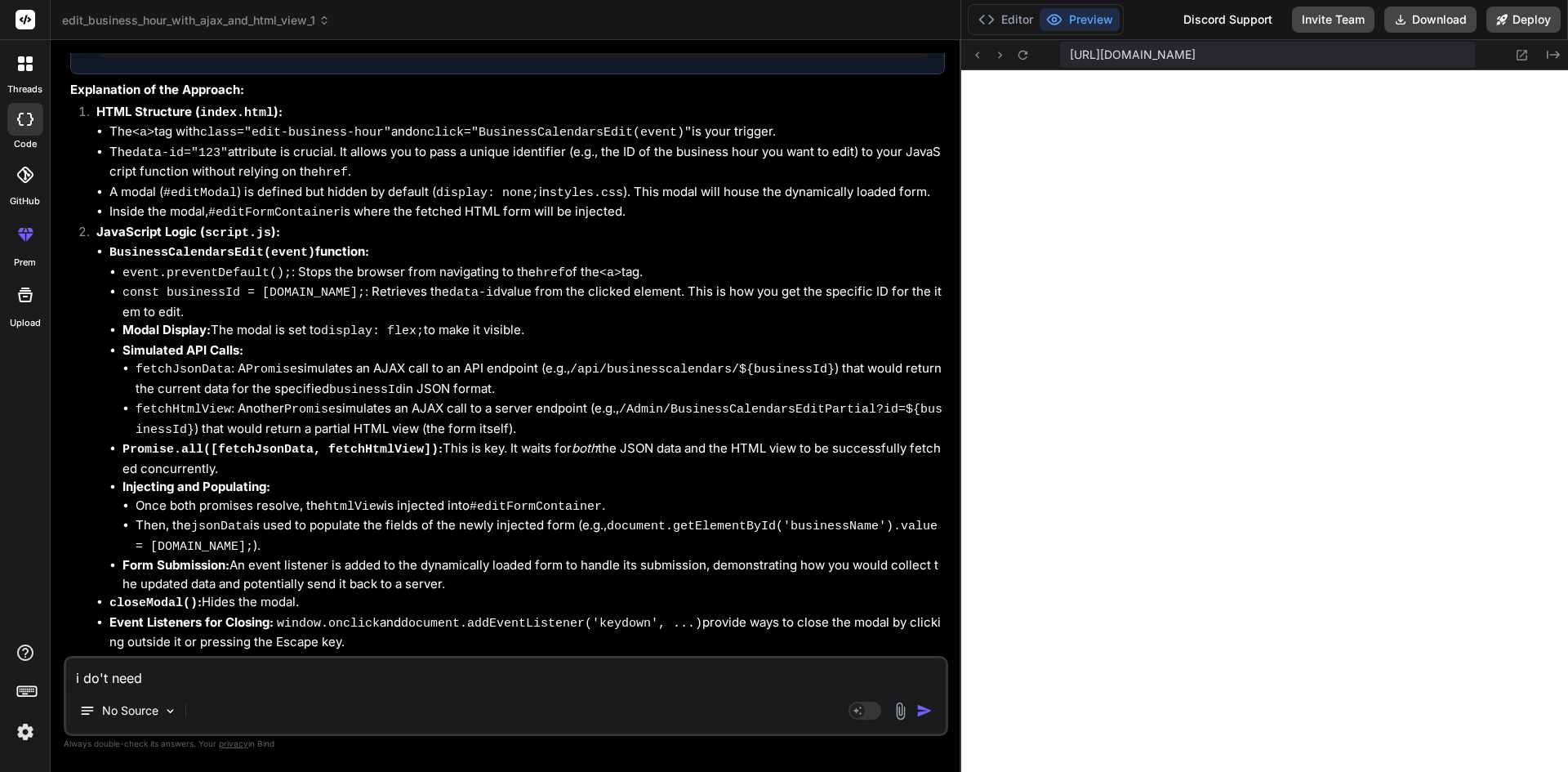
type textarea "i don't need"
type textarea "x"
click at [188, 664] on textarea "i don't need" at bounding box center [506, 674] width 880 height 30
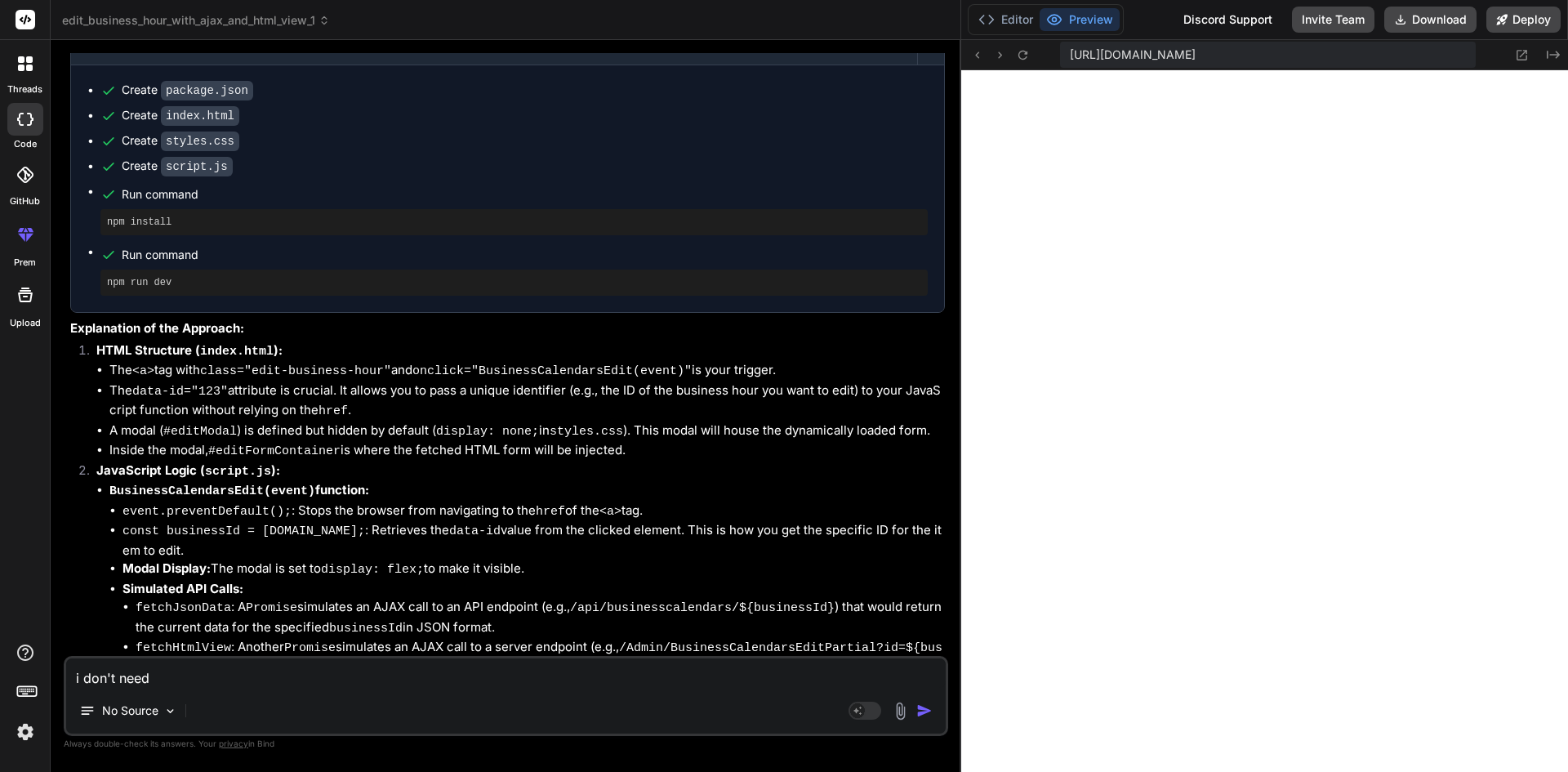
scroll to position [527, 0]
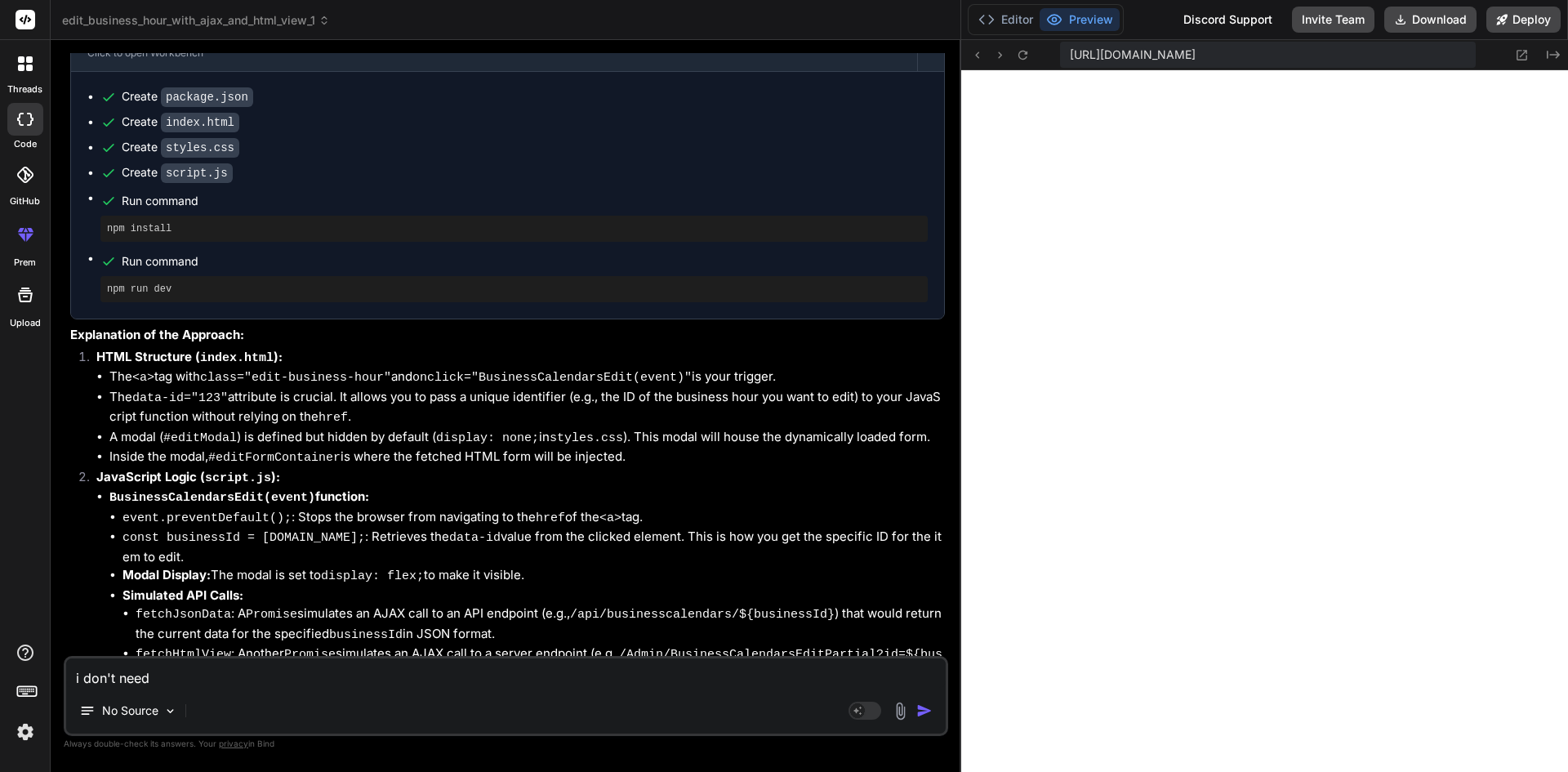
type textarea "i don't need a"
type textarea "x"
type textarea "i don't need al"
type textarea "x"
type textarea "i don't need all"
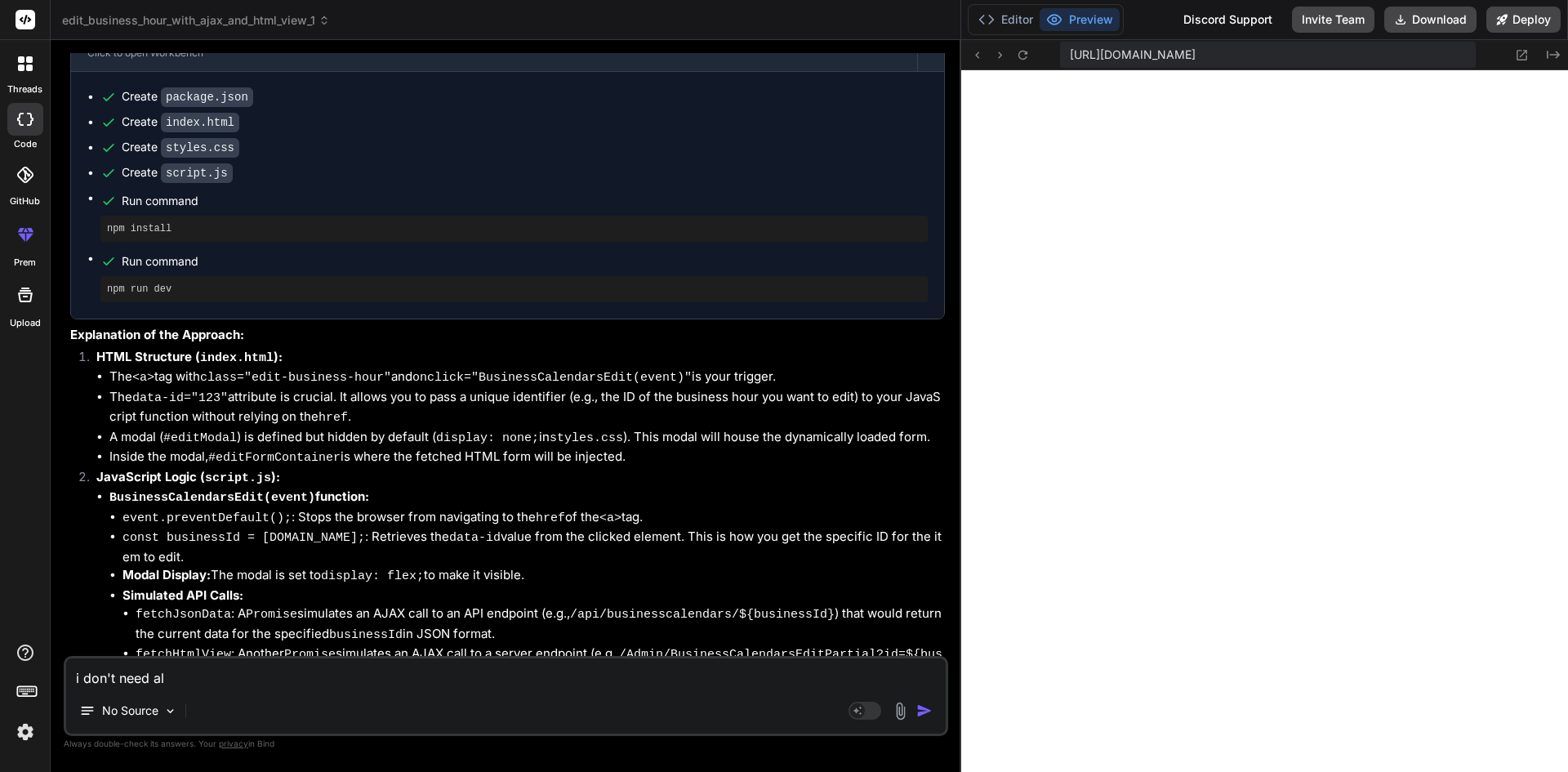
type textarea "x"
type textarea "i don't need all"
type textarea "x"
type textarea "i don't need all f"
type textarea "x"
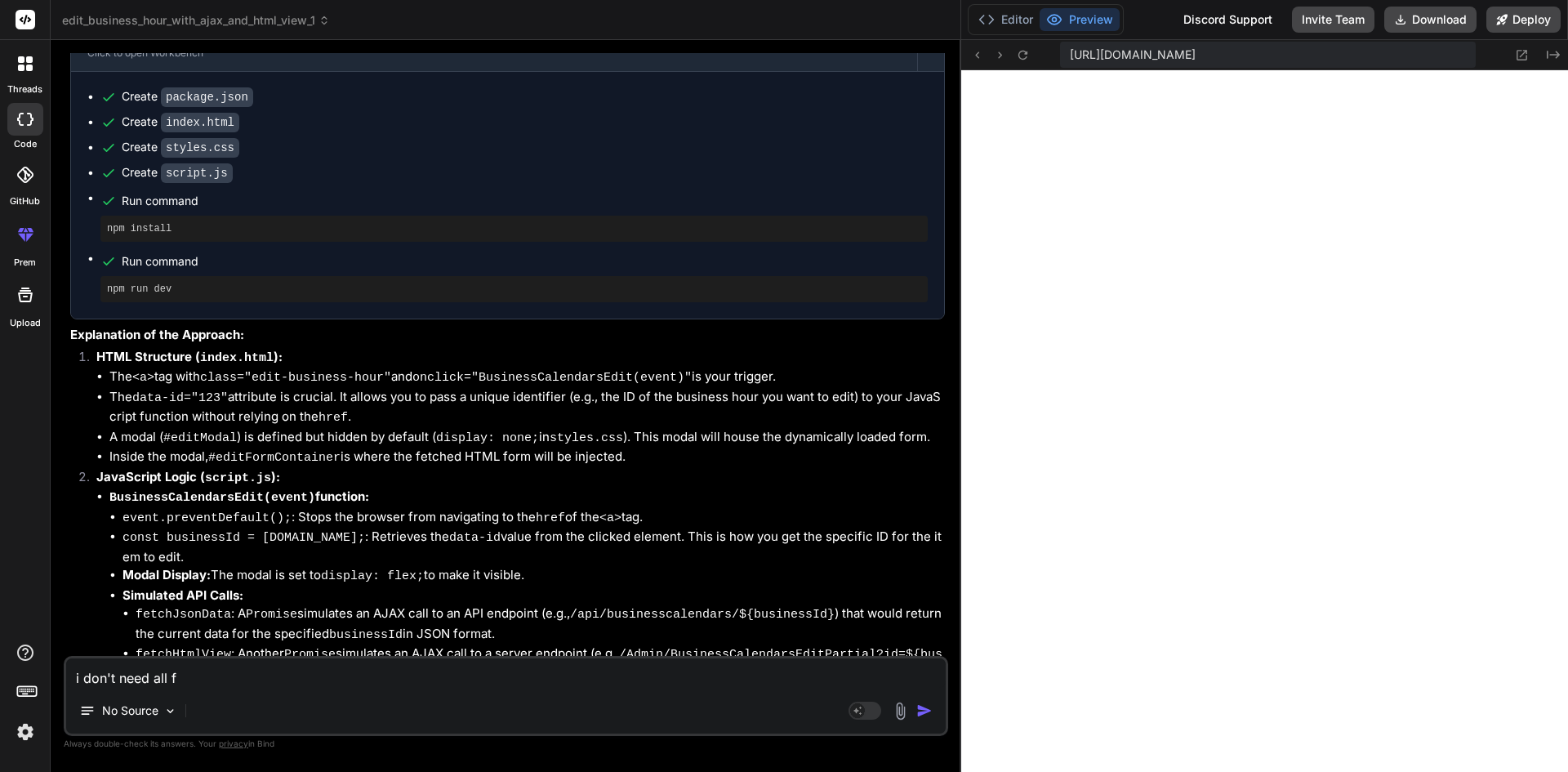
type textarea "i don't need all fi"
type textarea "x"
type textarea "i don't need all fil"
type textarea "x"
type textarea "i don't need all file"
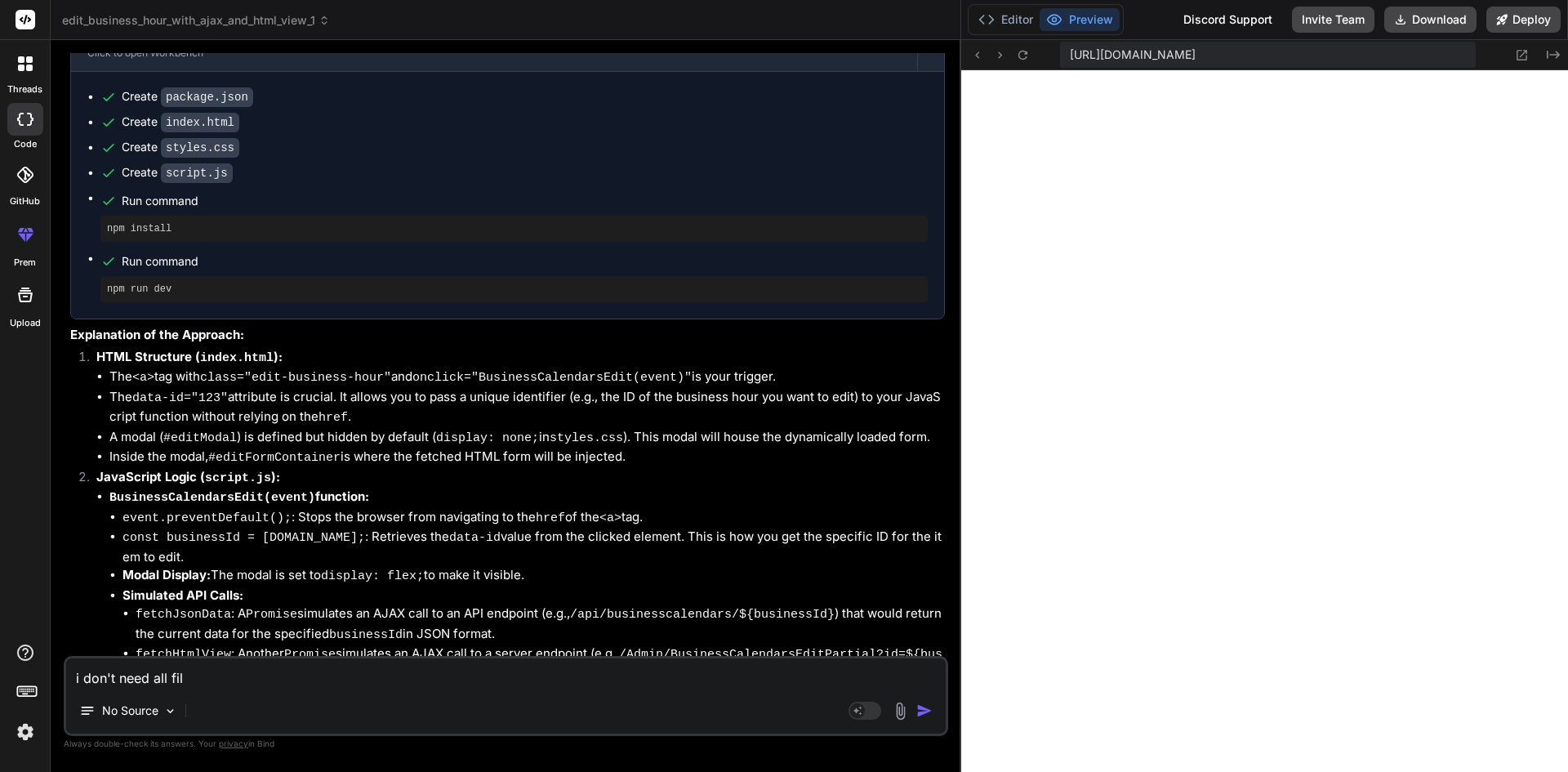
type textarea "x"
type textarea "i don't need all file"
type textarea "x"
type textarea "i don't need all file o"
type textarea "x"
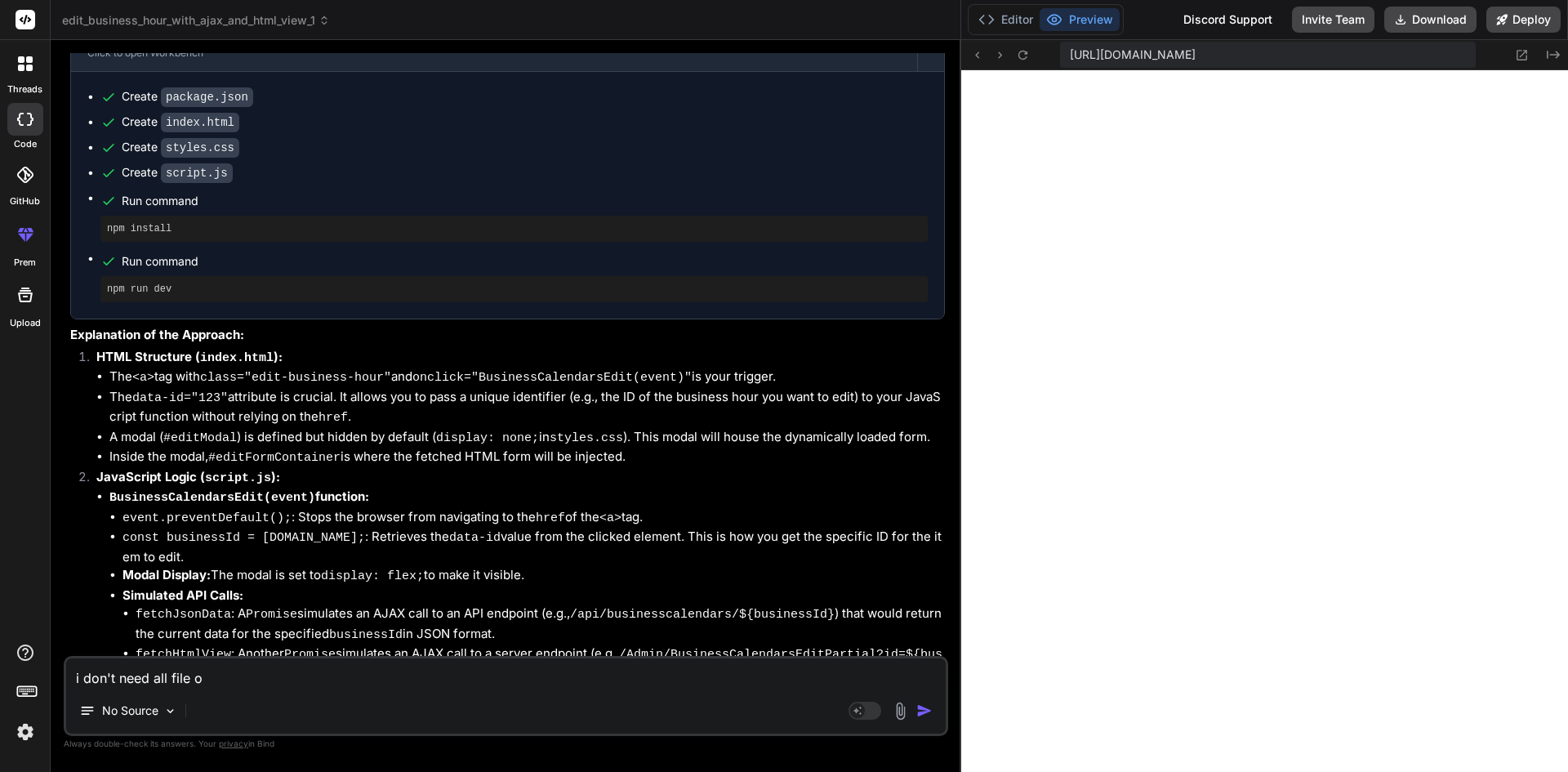
type textarea "i don't need all file on"
type textarea "x"
type textarea "i don't need all file onl"
type textarea "x"
type textarea "i don't need all file only"
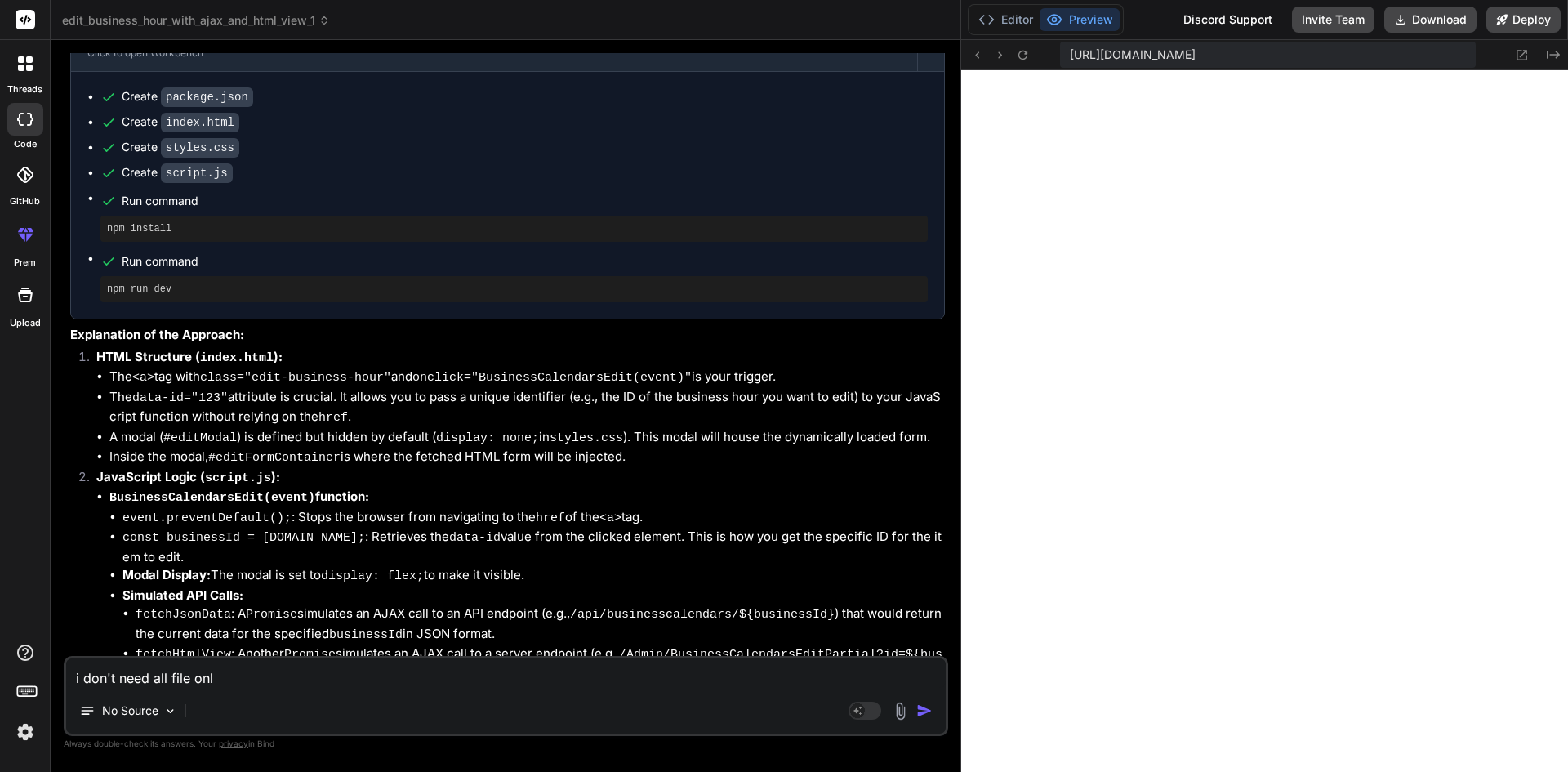
type textarea "x"
type textarea "i don't need all file onl"
type textarea "x"
type textarea "i don't need all file on"
type textarea "x"
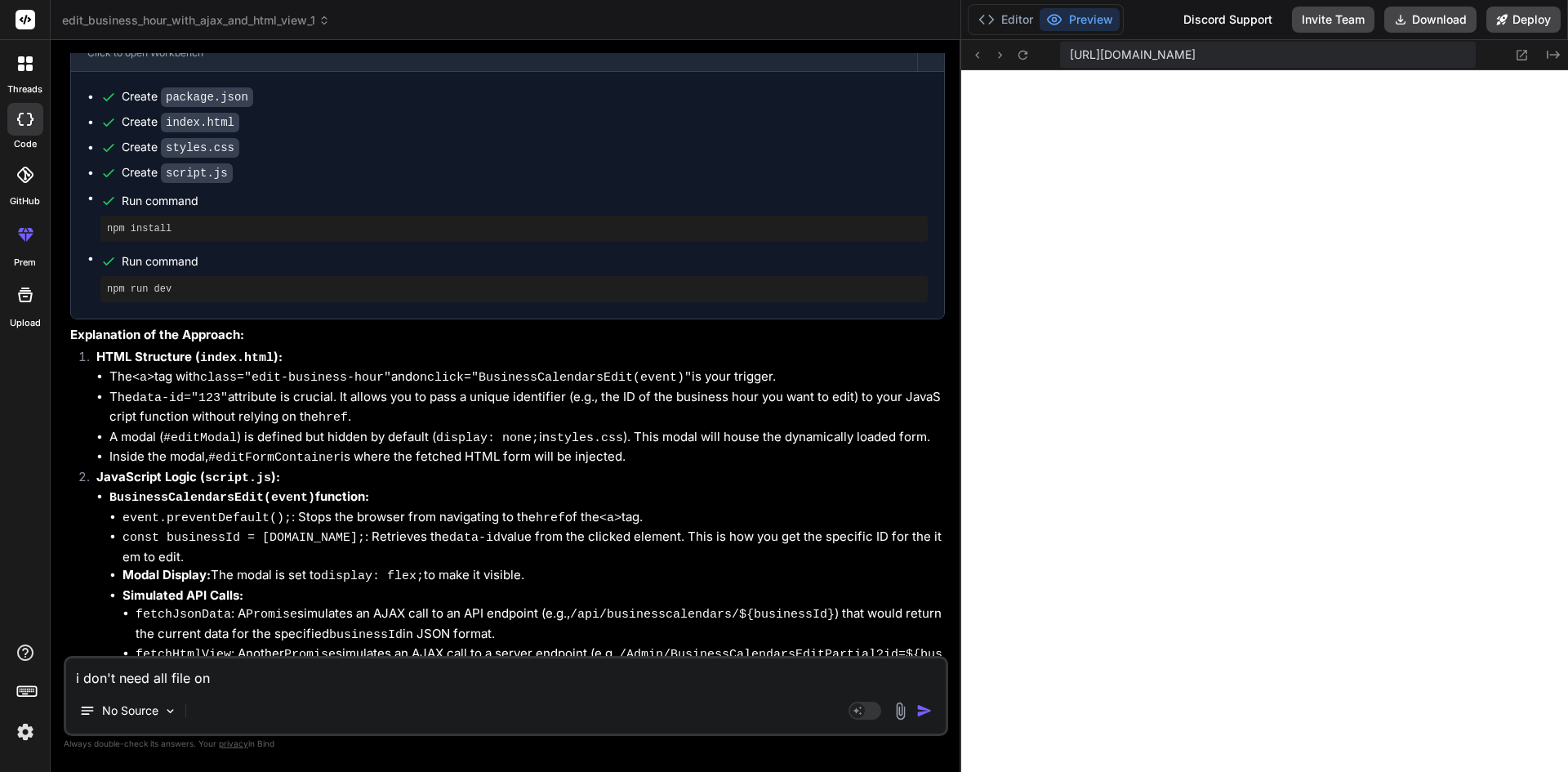
type textarea "i don't need all file o"
type textarea "x"
type textarea "i don't need all file"
type textarea "x"
type textarea "i don't need all file"
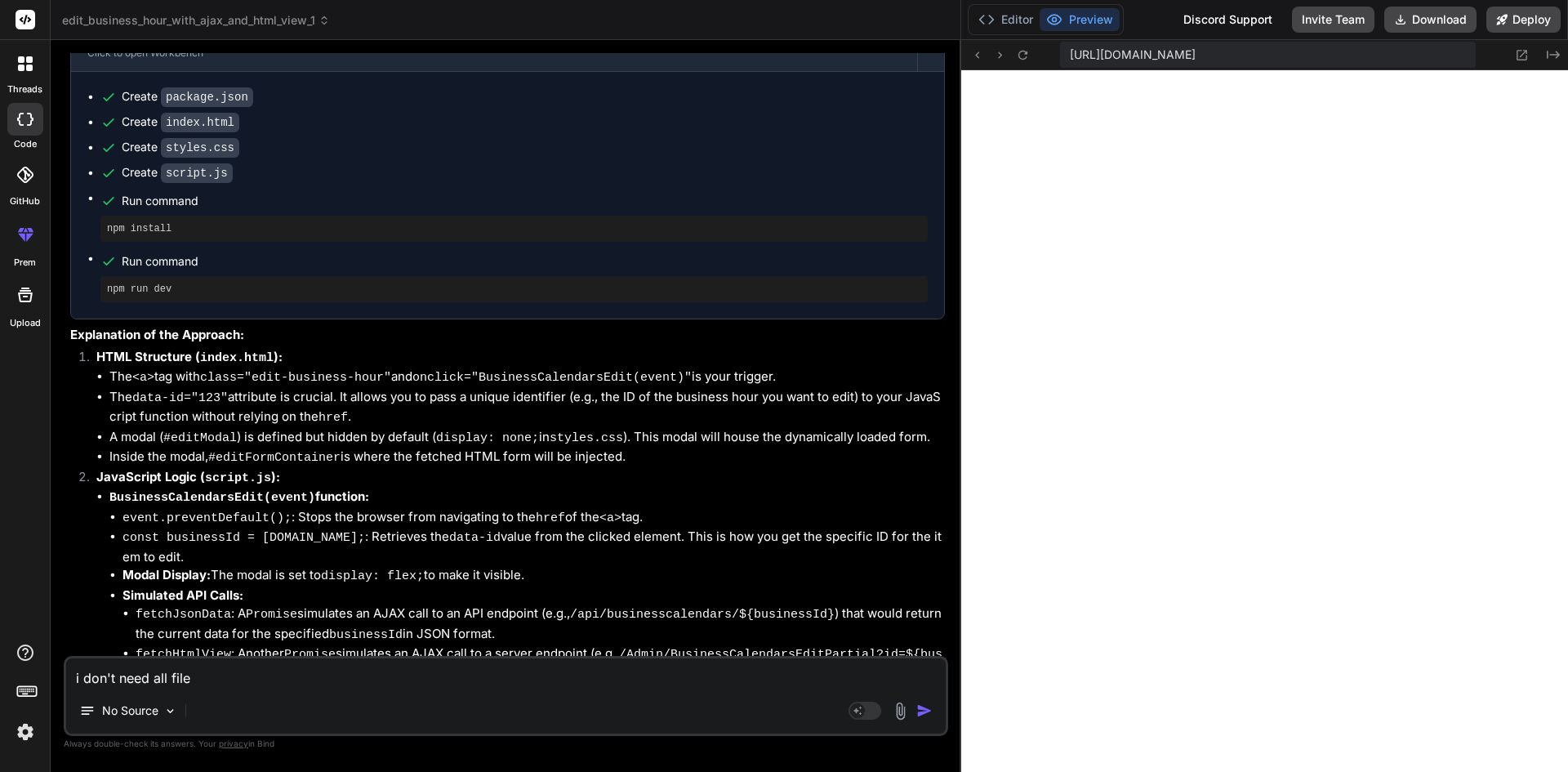
type textarea "x"
type textarea "i don't need all fil"
type textarea "x"
type textarea "i don't need all fi"
type textarea "x"
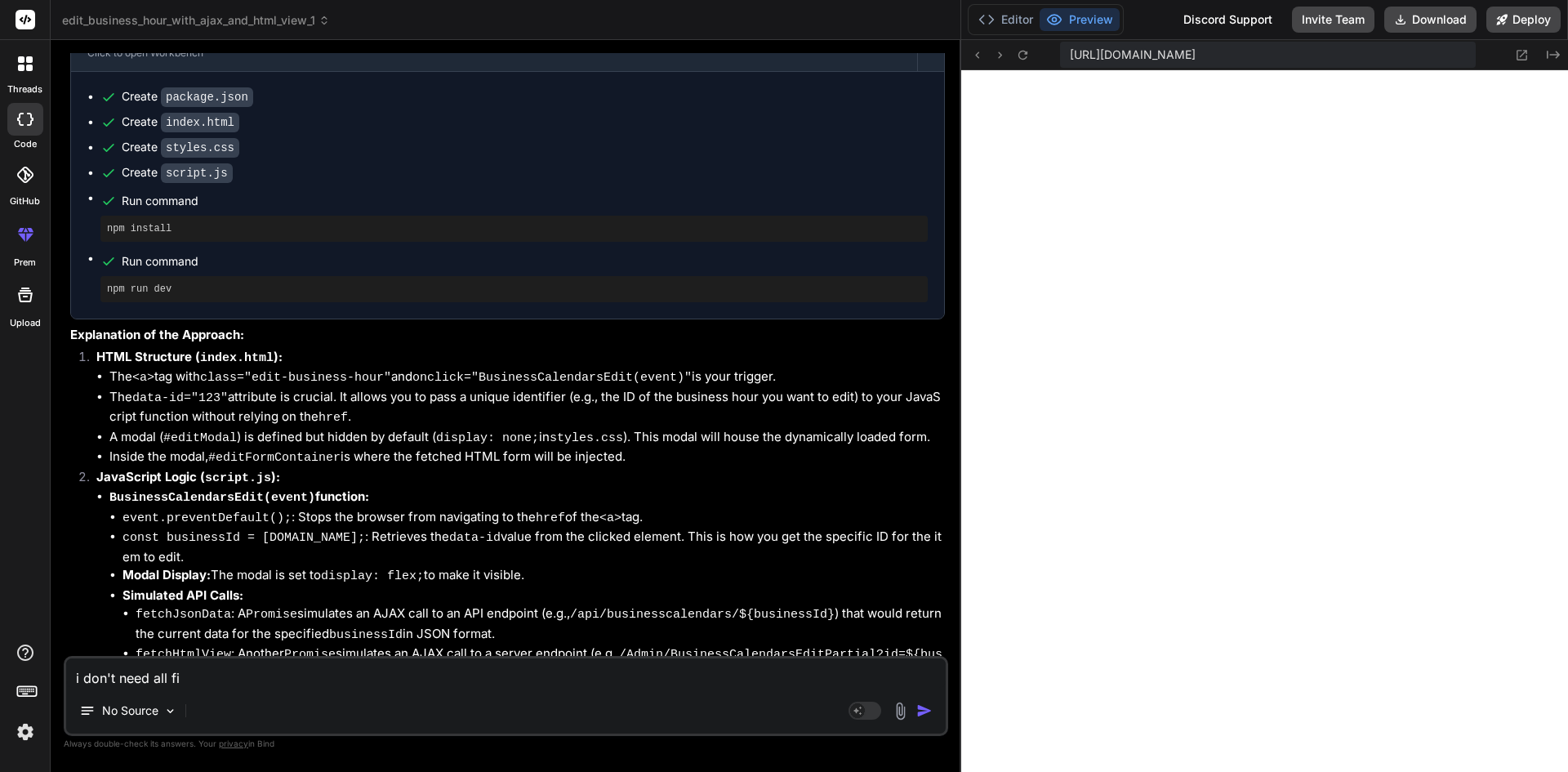
type textarea "i don't need all f"
type textarea "x"
type textarea "i don't need all"
type textarea "x"
type textarea "i don't need all"
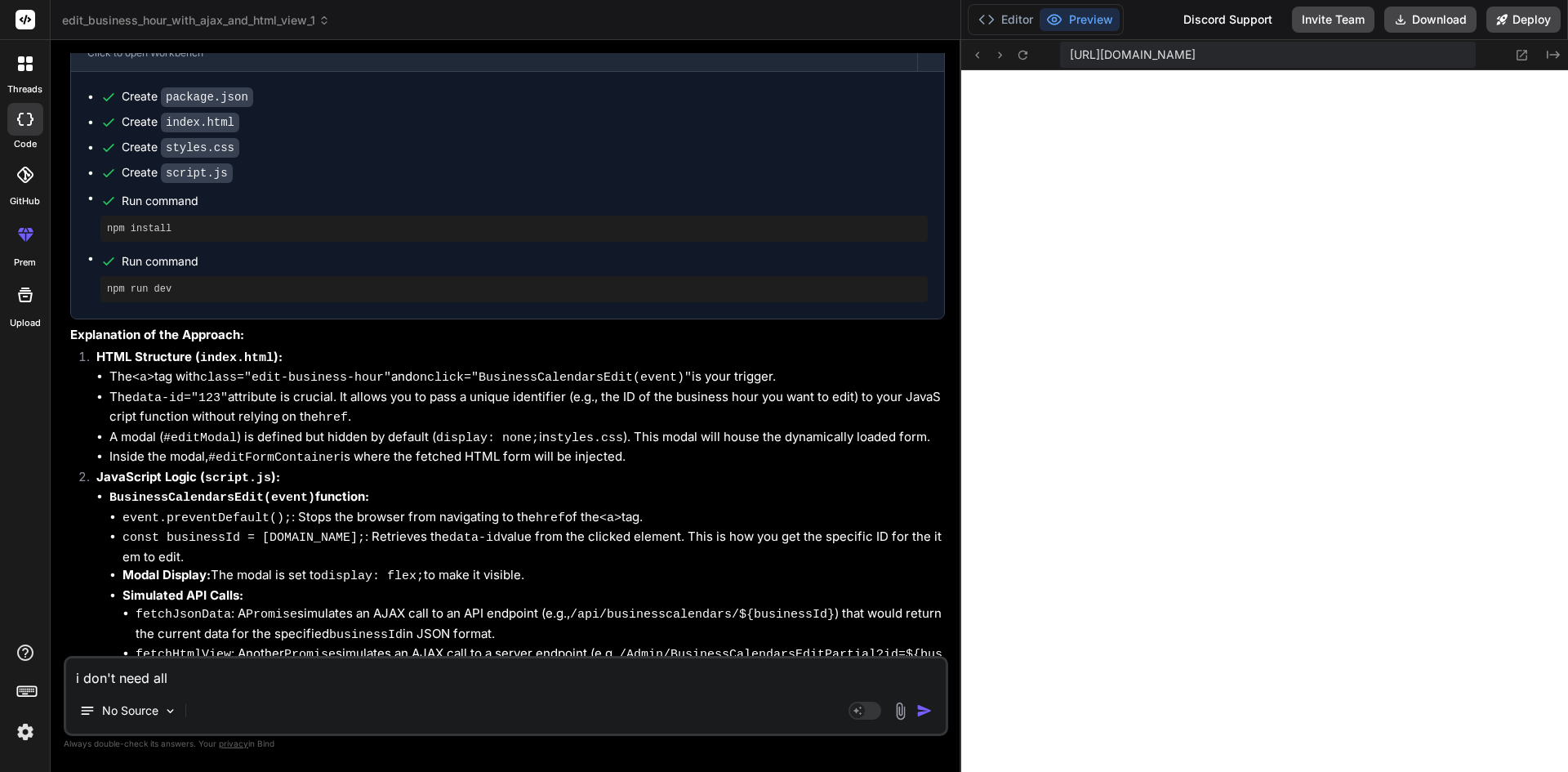
type textarea "x"
type textarea "i don't need al"
type textarea "x"
type textarea "i don't need a"
type textarea "x"
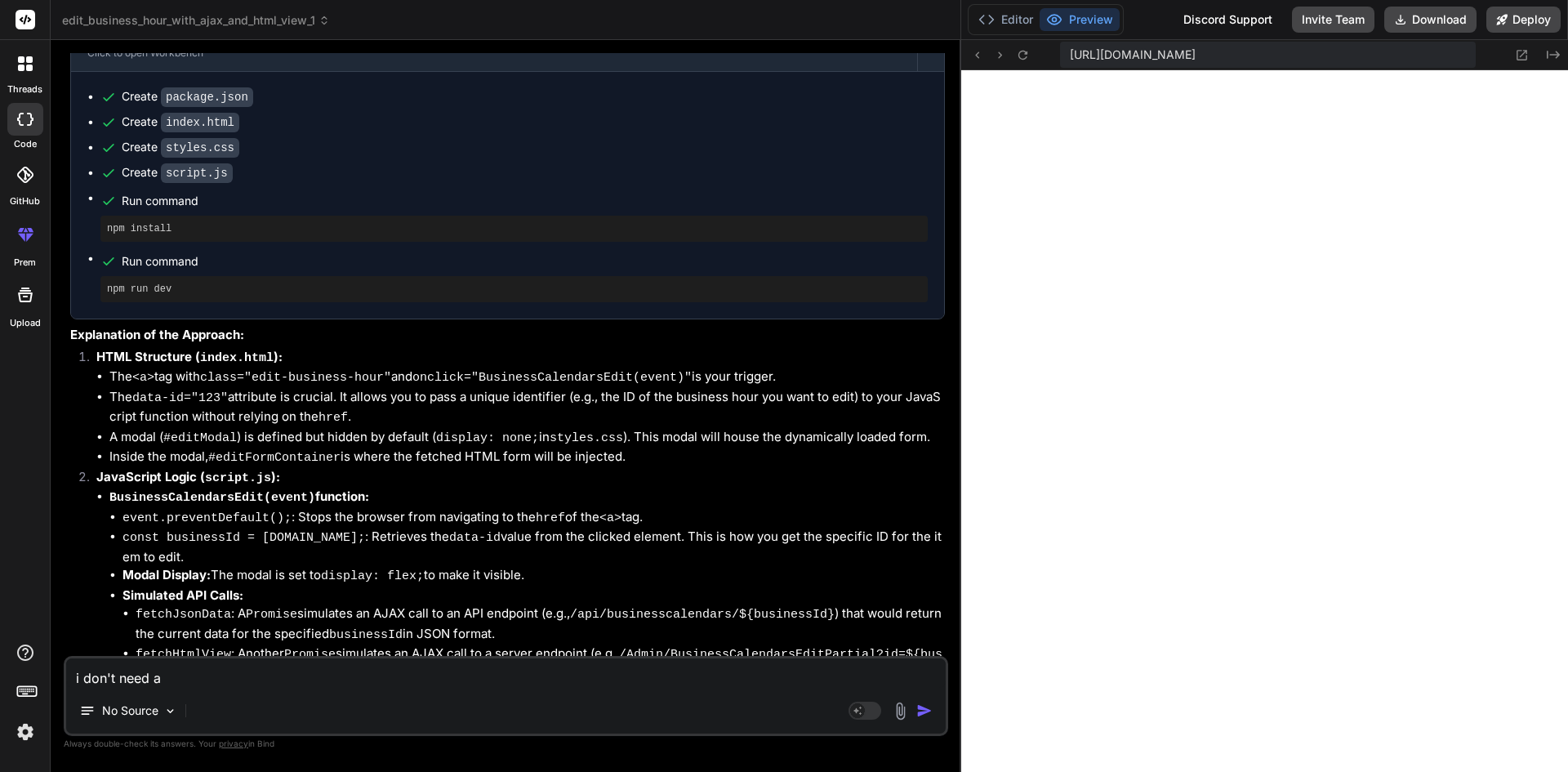
type textarea "i don't need"
type textarea "x"
type textarea "i don't need c"
type textarea "x"
type textarea "i don't need cr"
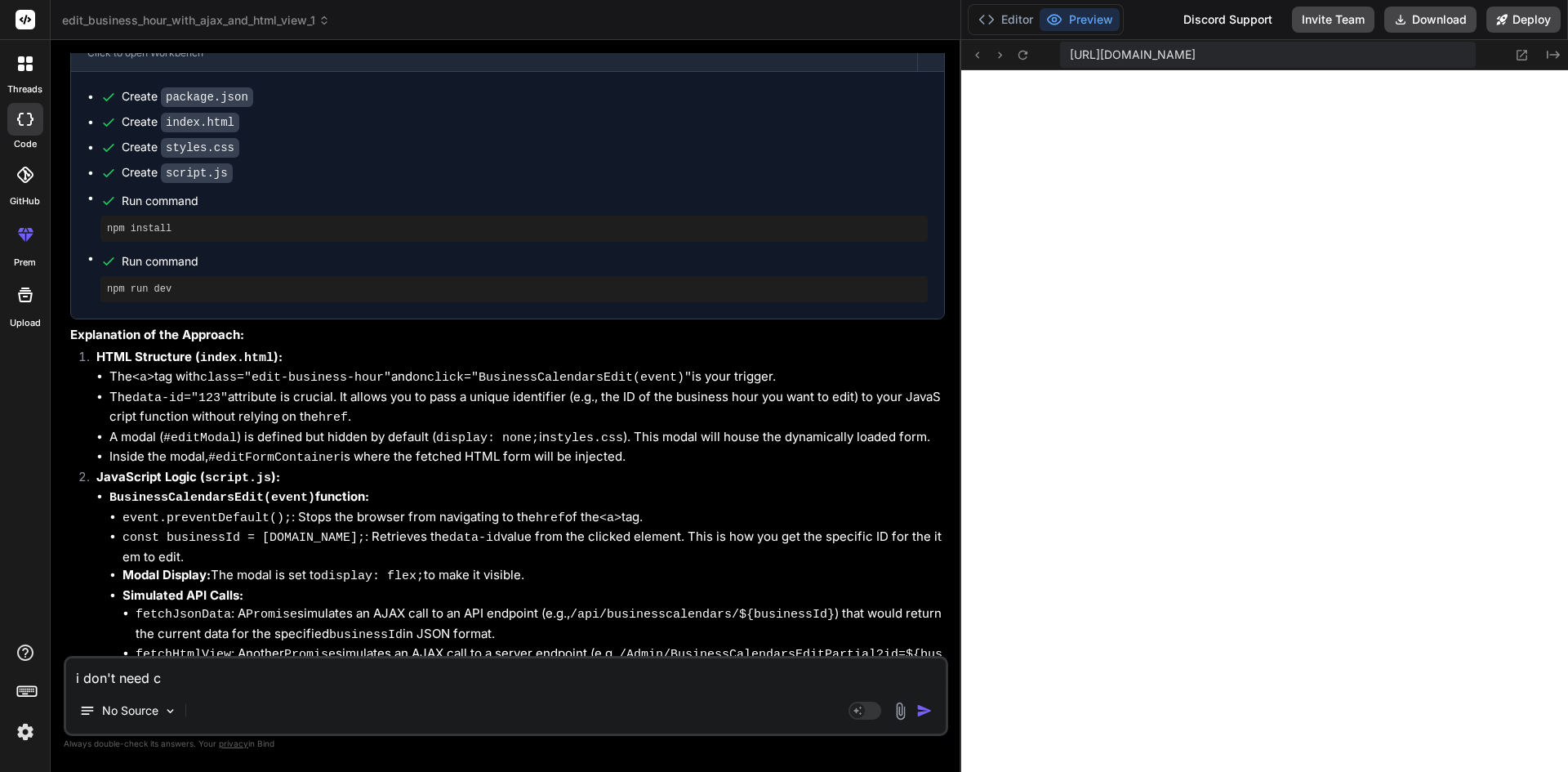
type textarea "x"
type textarea "i don't need cre"
type textarea "x"
type textarea "i don't need crea"
type textarea "x"
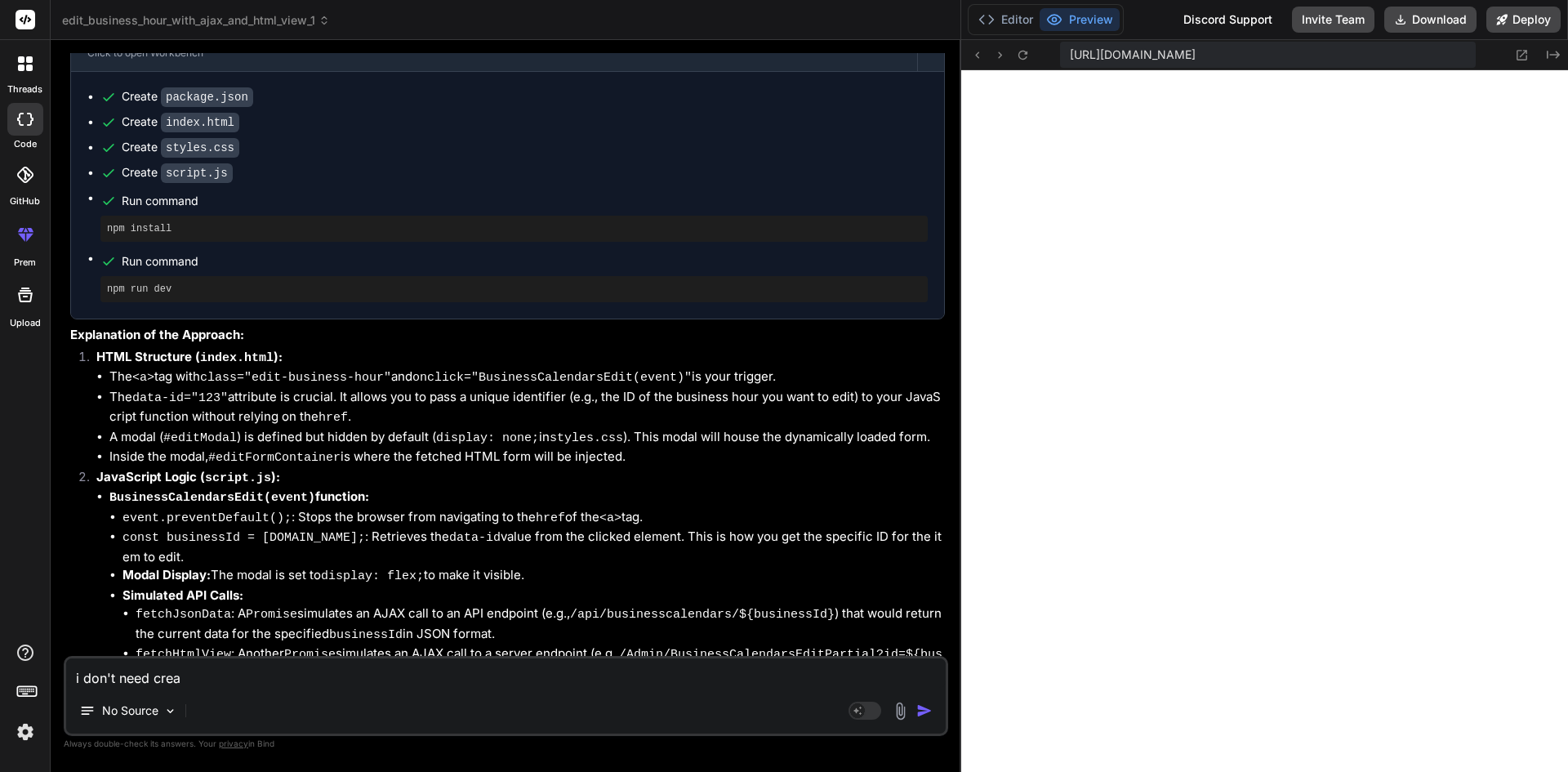
type textarea "i don't need creat"
type textarea "x"
type textarea "i don't need create"
type textarea "x"
type textarea "i don't need create"
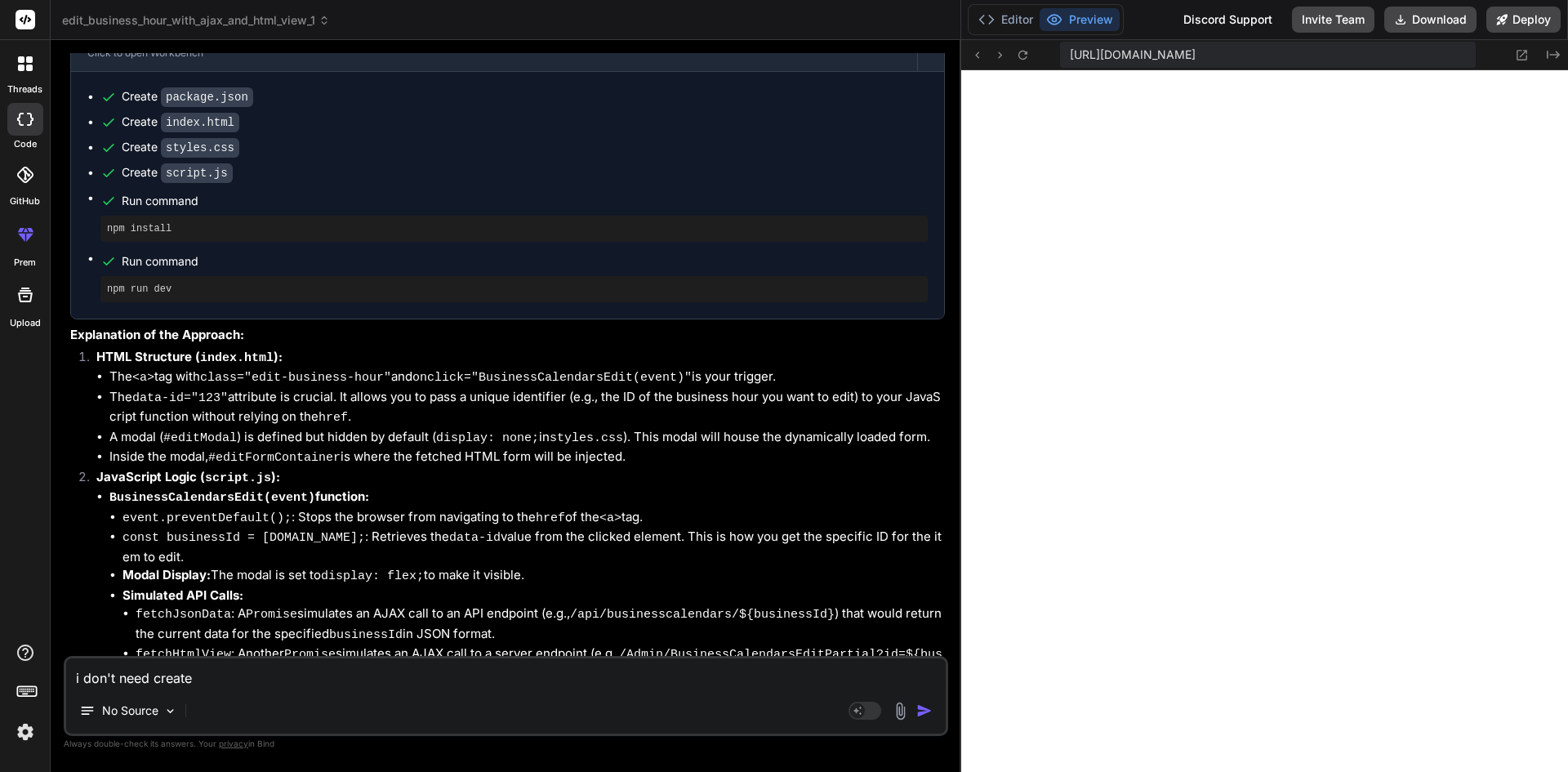
type textarea "x"
type textarea "i don't need create p"
type textarea "x"
type textarea "i don't need create pr"
type textarea "x"
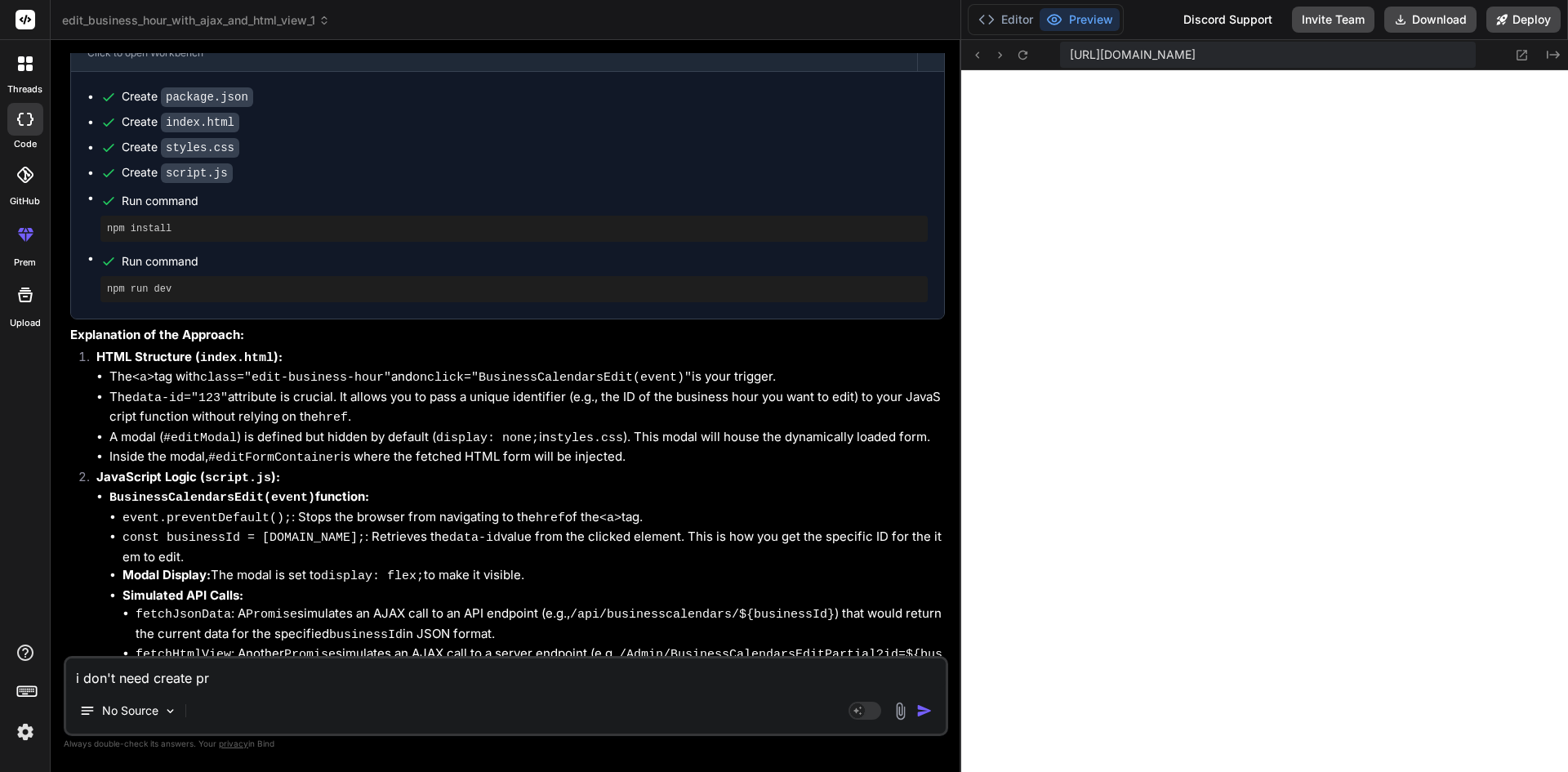
type textarea "i don't need create pro"
type textarea "x"
type textarea "i don't need create proj"
type textarea "x"
type textarea "i don't need create proje"
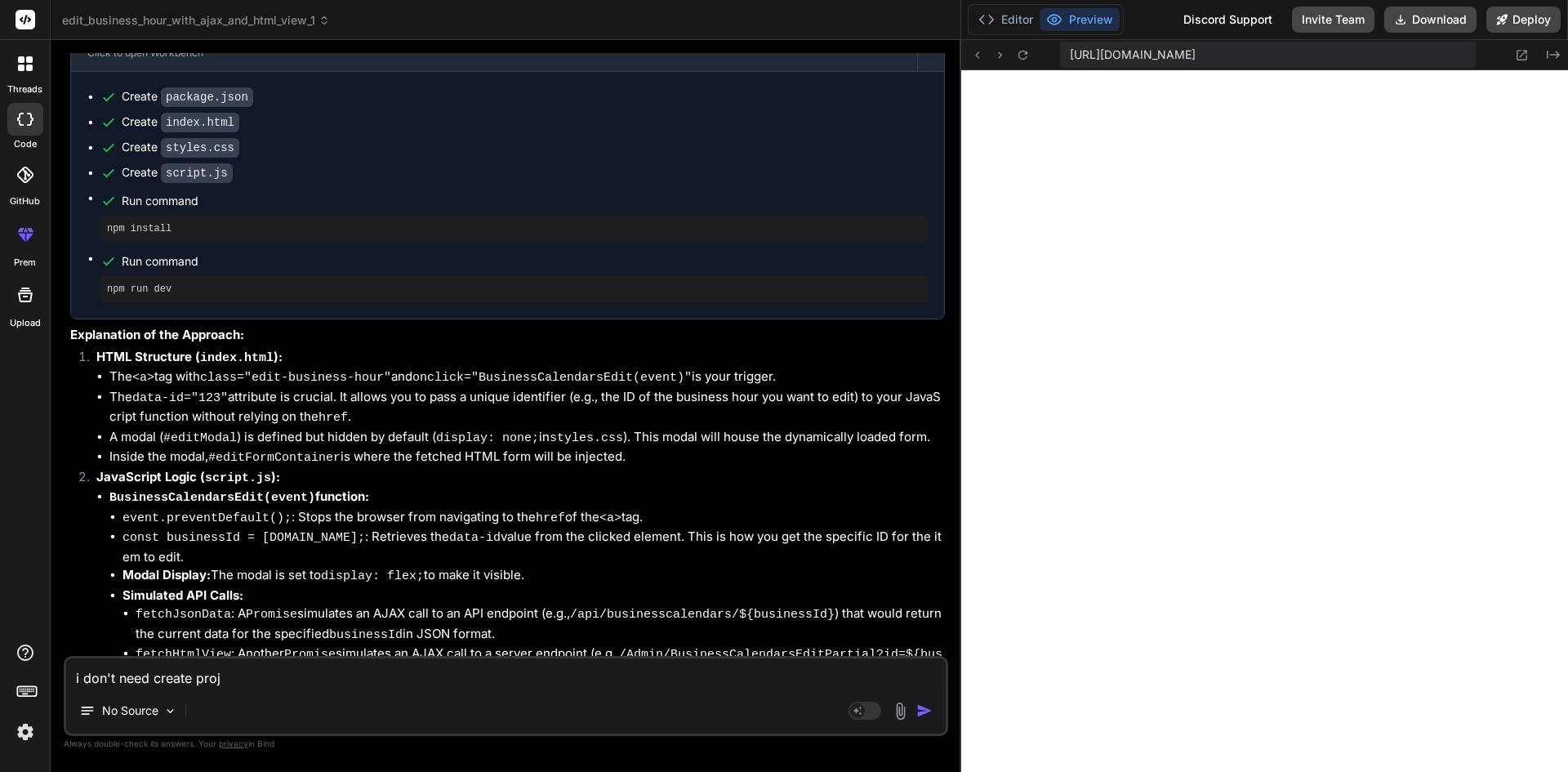
type textarea "x"
type textarea "i don't need create projec"
type textarea "x"
type textarea "i don't need create project"
type textarea "x"
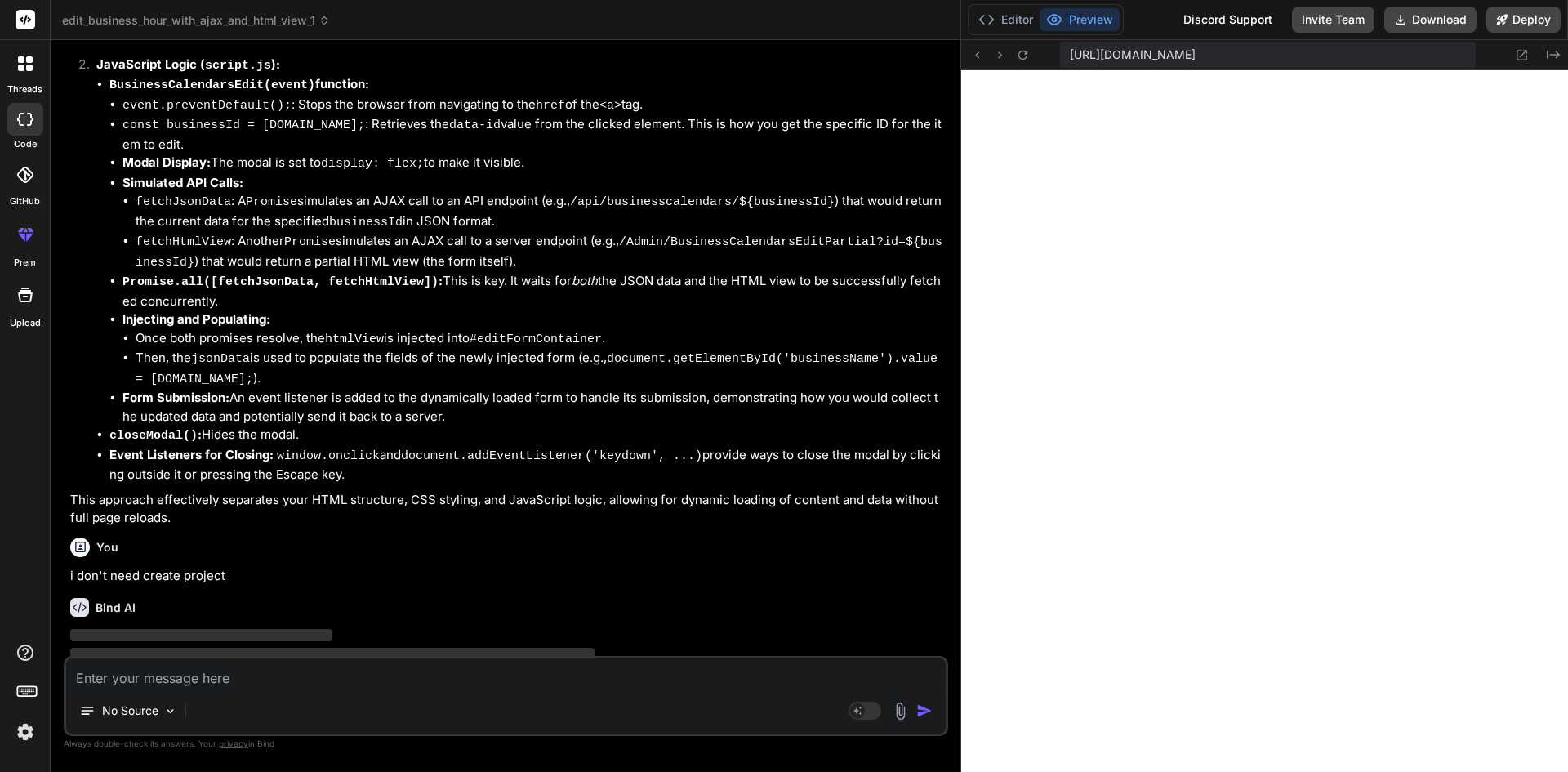
scroll to position [942, 0]
drag, startPoint x: 959, startPoint y: 429, endPoint x: 1350, endPoint y: 429, distance: 391.0
drag, startPoint x: 959, startPoint y: 377, endPoint x: 1154, endPoint y: 378, distance: 195.0
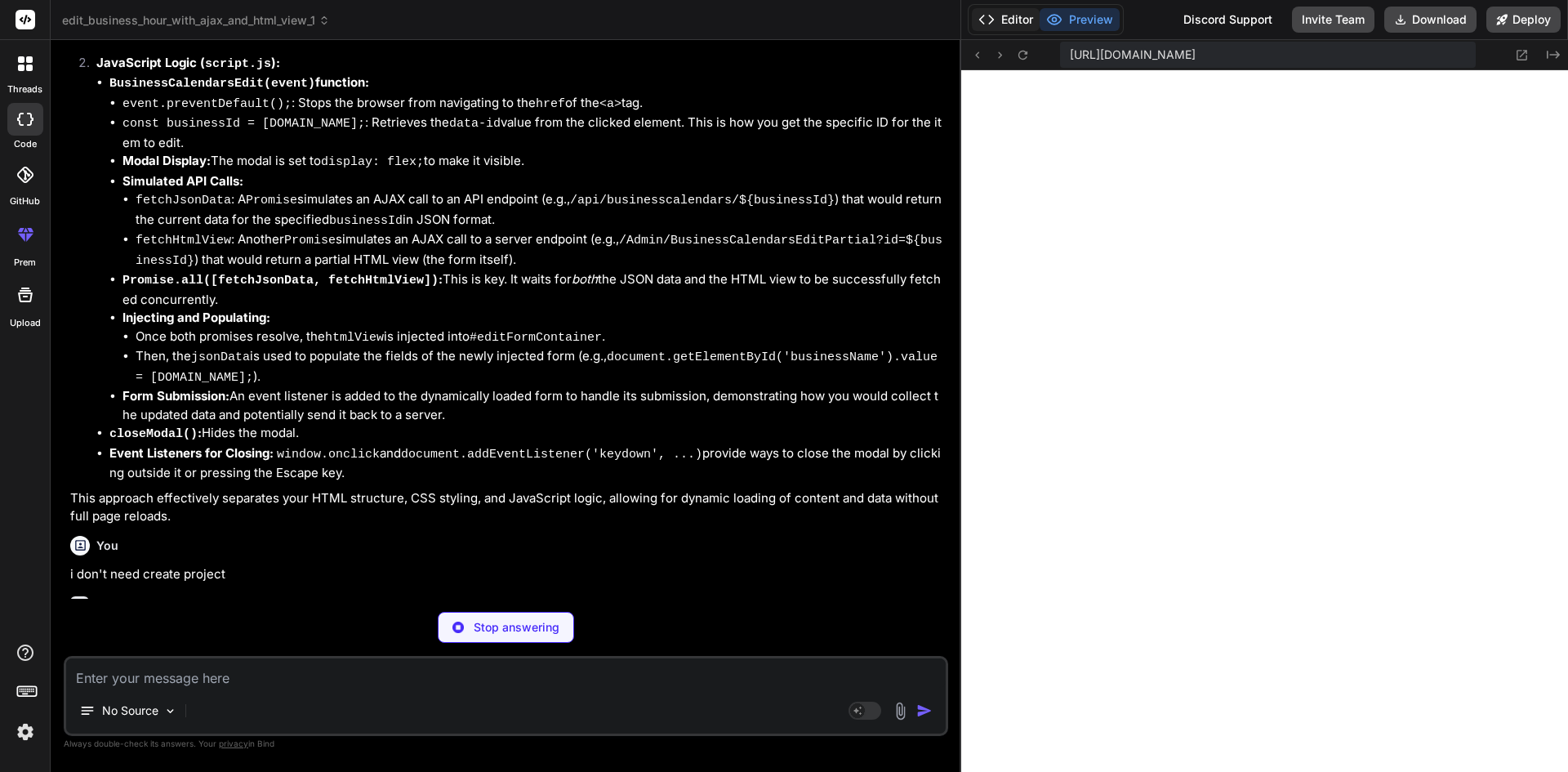
type textarea "x"
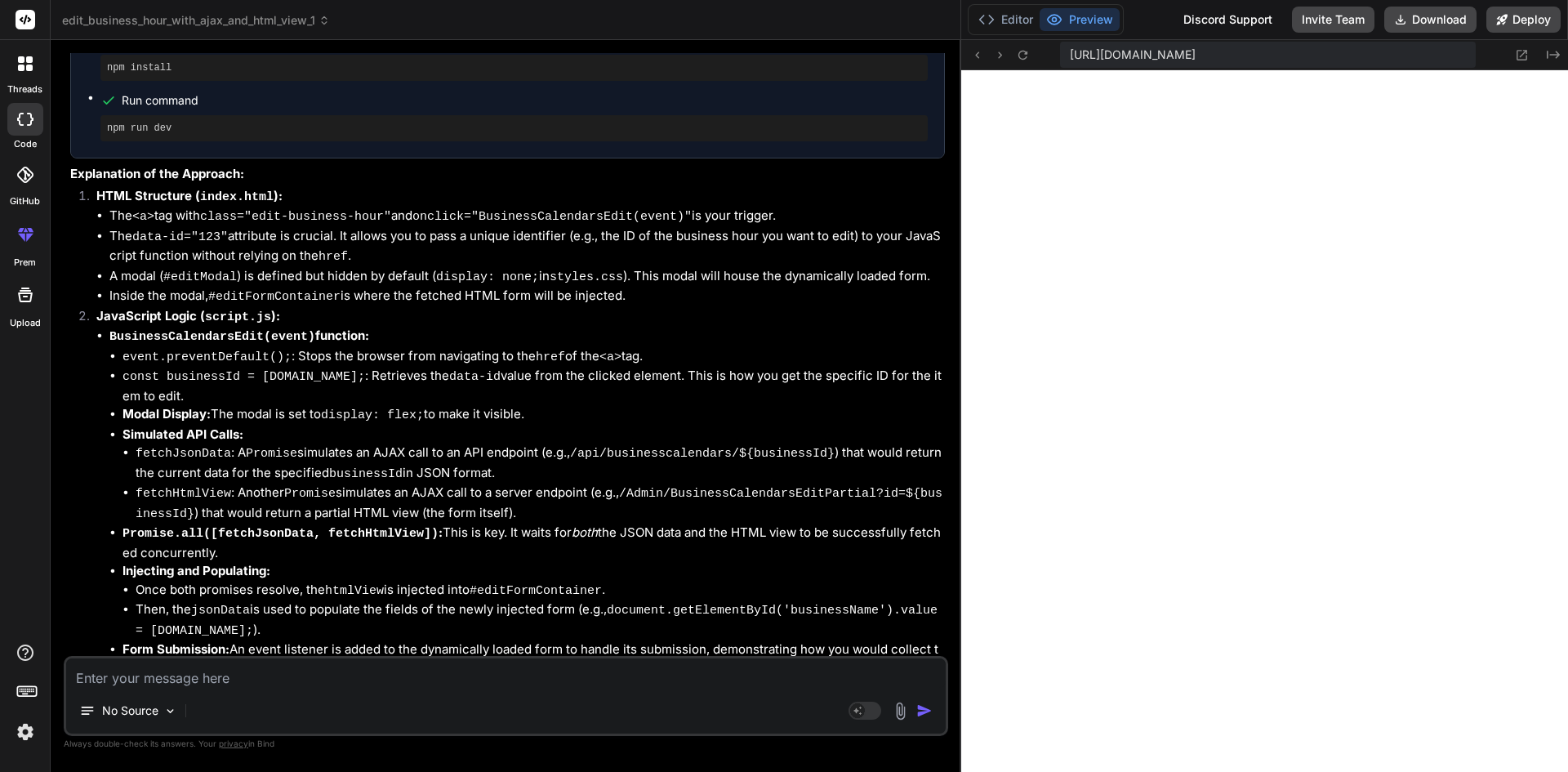
scroll to position [933, 0]
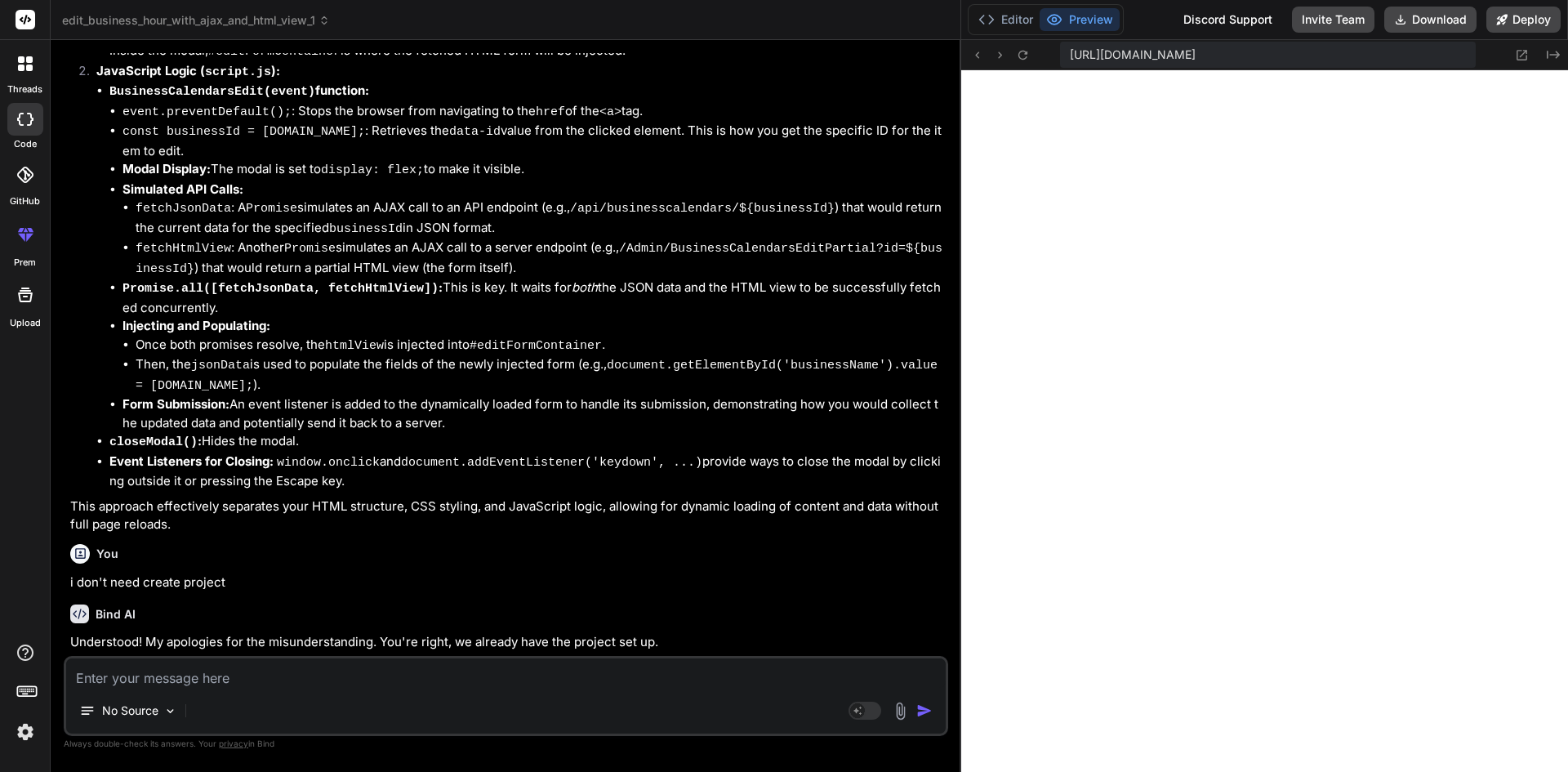
click at [461, 679] on textarea at bounding box center [506, 674] width 880 height 30
type textarea "o"
type textarea "x"
type textarea "on"
type textarea "x"
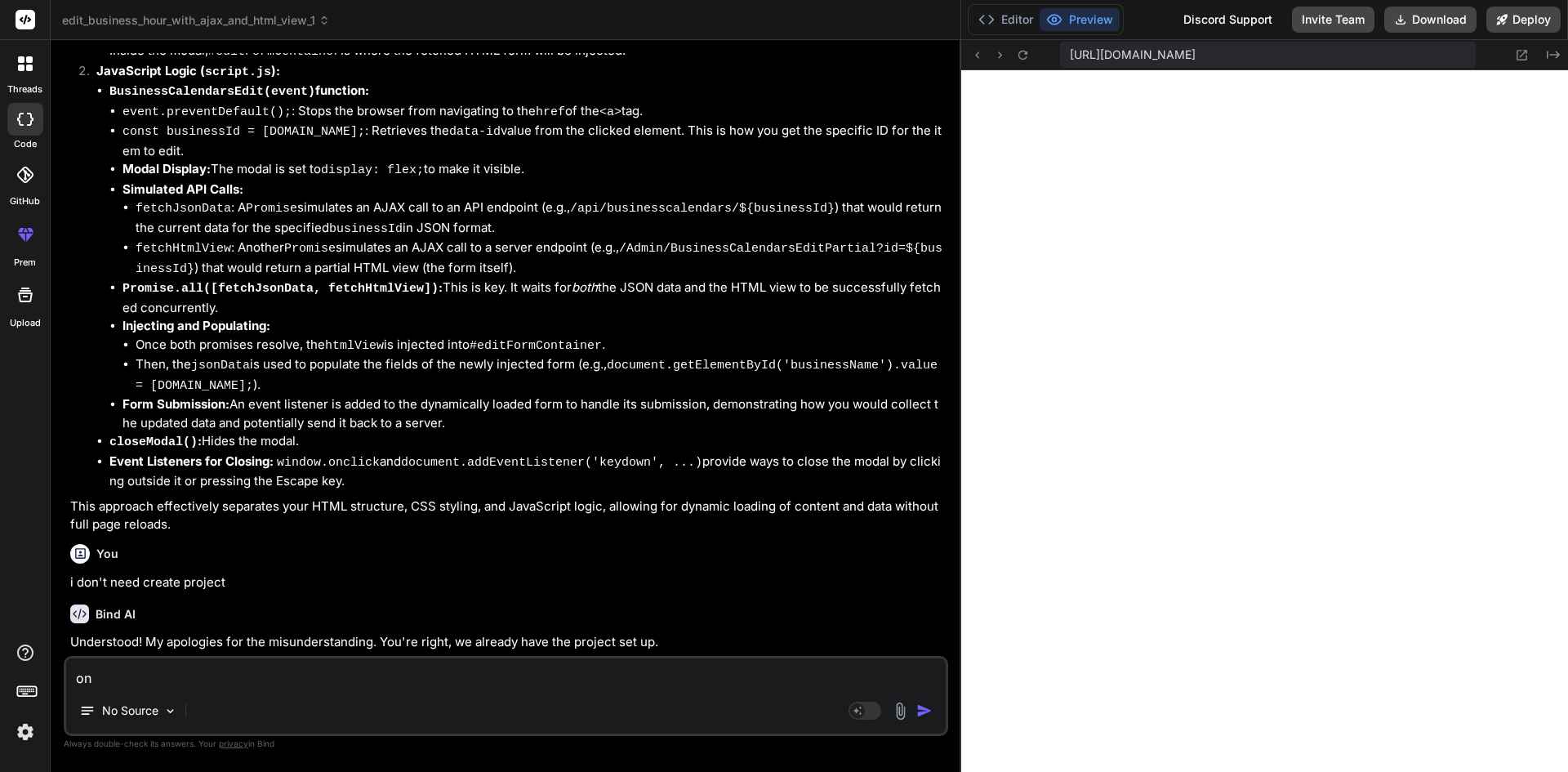
type textarea "onl"
type textarea "x"
type textarea "only"
type textarea "x"
type textarea "only"
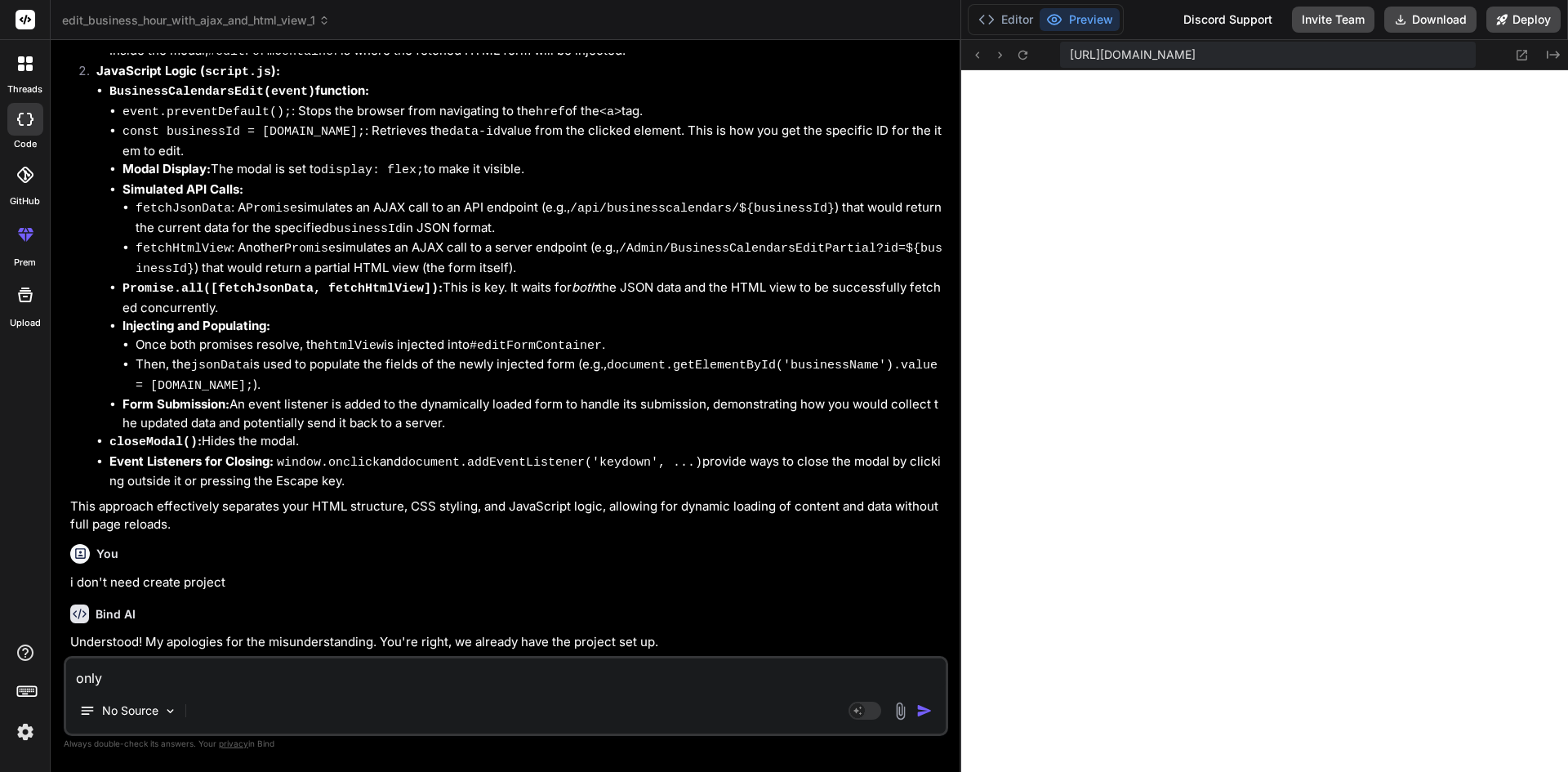
type textarea "x"
type textarea "only p"
type textarea "x"
type textarea "only pr"
type textarea "x"
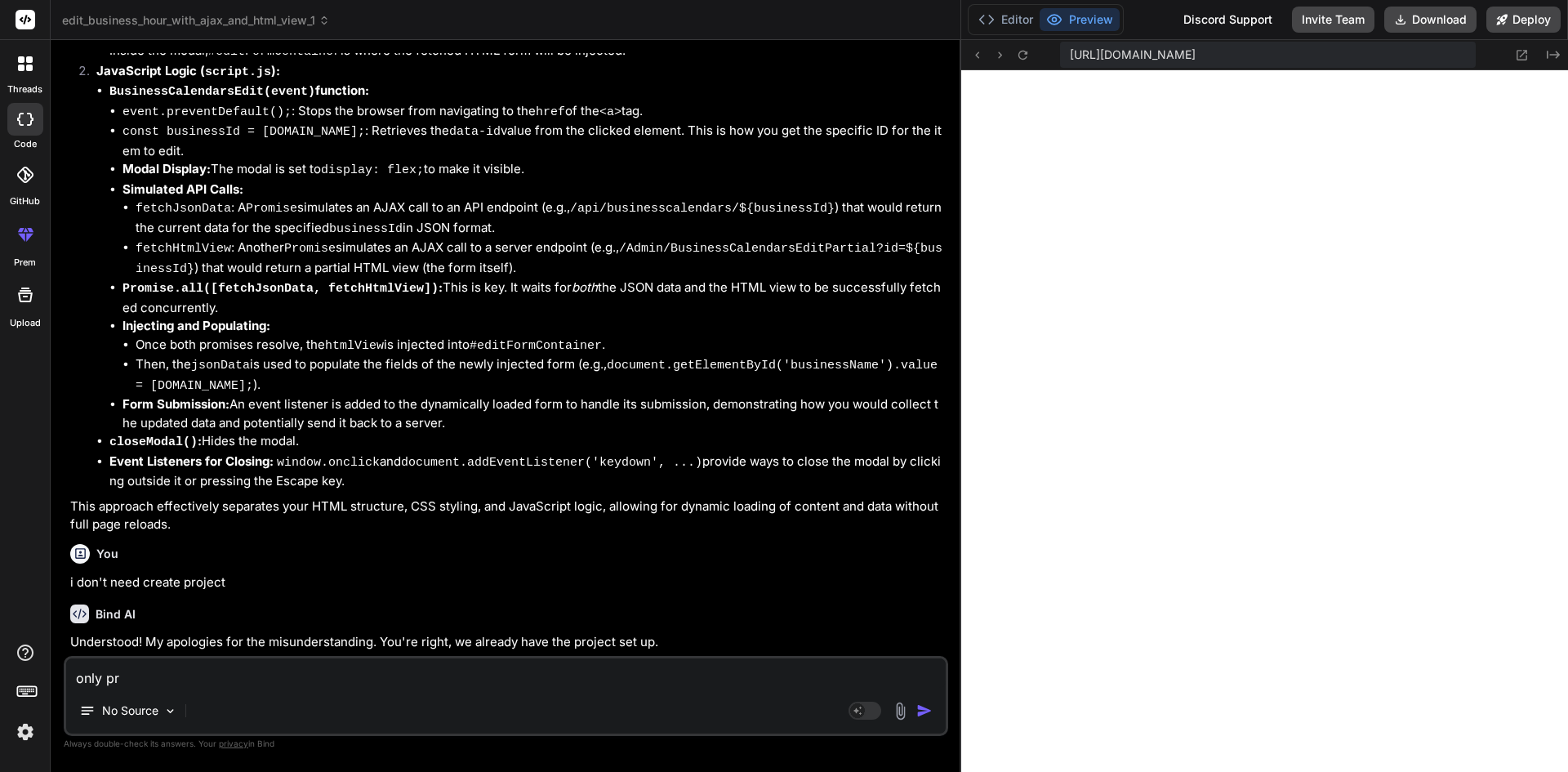
type textarea "only pro"
type textarea "x"
type textarea "only prov"
type textarea "x"
type textarea "only provi"
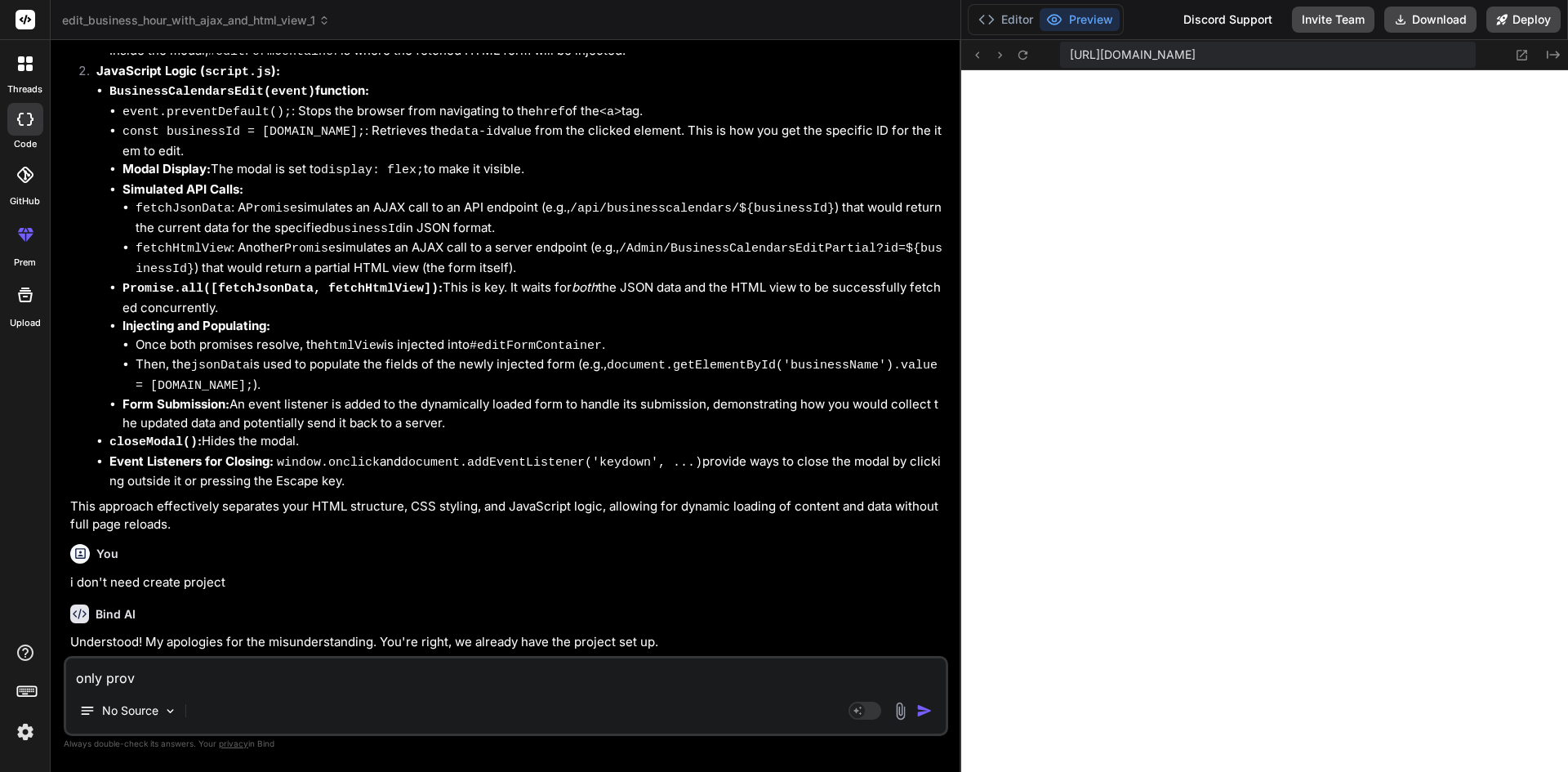
type textarea "x"
type textarea "only provid"
type textarea "x"
type textarea "only provide"
type textarea "x"
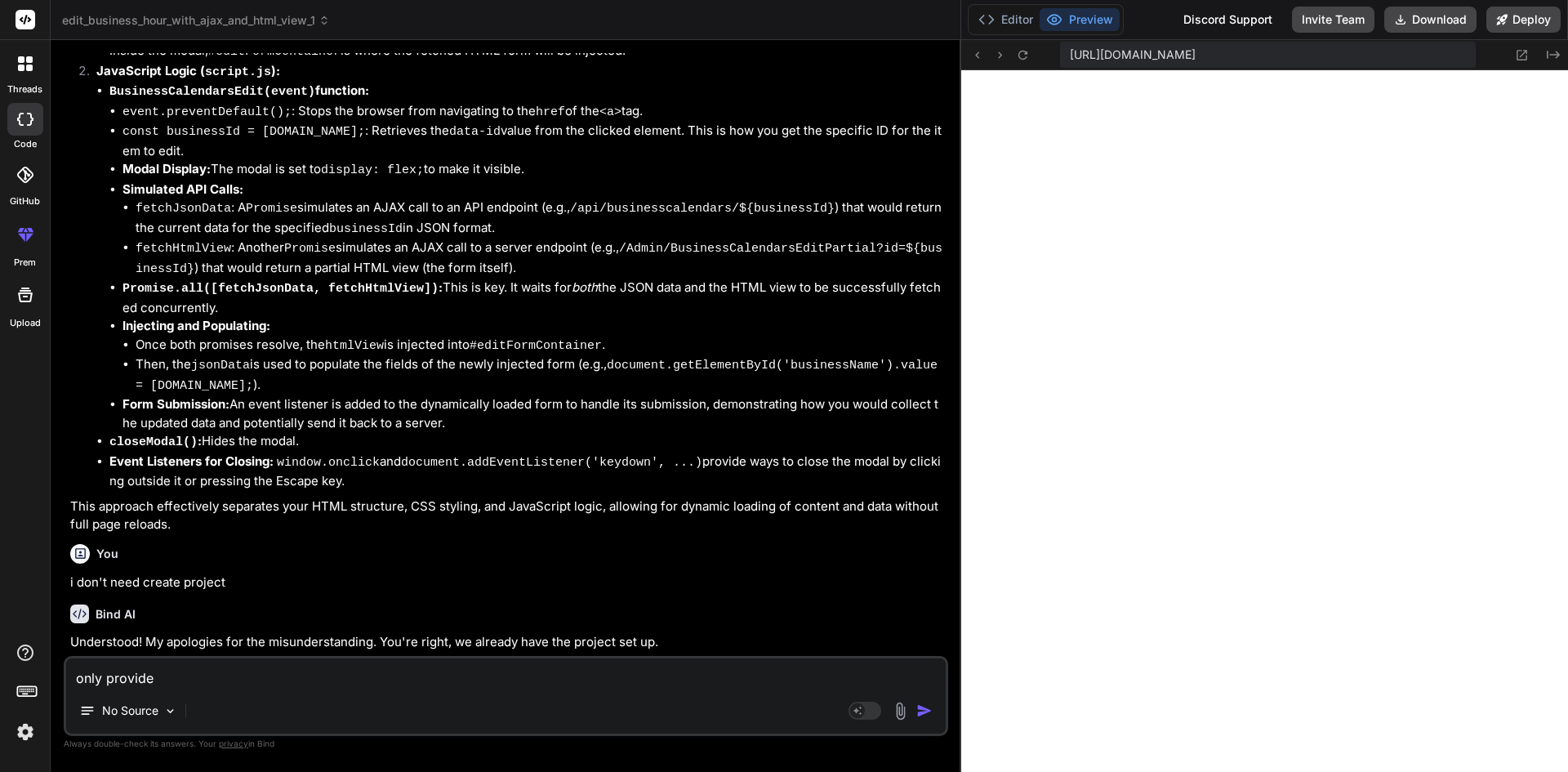
type textarea "only provide"
paste textarea "' <li> <a class="dropdown-item edit-business-hour" href="/Admin/BusinessCalenda…"
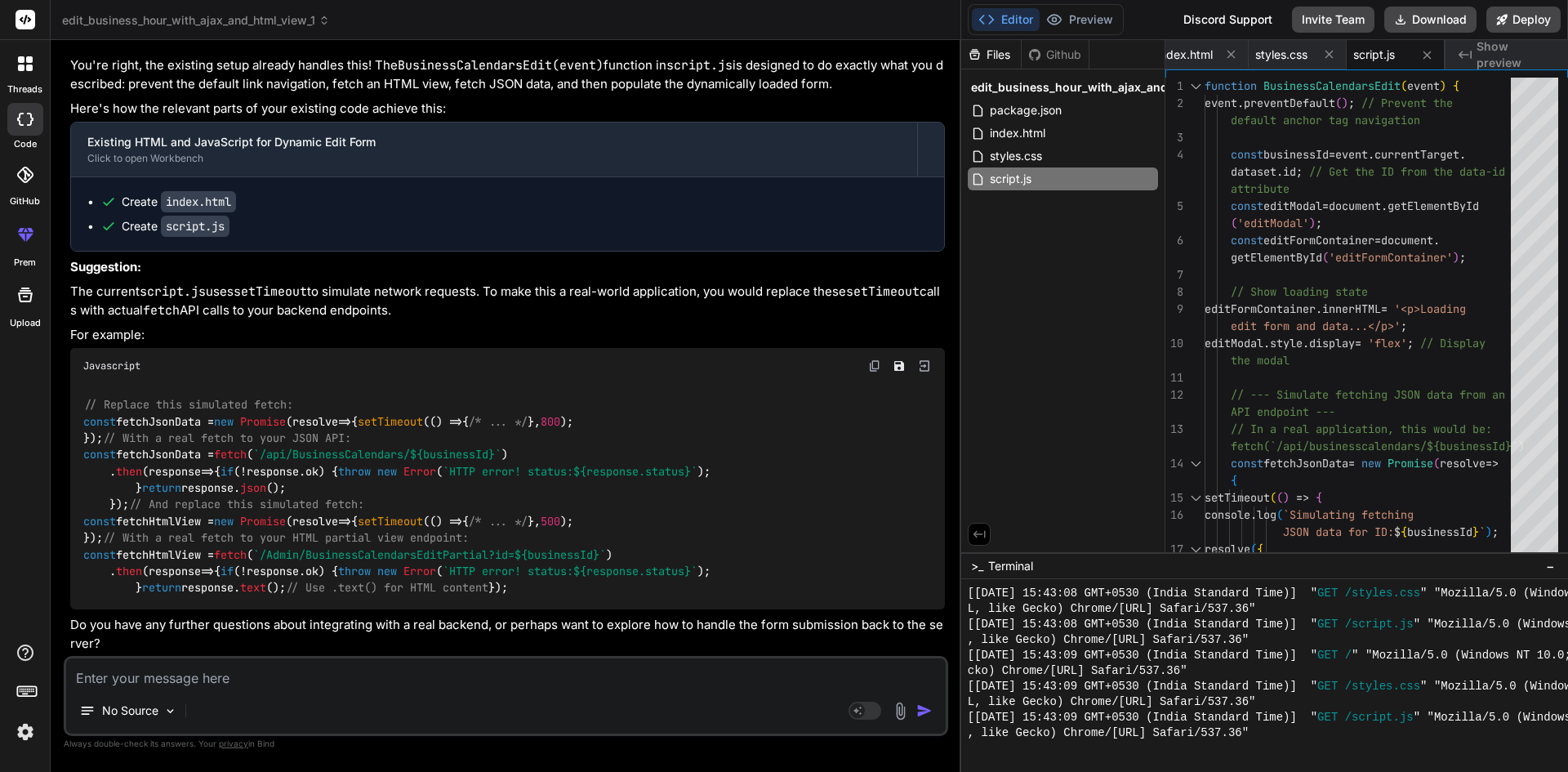
scroll to position [1986, 0]
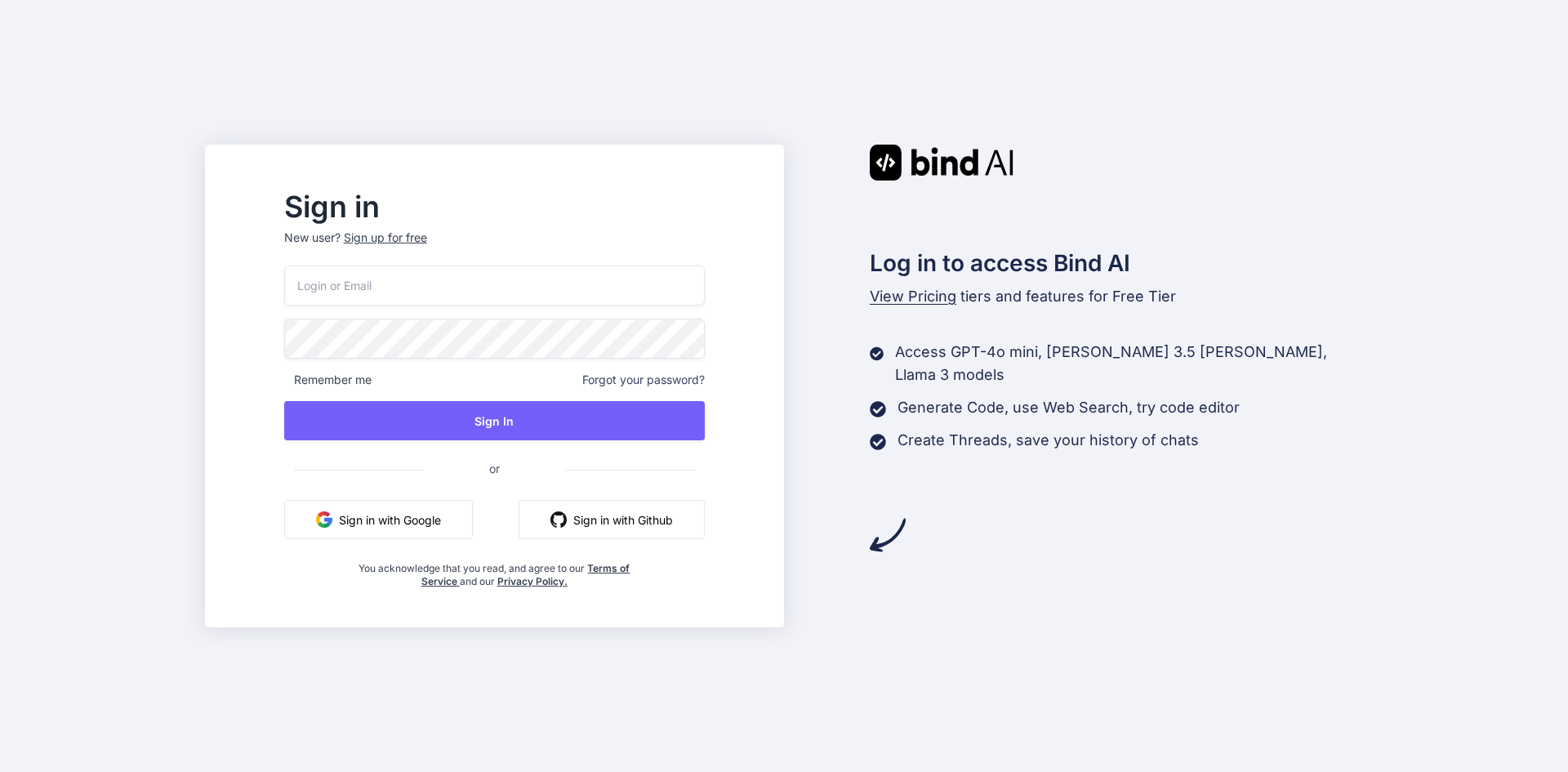
click at [447, 287] on input "email" at bounding box center [495, 285] width 421 height 40
paste input "Playcoads758@gmail.com"
type input "Playcoads758@gmail.com"
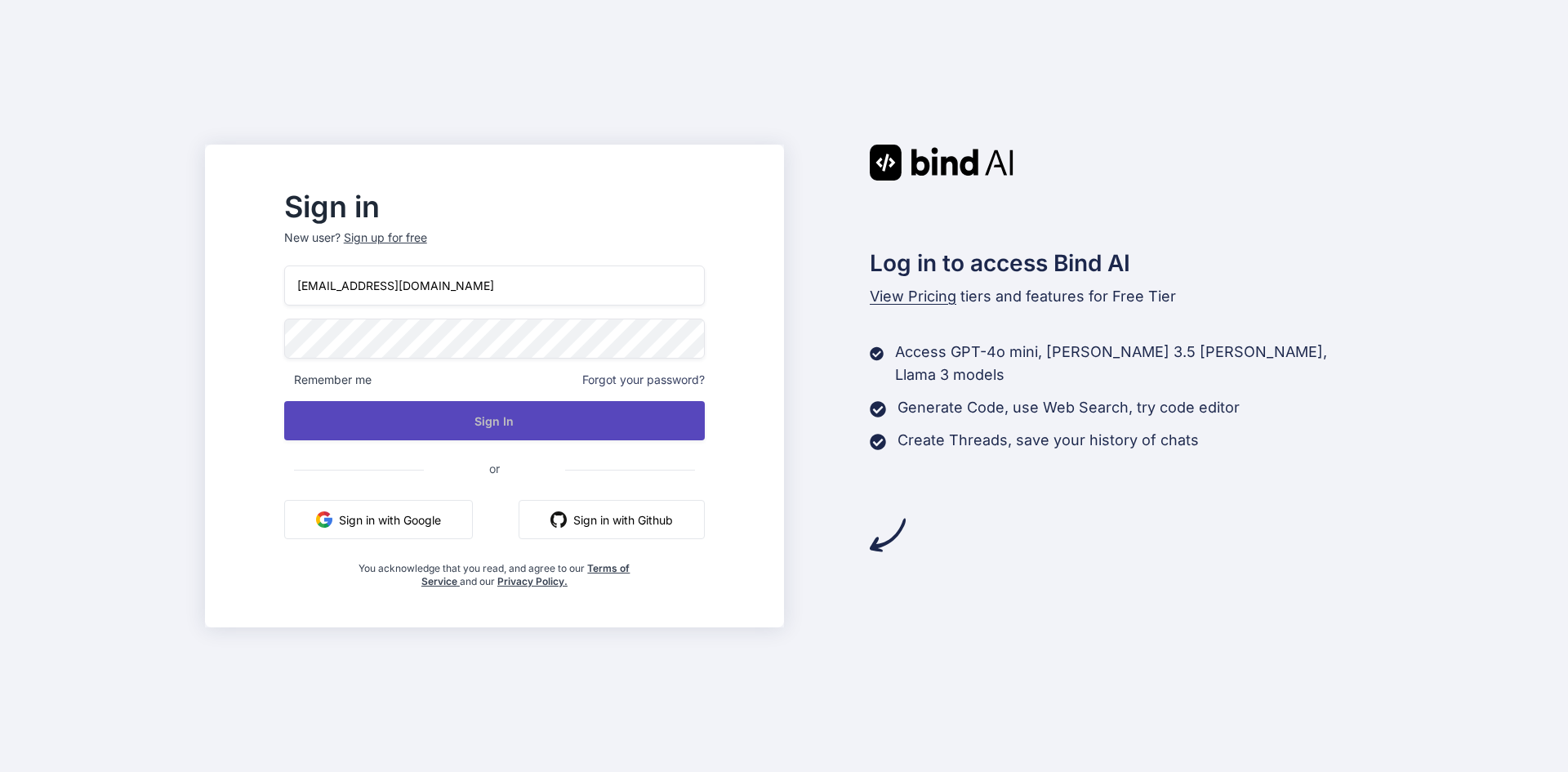
click at [516, 433] on button "Sign In" at bounding box center [495, 420] width 421 height 39
